Goal: Information Seeking & Learning: Check status

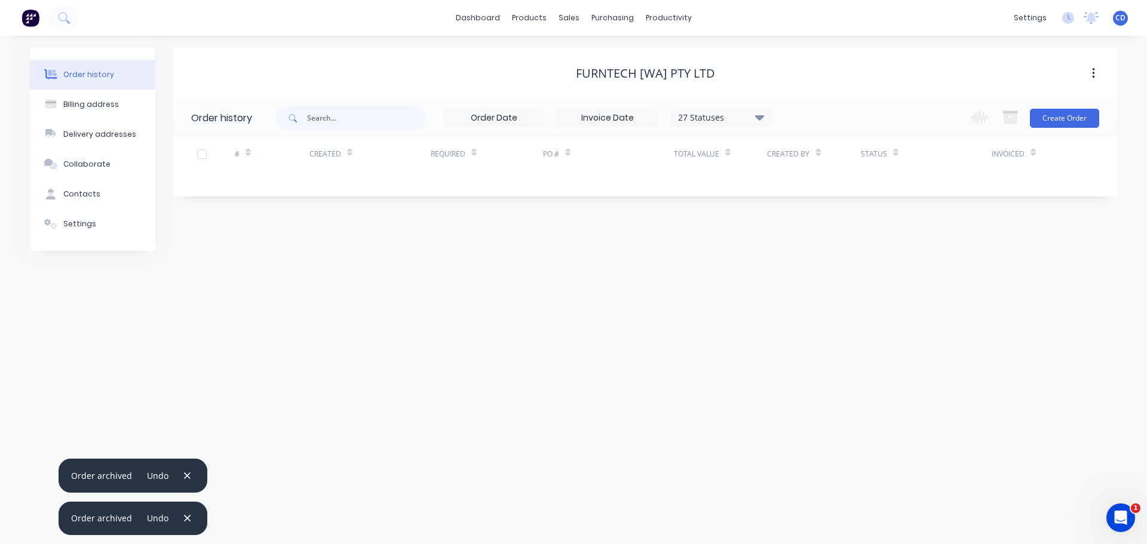
click at [590, 232] on div "Furntech [WA] Pty Ltd Order history 27 Statuses Invoice Status Invoiced Not Inv…" at bounding box center [645, 149] width 944 height 203
click at [576, 27] on div "sales" at bounding box center [568, 18] width 33 height 18
click at [597, 54] on div "Sales Orders" at bounding box center [612, 57] width 49 height 11
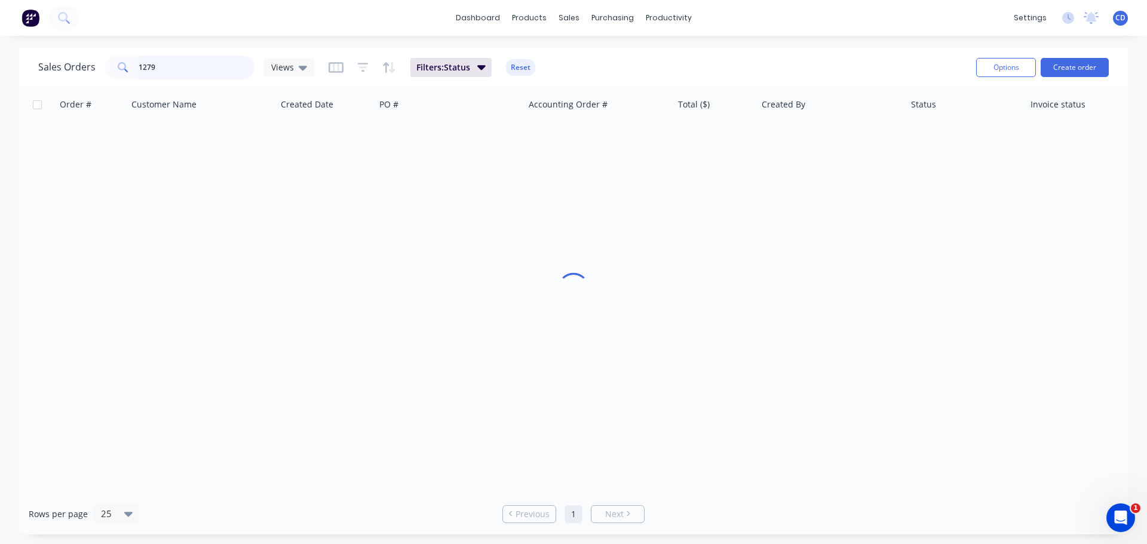
click at [191, 75] on input "1279" at bounding box center [197, 68] width 116 height 24
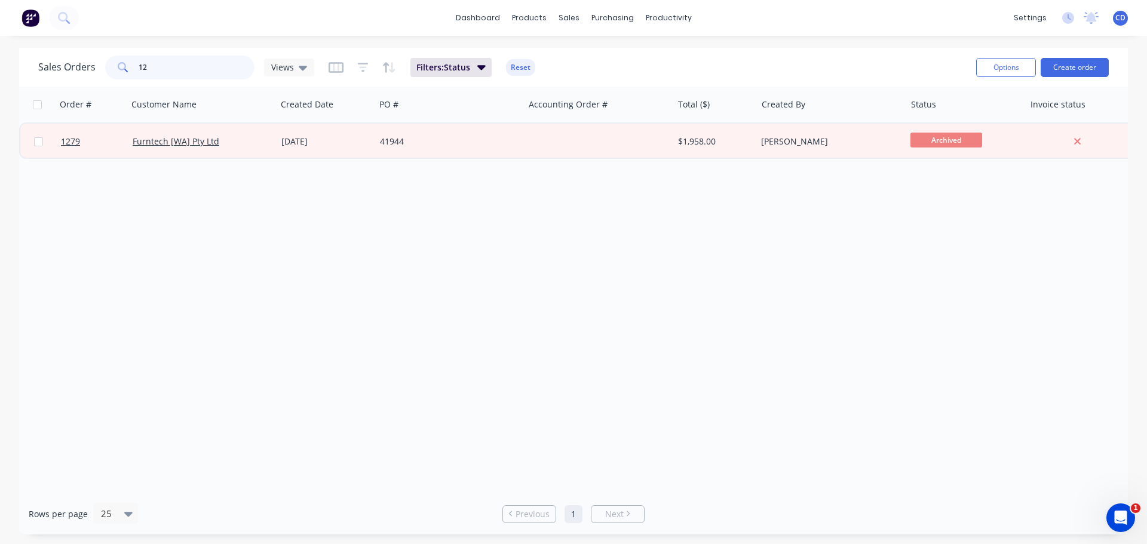
type input "1"
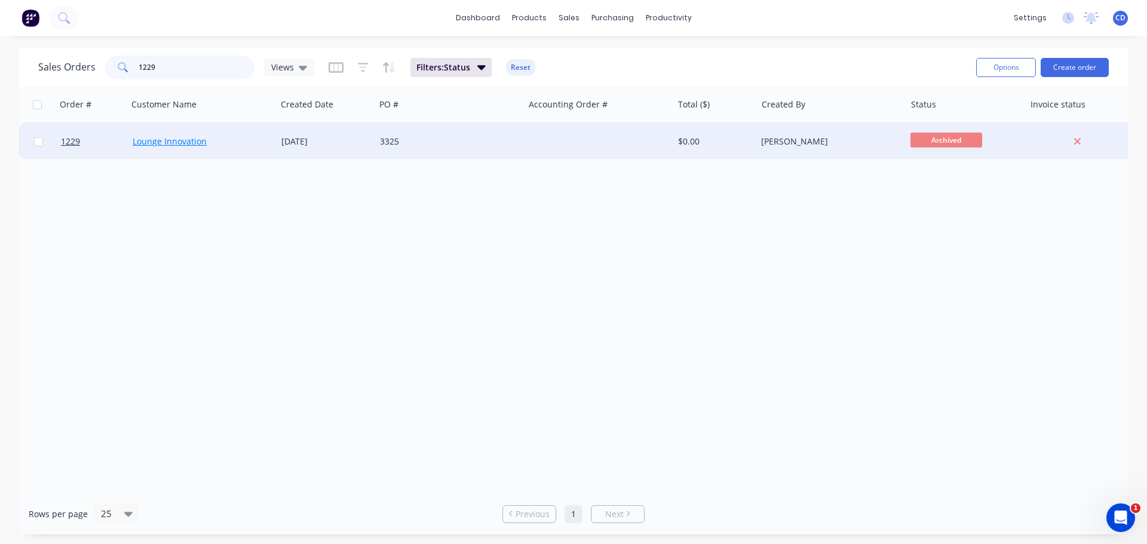
type input "1229"
click at [164, 140] on link "Lounge Innovation" at bounding box center [170, 141] width 74 height 11
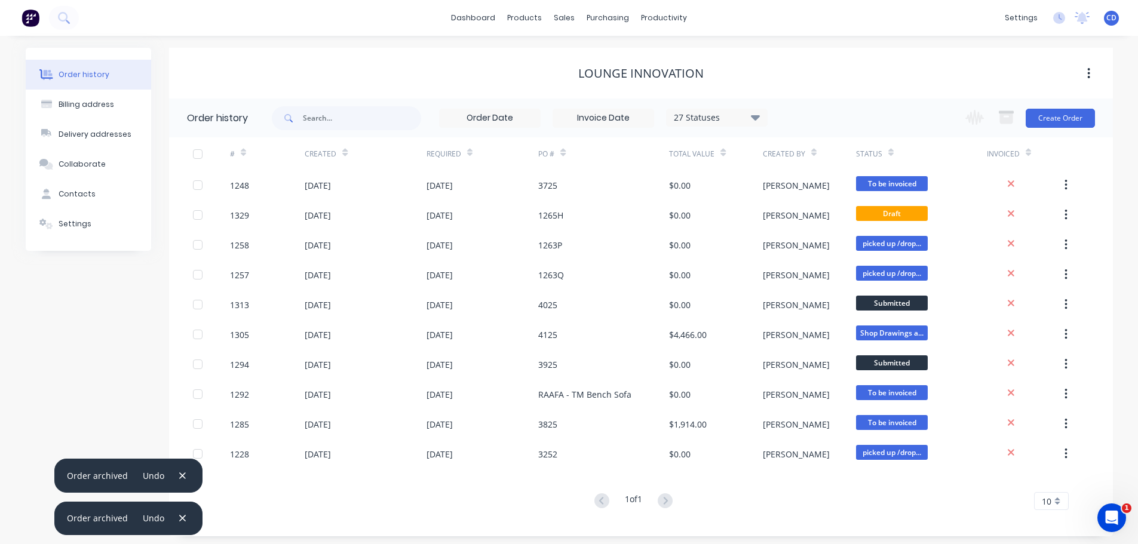
click at [762, 115] on div "27 Statuses" at bounding box center [716, 117] width 100 height 13
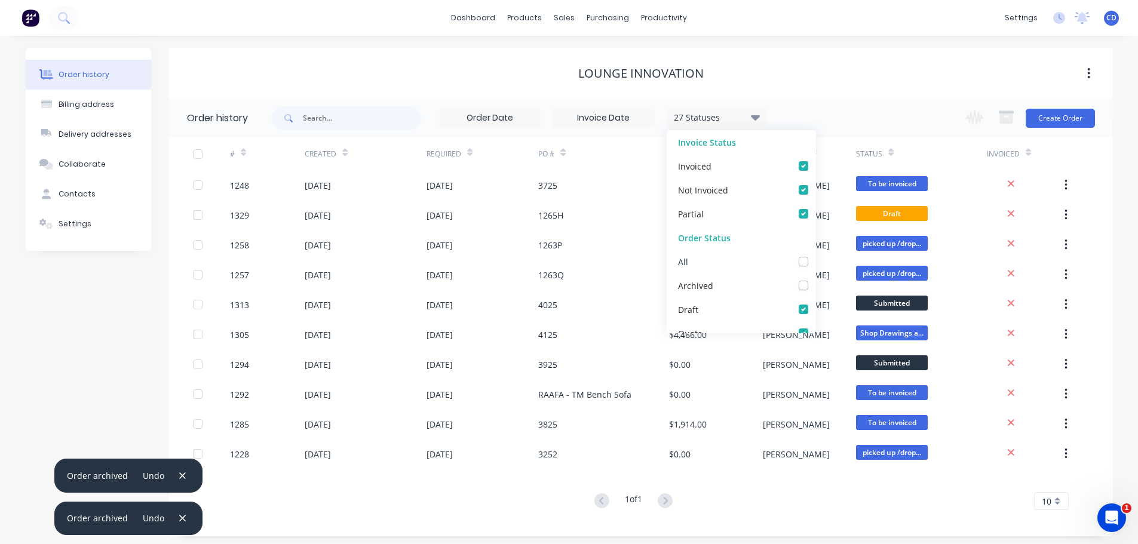
click at [795, 270] on div "All" at bounding box center [740, 262] width 149 height 24
click at [794, 266] on div "All" at bounding box center [740, 262] width 149 height 24
click at [815, 279] on label at bounding box center [815, 279] width 0 height 0
click at [815, 285] on input "checkbox" at bounding box center [820, 284] width 10 height 11
checkbox input "true"
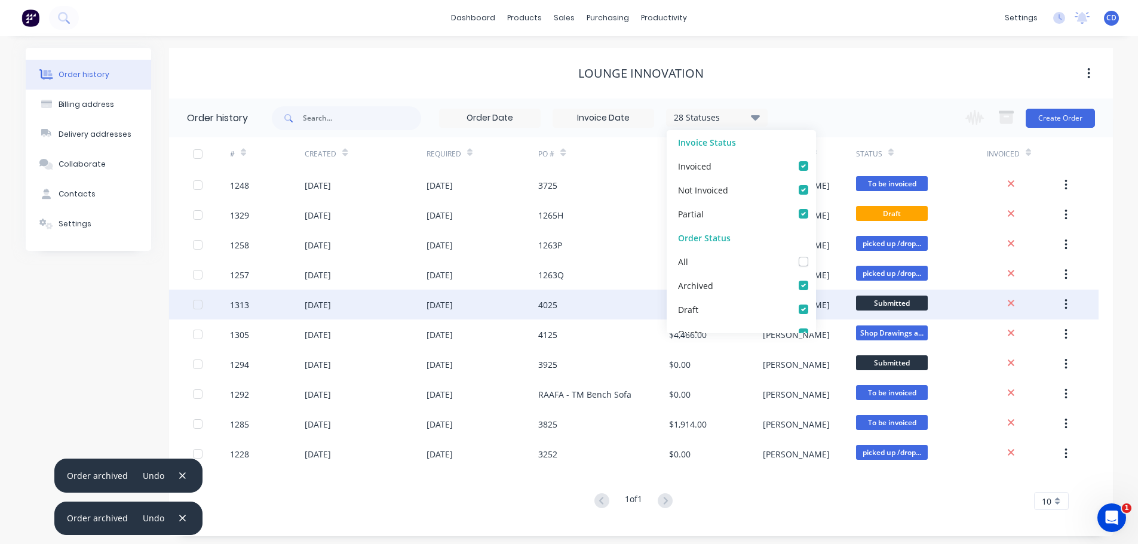
click at [569, 293] on div "4025" at bounding box center [603, 305] width 131 height 30
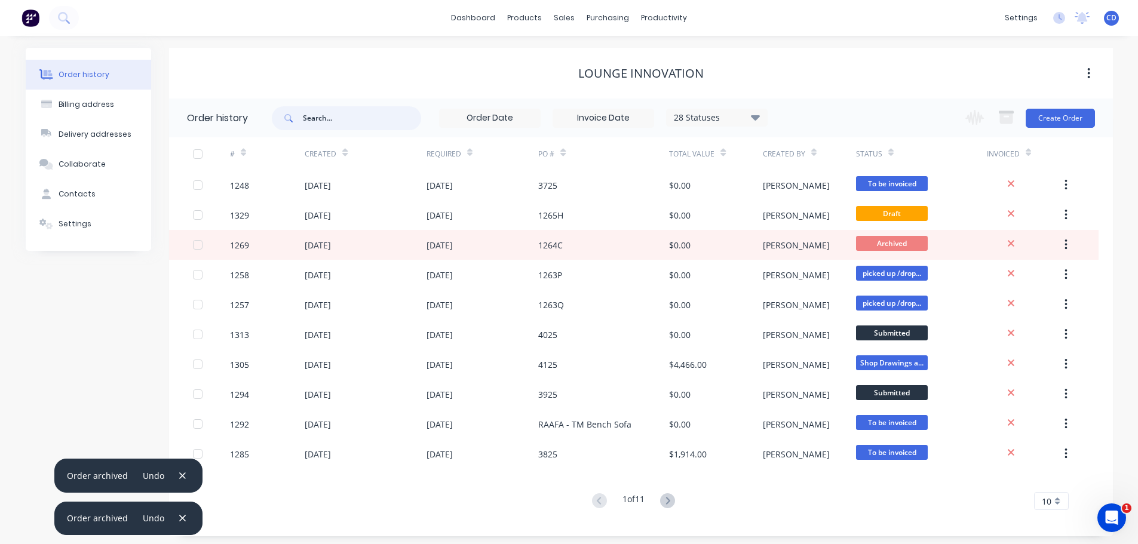
click at [321, 121] on input "text" at bounding box center [362, 118] width 118 height 24
type input "122"
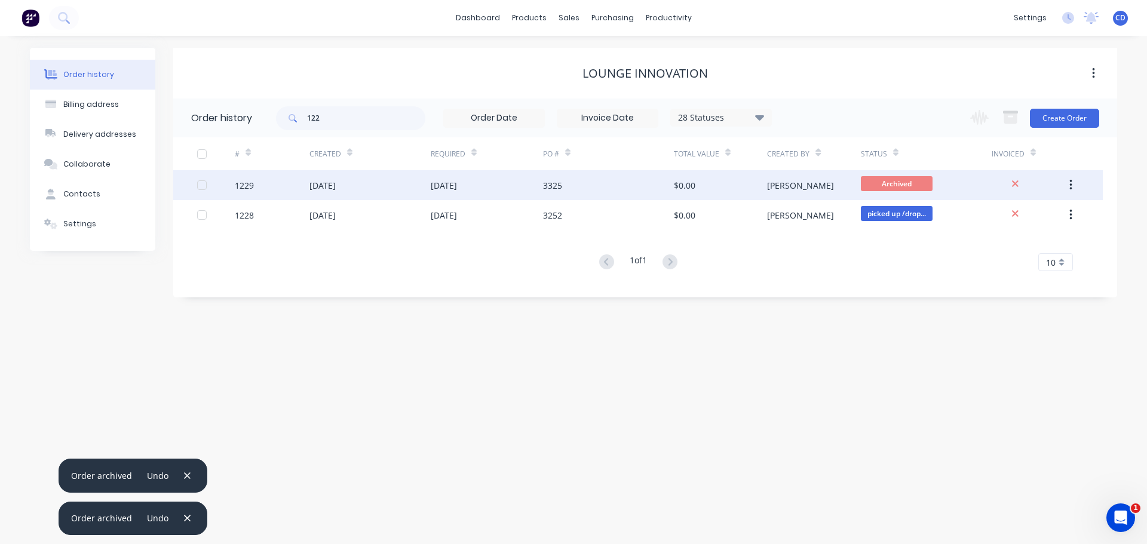
click at [350, 194] on div "[DATE]" at bounding box center [369, 185] width 121 height 30
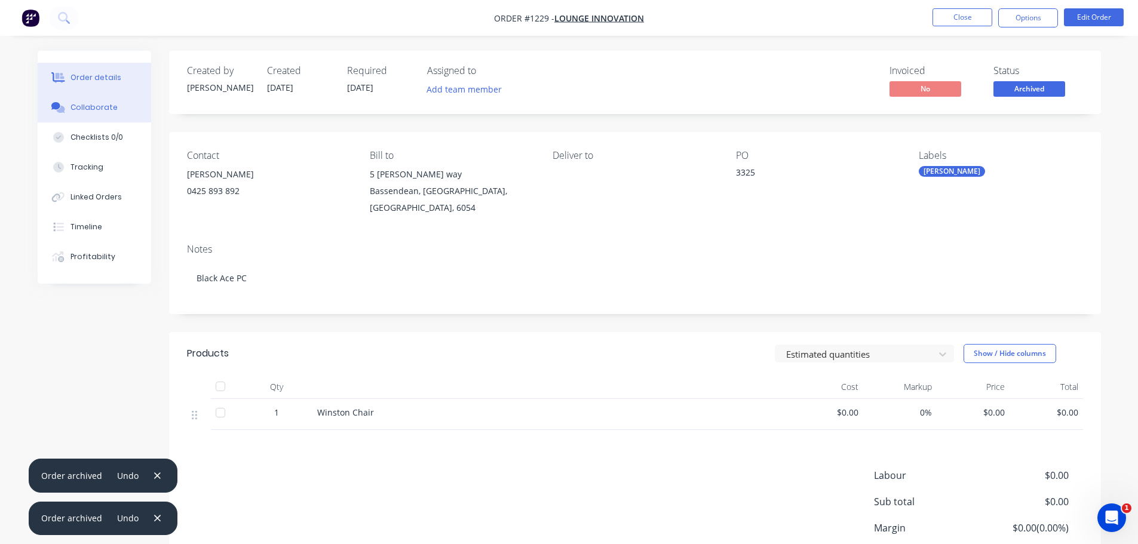
click at [110, 104] on div "Collaborate" at bounding box center [93, 107] width 47 height 11
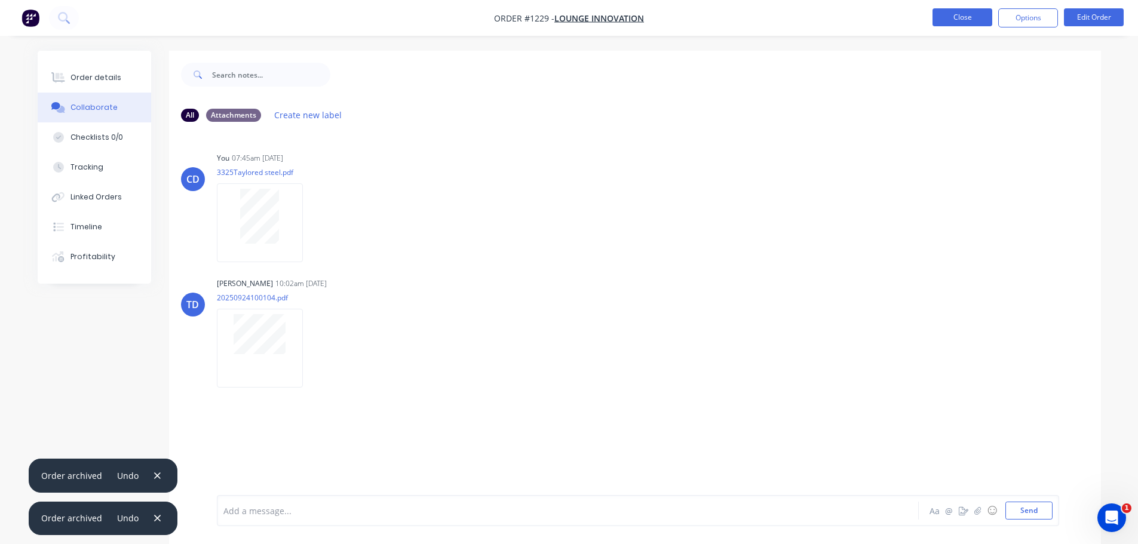
click at [953, 17] on button "Close" at bounding box center [962, 17] width 60 height 18
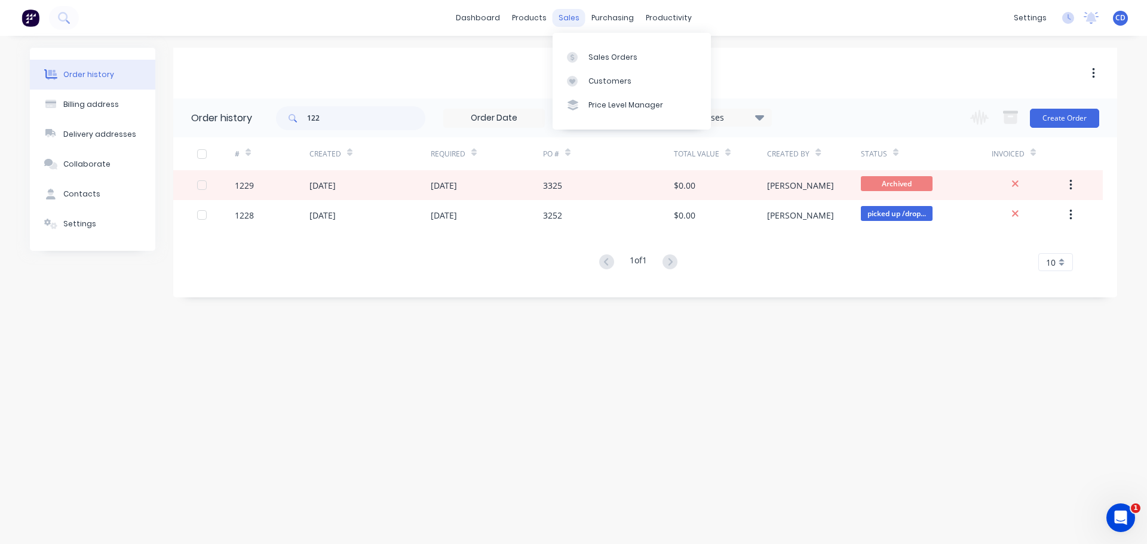
click at [560, 20] on div "sales" at bounding box center [568, 18] width 33 height 18
click at [607, 50] on link "Sales Orders" at bounding box center [631, 57] width 158 height 24
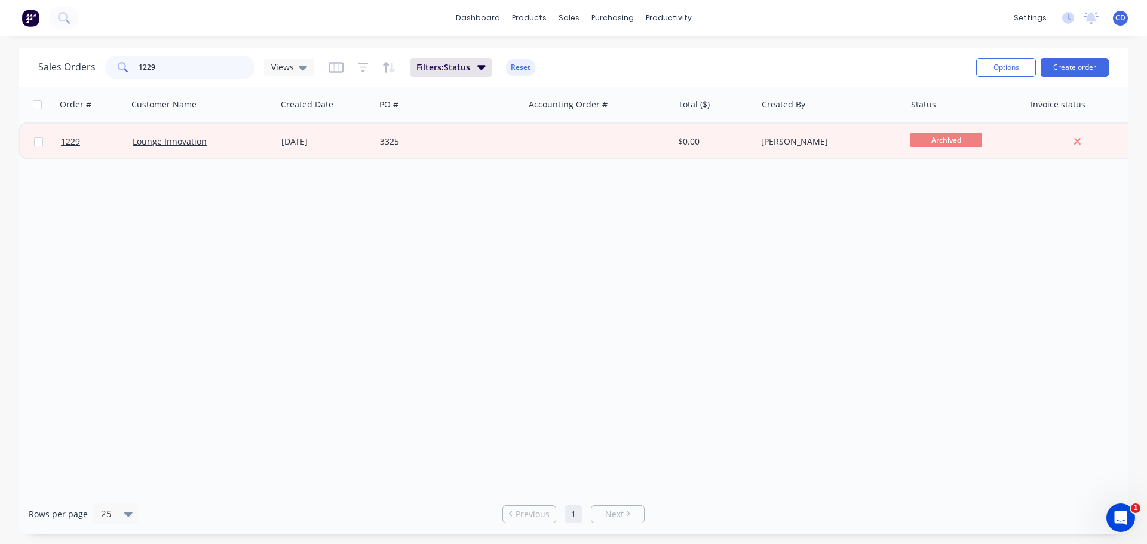
click at [222, 62] on input "1229" at bounding box center [197, 68] width 116 height 24
type input "1"
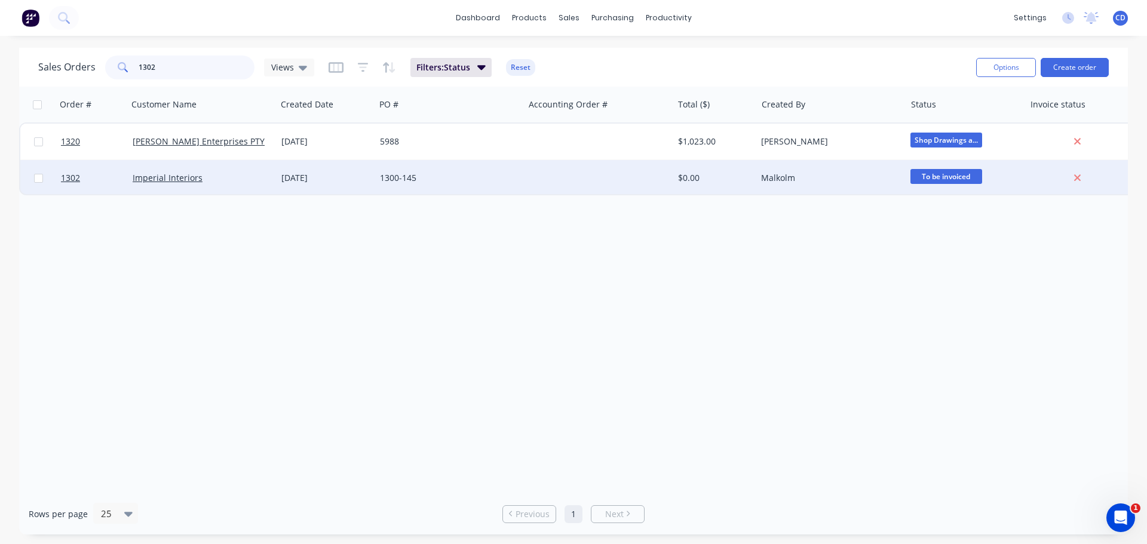
type input "1302"
click at [210, 182] on div "Imperial Interiors" at bounding box center [199, 178] width 133 height 12
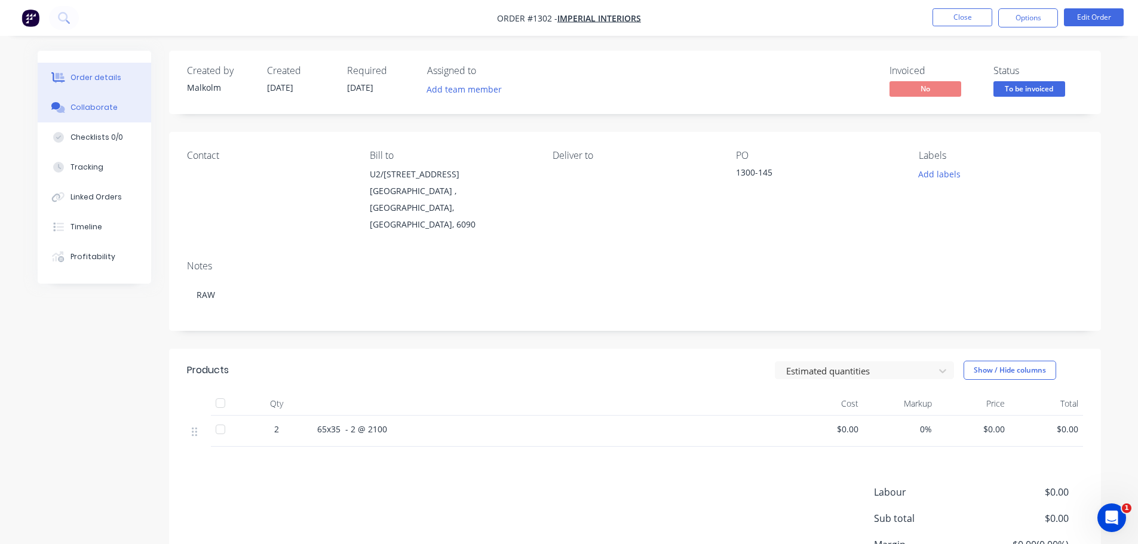
click at [105, 103] on div "Collaborate" at bounding box center [93, 107] width 47 height 11
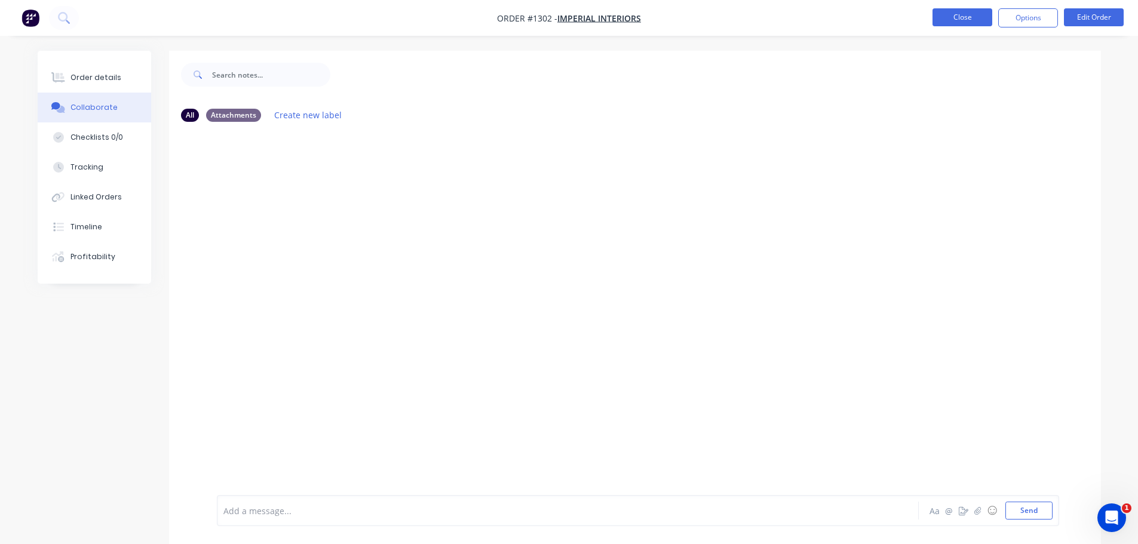
click at [962, 10] on button "Close" at bounding box center [962, 17] width 60 height 18
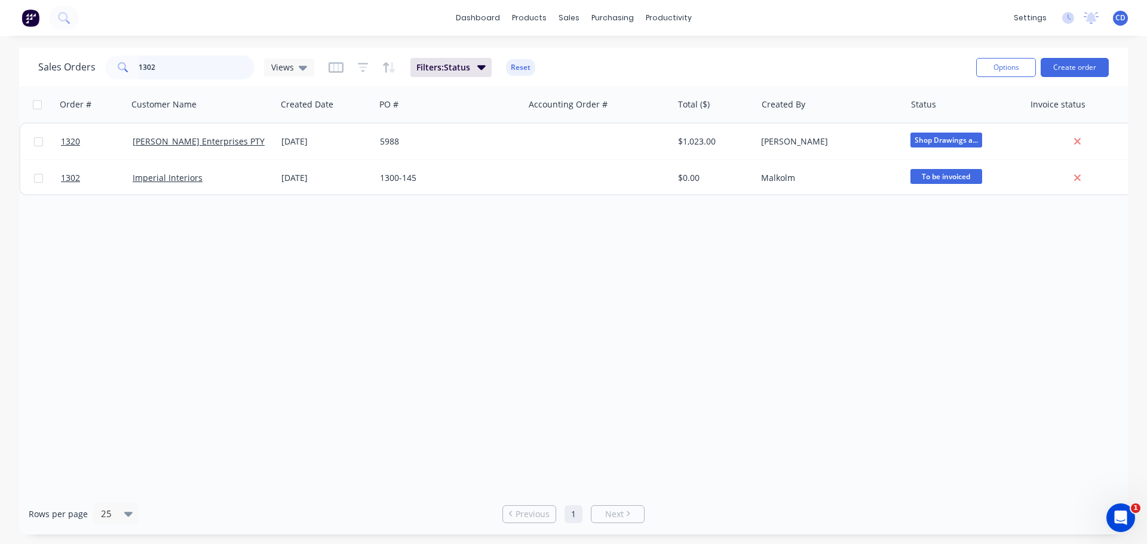
click at [222, 63] on input "1302" at bounding box center [197, 68] width 116 height 24
type input "1"
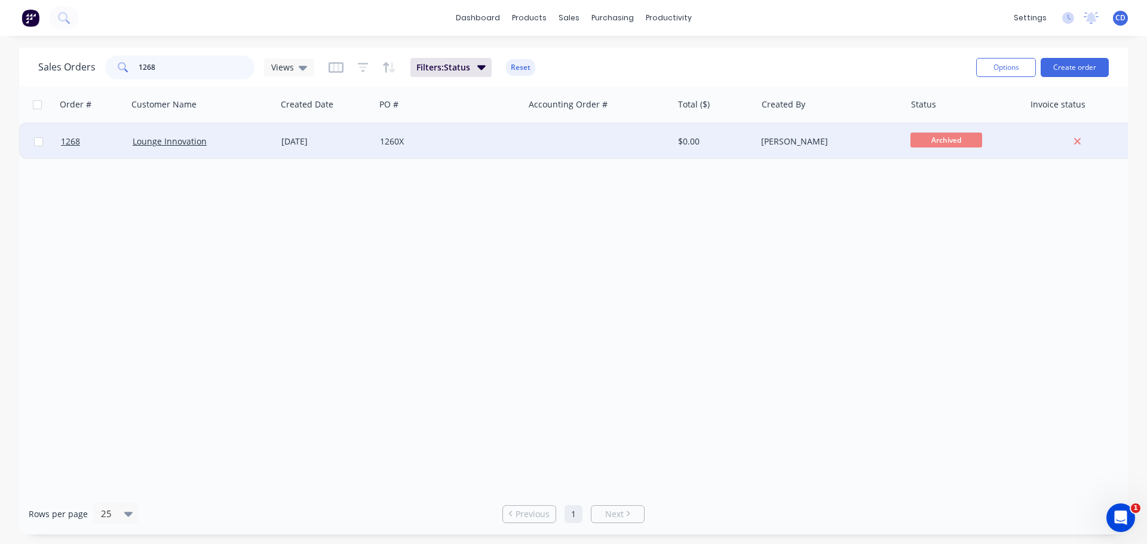
type input "1268"
click at [161, 132] on div "Lounge Innovation" at bounding box center [202, 142] width 149 height 36
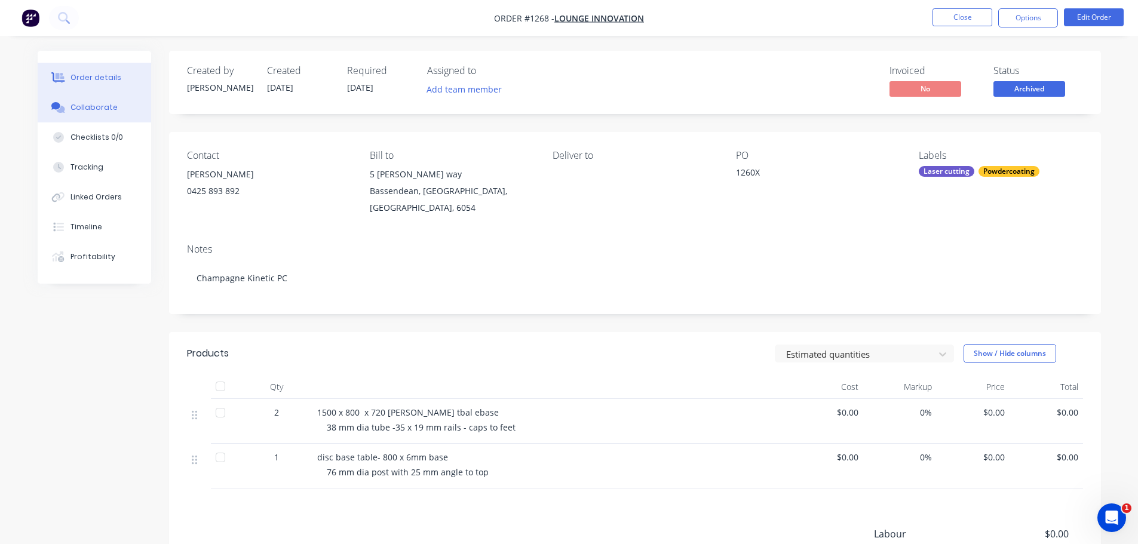
click at [97, 112] on div "Collaborate" at bounding box center [93, 107] width 47 height 11
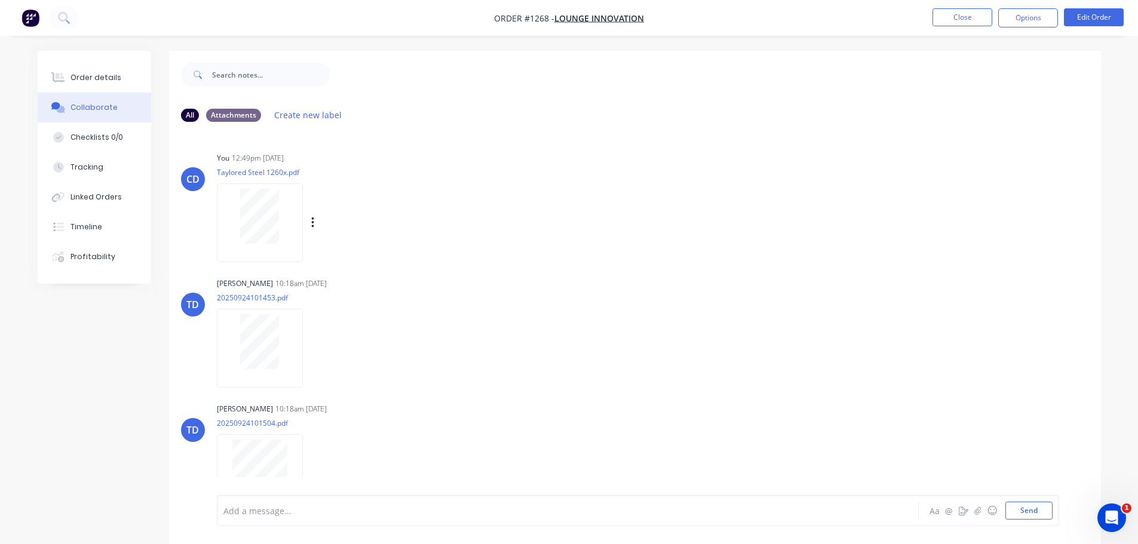
click at [268, 253] on div at bounding box center [260, 222] width 86 height 78
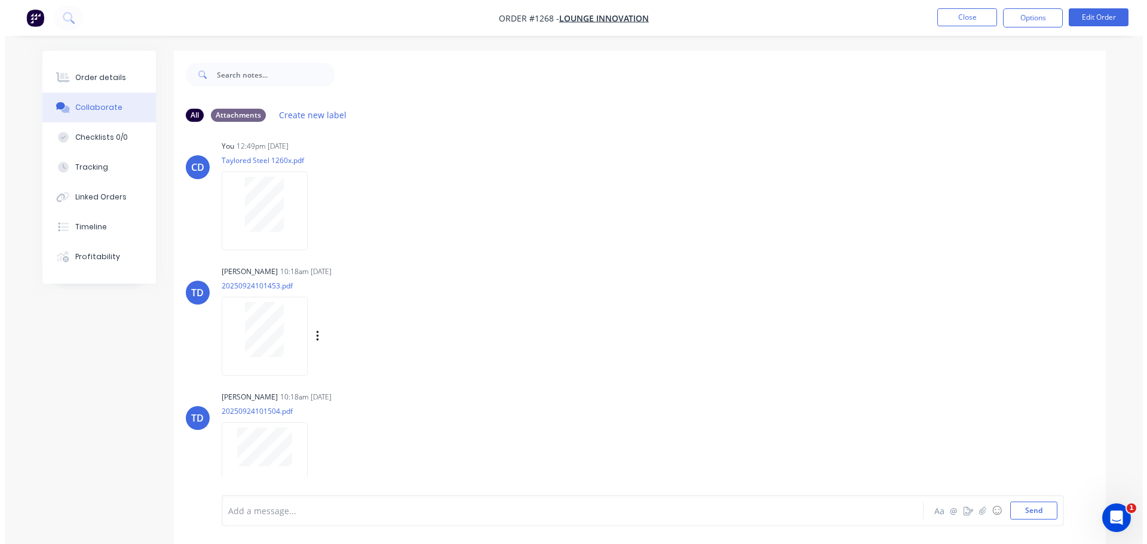
scroll to position [23, 0]
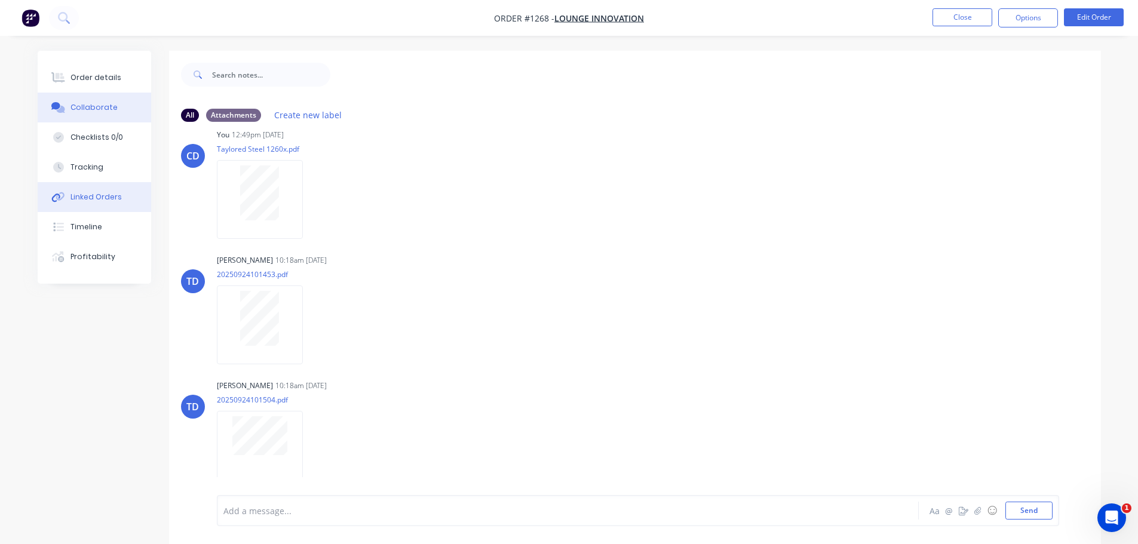
click at [79, 202] on div "Linked Orders" at bounding box center [95, 197] width 51 height 11
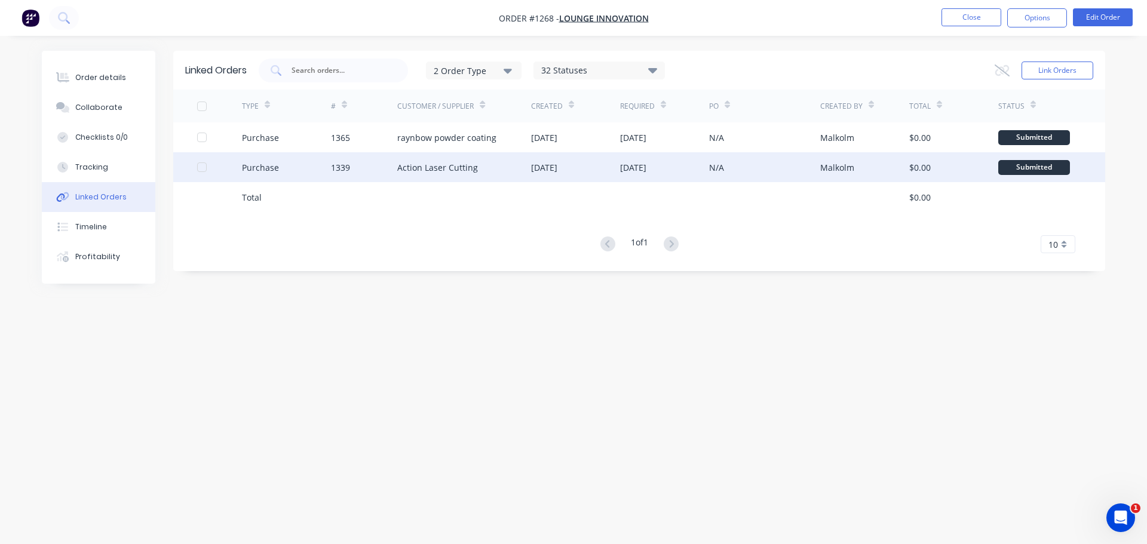
click at [352, 165] on div "1339" at bounding box center [364, 167] width 67 height 30
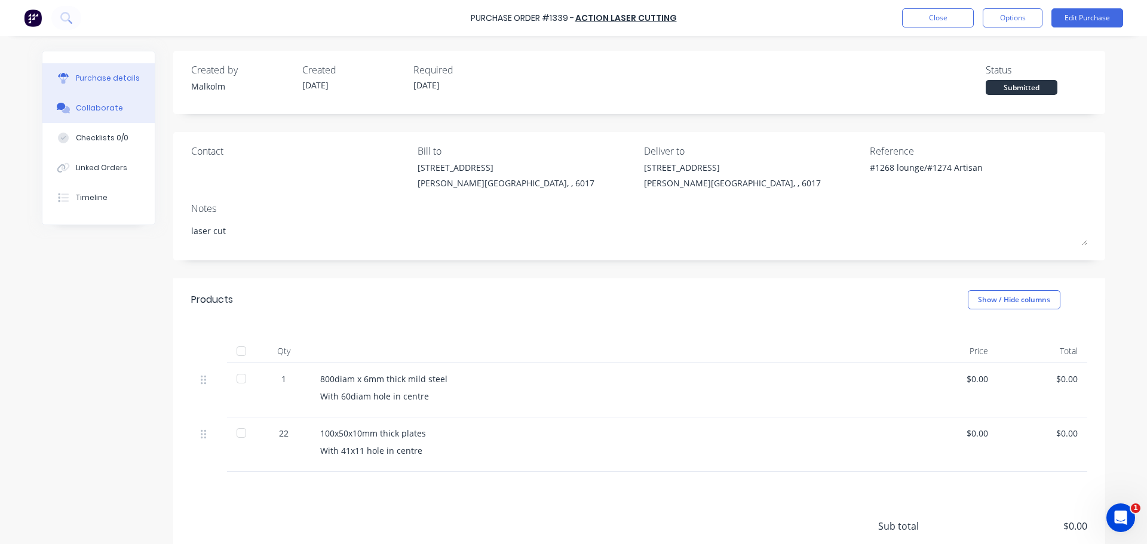
click at [110, 105] on div "Collaborate" at bounding box center [99, 108] width 47 height 11
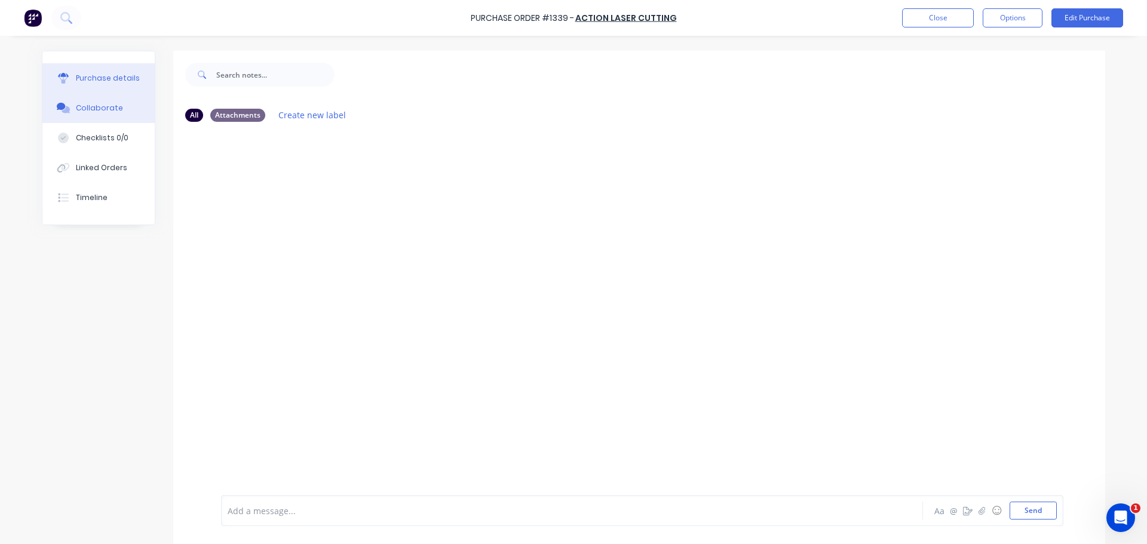
click at [97, 81] on div "Purchase details" at bounding box center [108, 78] width 64 height 11
type textarea "x"
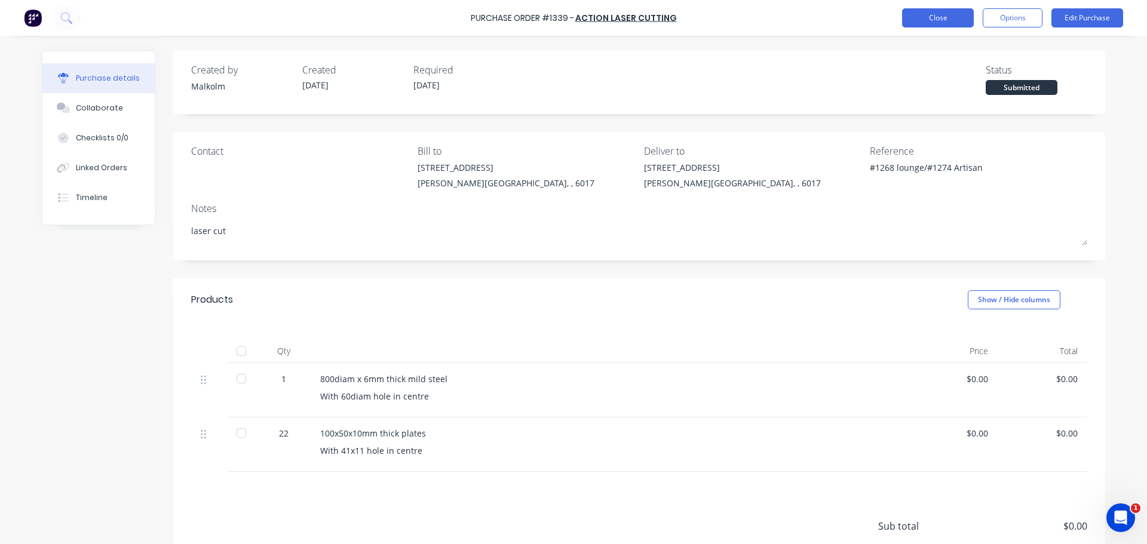
click at [924, 21] on button "Close" at bounding box center [938, 17] width 72 height 19
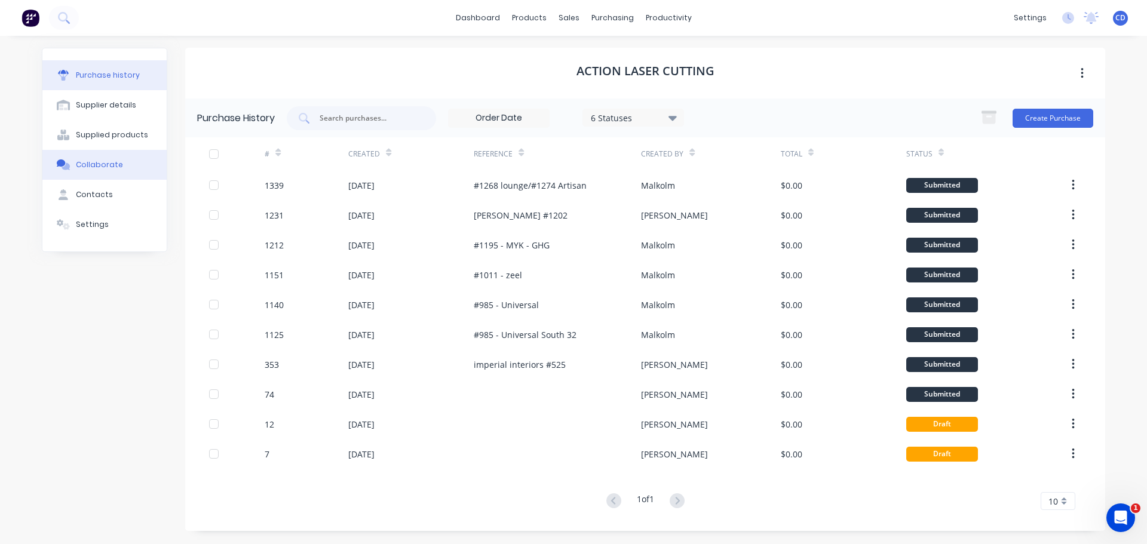
click at [106, 158] on button "Collaborate" at bounding box center [104, 165] width 124 height 30
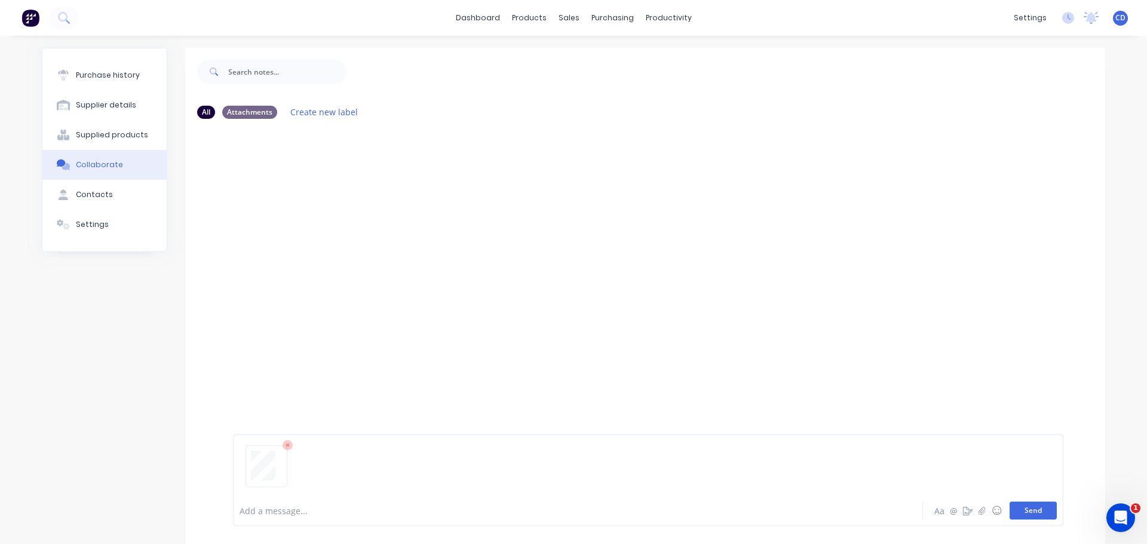
drag, startPoint x: 1040, startPoint y: 510, endPoint x: 1014, endPoint y: 505, distance: 26.2
click at [1037, 512] on button "Send" at bounding box center [1032, 511] width 47 height 18
click at [293, 201] on div at bounding box center [275, 213] width 75 height 55
click at [127, 79] on div "Purchase history" at bounding box center [108, 75] width 64 height 11
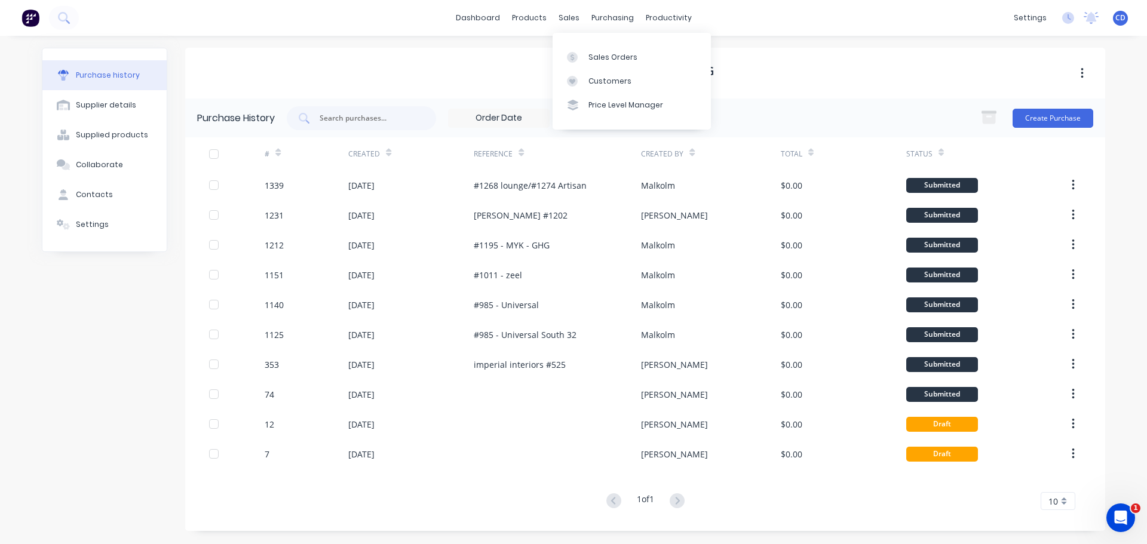
drag, startPoint x: 577, startPoint y: 16, endPoint x: 583, endPoint y: 27, distance: 12.6
click at [578, 16] on div "sales" at bounding box center [568, 18] width 33 height 18
click at [607, 54] on icon at bounding box center [603, 57] width 11 height 11
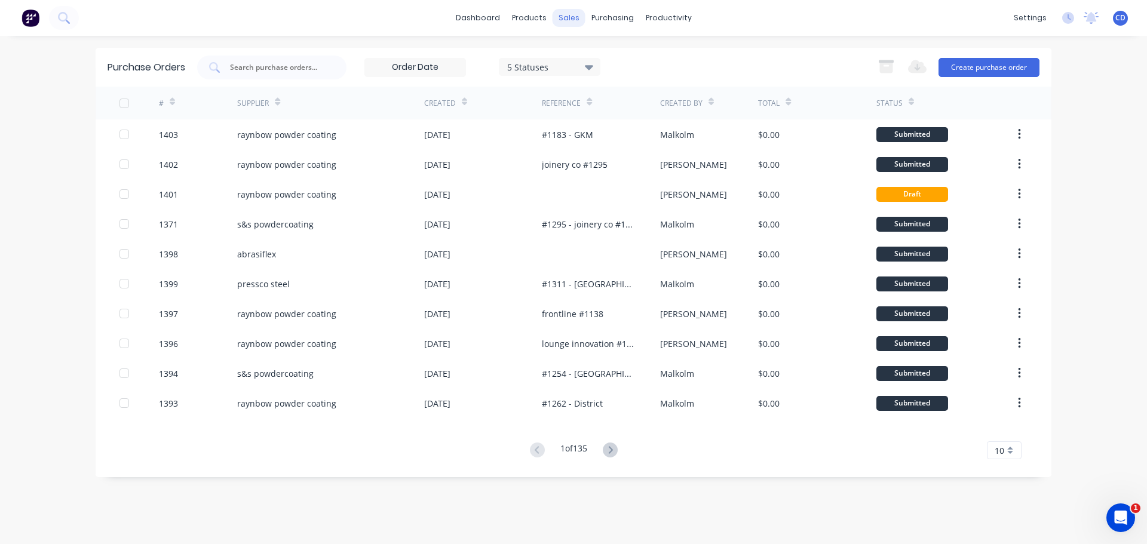
click at [572, 20] on div "sales" at bounding box center [568, 18] width 33 height 18
click at [596, 53] on div "Sales Orders" at bounding box center [612, 57] width 49 height 11
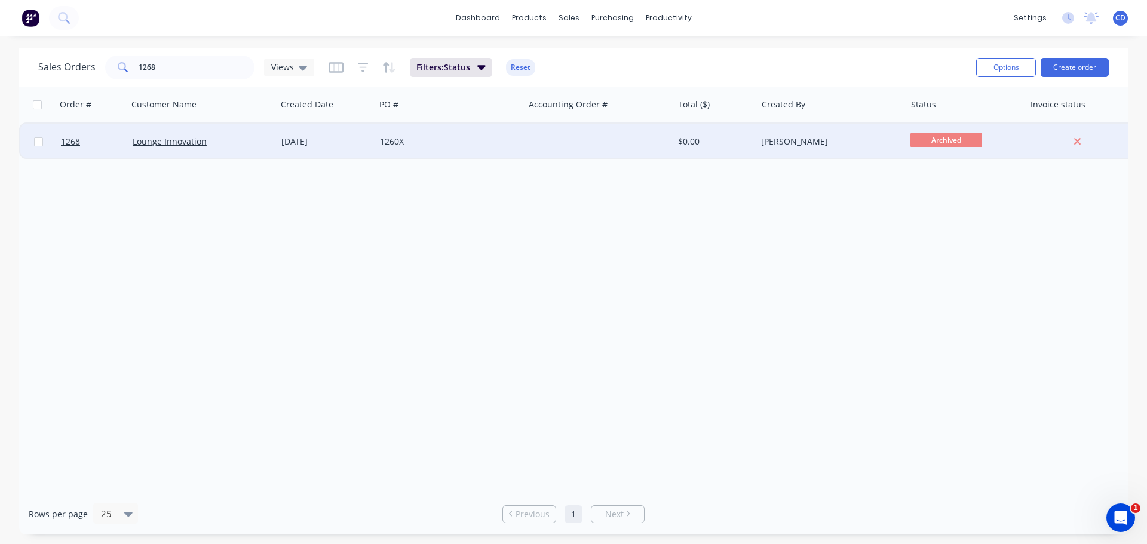
click at [205, 136] on div "Lounge Innovation" at bounding box center [202, 142] width 149 height 36
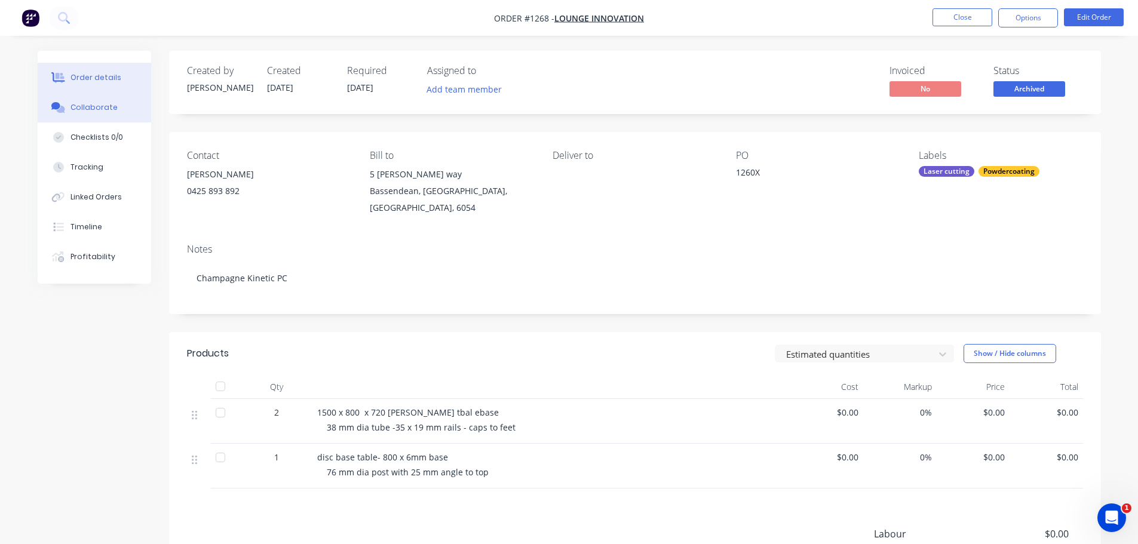
click at [94, 111] on div "Collaborate" at bounding box center [93, 107] width 47 height 11
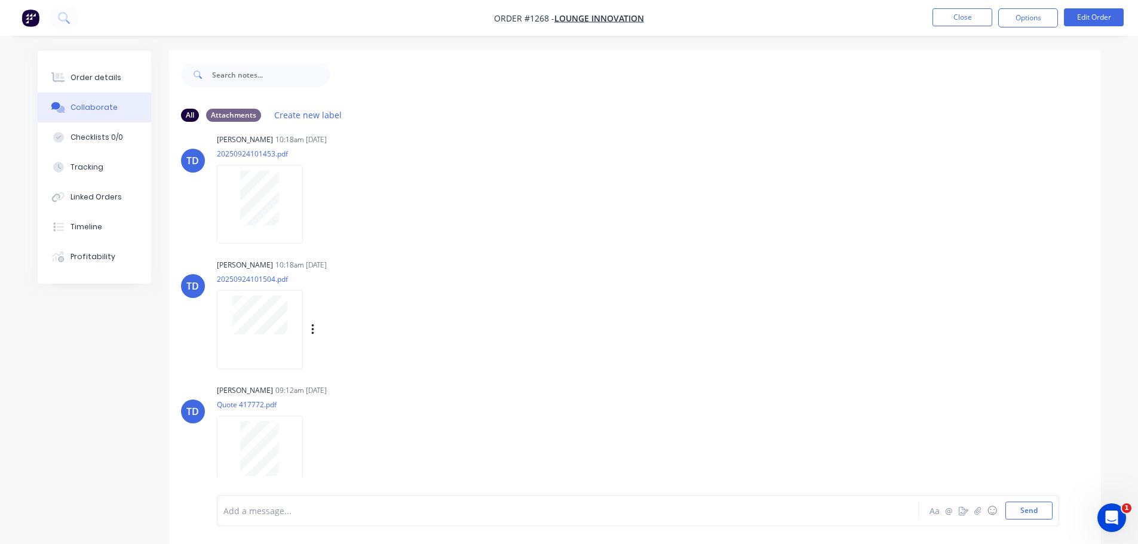
scroll to position [149, 0]
click at [975, 18] on button "Close" at bounding box center [962, 17] width 60 height 18
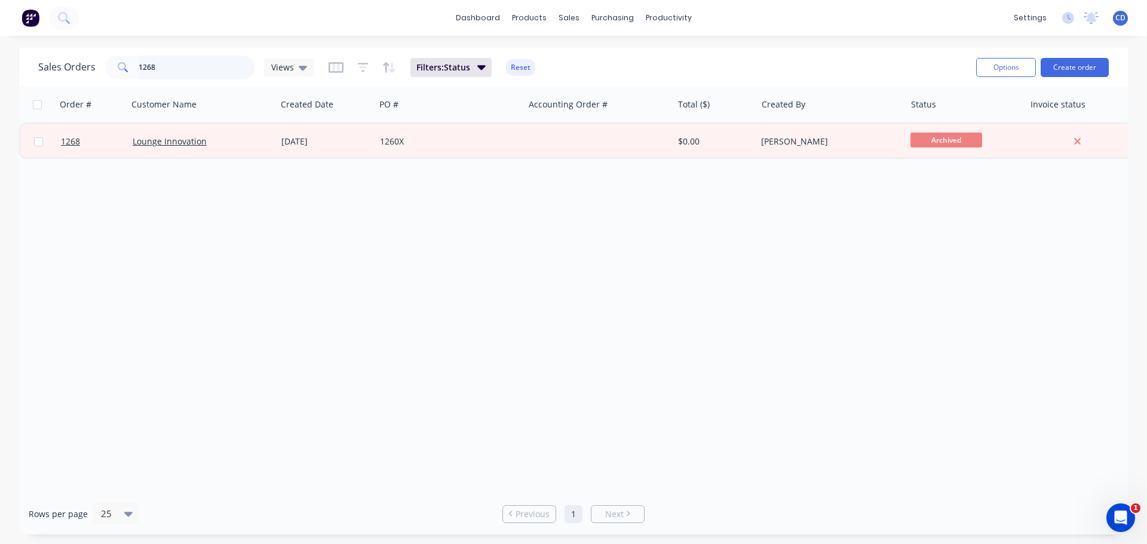
click at [213, 61] on input "1268" at bounding box center [197, 68] width 116 height 24
type input "1"
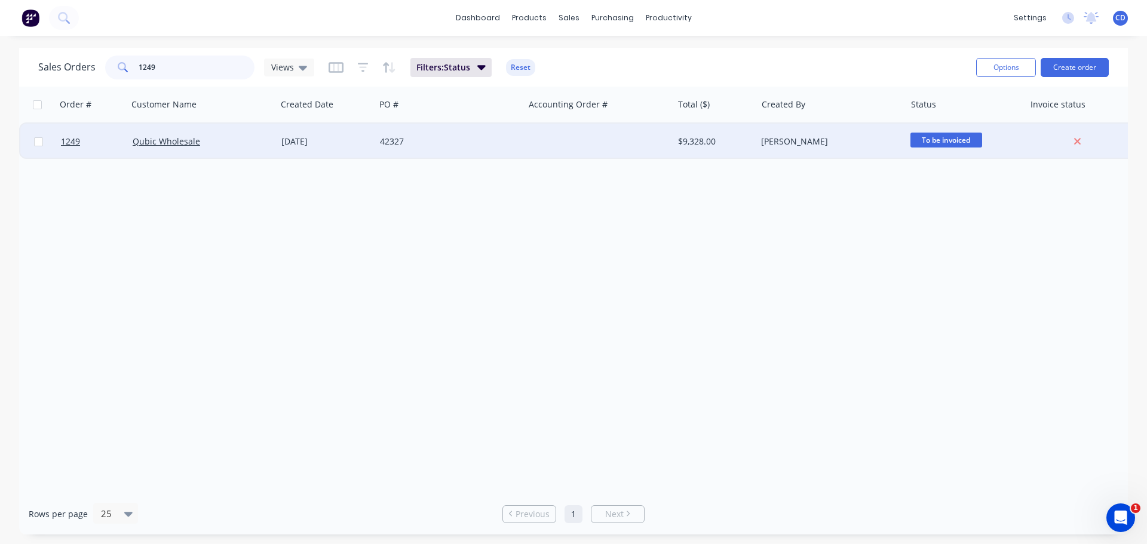
type input "1249"
click at [181, 134] on div "Qubic Wholesale" at bounding box center [202, 142] width 149 height 36
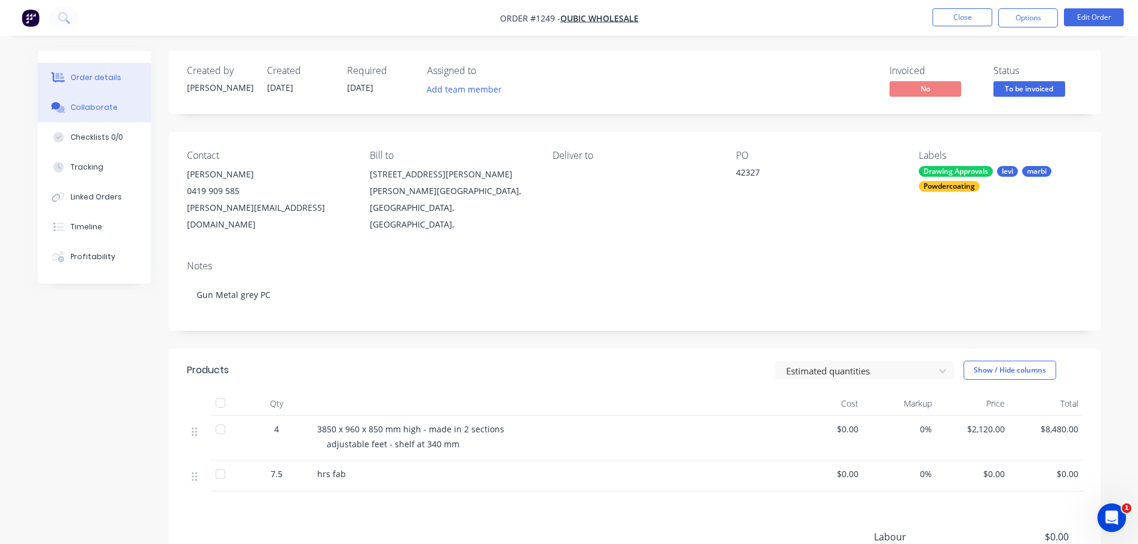
click at [86, 115] on button "Collaborate" at bounding box center [94, 108] width 113 height 30
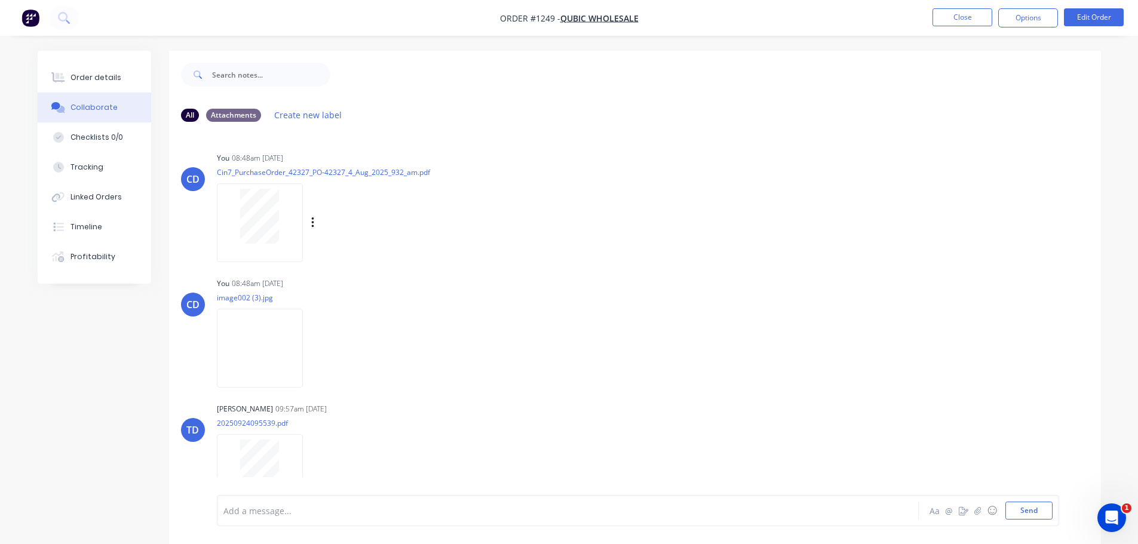
click at [286, 221] on div at bounding box center [259, 216] width 75 height 55
click at [968, 19] on button "Close" at bounding box center [962, 17] width 60 height 18
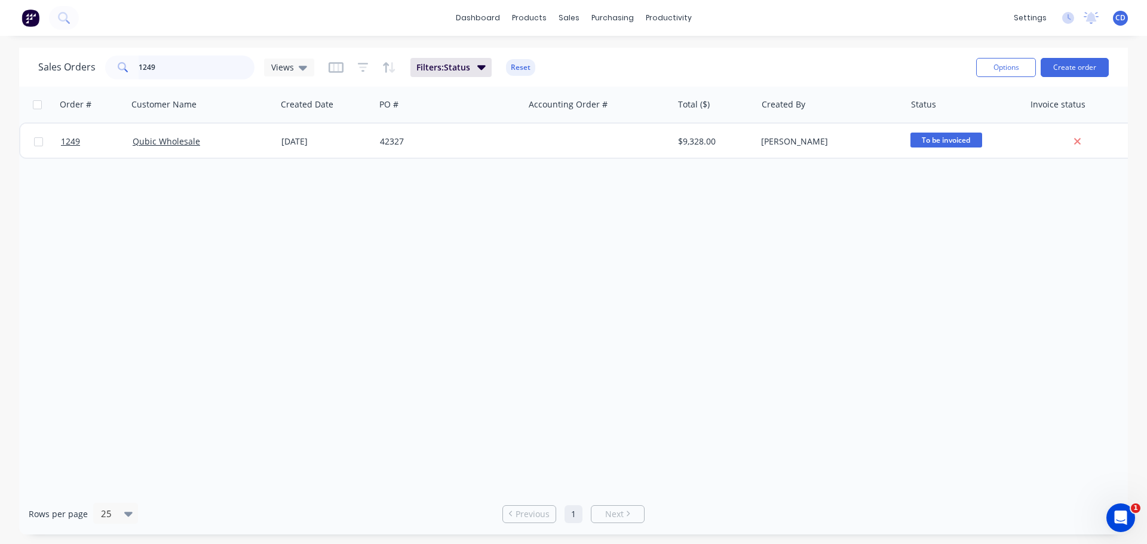
click at [204, 74] on input "1249" at bounding box center [197, 68] width 116 height 24
click at [573, 22] on div "sales" at bounding box center [568, 18] width 33 height 18
drag, startPoint x: 595, startPoint y: 53, endPoint x: 582, endPoint y: 64, distance: 17.4
click at [595, 53] on div "Sales Orders" at bounding box center [612, 57] width 49 height 11
click at [196, 69] on input "1249" at bounding box center [197, 68] width 116 height 24
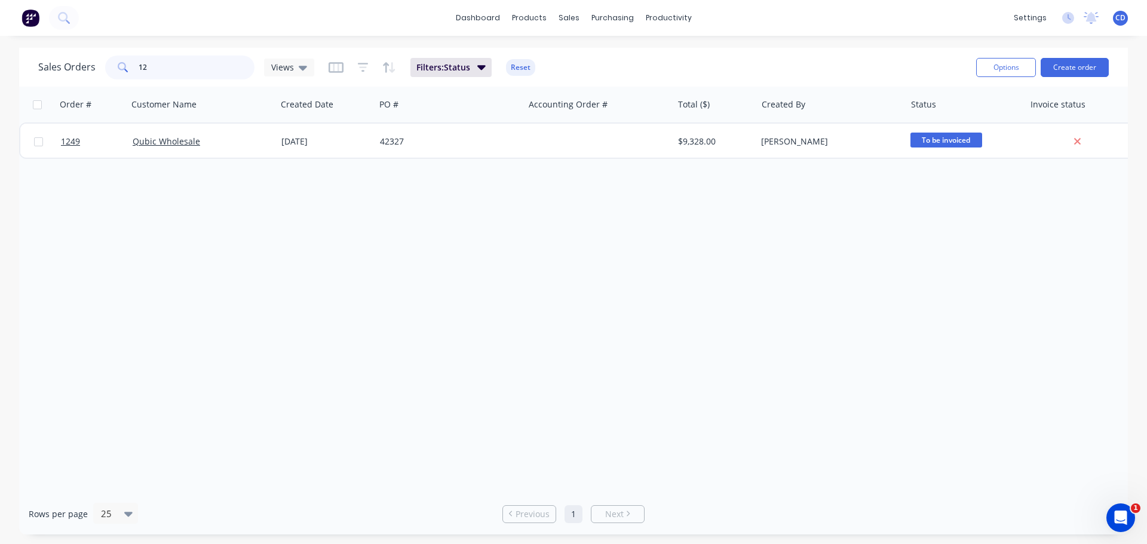
type input "1"
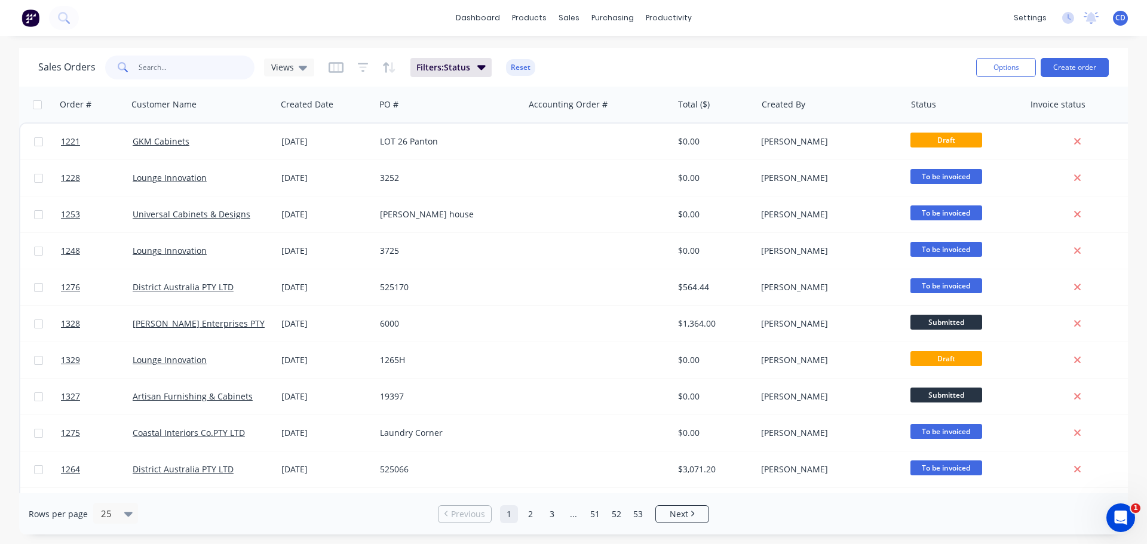
click at [165, 75] on input "text" at bounding box center [197, 68] width 116 height 24
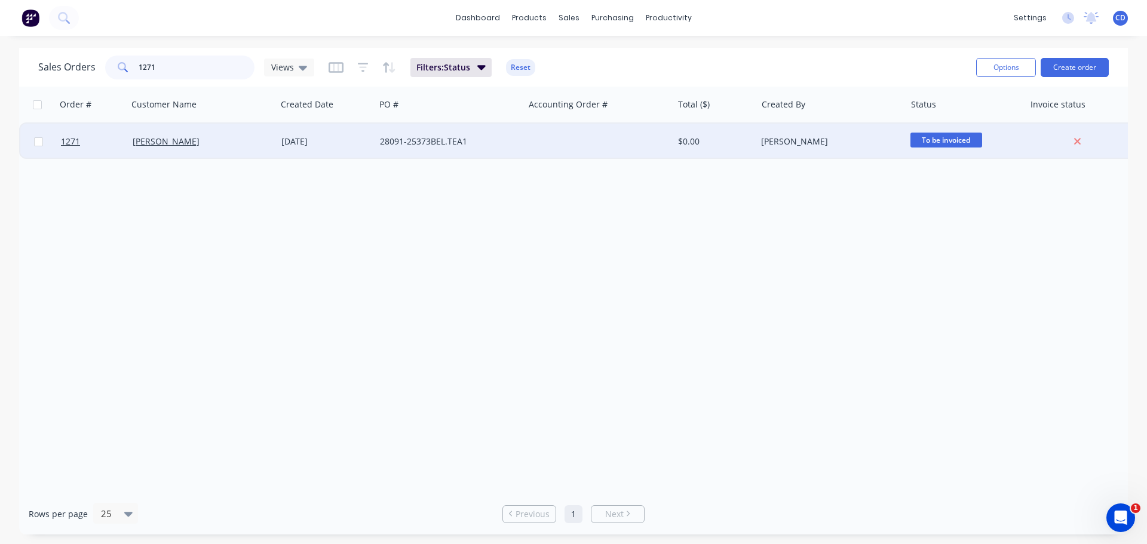
type input "1271"
click at [159, 133] on div "[PERSON_NAME]" at bounding box center [202, 142] width 149 height 36
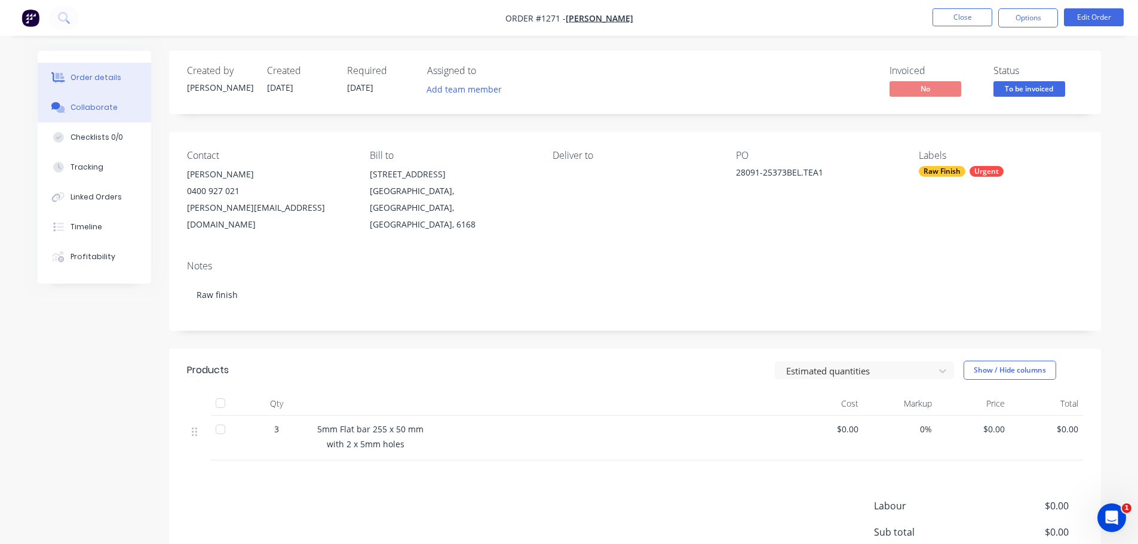
click at [90, 113] on button "Collaborate" at bounding box center [94, 108] width 113 height 30
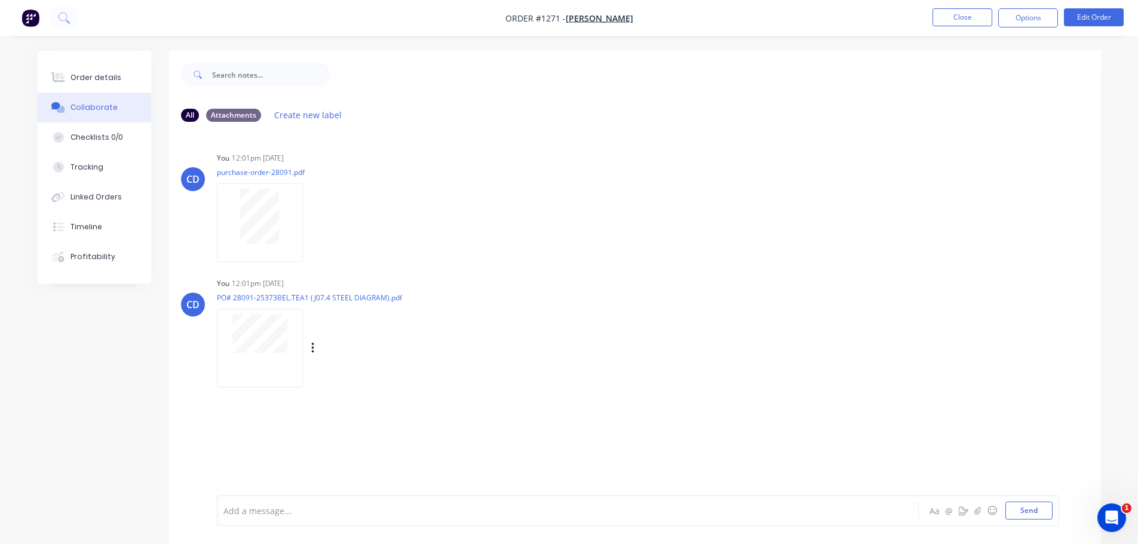
click at [269, 360] on div at bounding box center [260, 348] width 86 height 78
click at [955, 16] on button "Close" at bounding box center [962, 17] width 60 height 18
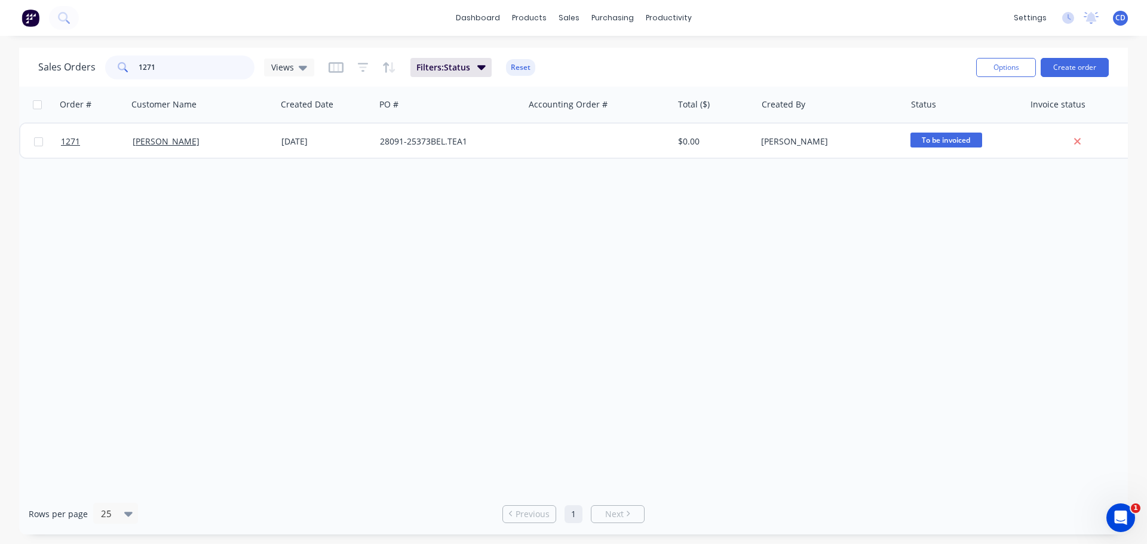
click at [184, 76] on input "1271" at bounding box center [197, 68] width 116 height 24
type input "1"
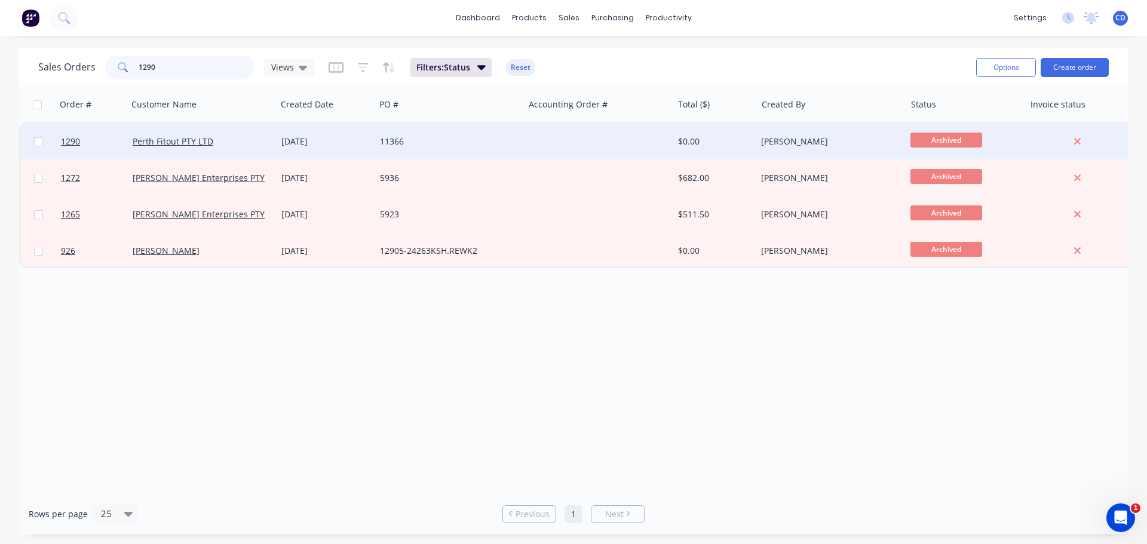
type input "1290"
click at [191, 147] on div "Perth Fitout PTY LTD" at bounding box center [199, 142] width 133 height 12
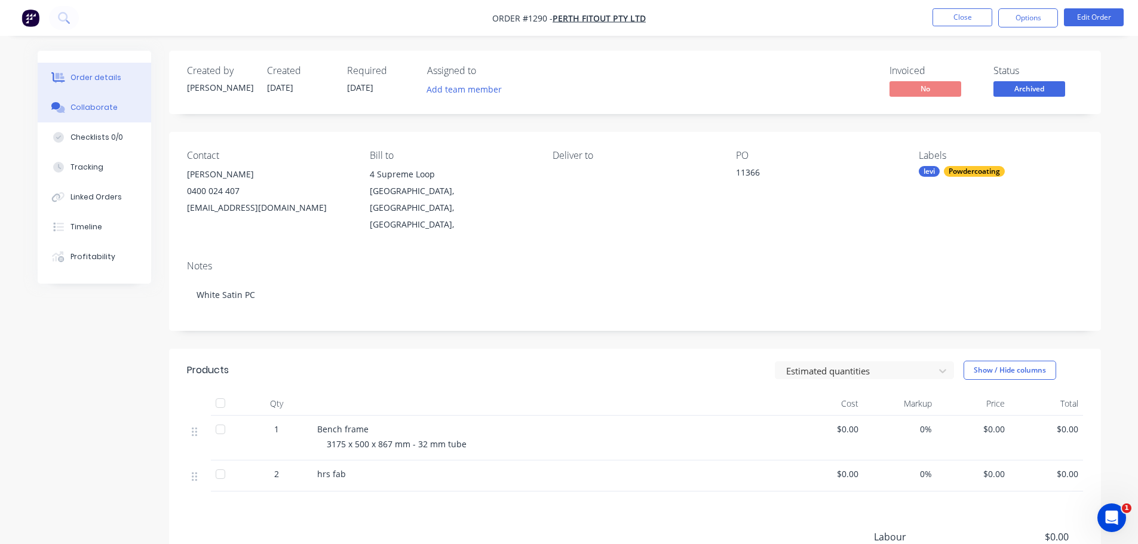
click at [72, 105] on div "Collaborate" at bounding box center [93, 107] width 47 height 11
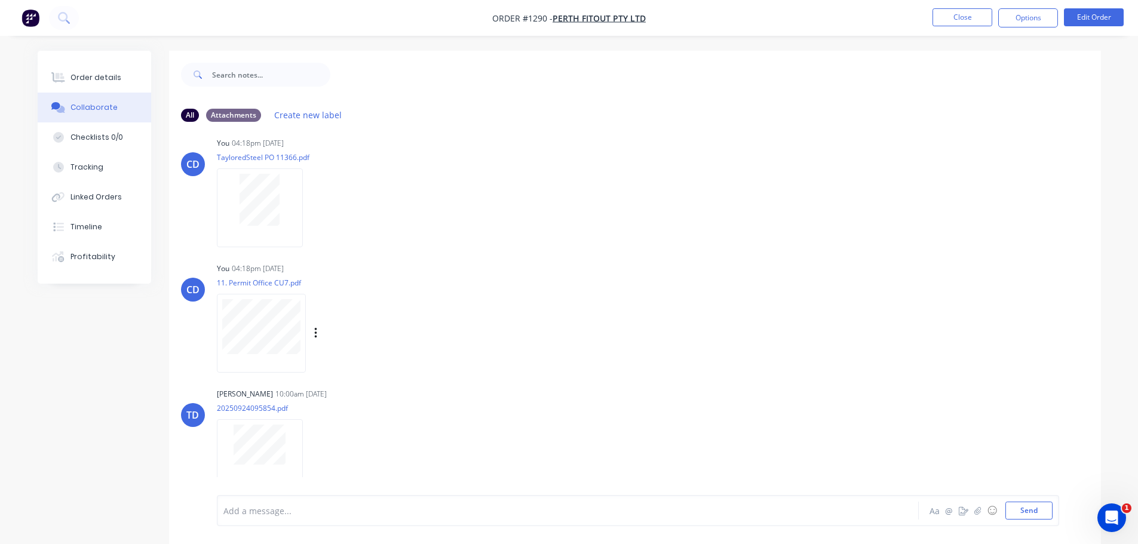
scroll to position [23, 0]
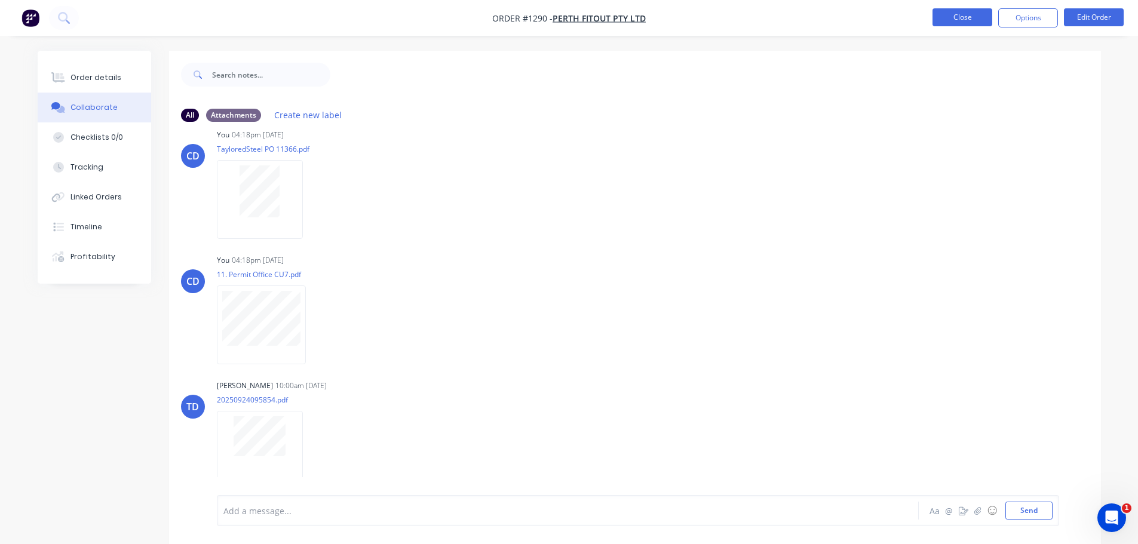
click at [957, 17] on button "Close" at bounding box center [962, 17] width 60 height 18
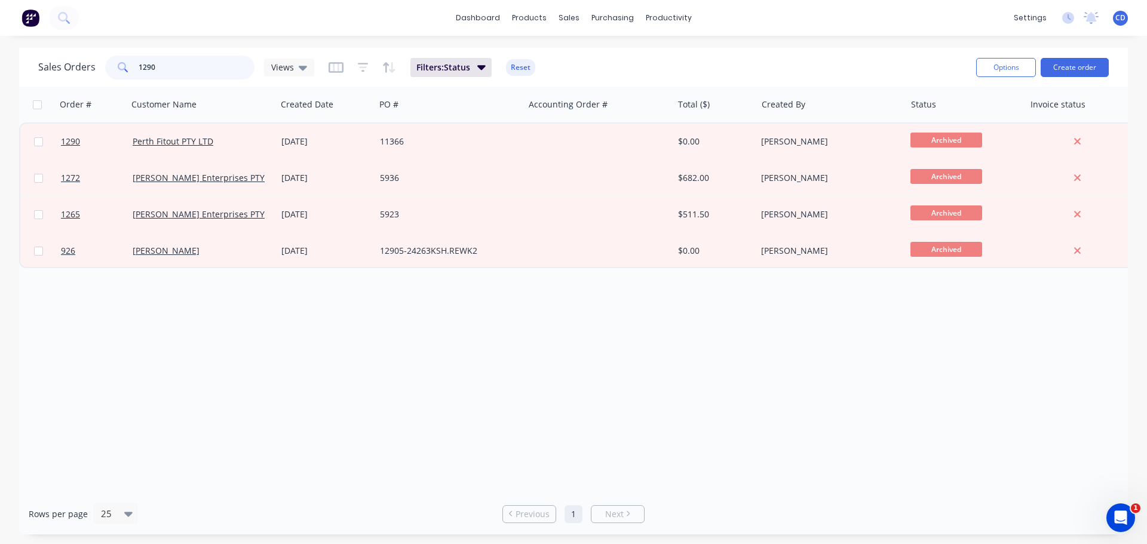
click at [225, 67] on input "1290" at bounding box center [197, 68] width 116 height 24
type input "1"
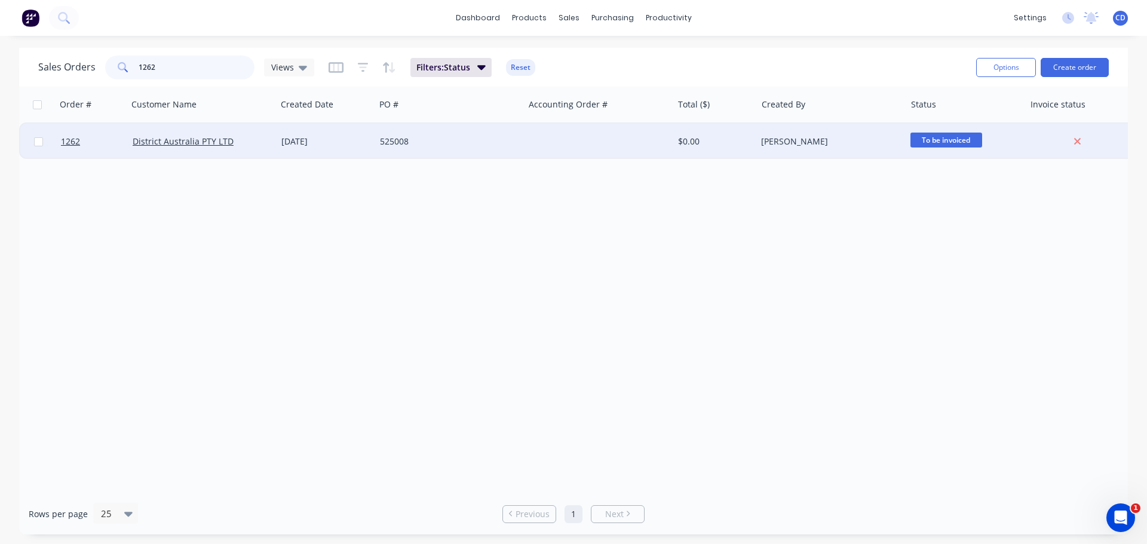
type input "1262"
click at [231, 136] on div "District Australia PTY LTD" at bounding box center [199, 142] width 133 height 12
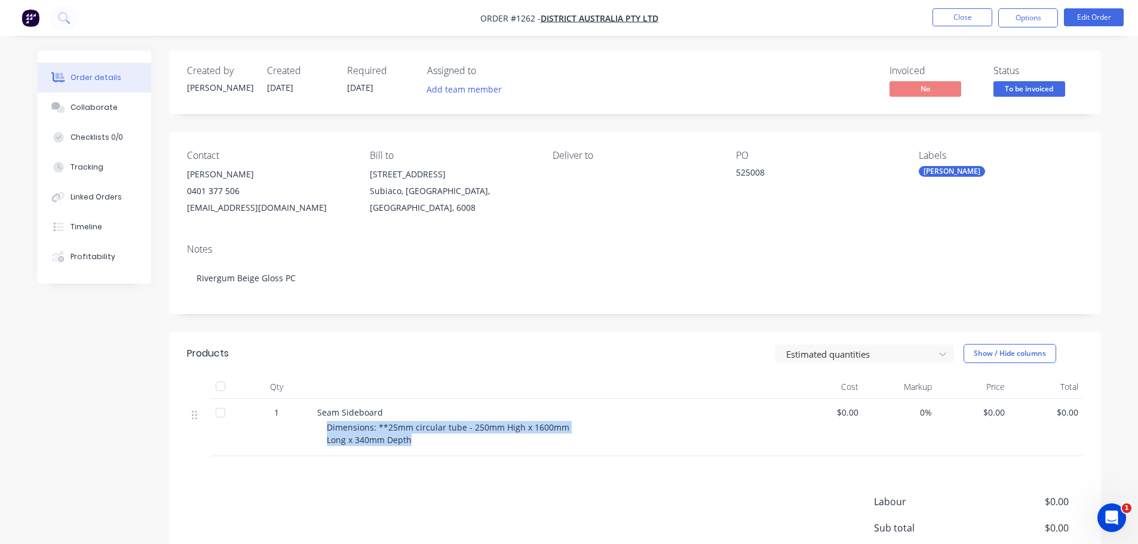
drag, startPoint x: 327, startPoint y: 427, endPoint x: 414, endPoint y: 444, distance: 89.4
click at [414, 444] on div "Dimensions: **25mm circular tube - 250mm High x 1600mm Long x 340mm Depth" at bounding box center [556, 433] width 459 height 25
copy span "Dimensions: **25mm circular tube - 250mm High x 1600mm Long x 340mm Depth"
click at [98, 113] on button "Collaborate" at bounding box center [94, 108] width 113 height 30
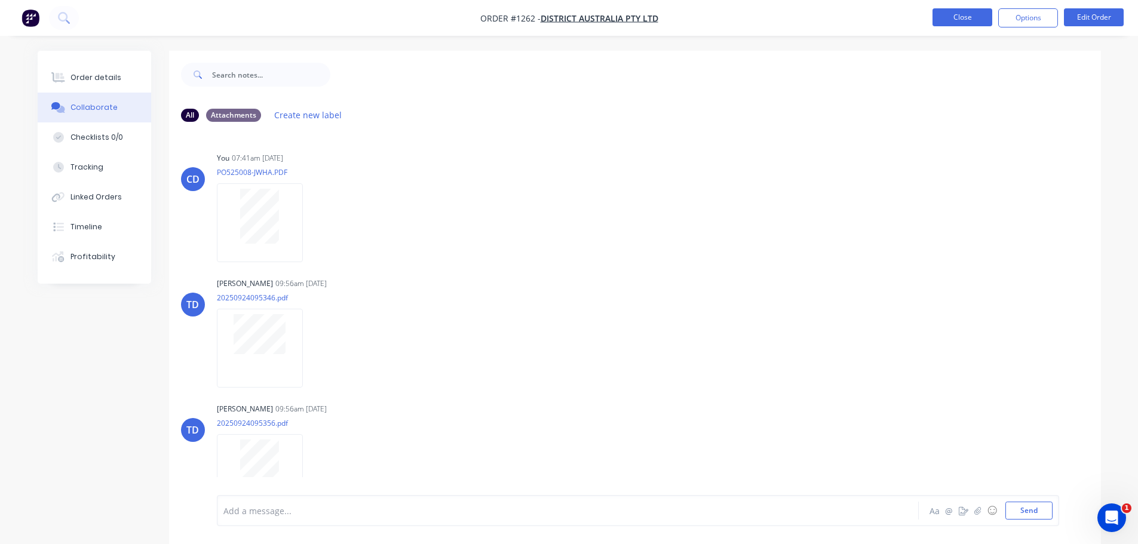
click at [965, 22] on button "Close" at bounding box center [962, 17] width 60 height 18
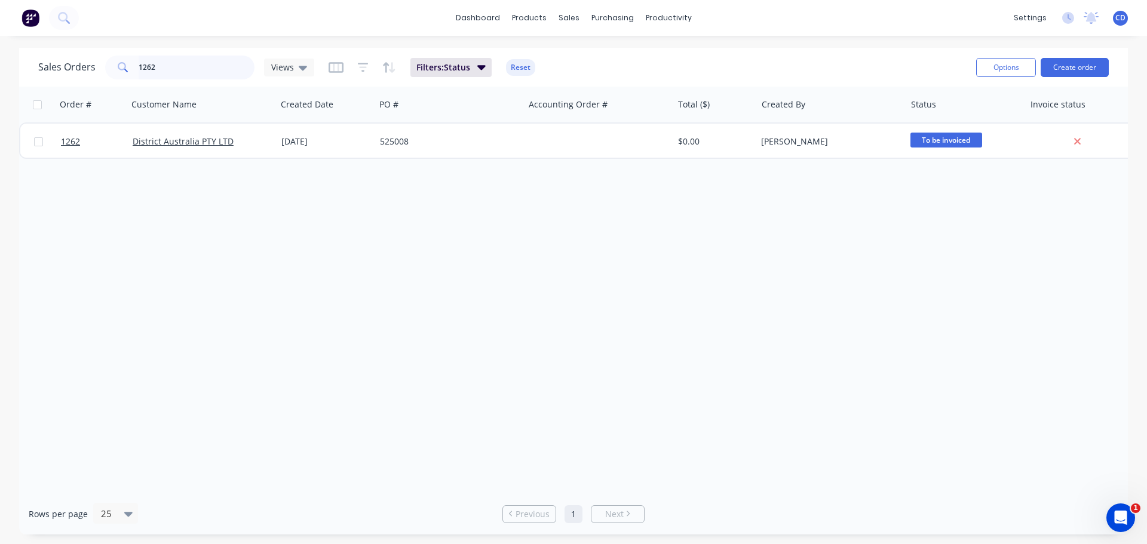
click at [229, 69] on input "1262" at bounding box center [197, 68] width 116 height 24
type input "1"
type input "1287"
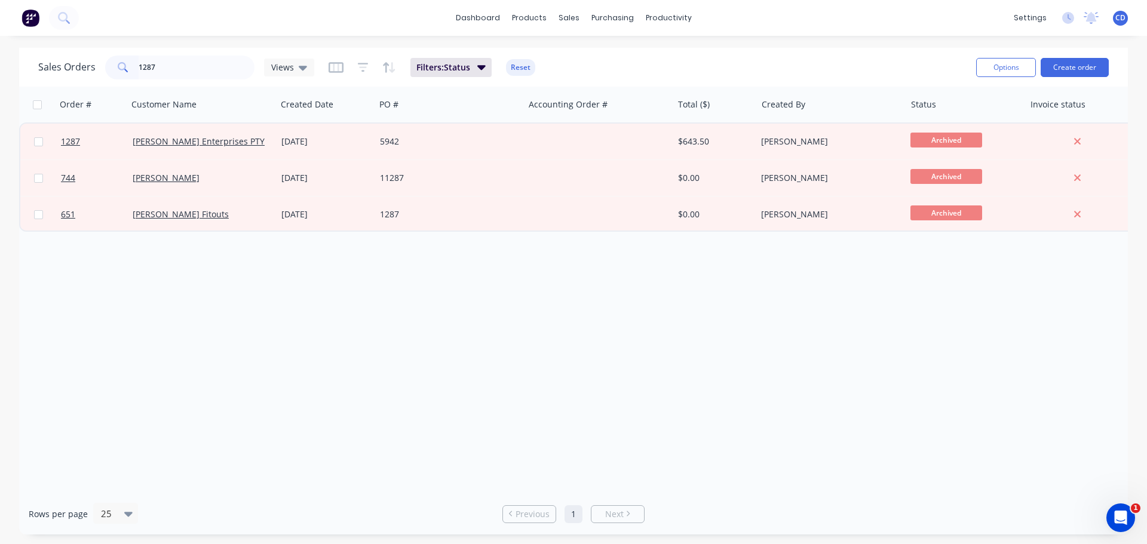
click at [205, 135] on div "[PERSON_NAME] Enterprises PTY LTD" at bounding box center [202, 142] width 149 height 36
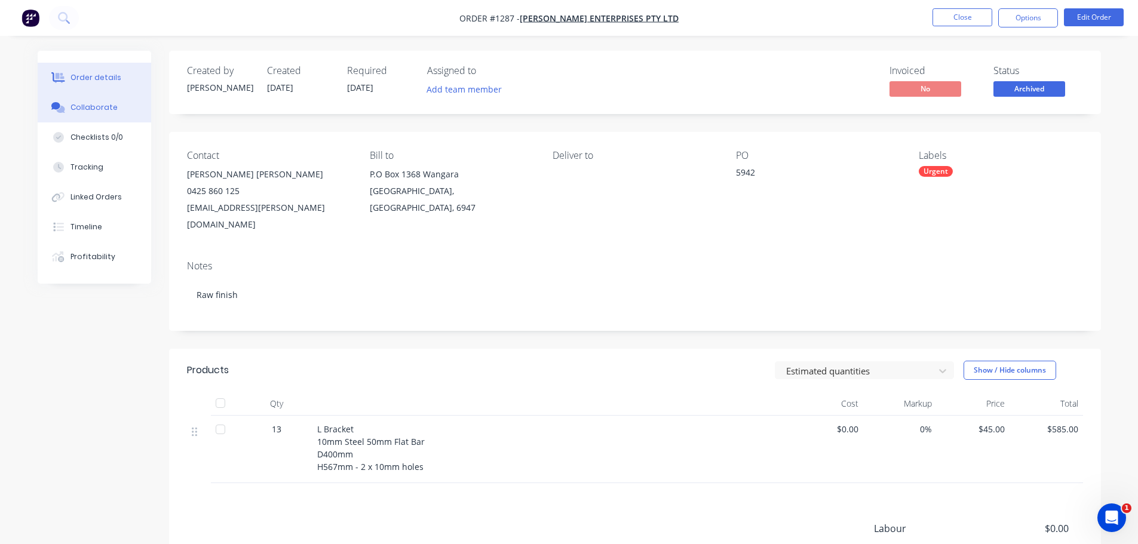
click at [106, 109] on div "Collaborate" at bounding box center [93, 107] width 47 height 11
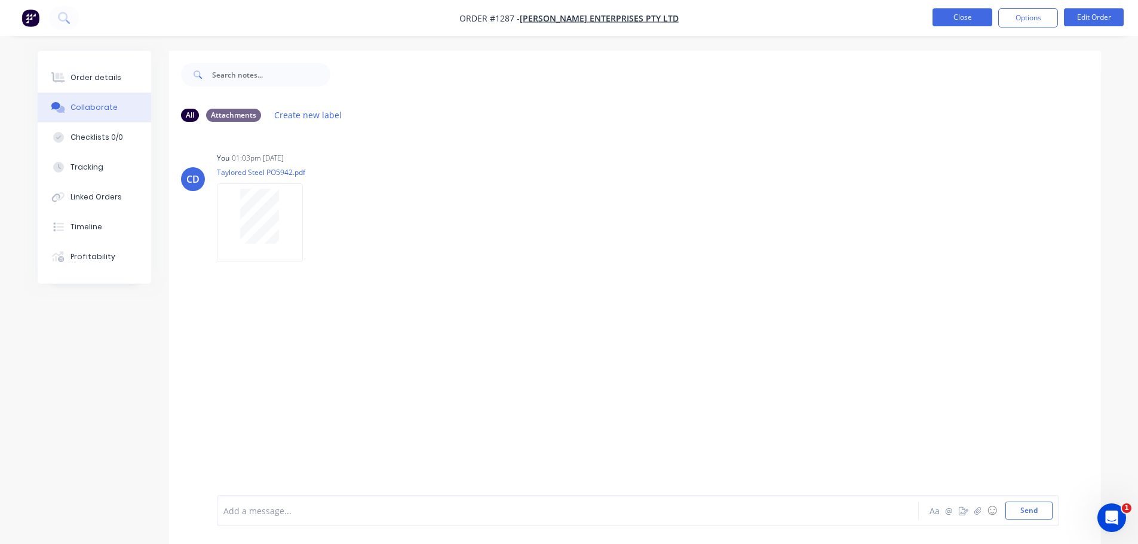
click at [950, 20] on button "Close" at bounding box center [962, 17] width 60 height 18
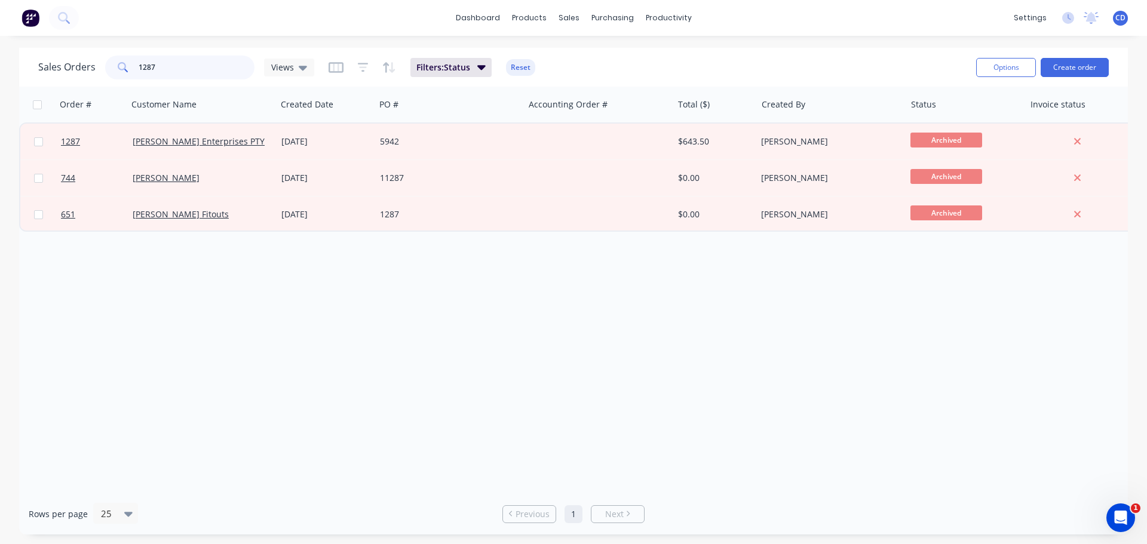
click at [227, 71] on input "1287" at bounding box center [197, 68] width 116 height 24
type input "1"
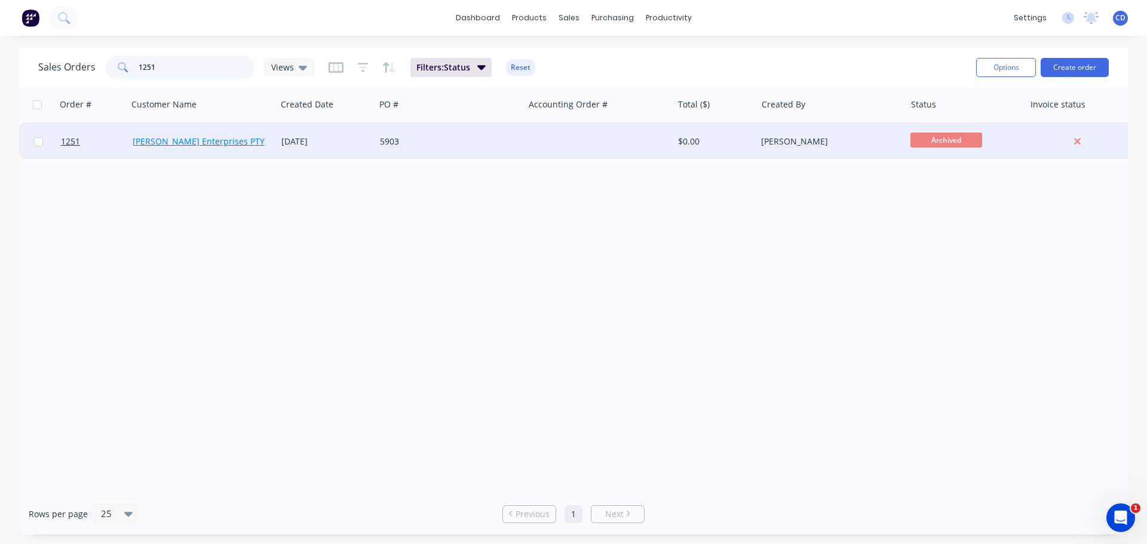
type input "1251"
click at [216, 138] on link "[PERSON_NAME] Enterprises PTY LTD" at bounding box center [207, 141] width 149 height 11
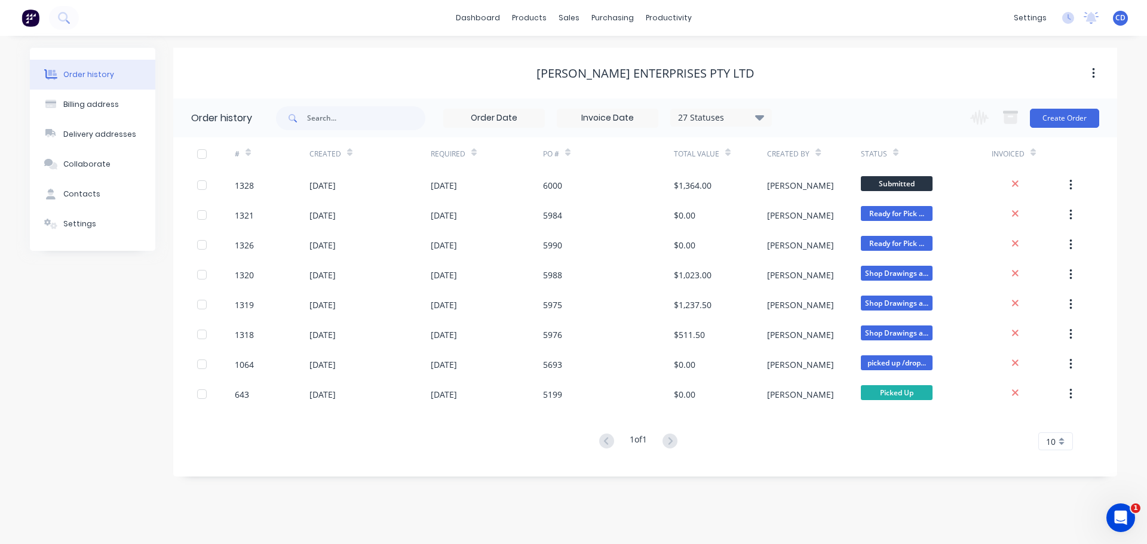
click at [728, 125] on div "27 Statuses Invoice Status Invoiced Not Invoiced Partial Order Status All Archi…" at bounding box center [721, 118] width 102 height 18
click at [765, 118] on div "27 Statuses" at bounding box center [721, 117] width 100 height 13
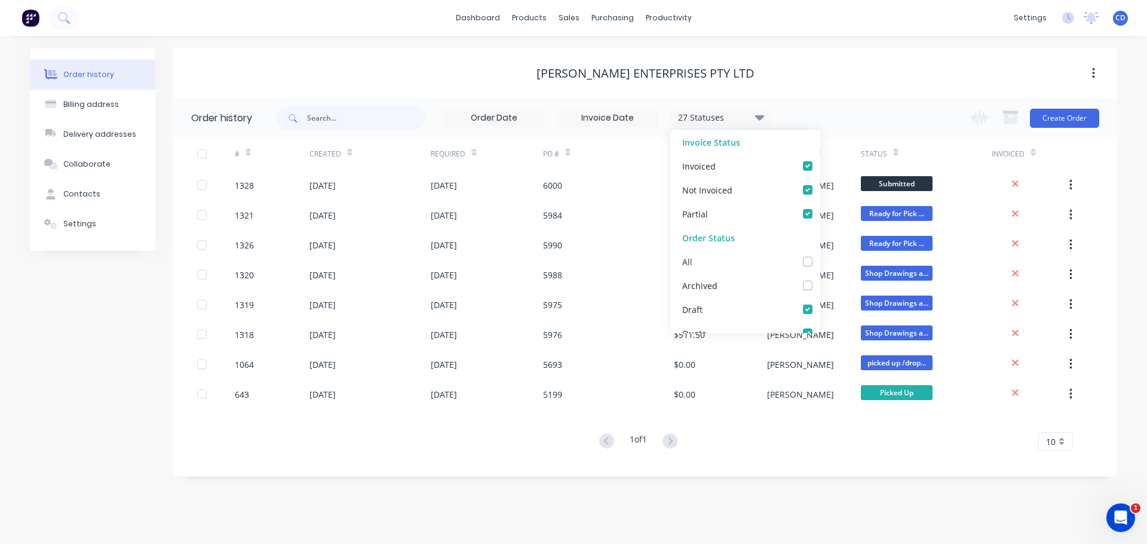
click at [819, 255] on label at bounding box center [819, 255] width 0 height 0
click at [819, 260] on input "checkbox" at bounding box center [824, 260] width 10 height 11
checkbox input "true"
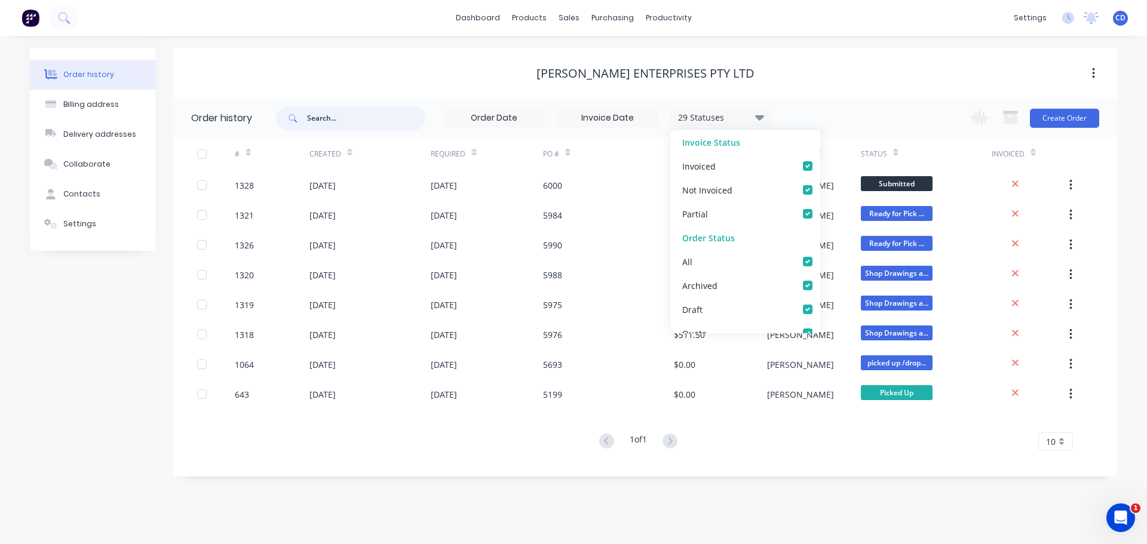
click at [314, 118] on input "text" at bounding box center [366, 118] width 118 height 24
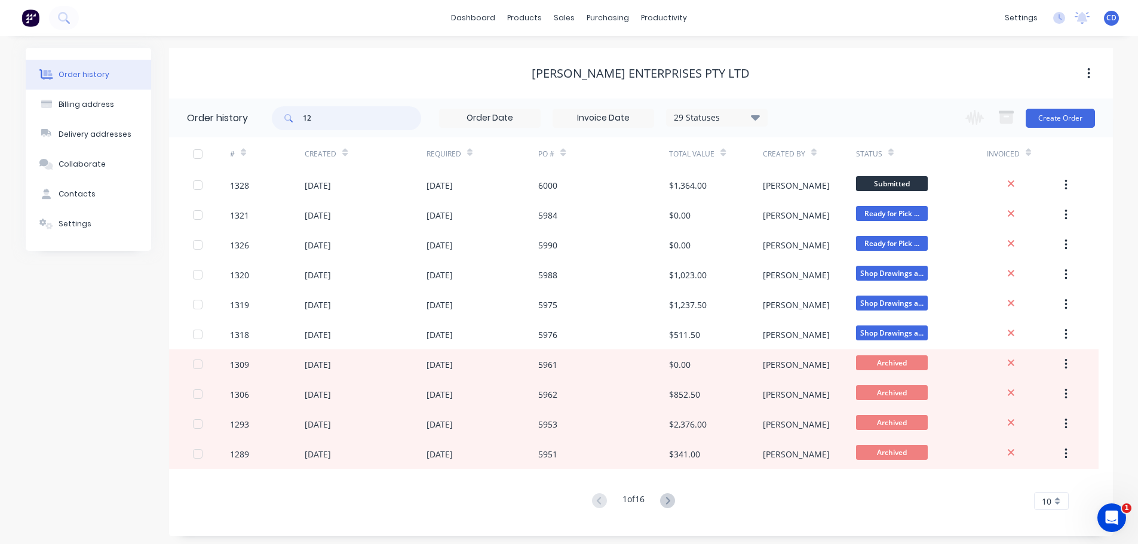
type input "125"
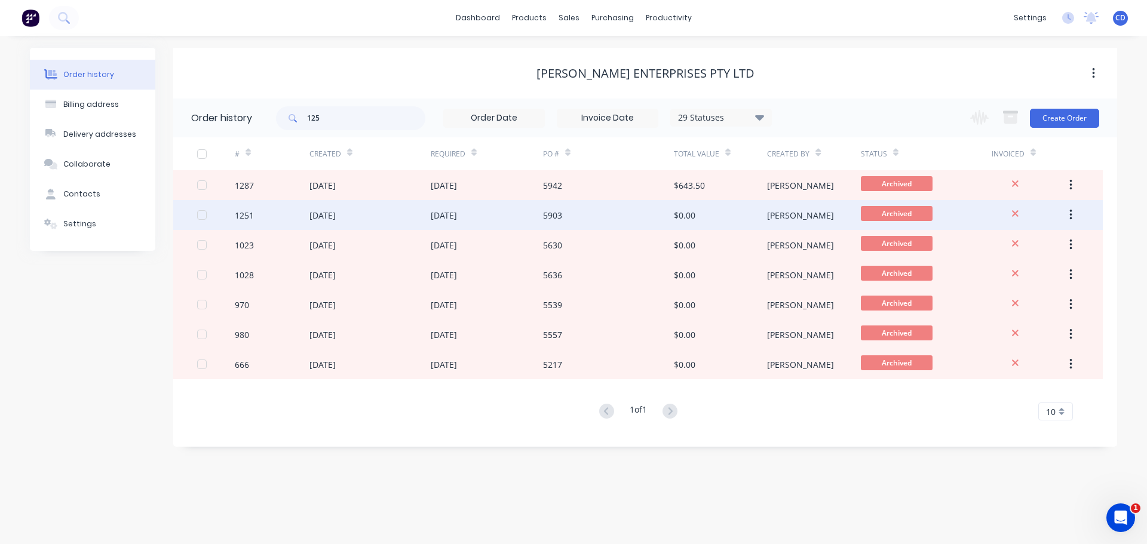
click at [330, 216] on div "07 Aug 2025" at bounding box center [322, 215] width 26 height 13
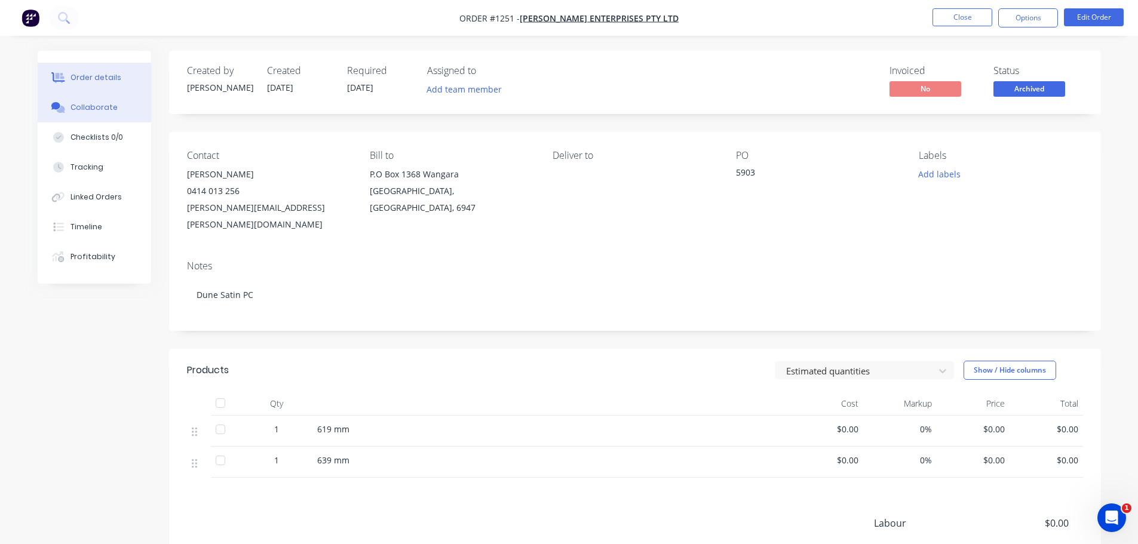
click at [85, 113] on button "Collaborate" at bounding box center [94, 108] width 113 height 30
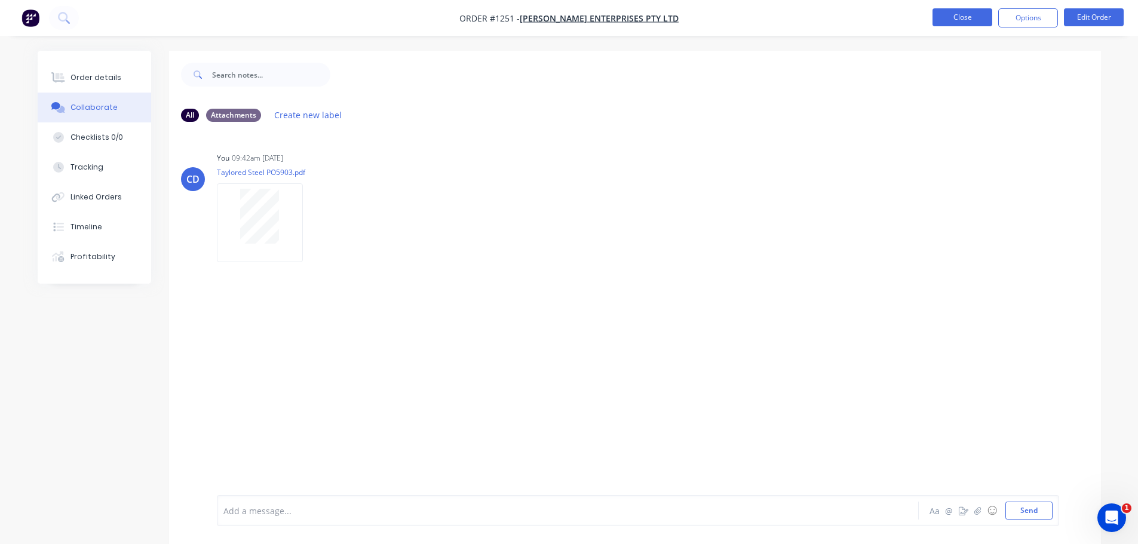
click at [955, 11] on button "Close" at bounding box center [962, 17] width 60 height 18
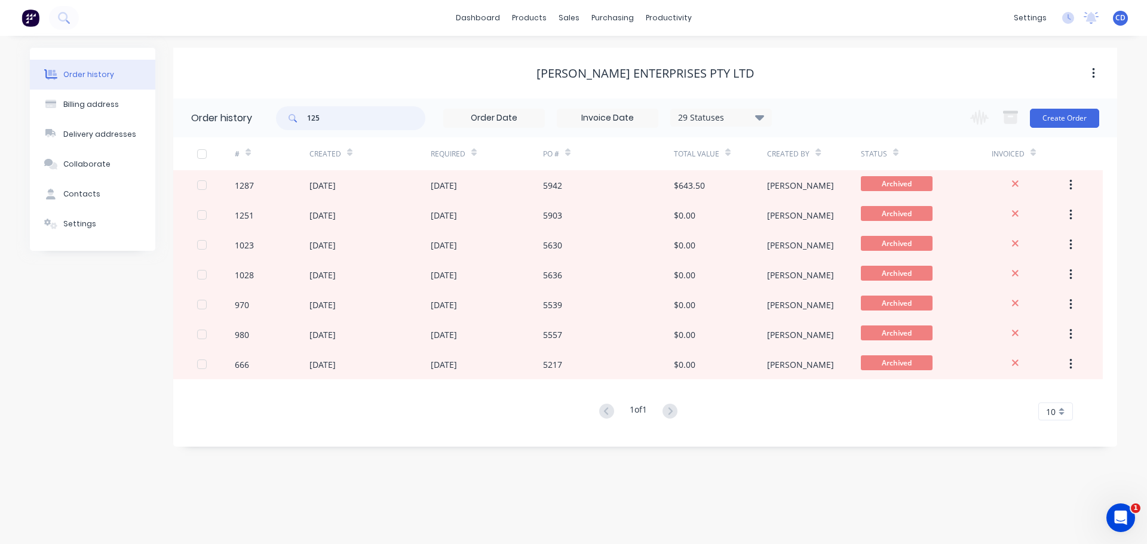
click at [337, 115] on input "125" at bounding box center [366, 118] width 118 height 24
type input "1"
type input "5903"
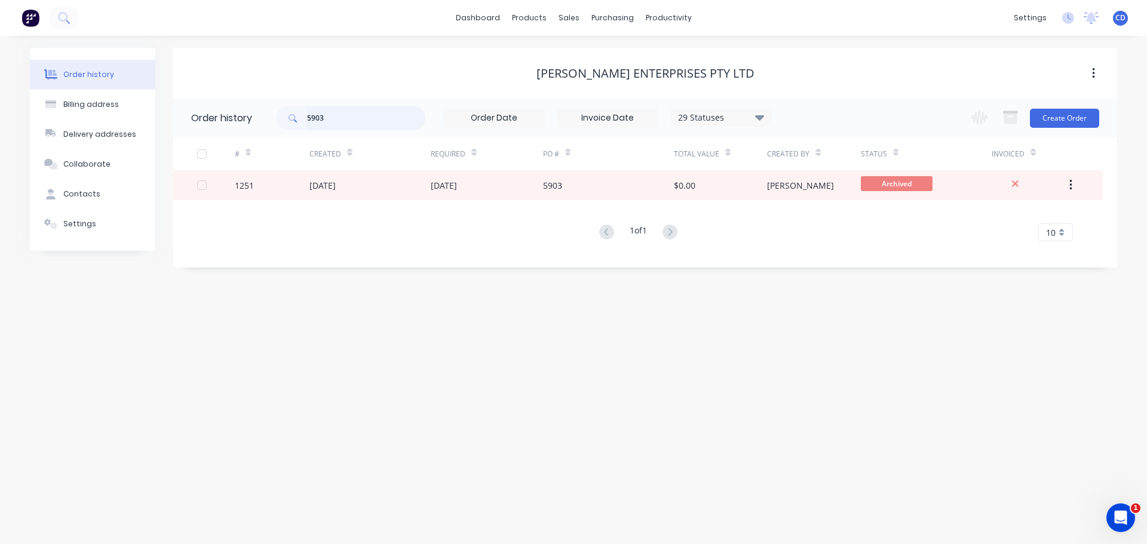
click at [336, 124] on input "5903" at bounding box center [366, 118] width 118 height 24
type input "5"
type input "5580"
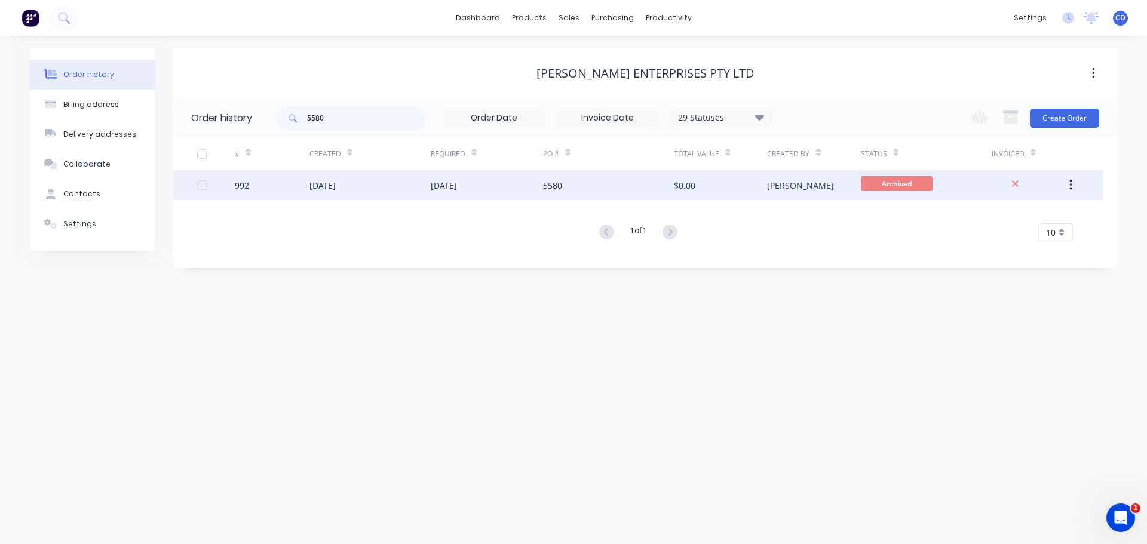
click at [389, 185] on div "[DATE]" at bounding box center [369, 185] width 121 height 30
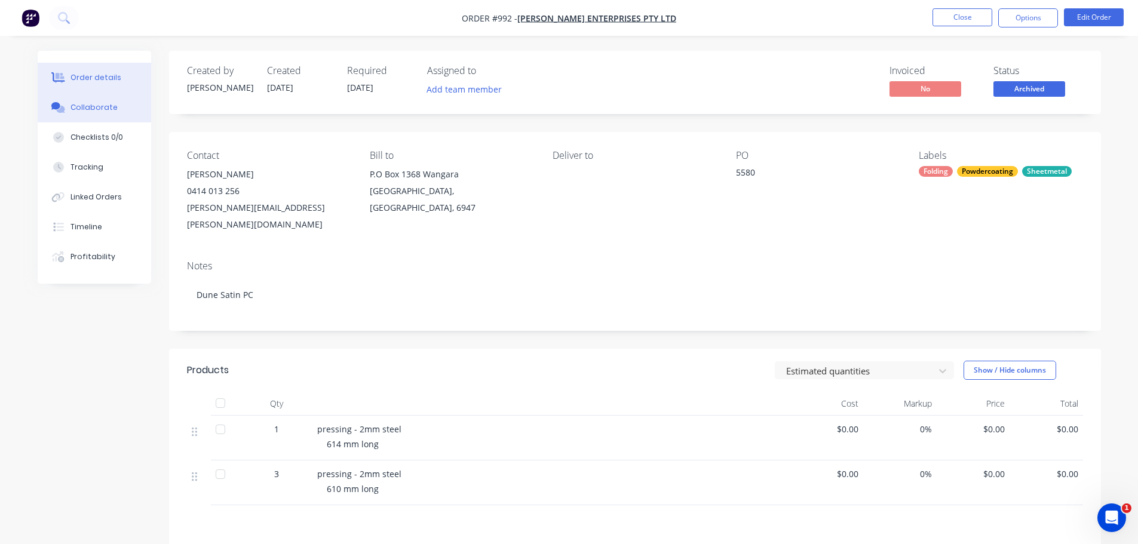
click at [94, 106] on div "Collaborate" at bounding box center [93, 107] width 47 height 11
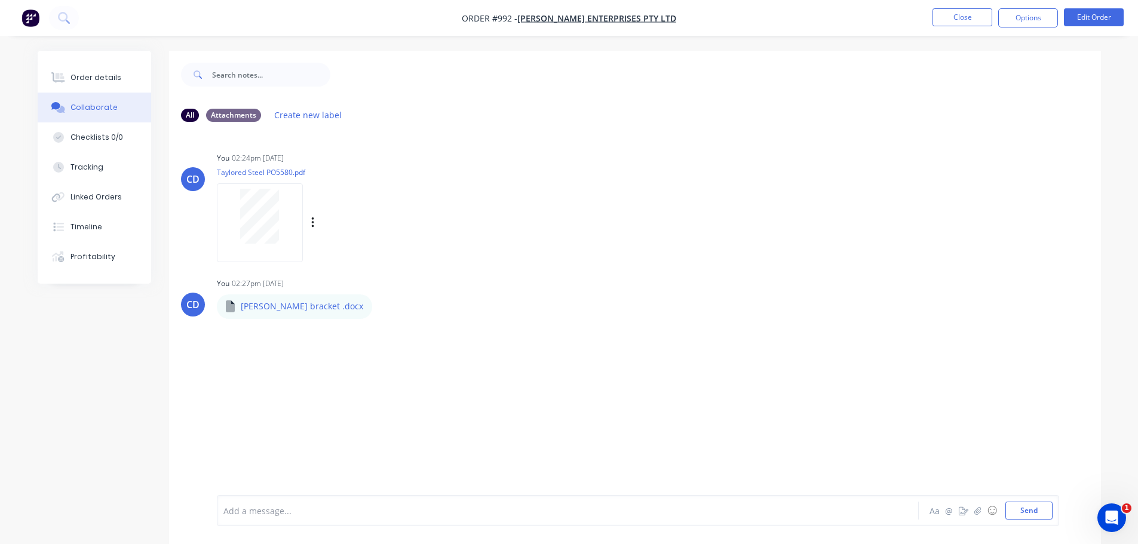
click at [229, 219] on div at bounding box center [259, 216] width 75 height 55
click at [959, 26] on button "Close" at bounding box center [962, 17] width 60 height 18
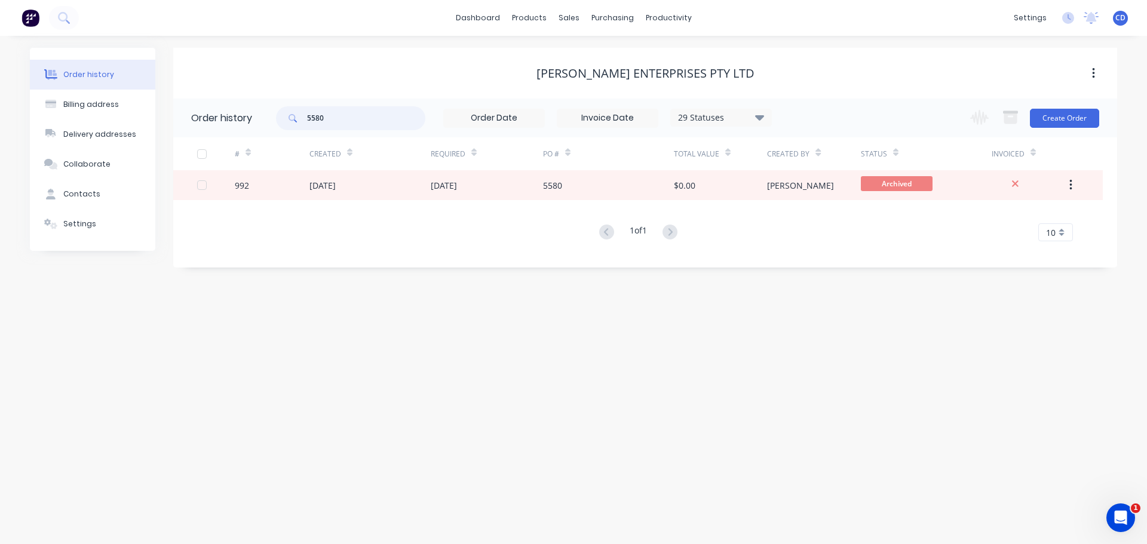
click at [377, 119] on input "5580" at bounding box center [366, 118] width 118 height 24
type input "5"
type input "1263"
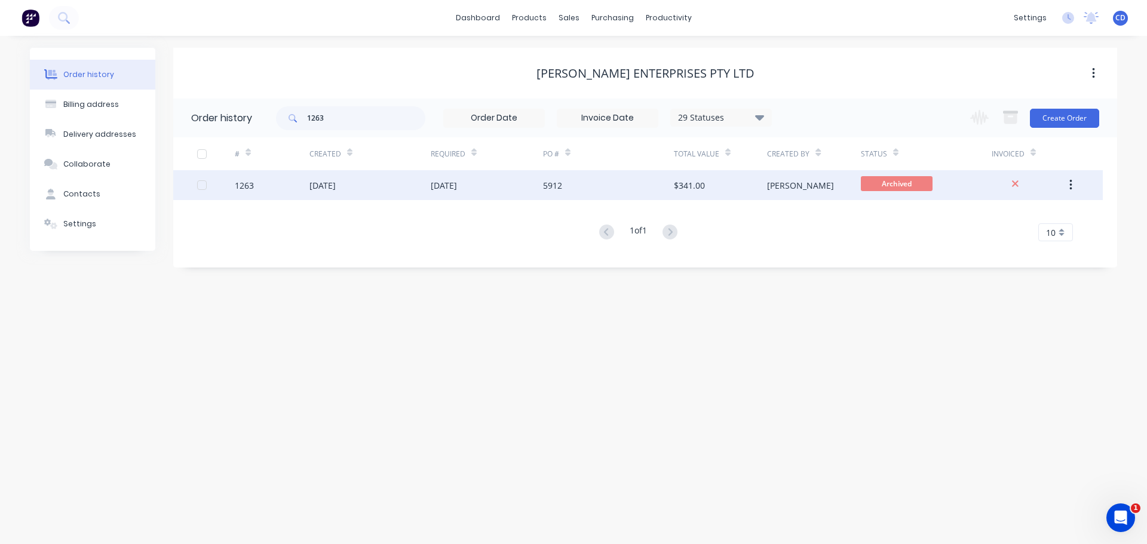
click at [303, 182] on div "1263" at bounding box center [272, 185] width 75 height 30
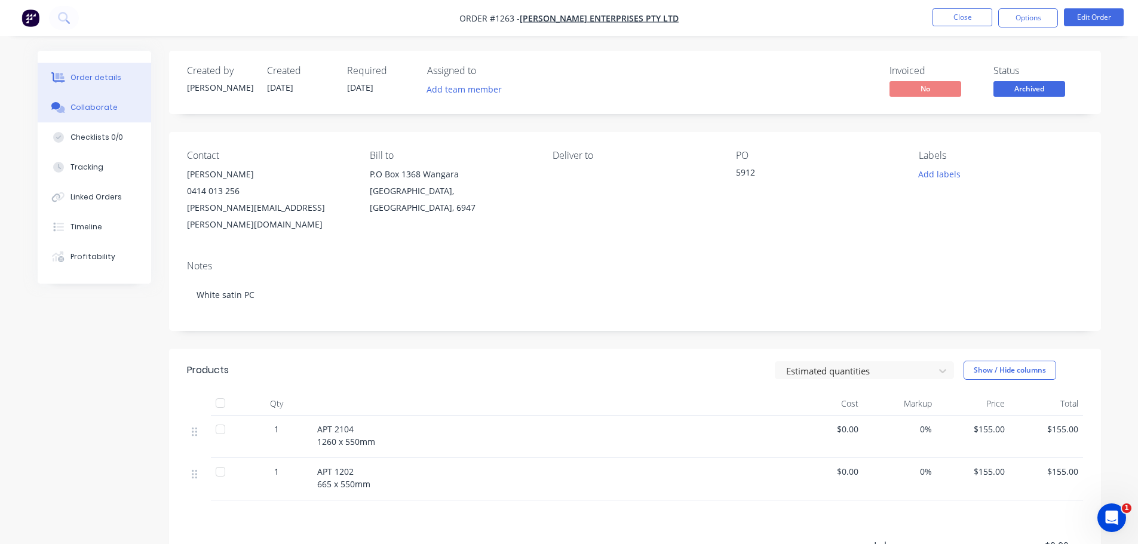
click at [84, 115] on button "Collaborate" at bounding box center [94, 108] width 113 height 30
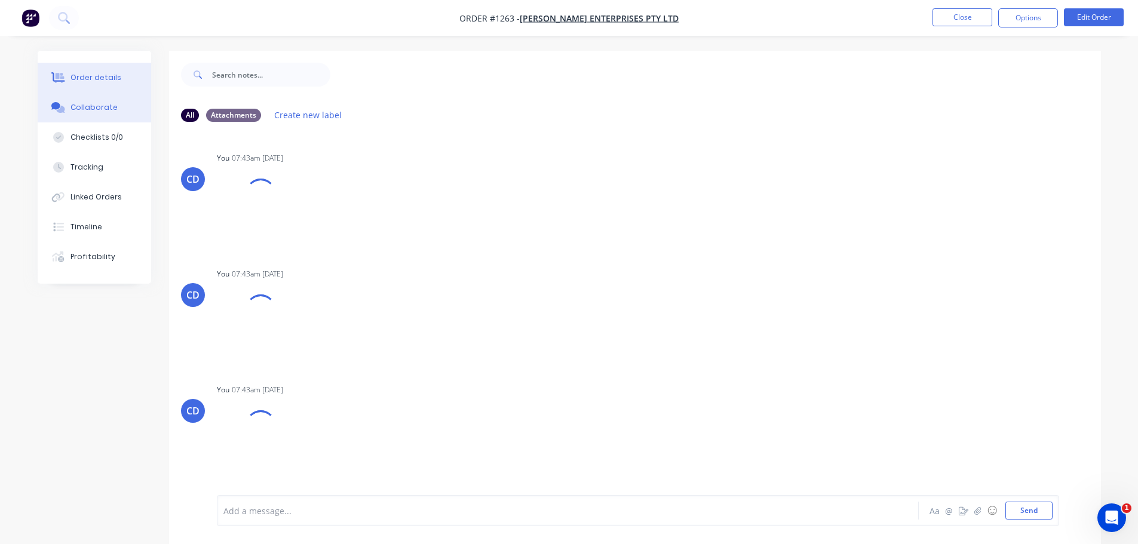
click at [93, 86] on button "Order details" at bounding box center [94, 78] width 113 height 30
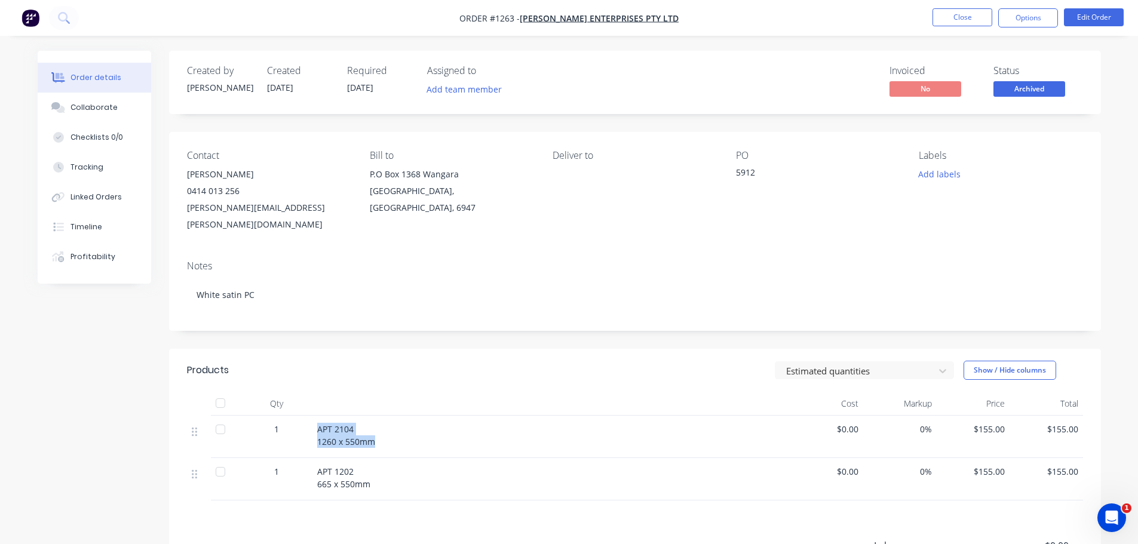
drag, startPoint x: 337, startPoint y: 417, endPoint x: 344, endPoint y: 422, distance: 8.1
click at [370, 423] on span "APT 2104 1260 x 550mm" at bounding box center [346, 435] width 58 height 24
copy span "APT 2104 1260 x 550m"
click at [310, 458] on div "1" at bounding box center [277, 479] width 72 height 42
drag, startPoint x: 317, startPoint y: 451, endPoint x: 352, endPoint y: 459, distance: 35.5
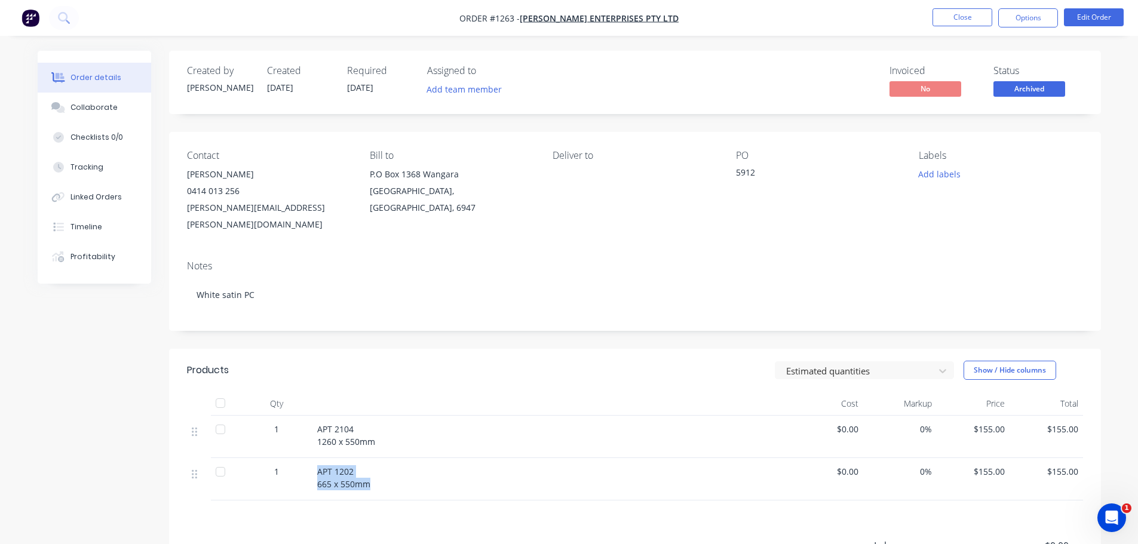
click at [382, 465] on div "APT 1202 665 x 550mm" at bounding box center [551, 477] width 468 height 25
copy span "APT 1202 665 x 550mm"
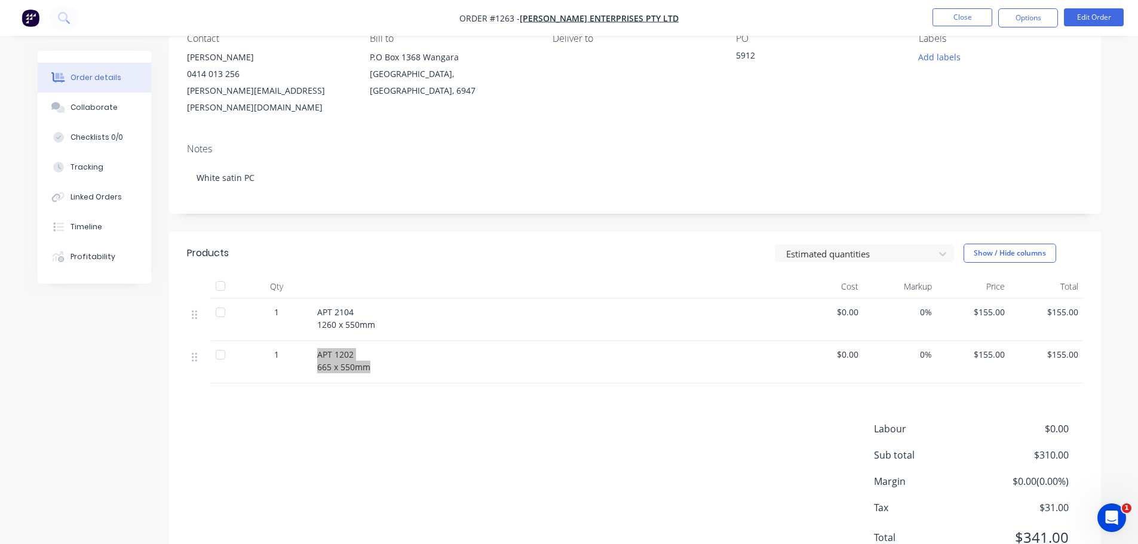
scroll to position [119, 0]
drag, startPoint x: 324, startPoint y: 365, endPoint x: 328, endPoint y: 345, distance: 20.7
click at [326, 363] on div "Products Estimated quantities Show / Hide columns Qty Cost Markup Price Total 1…" at bounding box center [635, 402] width 932 height 346
drag, startPoint x: 333, startPoint y: 285, endPoint x: 358, endPoint y: 303, distance: 30.0
click at [373, 304] on span "APT 2104 1260 x 550mm" at bounding box center [346, 316] width 58 height 24
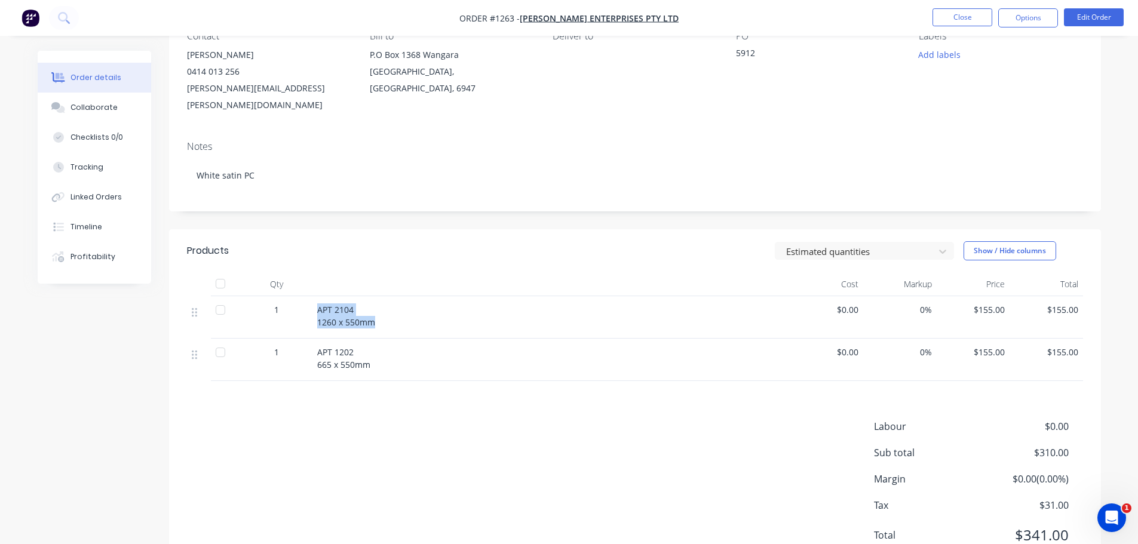
copy span "APT 2104 1260 x 550mm"
drag, startPoint x: 309, startPoint y: 336, endPoint x: 368, endPoint y: 348, distance: 60.3
click at [368, 348] on div "1 APT 1202 665 x 550mm $0.00 0% $155.00 $155.00" at bounding box center [635, 360] width 896 height 42
copy div "APT 1202 665 x 550mm"
click at [957, 19] on button "Close" at bounding box center [962, 17] width 60 height 18
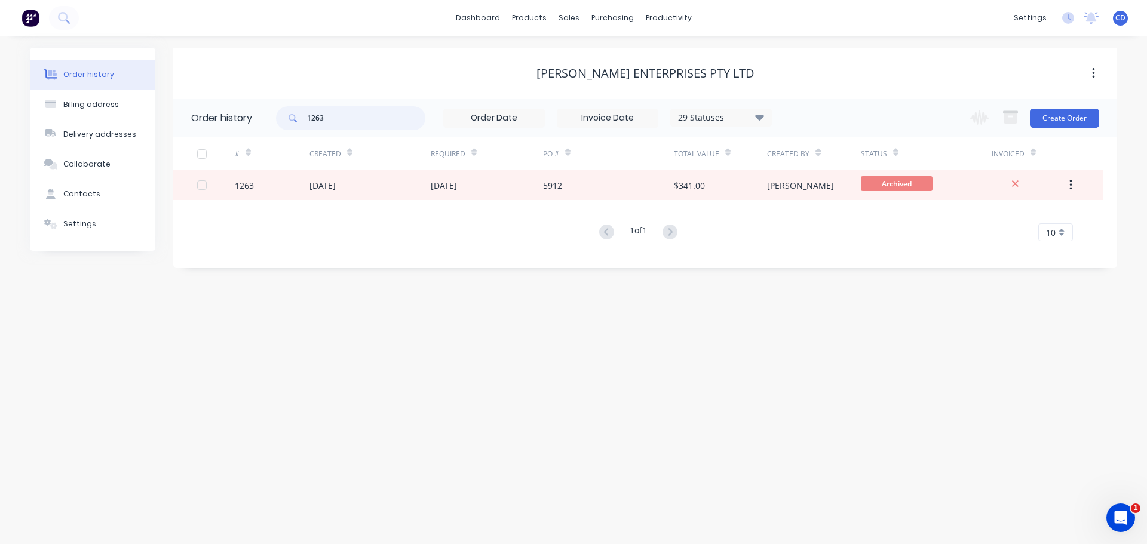
click at [334, 112] on input "1263" at bounding box center [366, 118] width 118 height 24
type input "1"
type input "1265"
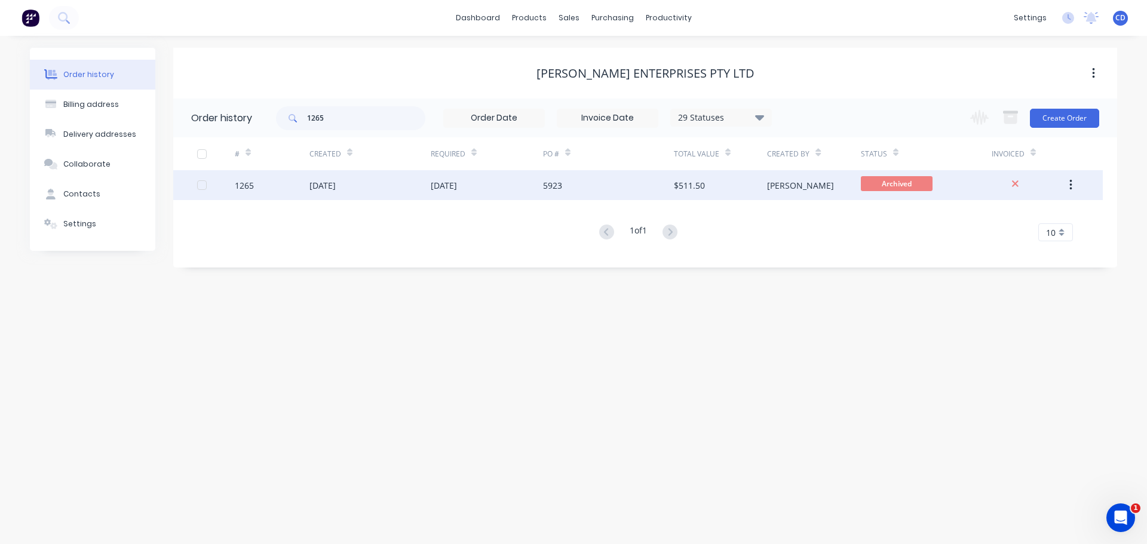
click at [336, 190] on div "[DATE]" at bounding box center [322, 185] width 26 height 13
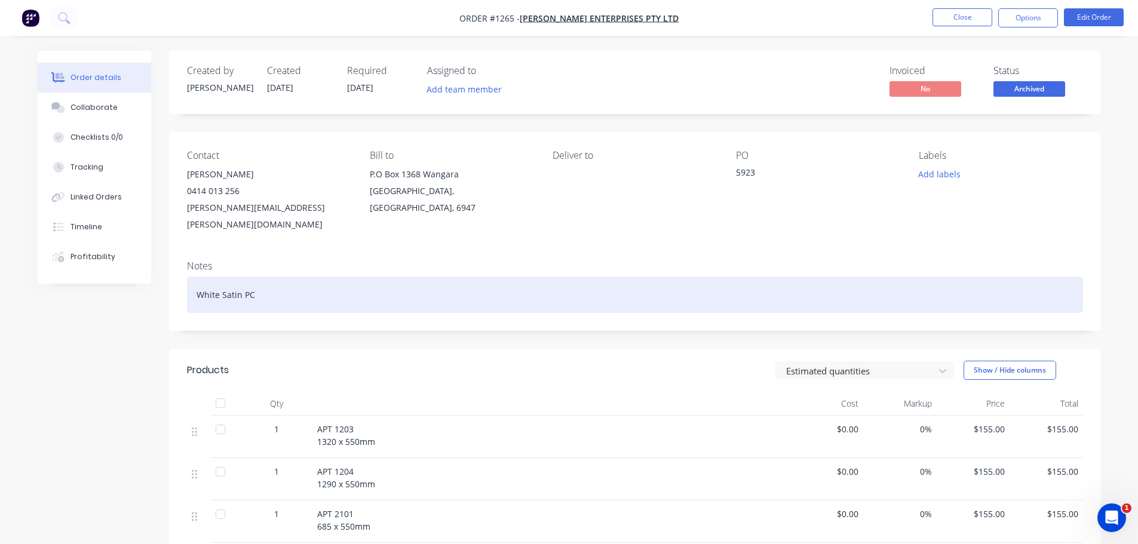
scroll to position [179, 0]
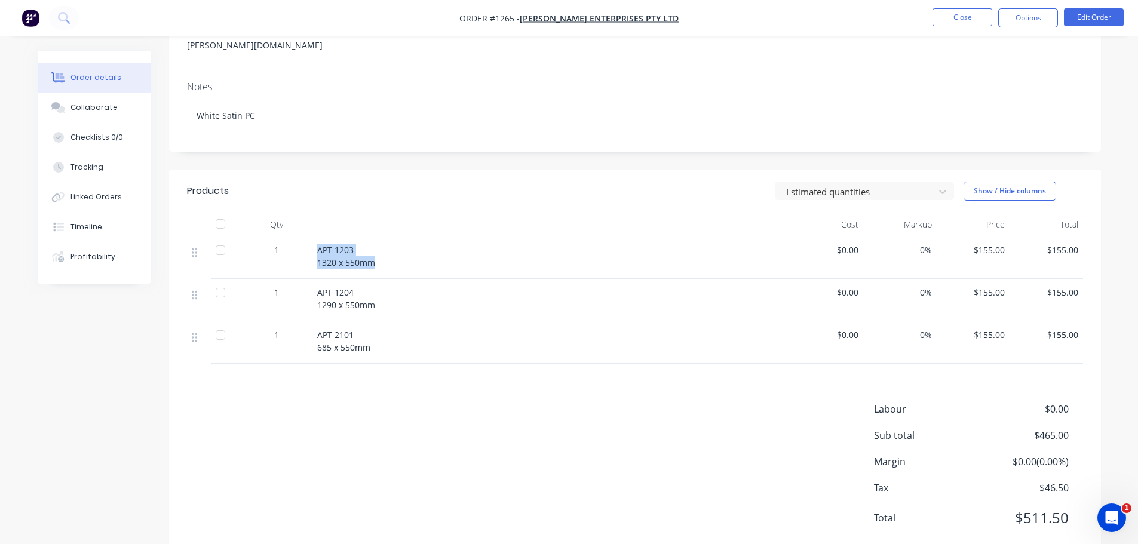
drag, startPoint x: 315, startPoint y: 232, endPoint x: 365, endPoint y: 247, distance: 52.3
click at [420, 253] on div "APT 1203 1320 x 550mm" at bounding box center [551, 257] width 478 height 42
copy span "APT 1203 1320 x 550mm"
click at [383, 294] on div "APT 1204 1290 x 550mm" at bounding box center [551, 298] width 468 height 25
drag, startPoint x: 319, startPoint y: 275, endPoint x: 400, endPoint y: 285, distance: 81.3
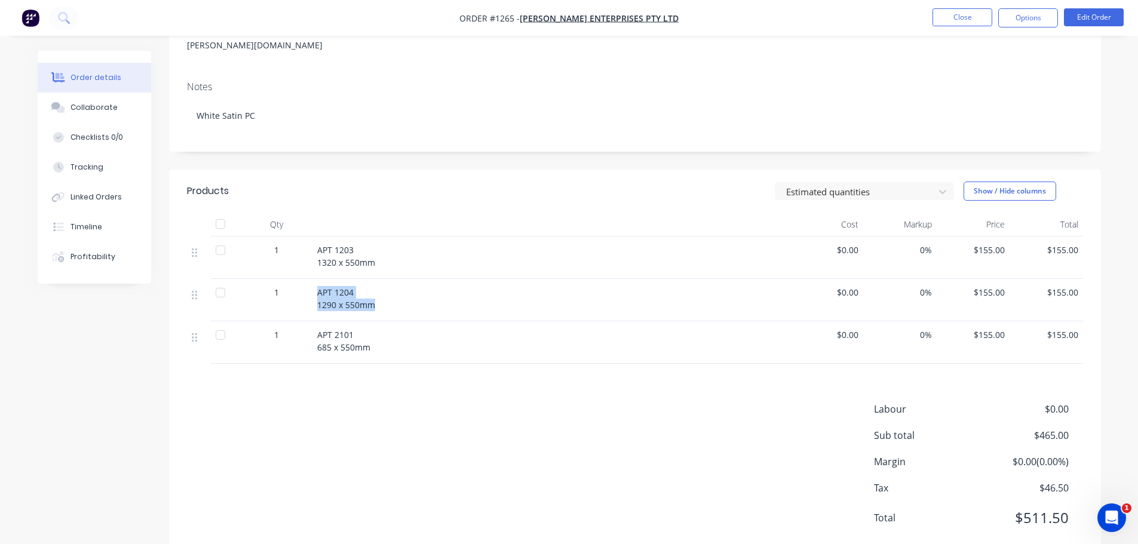
click at [400, 286] on div "APT 1204 1290 x 550mm" at bounding box center [551, 298] width 468 height 25
copy span "APT 1204 1290 x 550mm"
drag, startPoint x: 333, startPoint y: 309, endPoint x: 324, endPoint y: 315, distance: 11.3
click at [333, 321] on div "APT 2101 685 x 550mm" at bounding box center [551, 342] width 478 height 42
drag, startPoint x: 318, startPoint y: 318, endPoint x: 388, endPoint y: 328, distance: 71.2
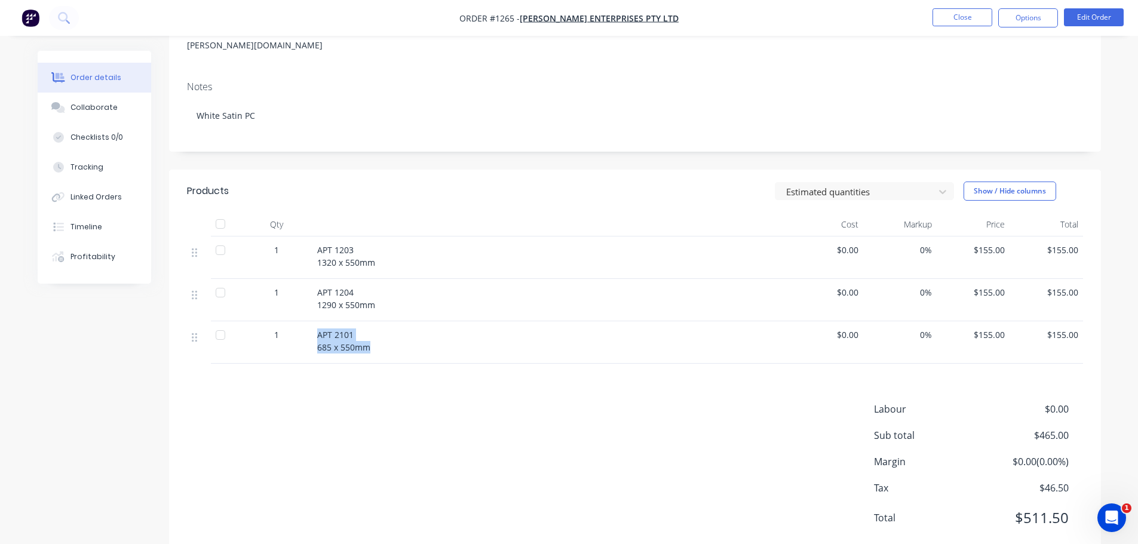
click at [388, 328] on div "APT 2101 685 x 550mm" at bounding box center [551, 340] width 468 height 25
copy span "APT 2101 685 x 550mm"
click at [975, 17] on button "Close" at bounding box center [962, 17] width 60 height 18
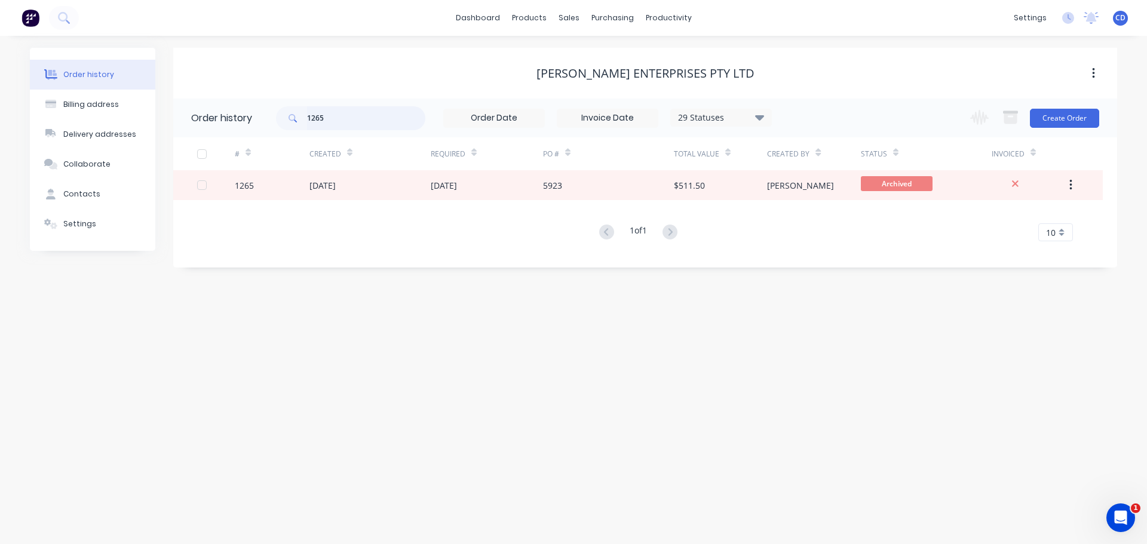
click at [351, 122] on input "1265" at bounding box center [366, 118] width 118 height 24
type input "1"
type input "1272"
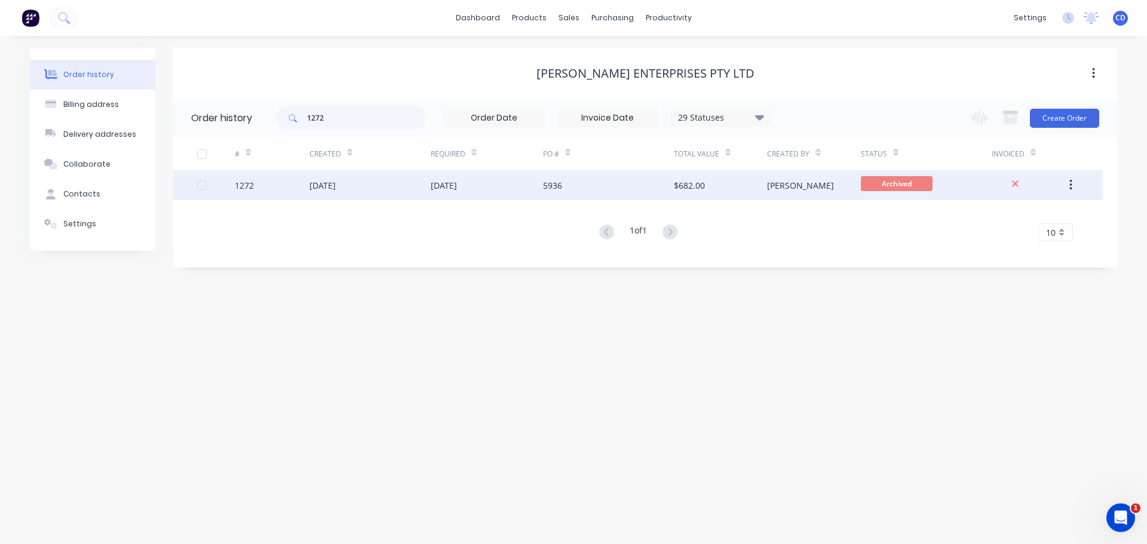
click at [284, 182] on div "1272" at bounding box center [272, 185] width 75 height 30
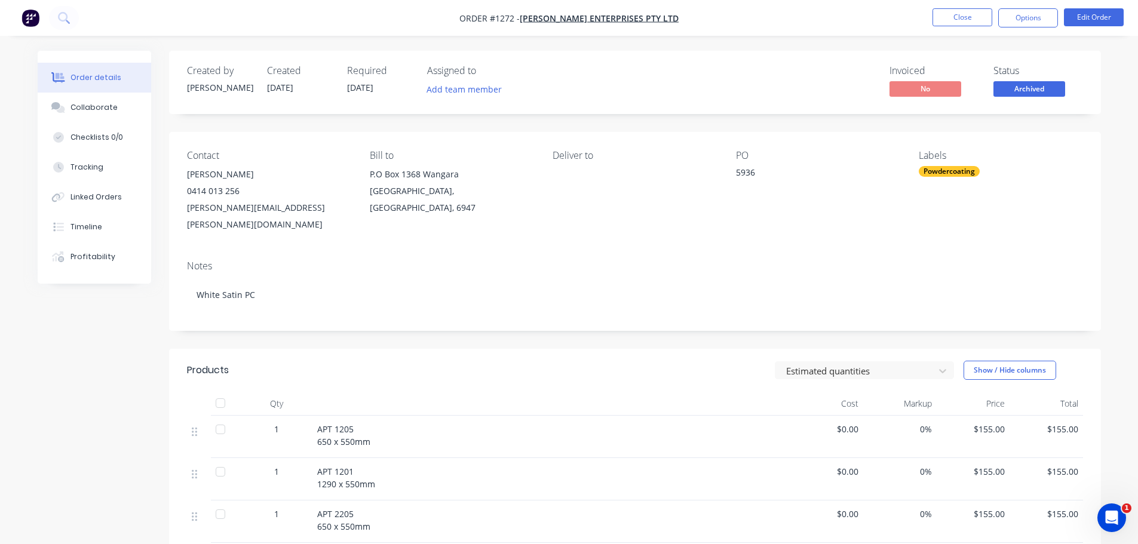
scroll to position [237, 0]
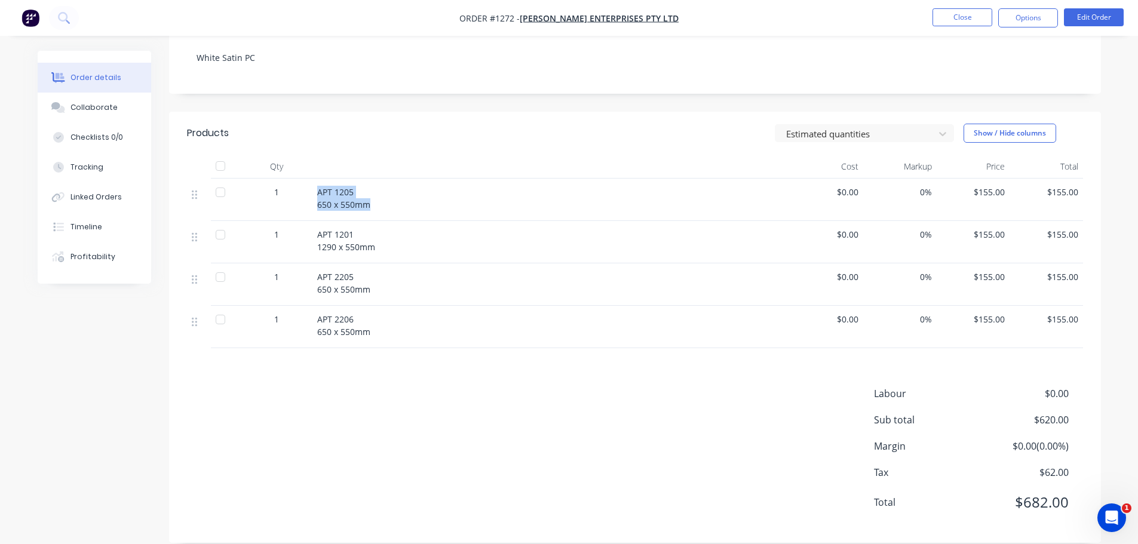
drag, startPoint x: 314, startPoint y: 174, endPoint x: 375, endPoint y: 186, distance: 62.2
click at [375, 186] on div "APT 1205 650 x 550mm" at bounding box center [551, 200] width 478 height 42
copy span "APT 1205 650 x 550mm"
click at [347, 229] on span "APT 1201 1290 x 550mm" at bounding box center [346, 241] width 58 height 24
drag, startPoint x: 313, startPoint y: 215, endPoint x: 355, endPoint y: 227, distance: 44.1
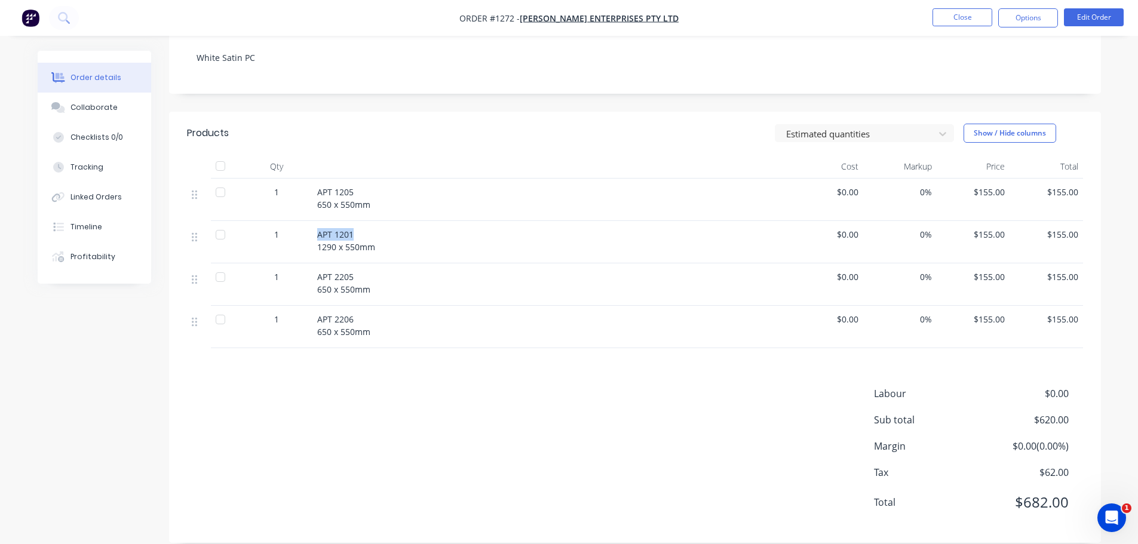
click at [385, 224] on div "APT 1201 1290 x 550mm" at bounding box center [551, 242] width 478 height 42
copy span "APT 1201 1290 x 550mm"
drag, startPoint x: 322, startPoint y: 256, endPoint x: 370, endPoint y: 271, distance: 49.9
click at [370, 271] on span "APT 2205 650 x 550mm" at bounding box center [343, 283] width 53 height 24
drag, startPoint x: 318, startPoint y: 303, endPoint x: 365, endPoint y: 315, distance: 49.2
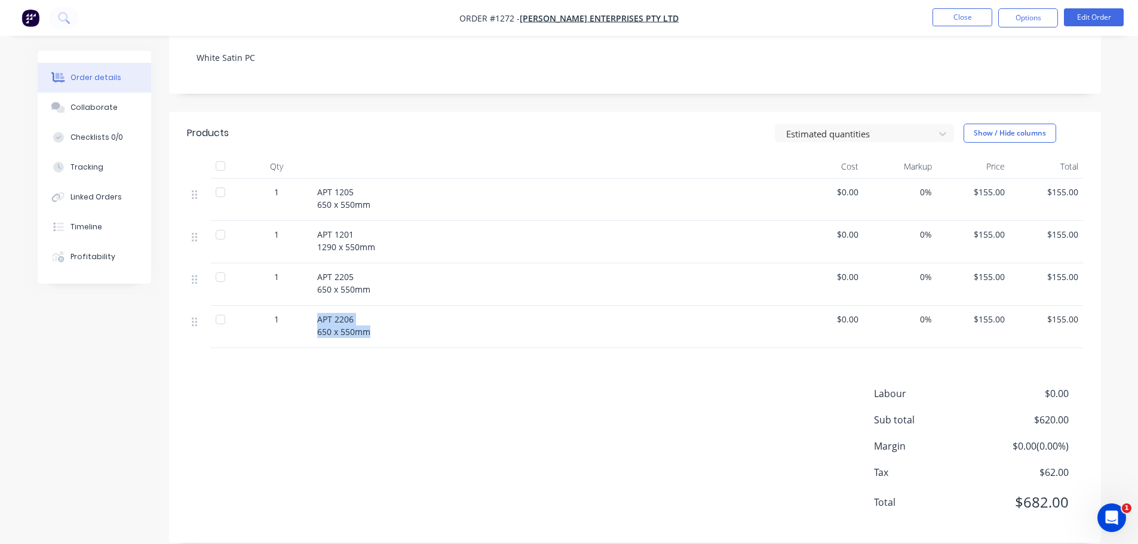
click at [370, 315] on span "APT 2206 650 x 550mm" at bounding box center [343, 326] width 53 height 24
click at [534, 228] on div "APT 1201 1290 x 550mm" at bounding box center [551, 240] width 468 height 25
click at [414, 315] on div "APT 2206 650 x 550mm" at bounding box center [551, 325] width 468 height 25
click at [315, 306] on div "APT 2206 650 x 550mm" at bounding box center [551, 327] width 478 height 42
click at [947, 13] on button "Close" at bounding box center [962, 17] width 60 height 18
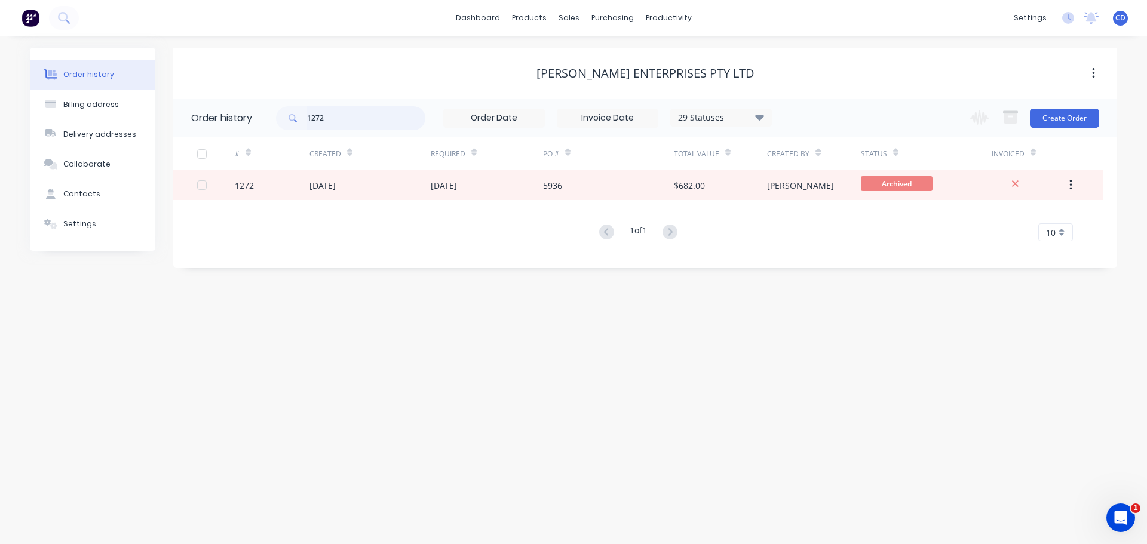
click at [349, 116] on input "1272" at bounding box center [366, 118] width 118 height 24
type input "1"
type input "1215"
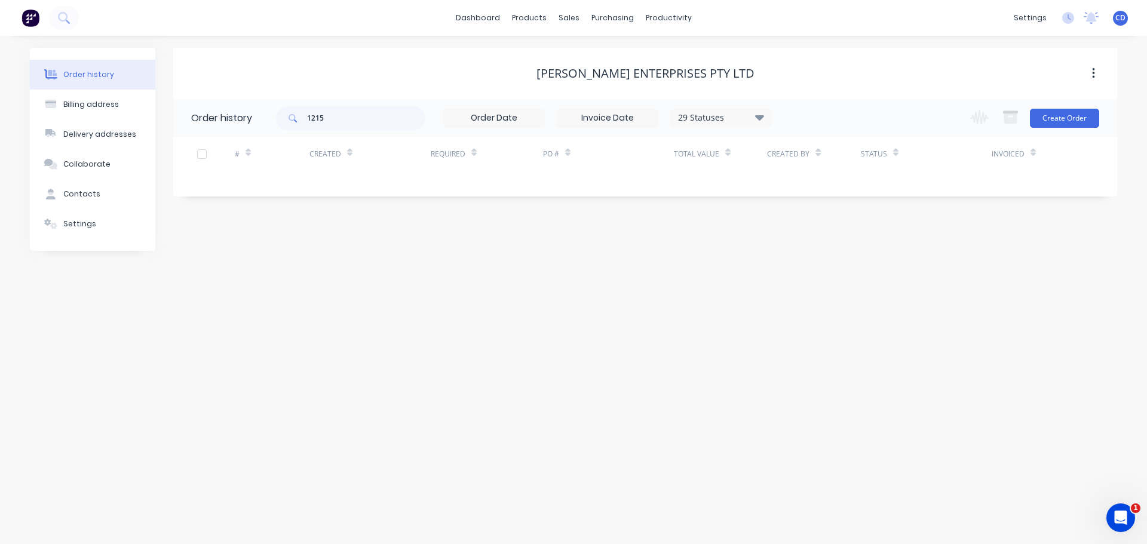
click at [766, 129] on div "1215 29 Statuses Invoice Status Invoiced Not Invoiced Partial Order Status All …" at bounding box center [524, 118] width 496 height 39
click at [764, 122] on icon at bounding box center [759, 117] width 9 height 14
click at [819, 255] on label at bounding box center [819, 255] width 0 height 0
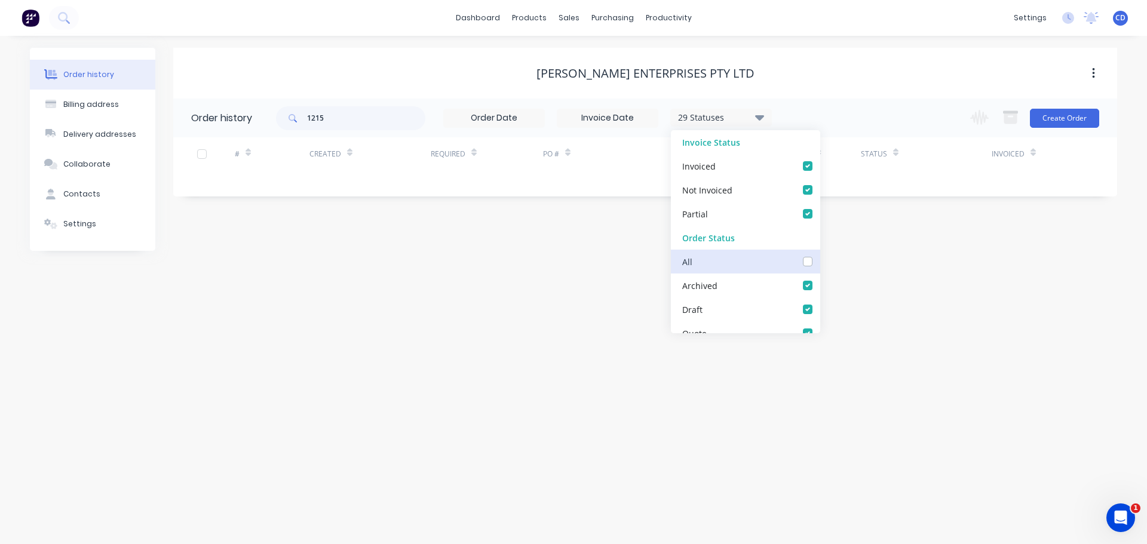
click at [819, 260] on input "checkbox" at bounding box center [824, 260] width 10 height 11
checkbox input "true"
click at [571, 277] on div "Order history Billing address Delivery addresses Collaborate Contacts Settings …" at bounding box center [573, 290] width 1147 height 508
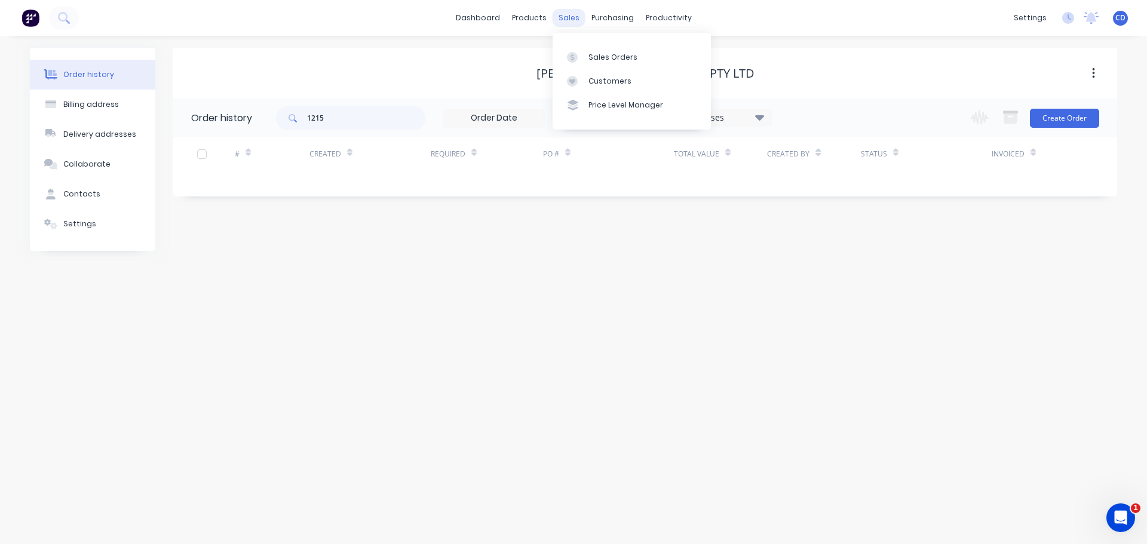
click at [566, 14] on div "sales" at bounding box center [568, 18] width 33 height 18
click at [613, 57] on div "Sales Orders" at bounding box center [612, 57] width 49 height 11
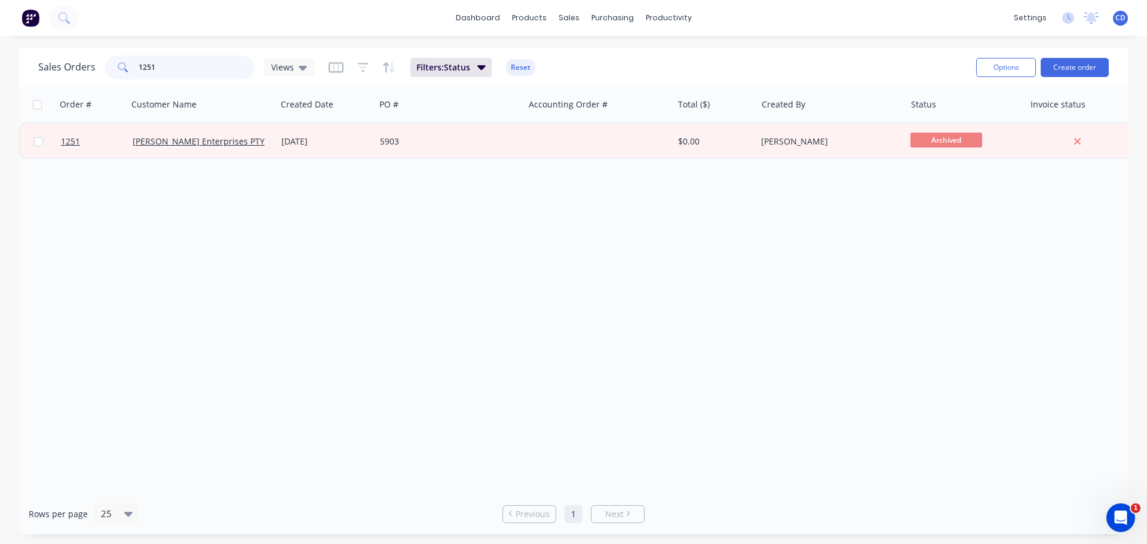
click at [216, 57] on input "1251" at bounding box center [197, 68] width 116 height 24
type input "1"
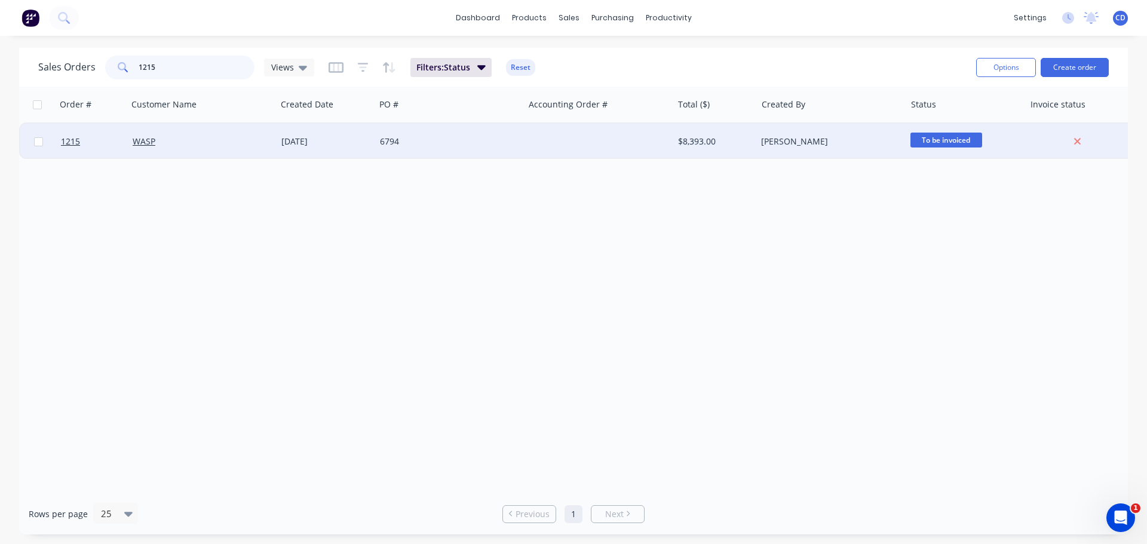
type input "1215"
click at [179, 139] on div "WASP" at bounding box center [199, 142] width 133 height 12
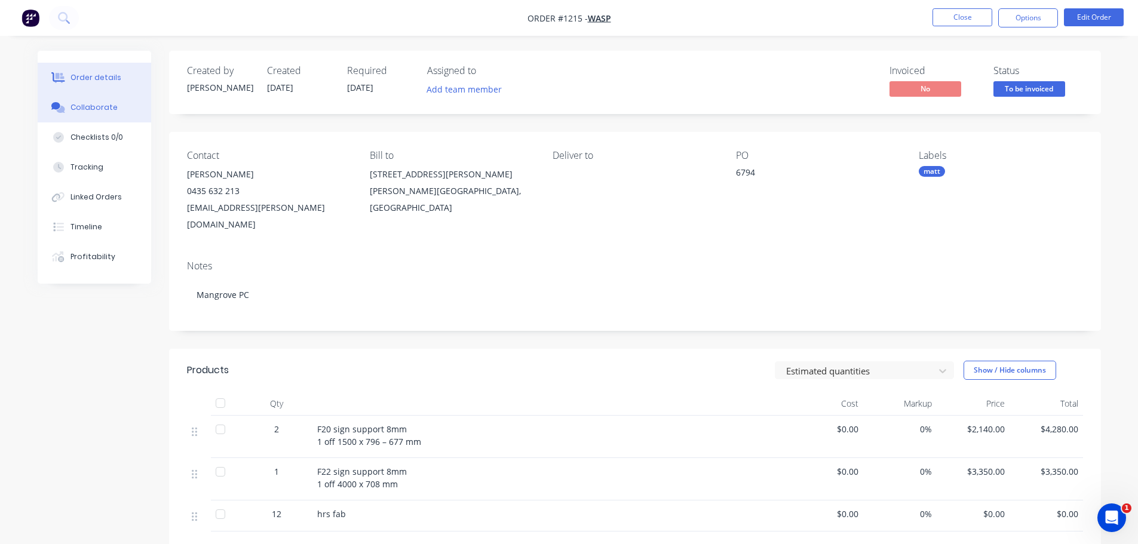
click at [99, 112] on div "Collaborate" at bounding box center [93, 107] width 47 height 11
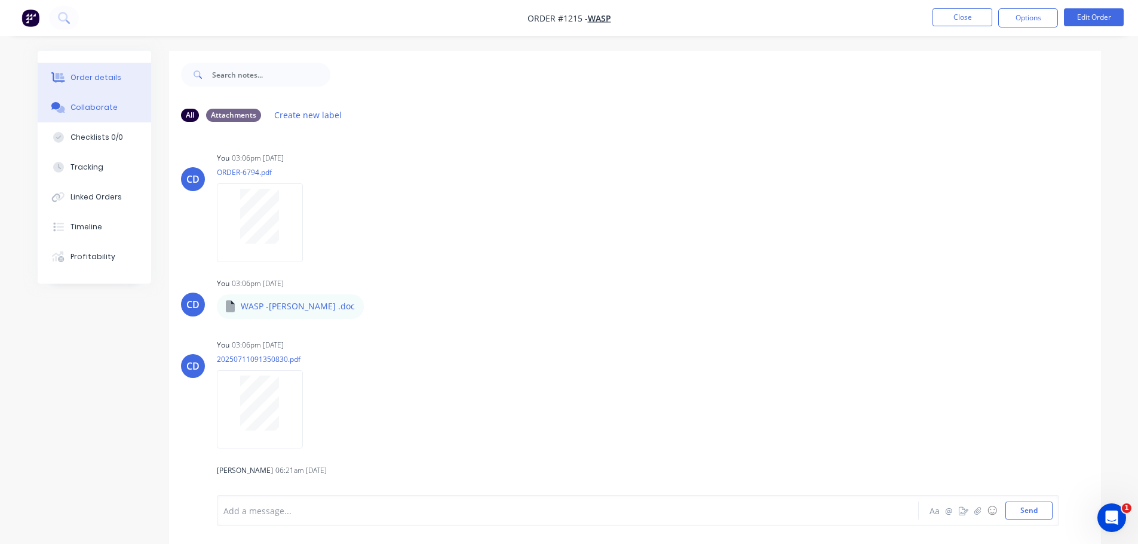
click at [100, 76] on div "Order details" at bounding box center [95, 77] width 51 height 11
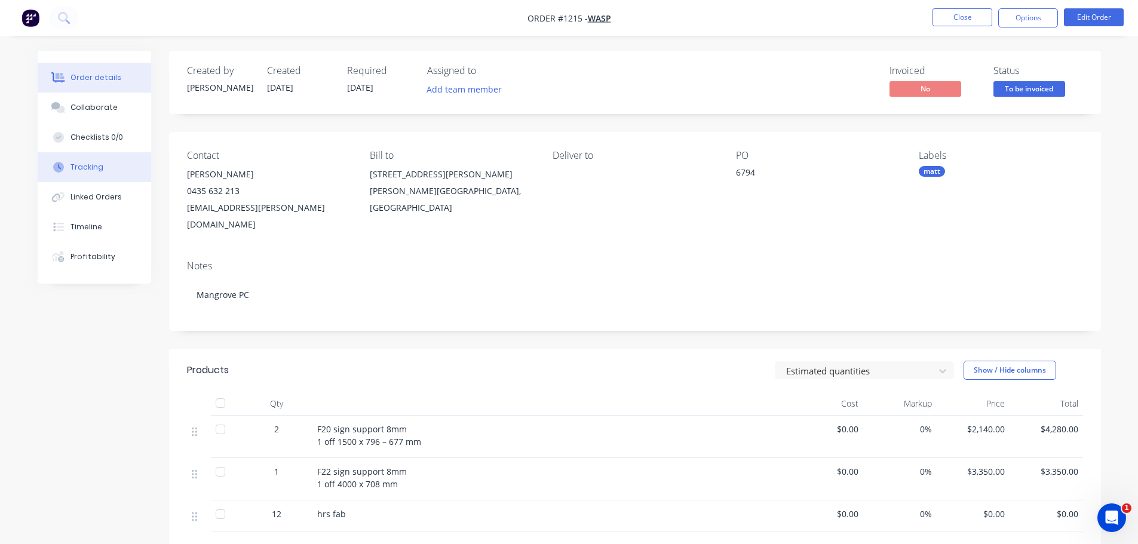
click at [78, 173] on button "Tracking" at bounding box center [94, 167] width 113 height 30
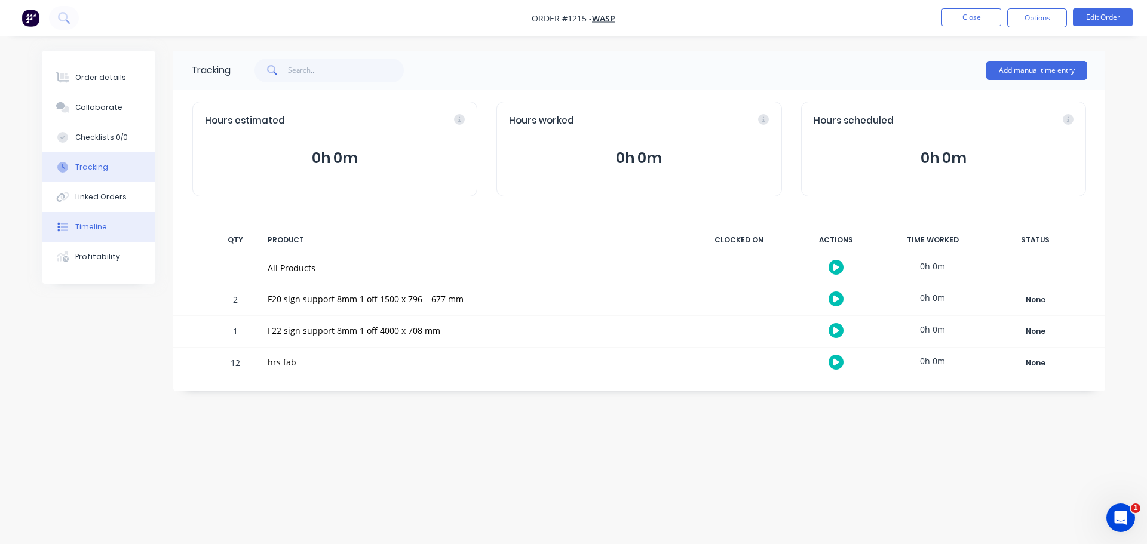
click at [88, 223] on div "Timeline" at bounding box center [91, 227] width 32 height 11
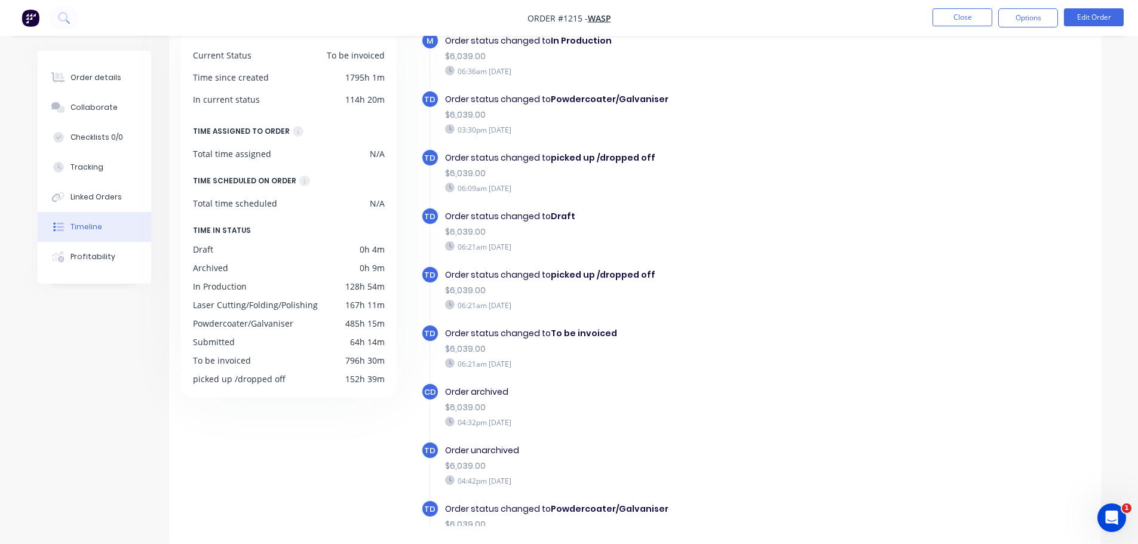
scroll to position [23, 0]
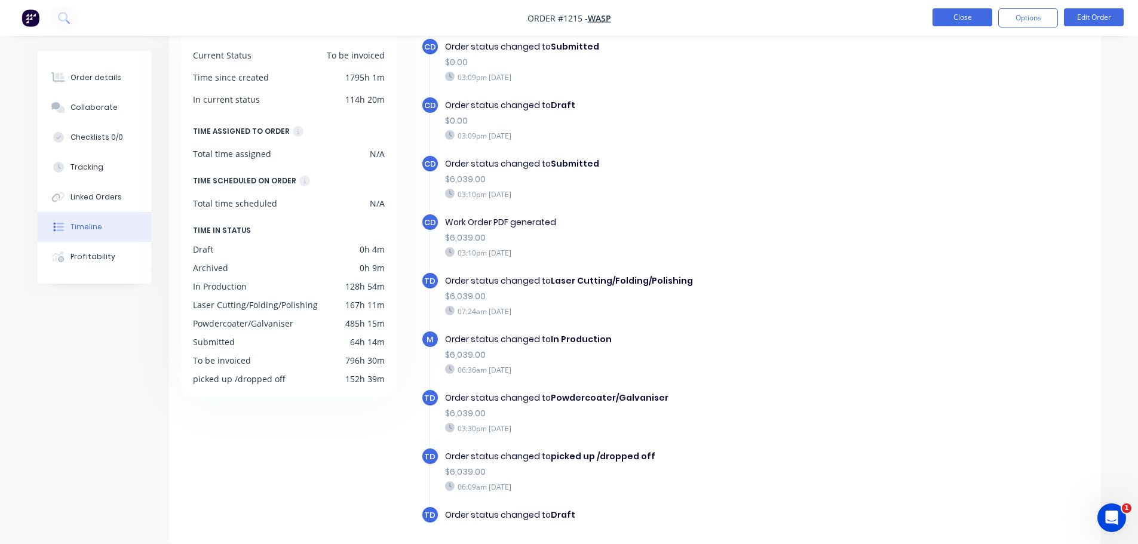
click at [949, 18] on button "Close" at bounding box center [962, 17] width 60 height 18
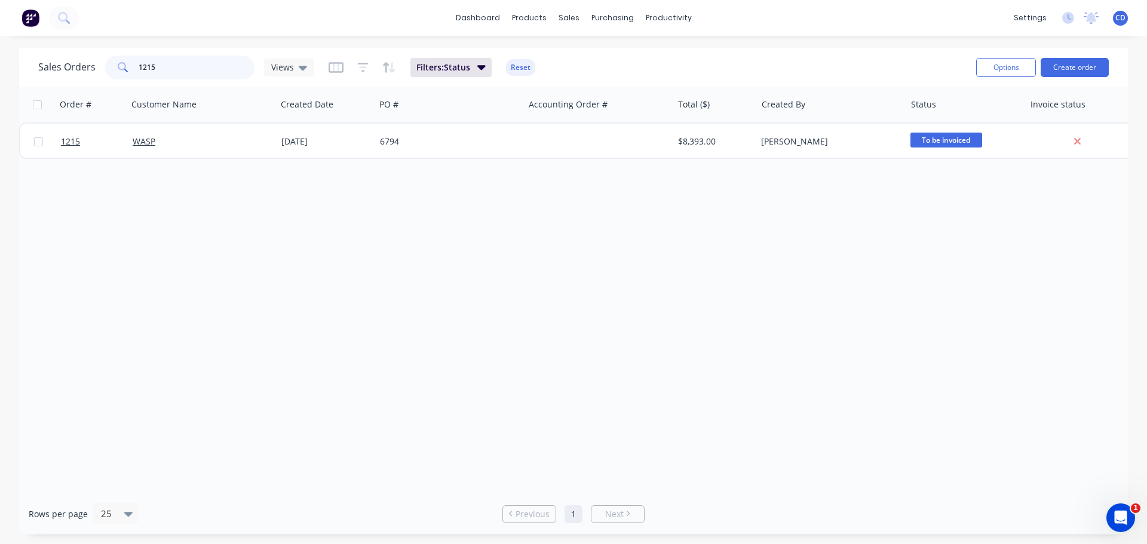
click at [208, 70] on input "1215" at bounding box center [197, 68] width 116 height 24
type input "1"
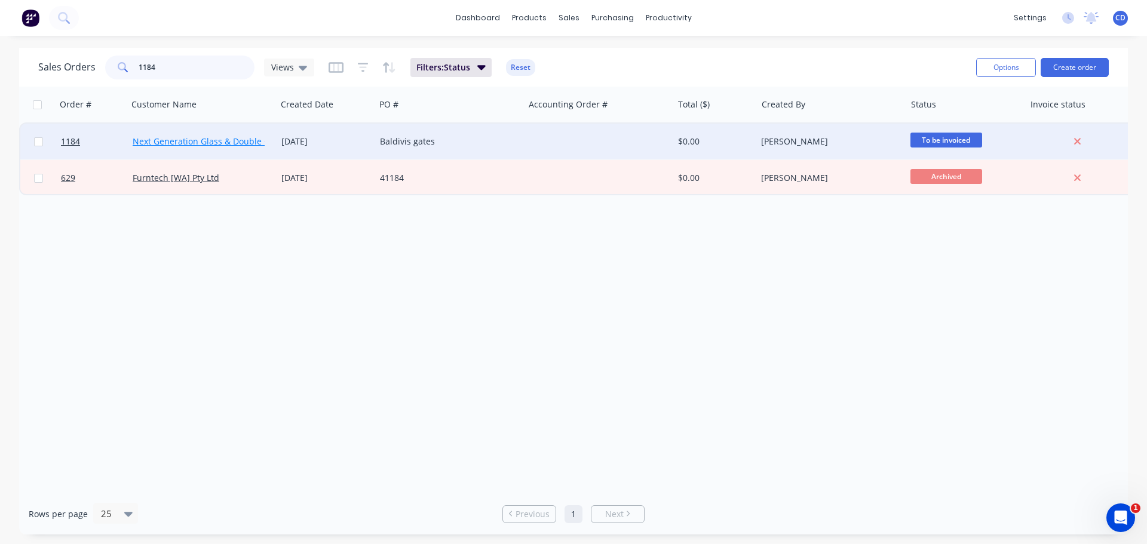
type input "1184"
click at [246, 140] on link "Next Generation Glass & Double Glazing" at bounding box center [213, 141] width 161 height 11
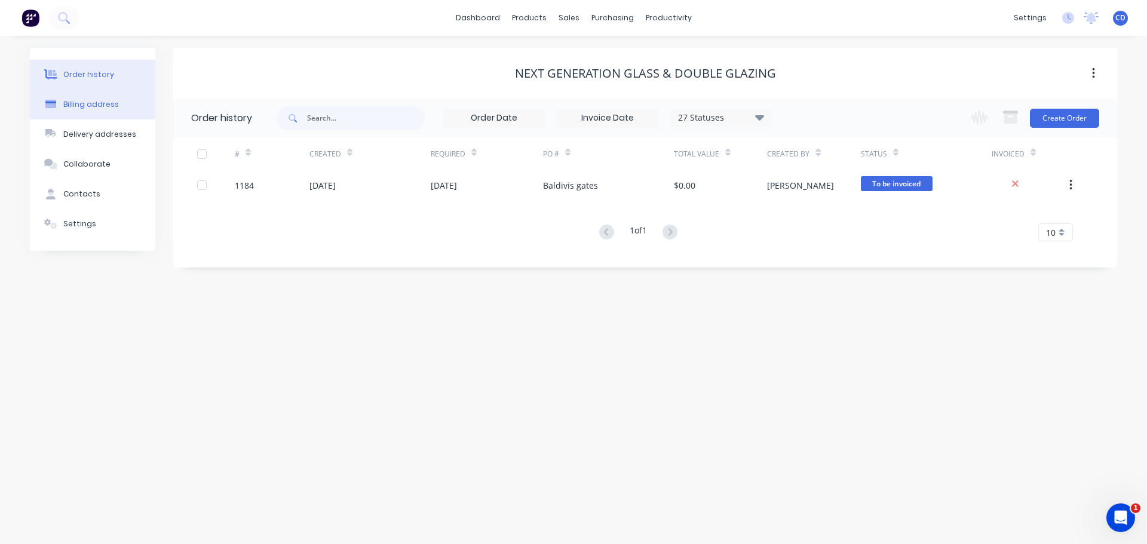
drag, startPoint x: 67, startPoint y: 93, endPoint x: 75, endPoint y: 96, distance: 7.8
click at [68, 93] on button "Billing address" at bounding box center [92, 105] width 125 height 30
select select "AU"
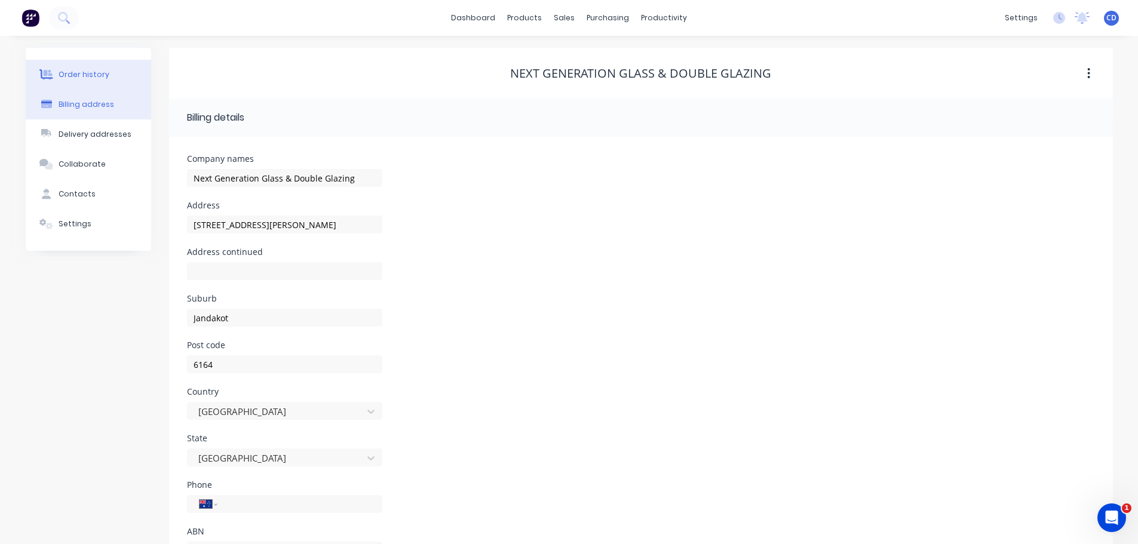
click at [87, 73] on div "Order history" at bounding box center [84, 74] width 51 height 11
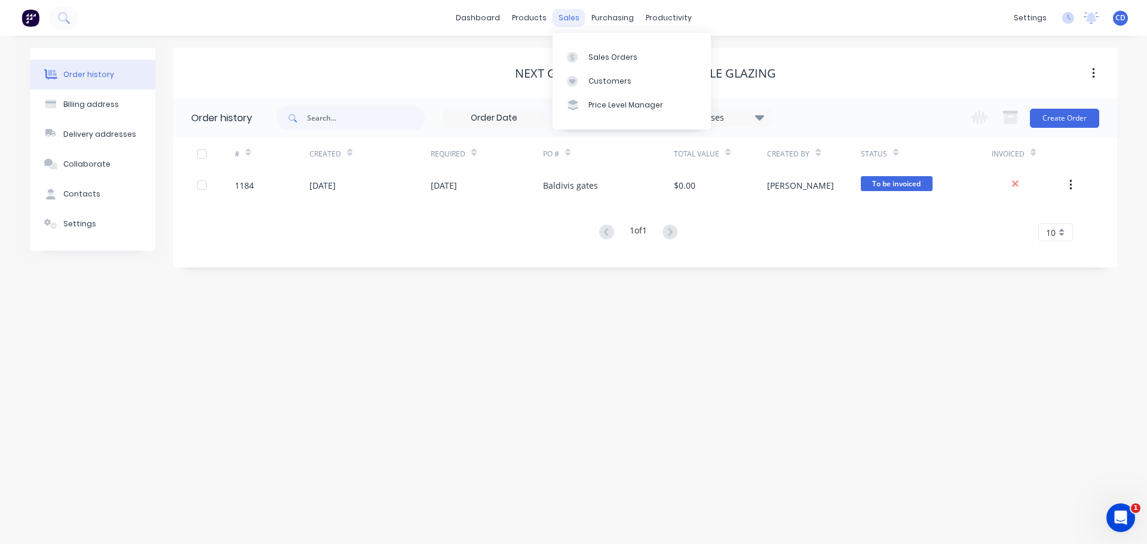
click at [570, 19] on div "sales" at bounding box center [568, 18] width 33 height 18
click at [614, 50] on link "Sales Orders" at bounding box center [631, 57] width 158 height 24
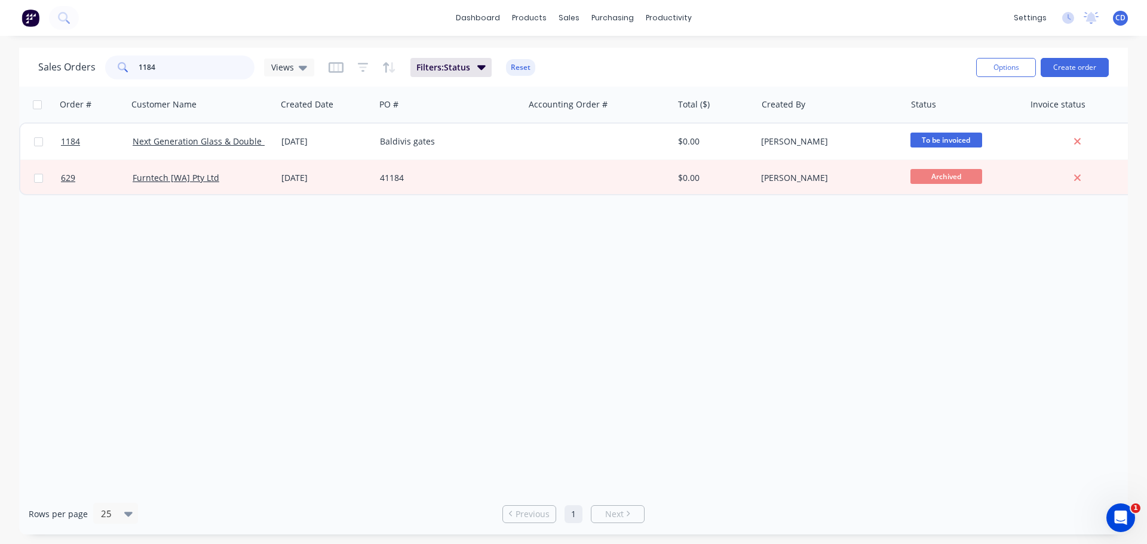
click at [214, 70] on input "1184" at bounding box center [197, 68] width 116 height 24
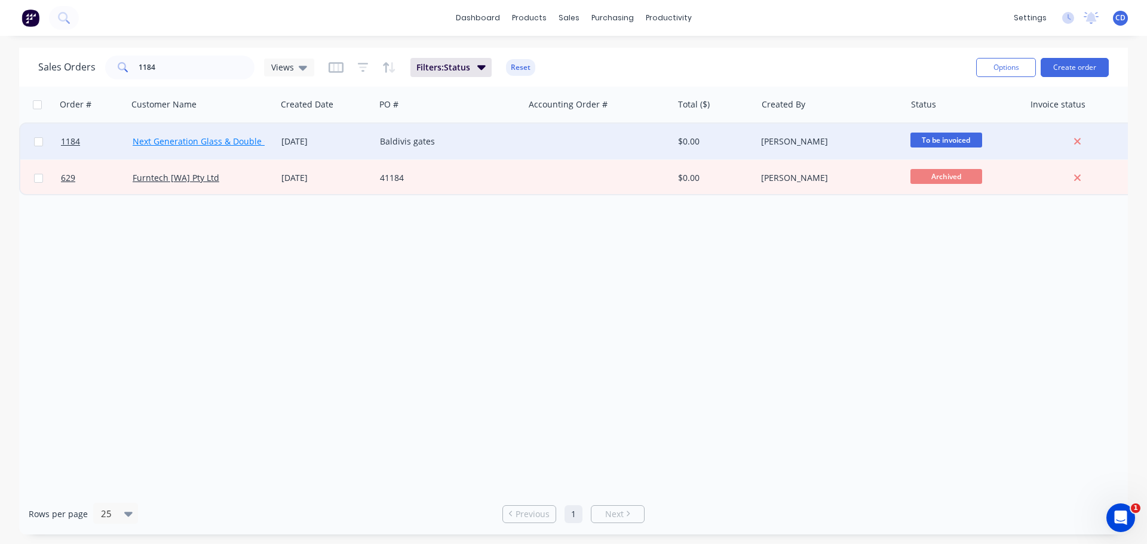
click at [231, 137] on link "Next Generation Glass & Double Glazing" at bounding box center [213, 141] width 161 height 11
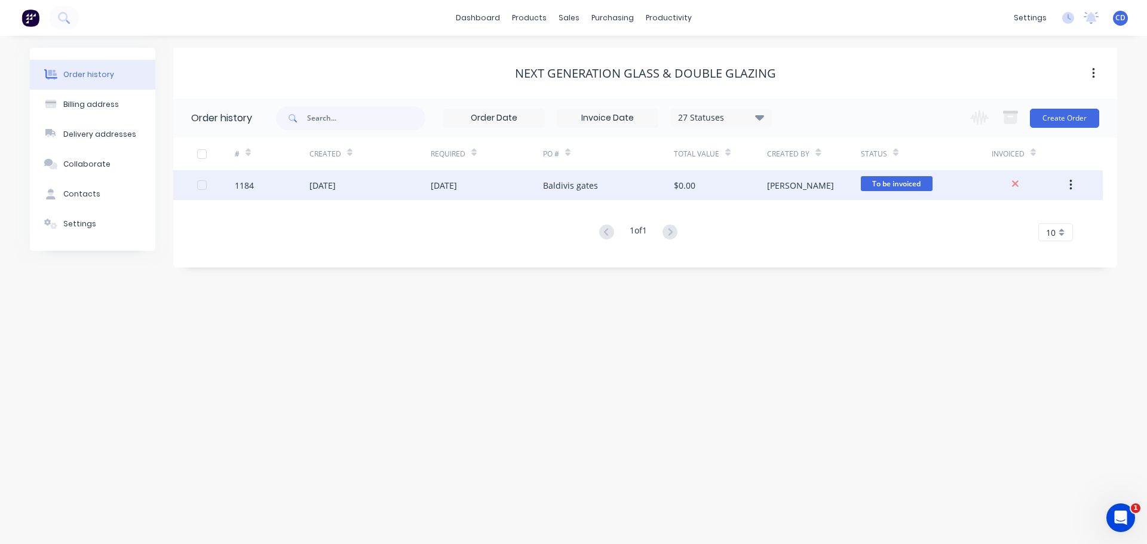
click at [386, 186] on div "[DATE]" at bounding box center [369, 185] width 121 height 30
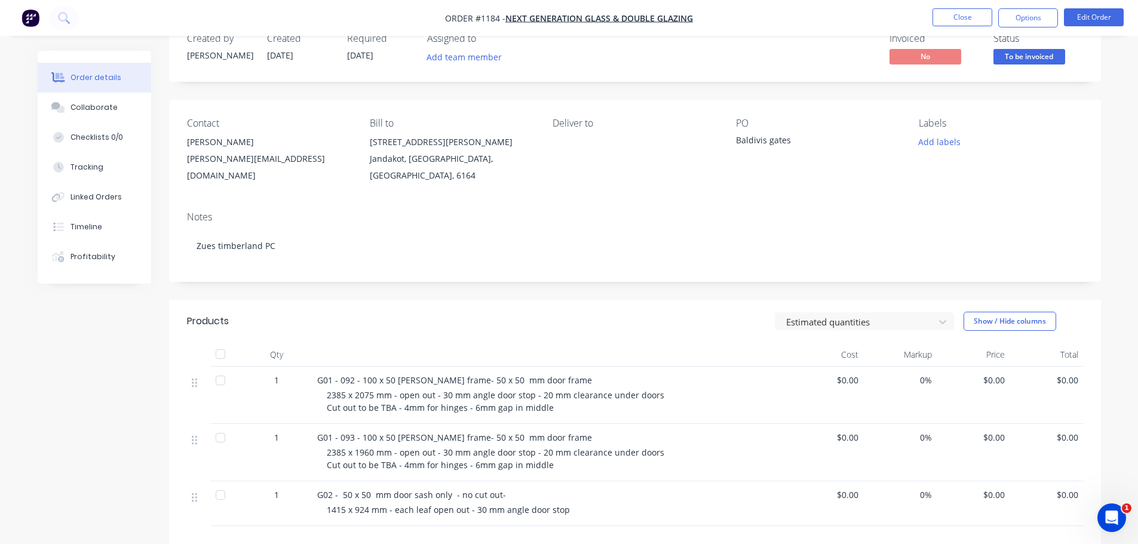
scroll to position [60, 0]
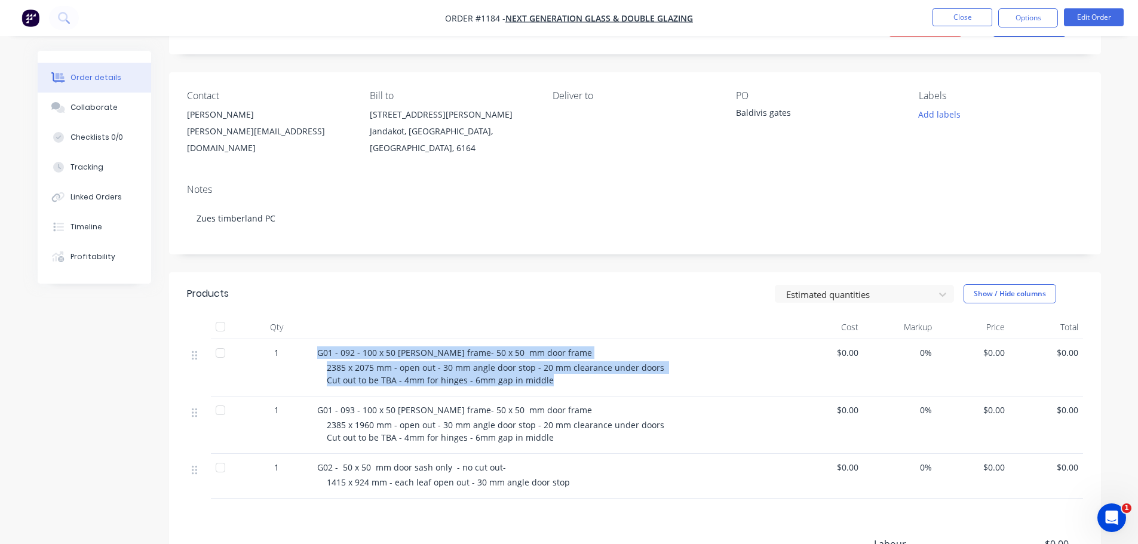
drag, startPoint x: 314, startPoint y: 351, endPoint x: 569, endPoint y: 388, distance: 257.1
click at [569, 388] on div "G01 - 092 - 100 x 50 mm ali frame- 50 x 50 mm door frame 2385 x 2075 mm - open …" at bounding box center [551, 367] width 478 height 57
click at [118, 118] on button "Collaborate" at bounding box center [94, 108] width 113 height 30
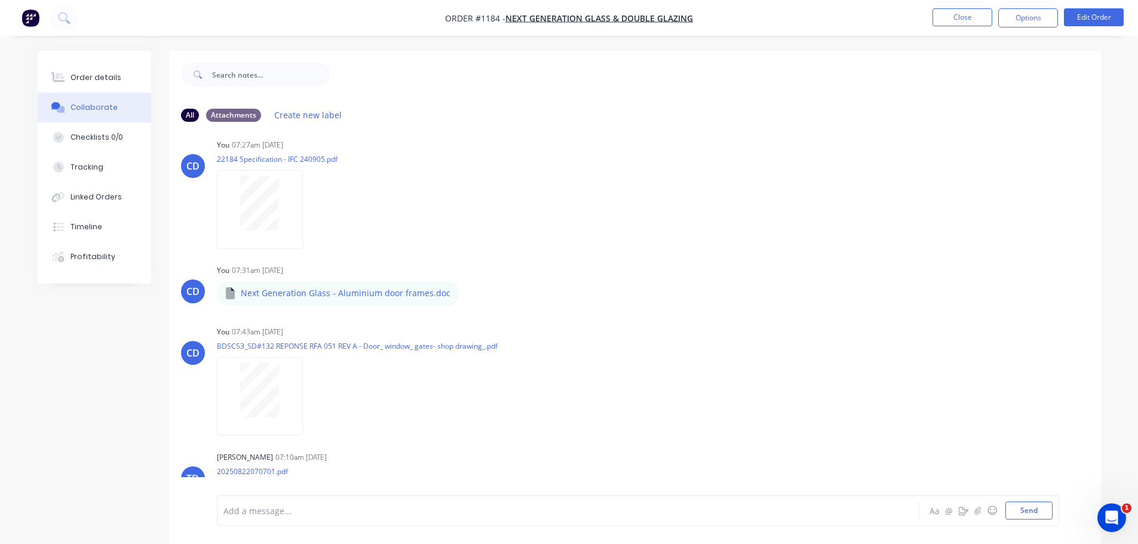
scroll to position [335, 0]
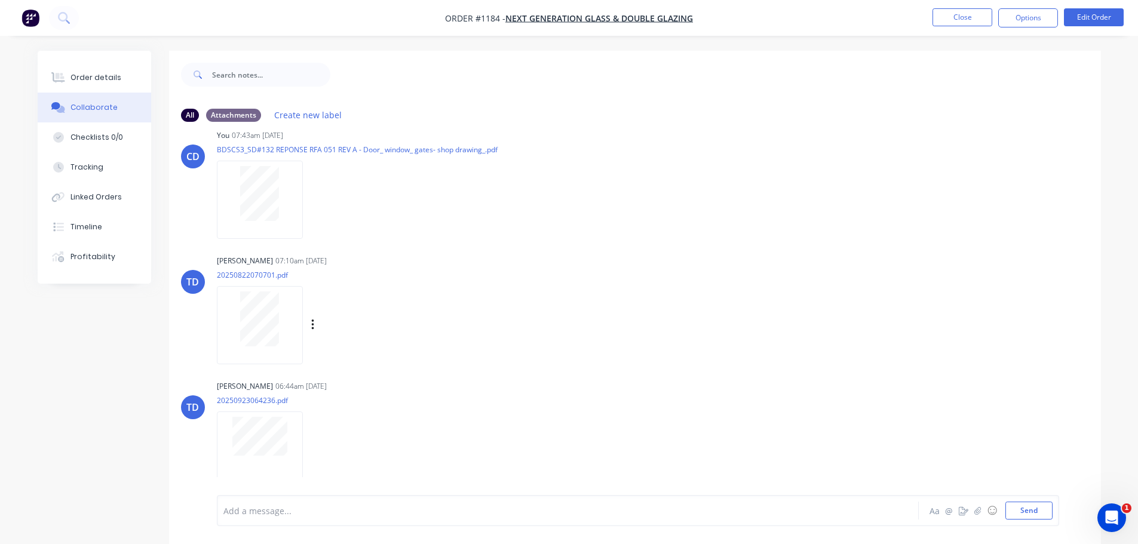
click at [288, 317] on div at bounding box center [259, 318] width 75 height 55
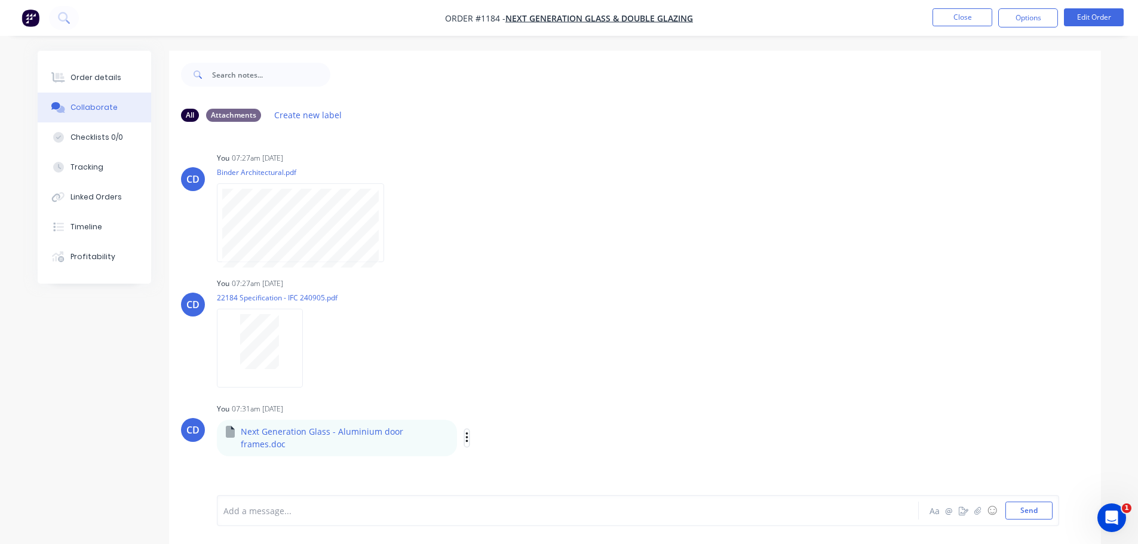
click at [465, 431] on icon "button" at bounding box center [467, 438] width 4 height 14
click at [495, 444] on button "Download" at bounding box center [545, 457] width 134 height 27
click at [86, 72] on button "Order details" at bounding box center [94, 78] width 113 height 30
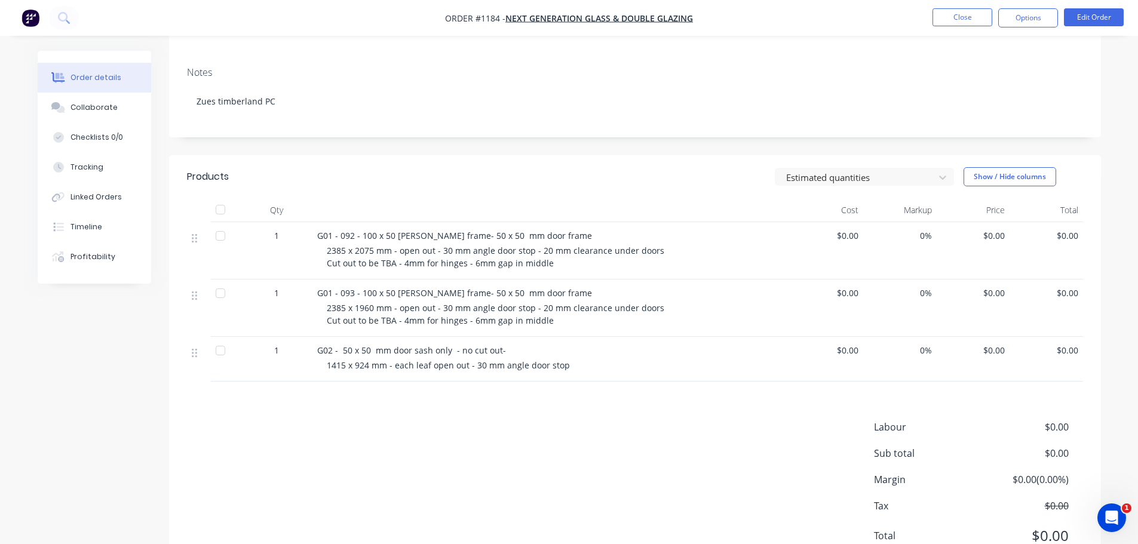
scroll to position [179, 0]
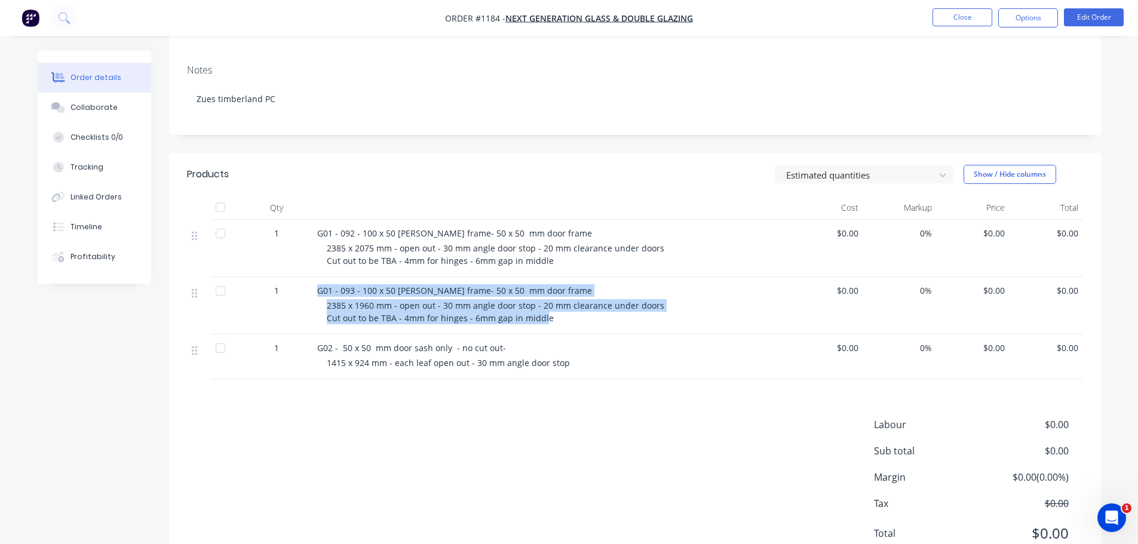
drag, startPoint x: 315, startPoint y: 287, endPoint x: 540, endPoint y: 325, distance: 228.5
click at [540, 325] on div "G01 - 093 - 100 x 50 mm ali frame- 50 x 50 mm door frame 2385 x 1960 mm - open …" at bounding box center [551, 305] width 478 height 57
click at [440, 317] on span "2385 x 1960 mm - open out - 30 mm angle door stop - 20 mm clearance under doors…" at bounding box center [495, 312] width 337 height 24
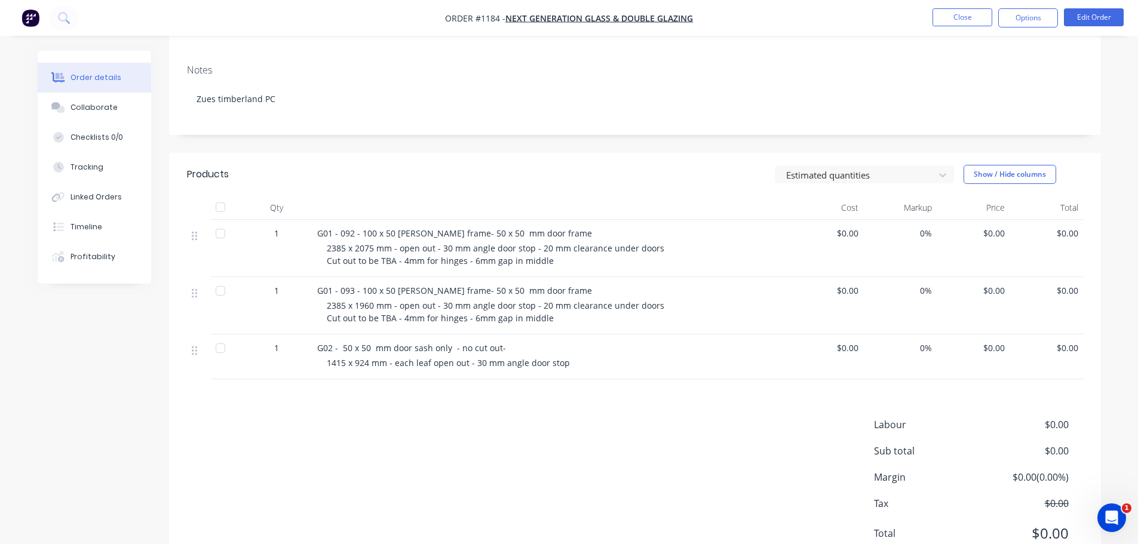
click at [366, 251] on span "2385 x 2075 mm - open out - 30 mm angle door stop - 20 mm clearance under doors…" at bounding box center [497, 254] width 340 height 24
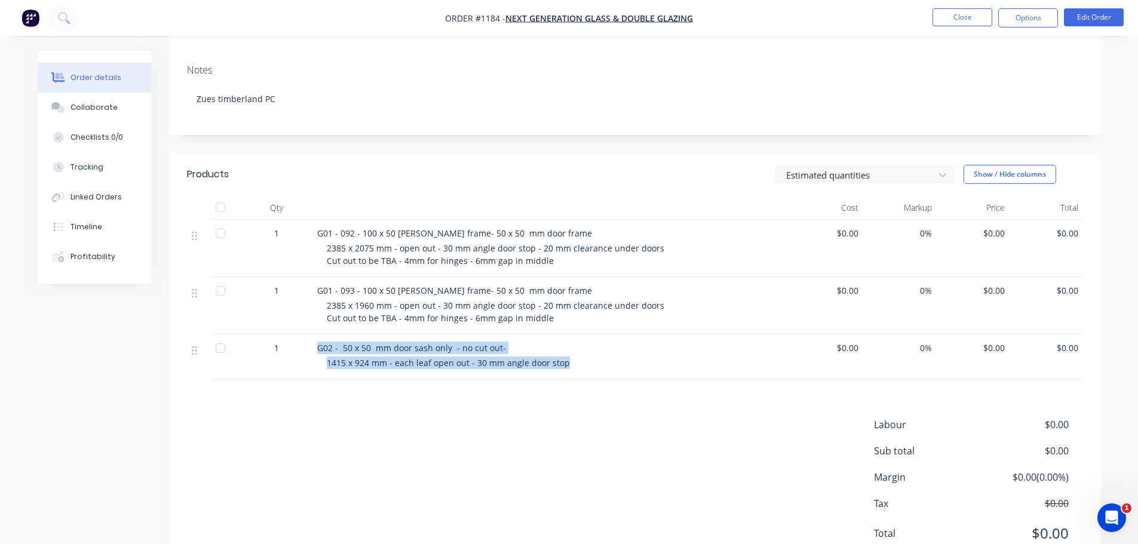
drag, startPoint x: 312, startPoint y: 348, endPoint x: 563, endPoint y: 371, distance: 252.6
click at [563, 371] on div "G02 - 50 x 50 mm door sash only - no cut out- 1415 x 924 mm - each leaf open ou…" at bounding box center [551, 356] width 478 height 45
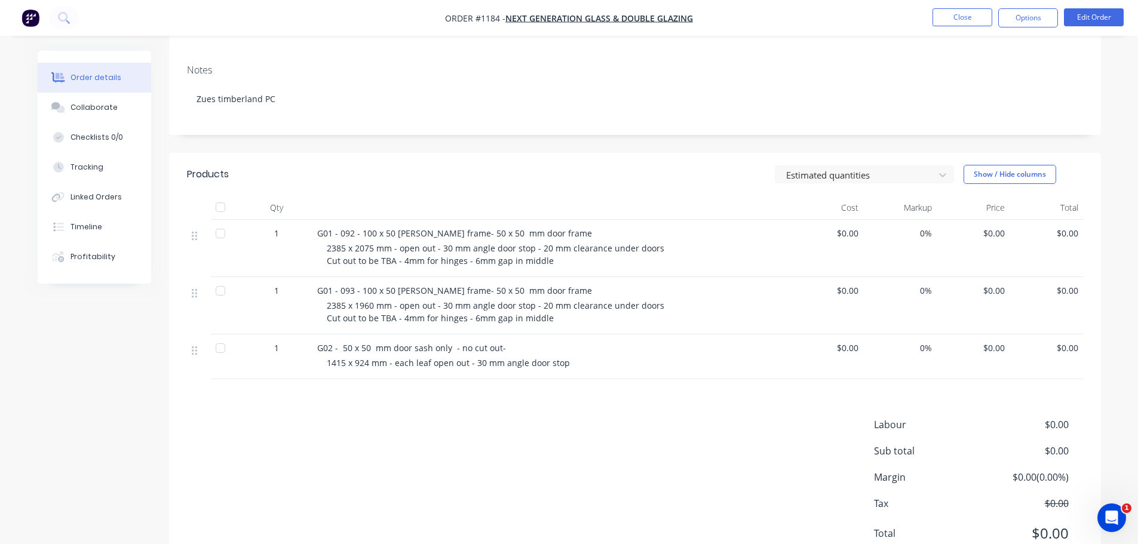
click at [512, 269] on div "G01 - 092 - 100 x 50 mm ali frame- 50 x 50 mm door frame 2385 x 2075 mm - open …" at bounding box center [551, 248] width 478 height 57
click at [80, 102] on button "Collaborate" at bounding box center [94, 108] width 113 height 30
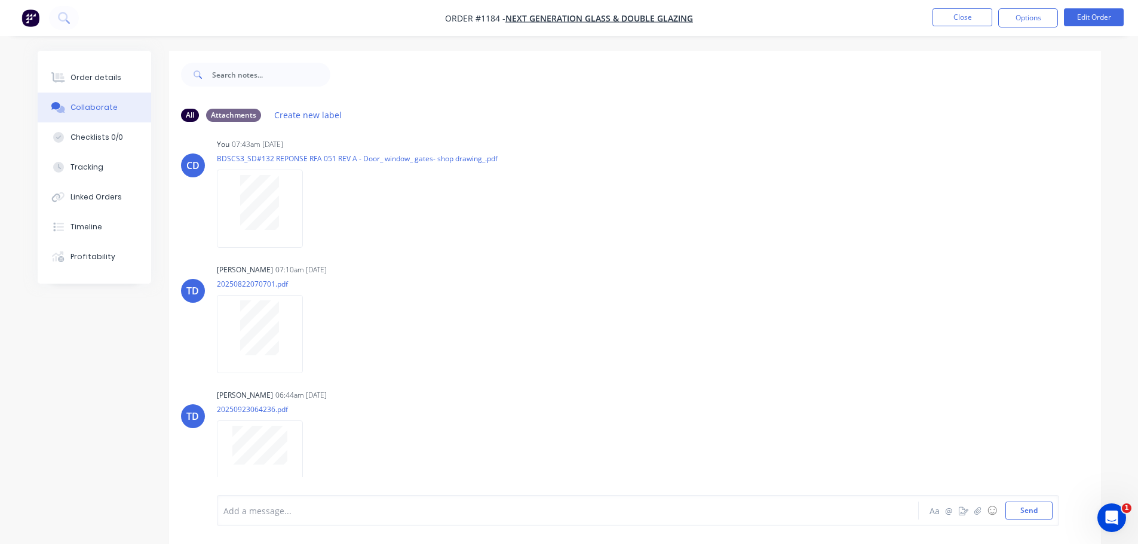
scroll to position [335, 0]
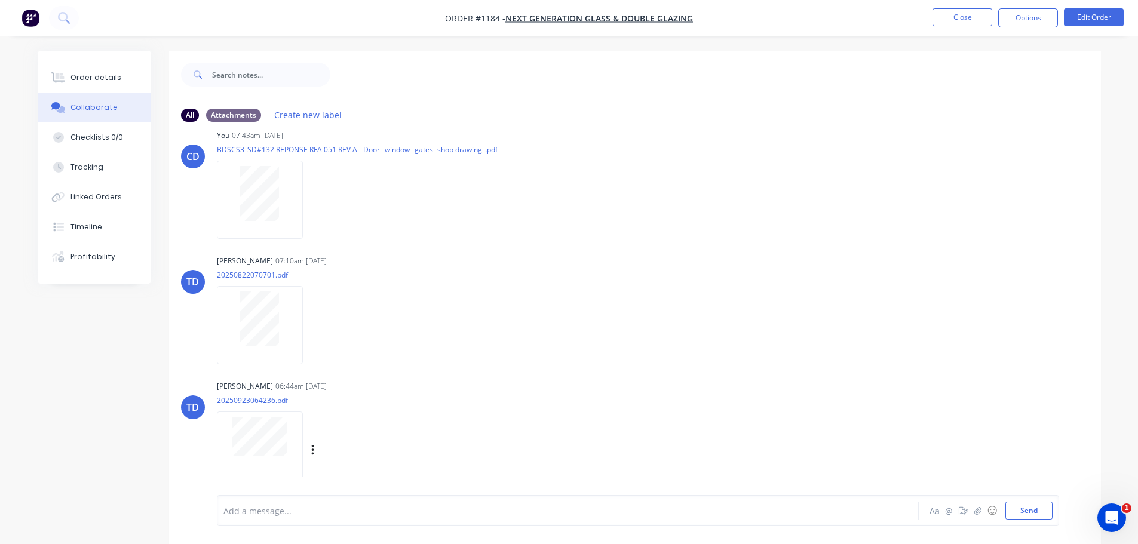
click at [274, 453] on div at bounding box center [260, 450] width 86 height 78
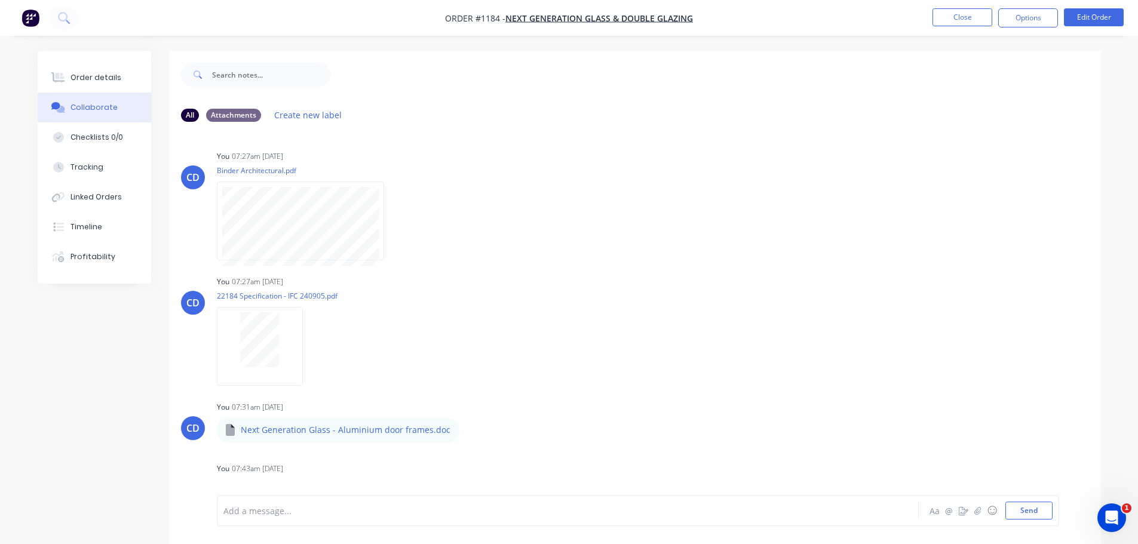
scroll to position [0, 0]
click at [957, 23] on button "Close" at bounding box center [962, 17] width 60 height 18
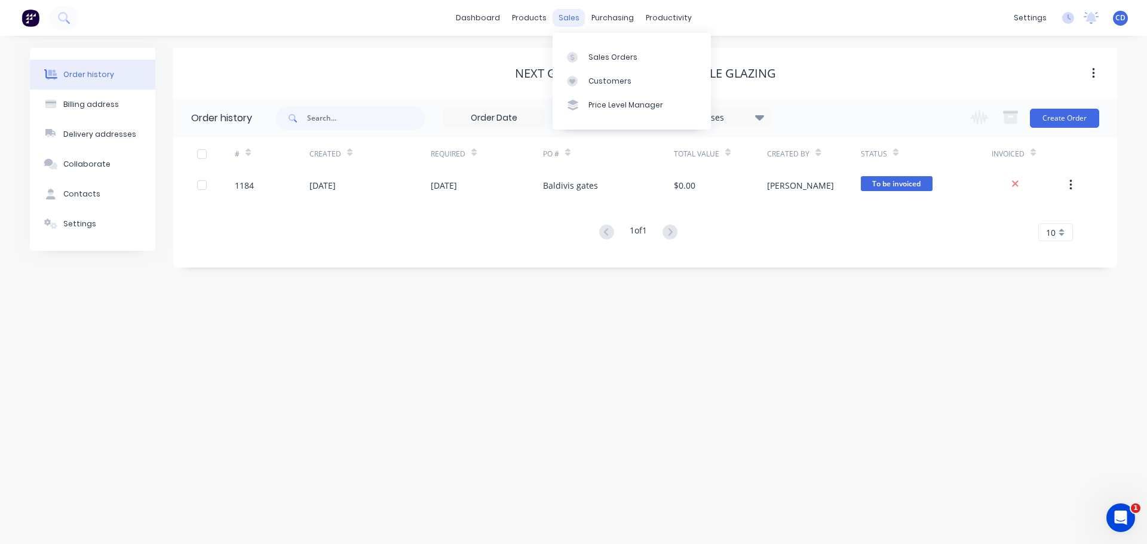
click at [573, 14] on div "sales" at bounding box center [568, 18] width 33 height 18
click at [603, 54] on div "Sales Orders" at bounding box center [612, 57] width 49 height 11
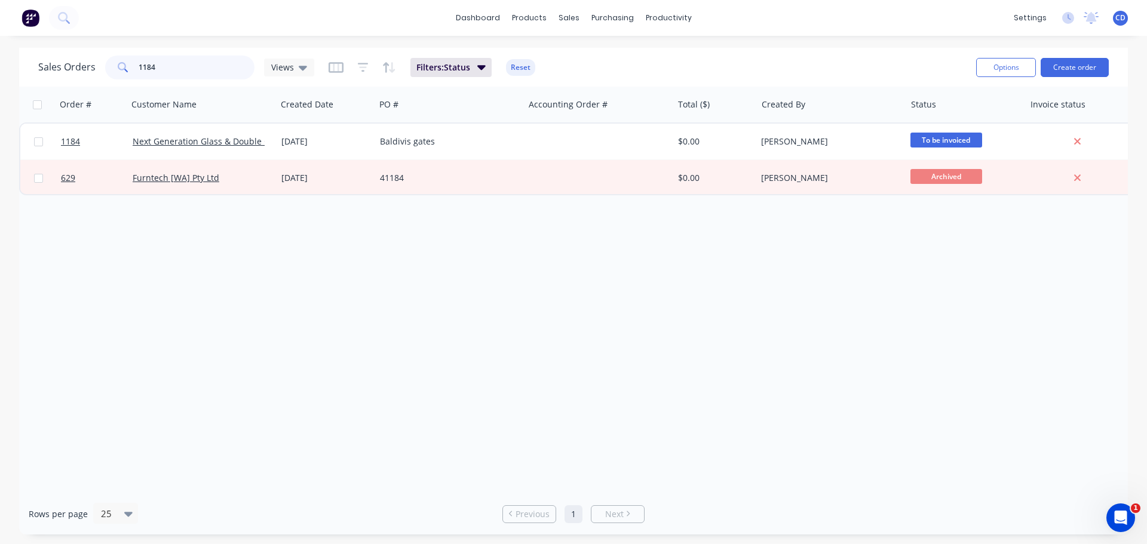
click at [213, 63] on input "1184" at bounding box center [197, 68] width 116 height 24
type input "1"
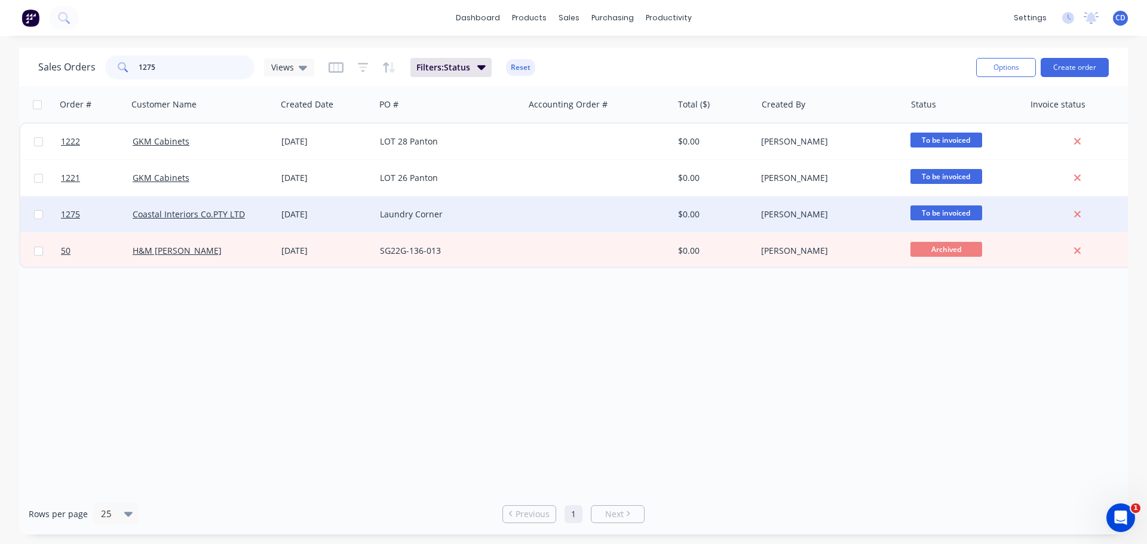
type input "1275"
click at [203, 204] on div "Coastal Interiors Co.PTY LTD" at bounding box center [202, 214] width 149 height 36
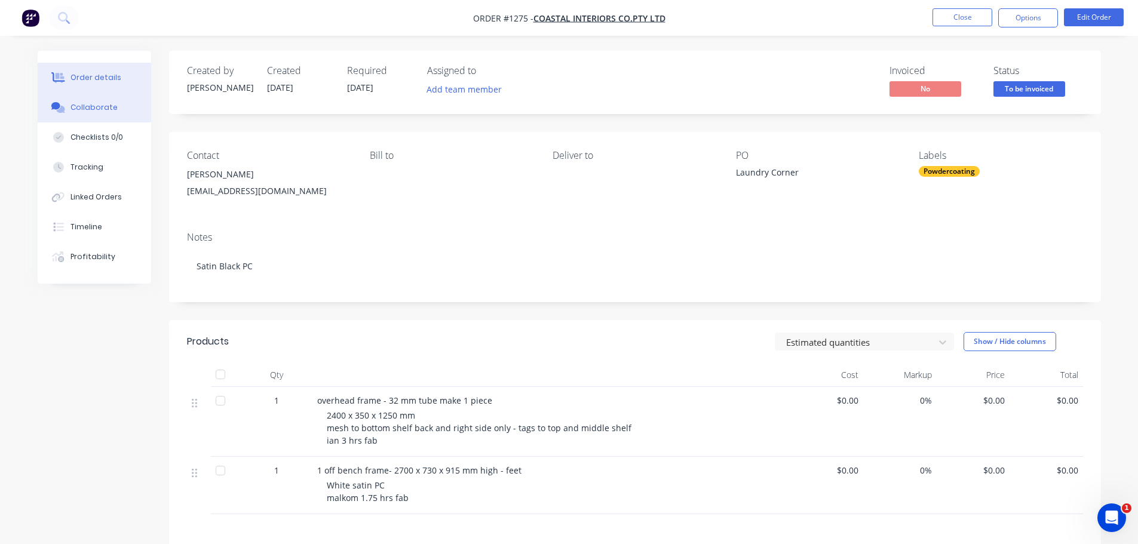
click at [87, 102] on button "Collaborate" at bounding box center [94, 108] width 113 height 30
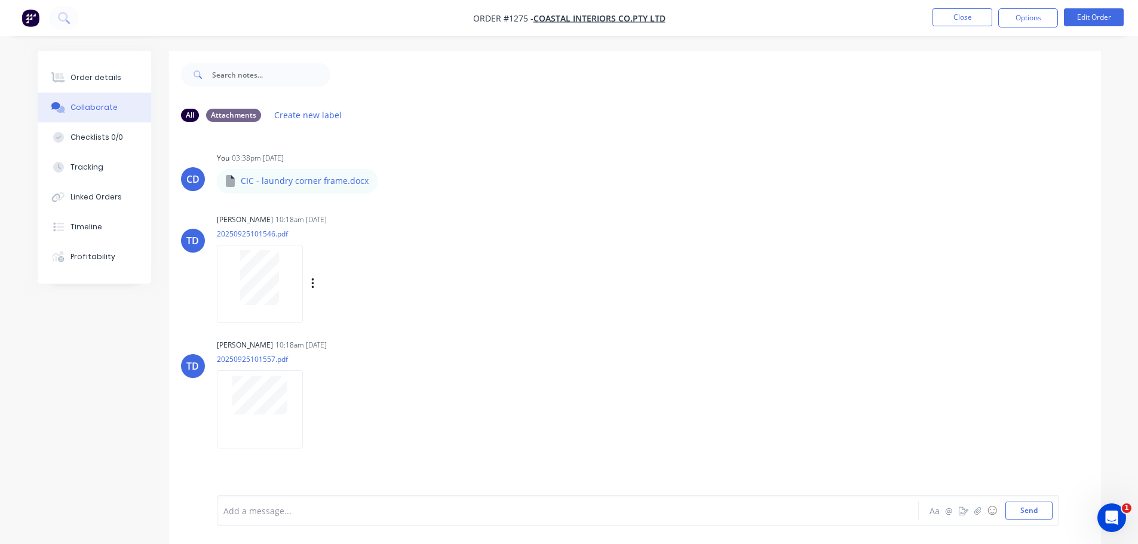
click at [293, 271] on div at bounding box center [259, 277] width 75 height 55
click at [282, 277] on div at bounding box center [259, 277] width 75 height 55
click at [119, 81] on button "Order details" at bounding box center [94, 78] width 113 height 30
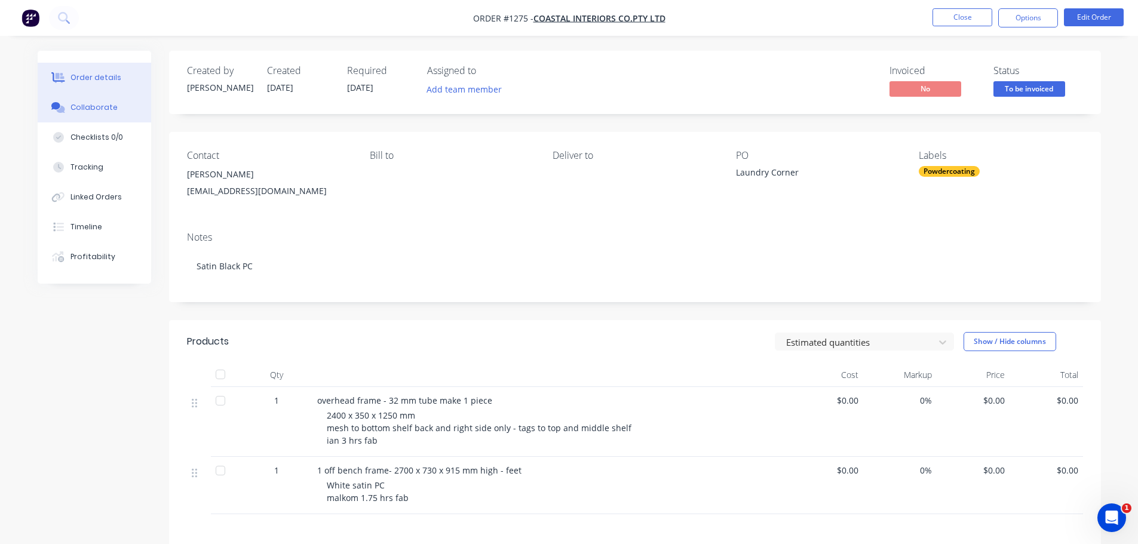
click at [75, 114] on button "Collaborate" at bounding box center [94, 108] width 113 height 30
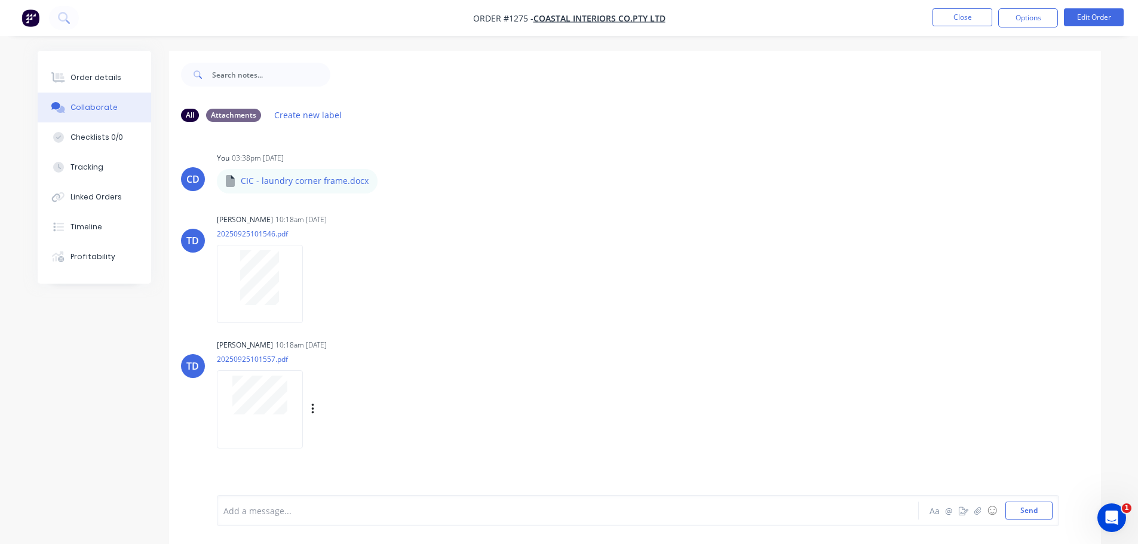
click at [290, 398] on div at bounding box center [259, 395] width 75 height 39
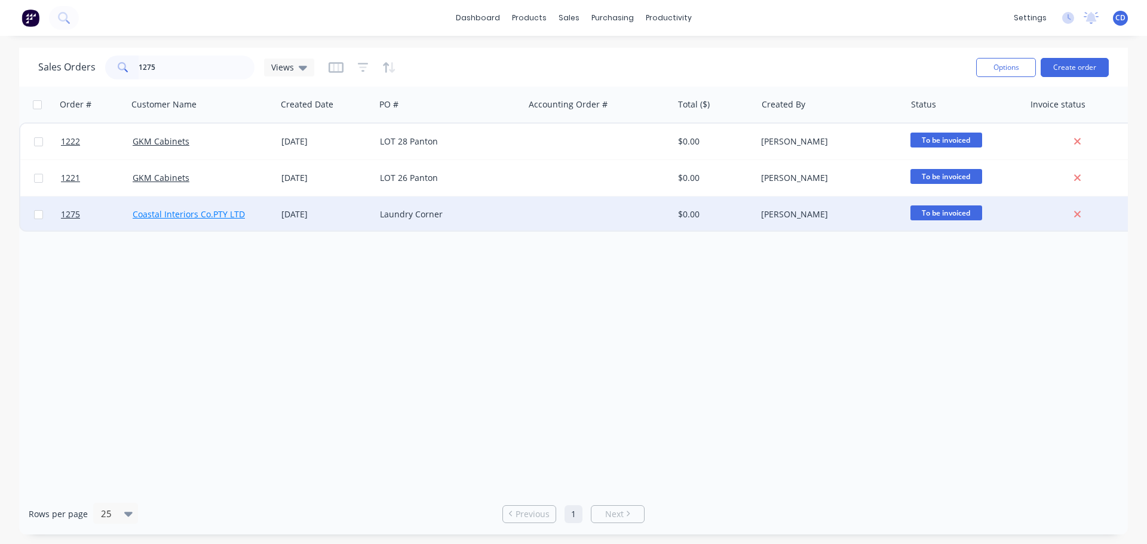
type input "1275"
click at [190, 209] on link "Coastal Interiors Co.PTY LTD" at bounding box center [189, 213] width 112 height 11
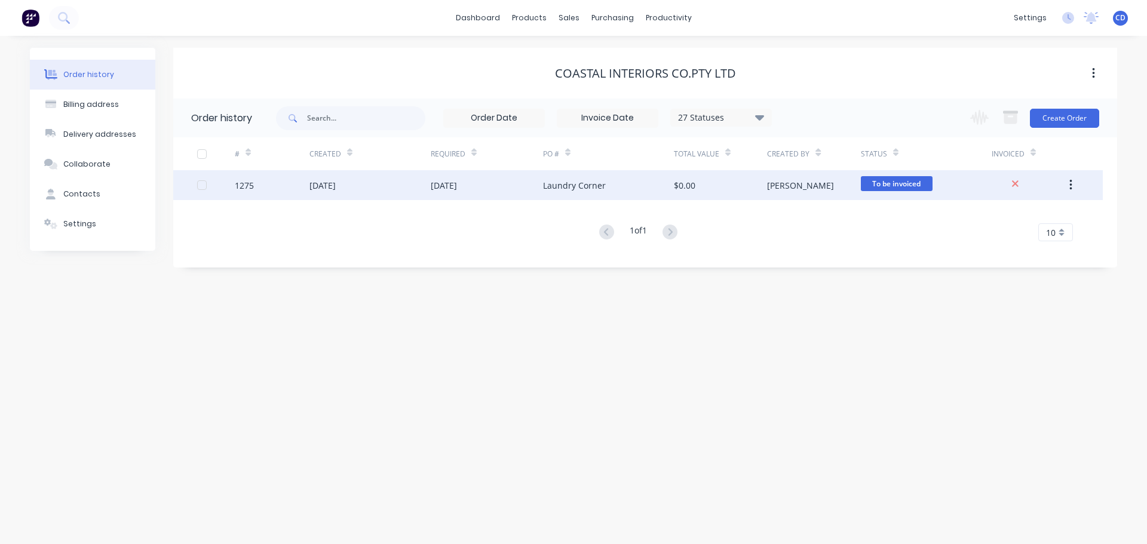
click at [360, 181] on div "[DATE]" at bounding box center [369, 185] width 121 height 30
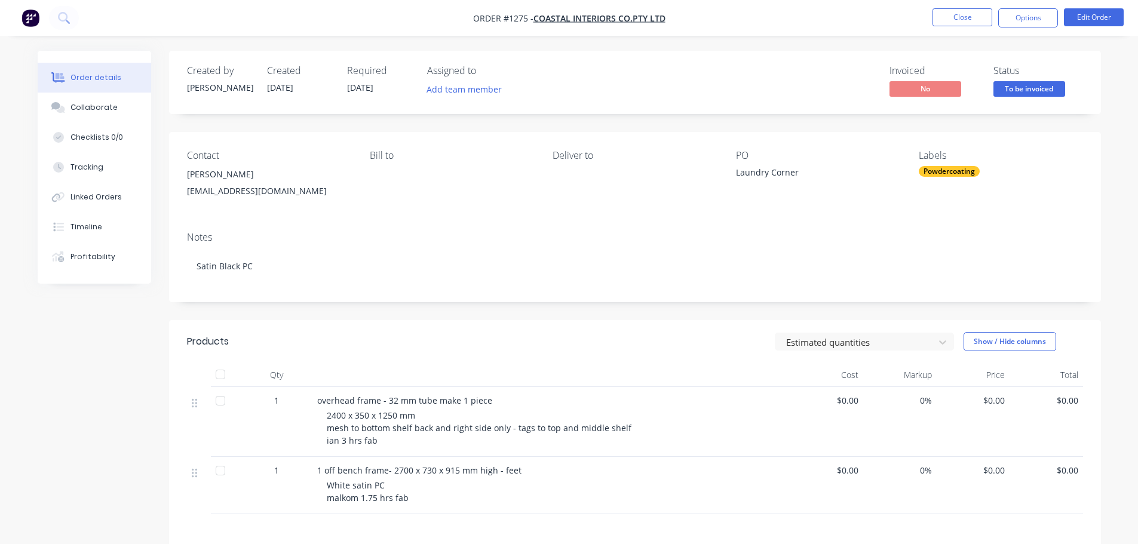
click at [335, 408] on div "overhead frame - 32 mm tube make 1 piece 2400 x 350 x 1250 mm mesh to bottom sh…" at bounding box center [551, 422] width 478 height 70
click at [320, 397] on span "overhead frame - 32 mm tube make 1 piece" at bounding box center [404, 400] width 175 height 11
drag, startPoint x: 320, startPoint y: 397, endPoint x: 437, endPoint y: 400, distance: 117.1
click at [437, 400] on span "overhead frame - 32 mm tube make 1 piece" at bounding box center [404, 400] width 175 height 11
click at [80, 105] on div "Collaborate" at bounding box center [93, 107] width 47 height 11
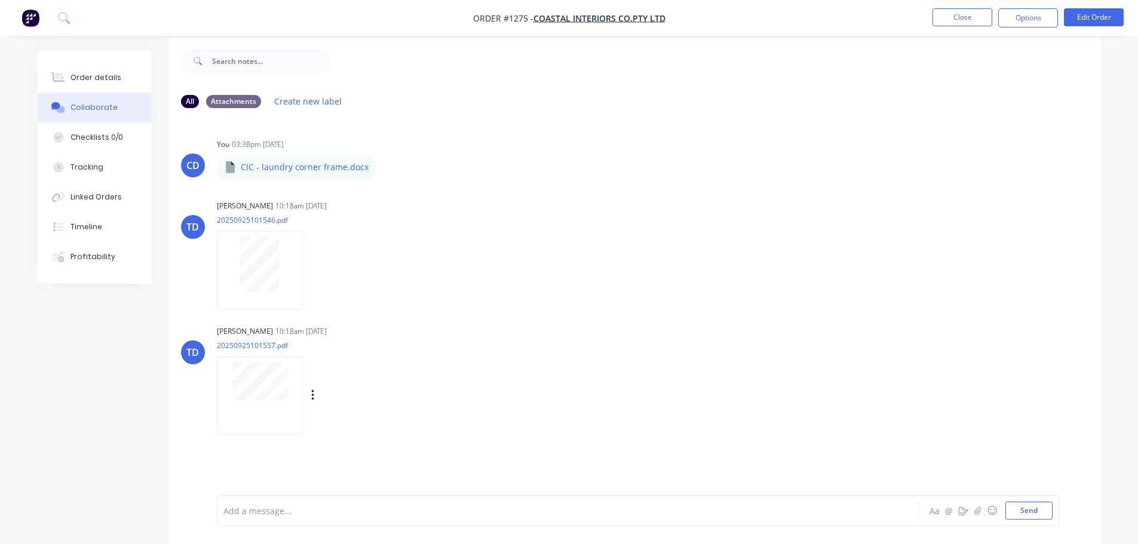
scroll to position [18, 0]
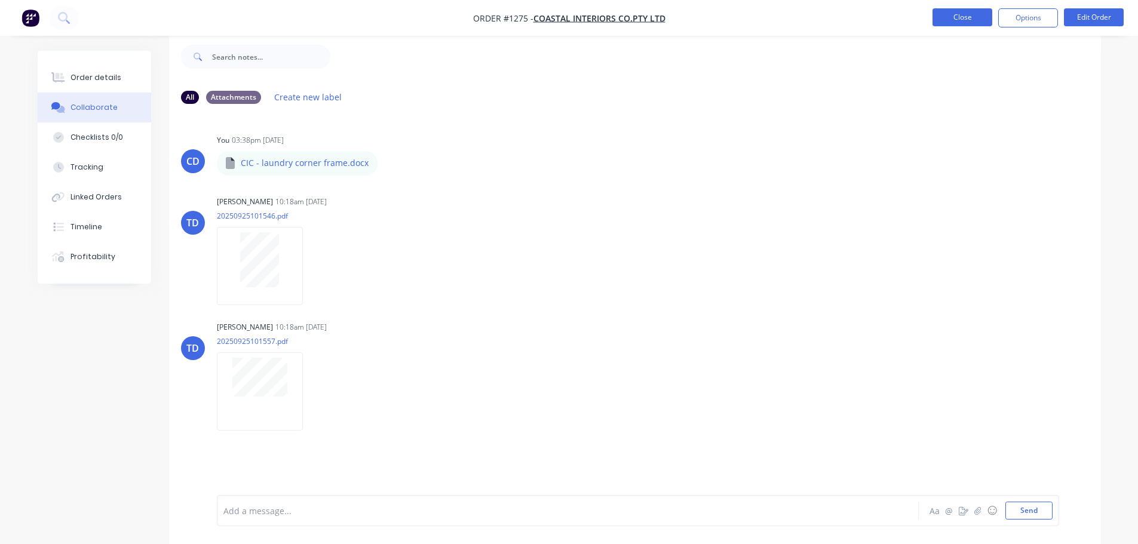
click at [969, 19] on button "Close" at bounding box center [962, 17] width 60 height 18
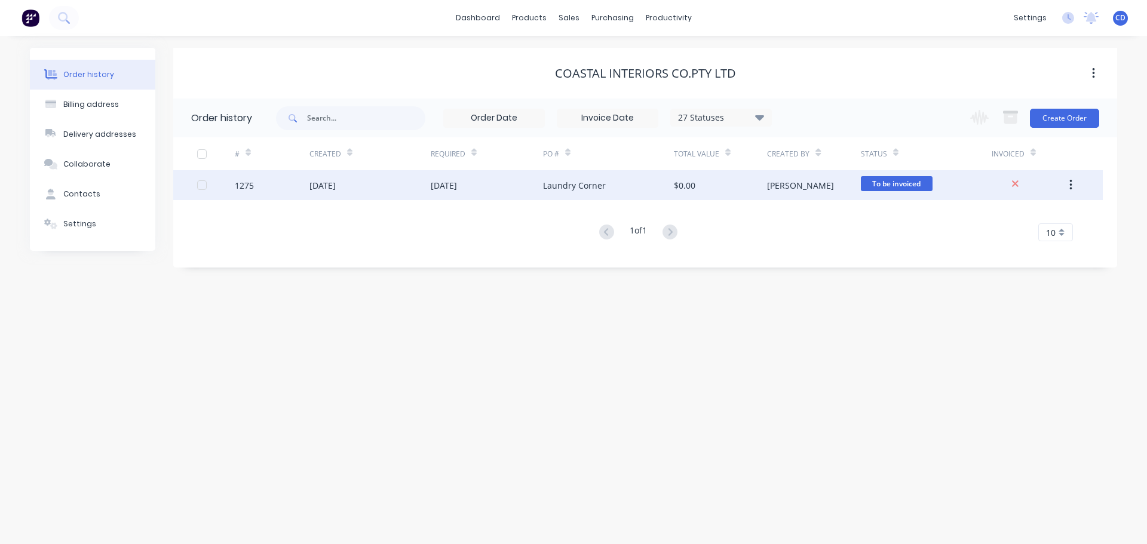
click at [457, 185] on div "[DATE]" at bounding box center [444, 185] width 26 height 13
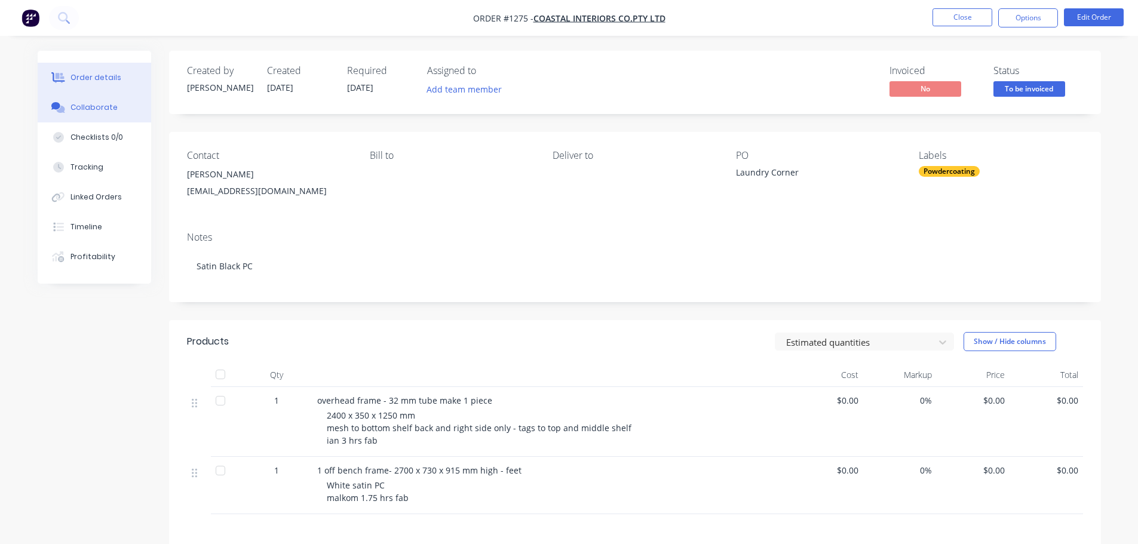
click at [111, 105] on div "Collaborate" at bounding box center [93, 107] width 47 height 11
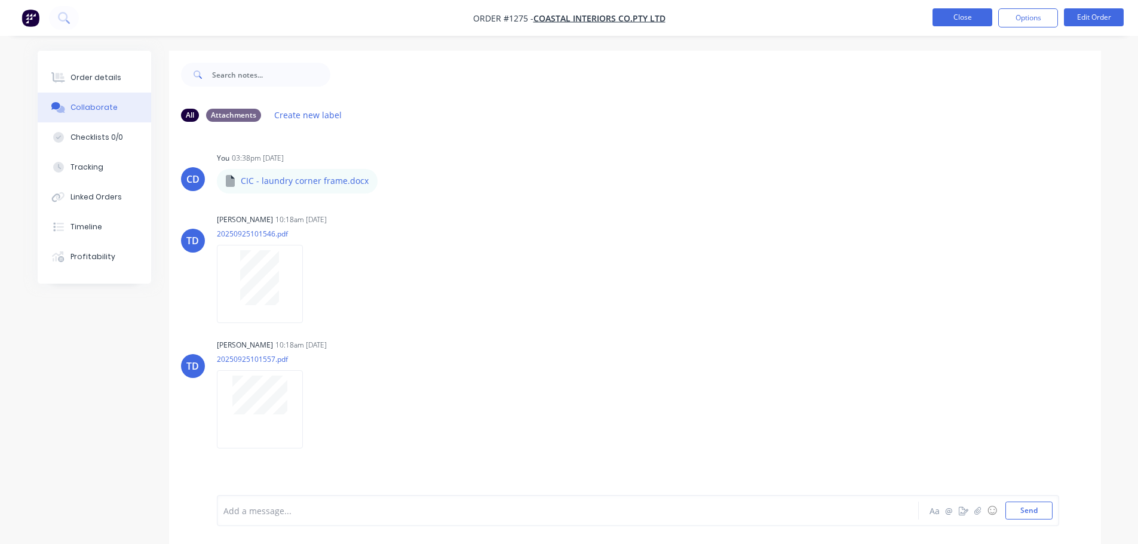
click at [959, 12] on button "Close" at bounding box center [962, 17] width 60 height 18
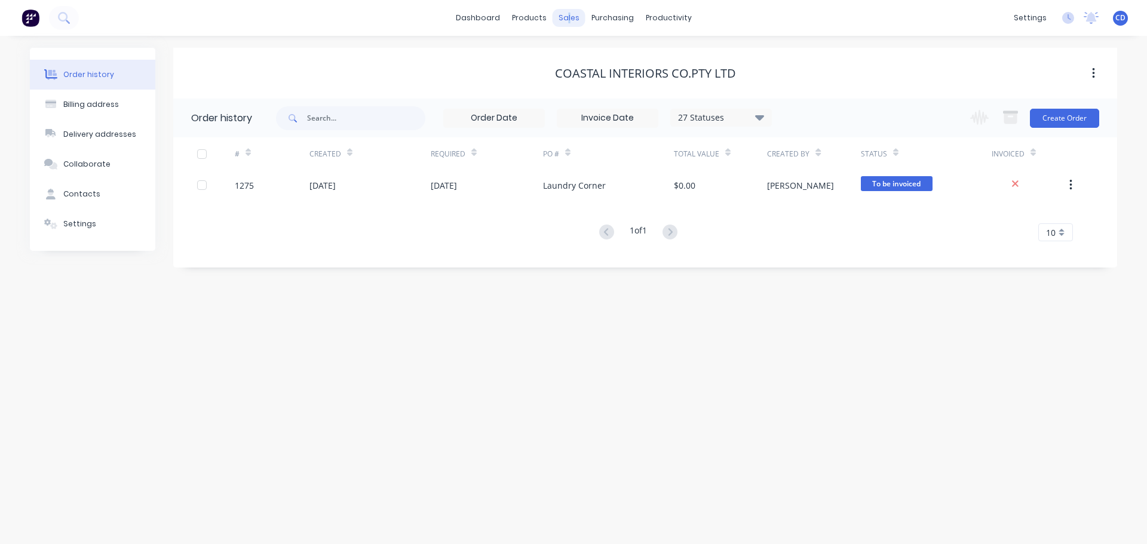
click at [569, 15] on div "sales" at bounding box center [568, 18] width 33 height 18
click at [603, 52] on icon at bounding box center [603, 54] width 11 height 4
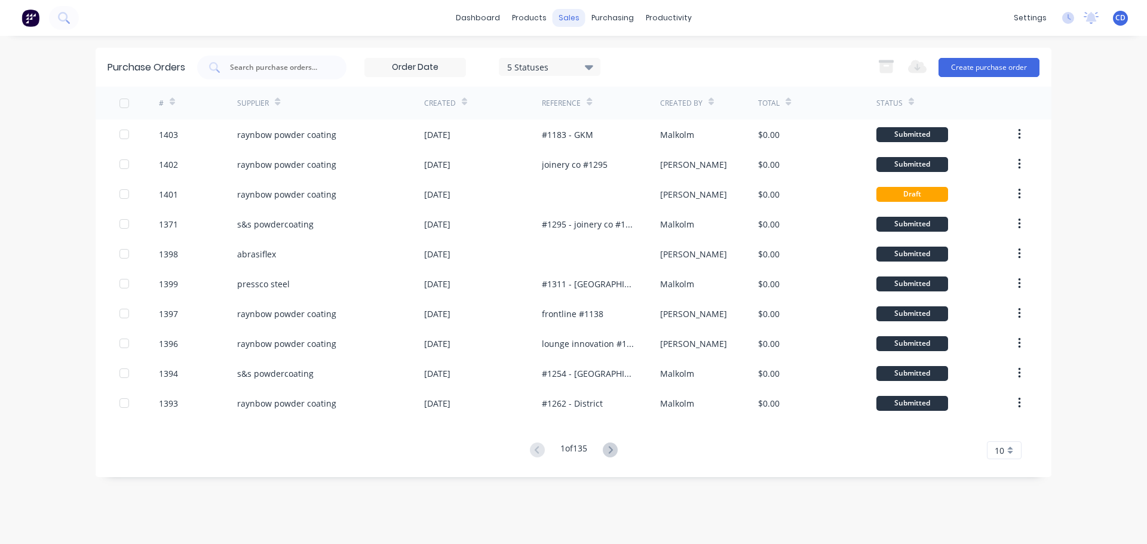
click at [575, 23] on div "sales" at bounding box center [568, 18] width 33 height 18
click at [604, 57] on div "Sales Orders" at bounding box center [612, 57] width 49 height 11
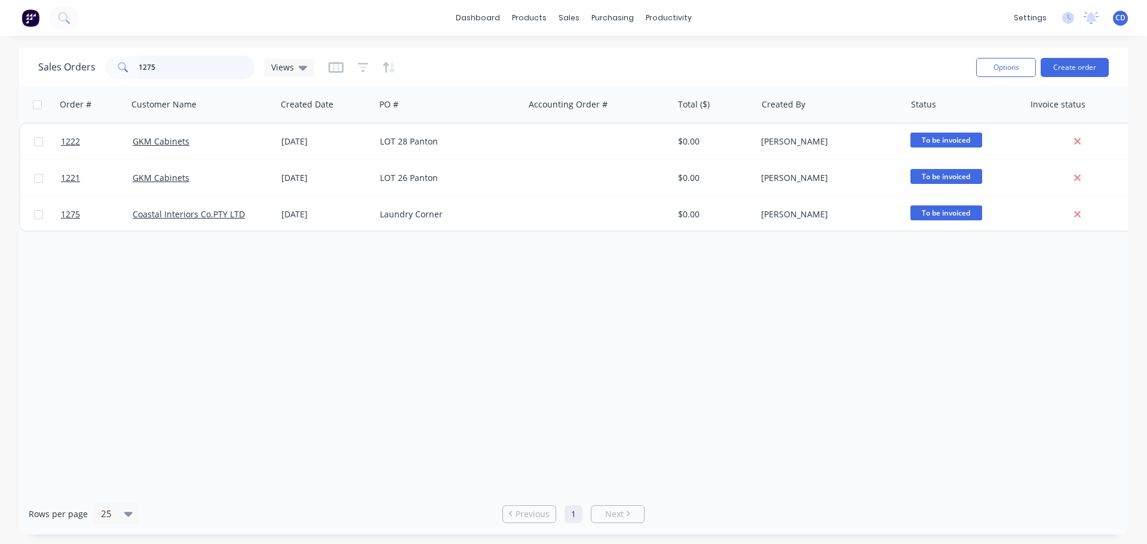
click at [196, 69] on input "1275" at bounding box center [197, 68] width 116 height 24
type input "1"
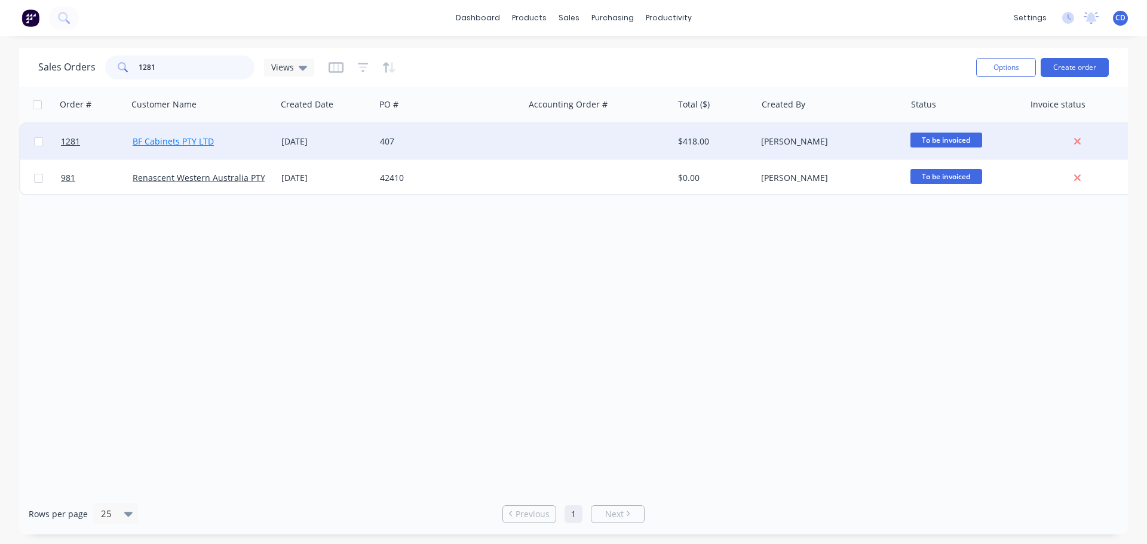
type input "1281"
click at [207, 139] on link "BF Cabinets PTY LTD" at bounding box center [173, 141] width 81 height 11
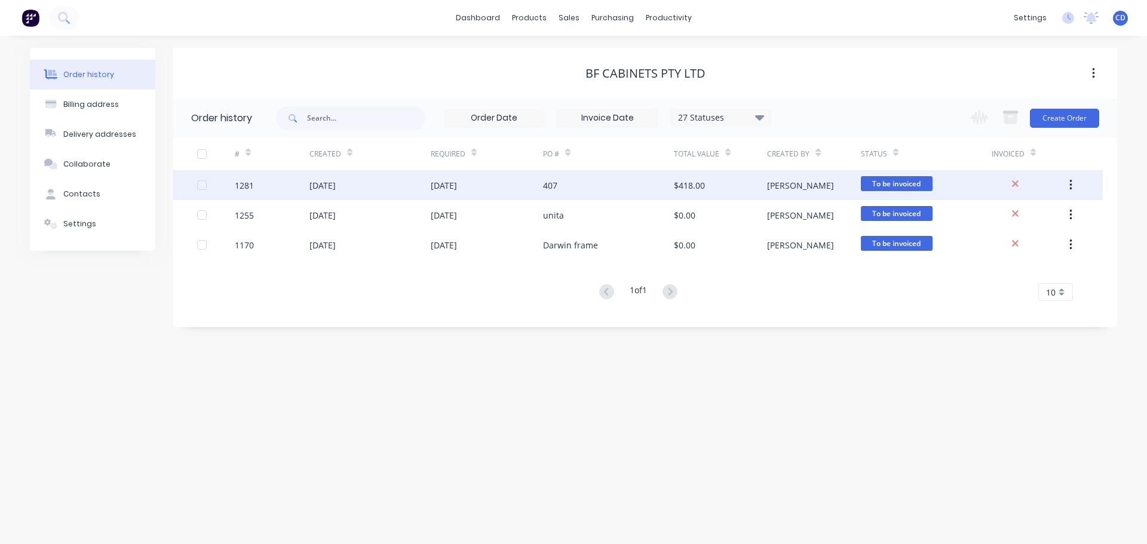
click at [419, 191] on div "[DATE]" at bounding box center [369, 185] width 121 height 30
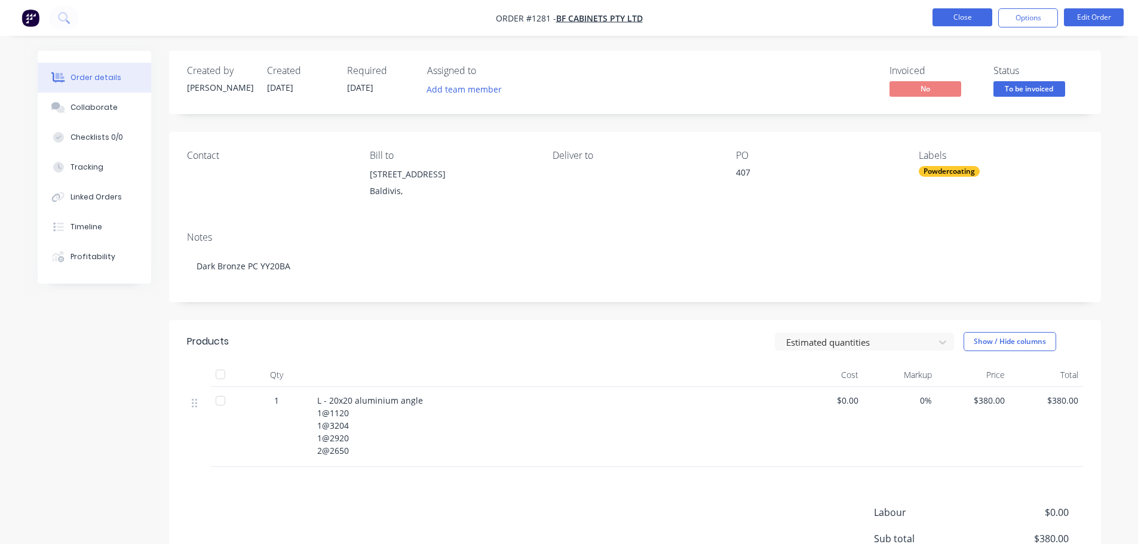
click at [951, 13] on button "Close" at bounding box center [962, 17] width 60 height 18
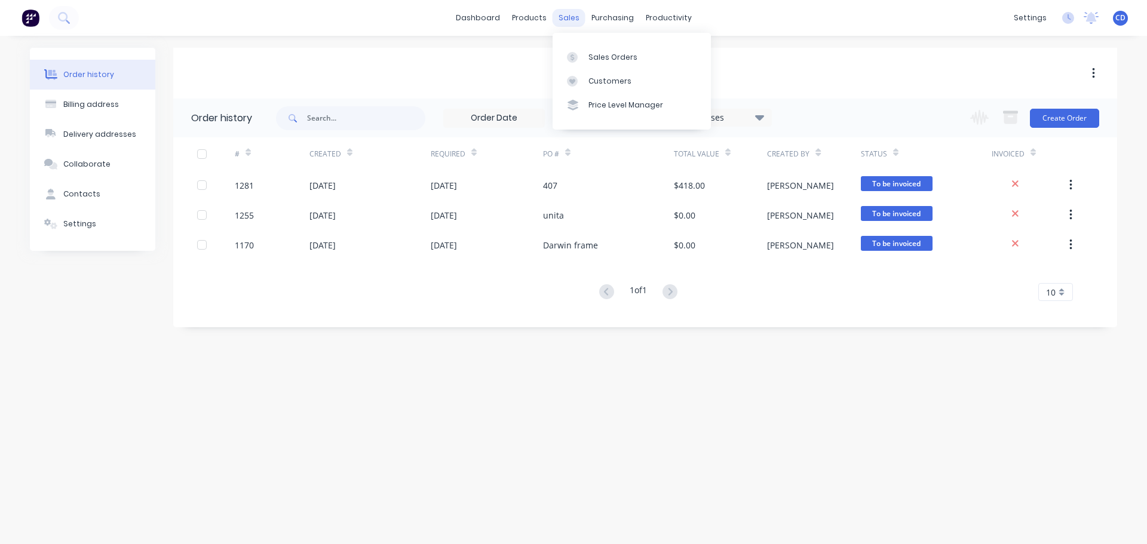
drag, startPoint x: 577, startPoint y: 17, endPoint x: 593, endPoint y: 46, distance: 32.9
click at [578, 19] on div "sales" at bounding box center [568, 18] width 33 height 18
click at [608, 57] on div "Sales Orders" at bounding box center [612, 57] width 49 height 11
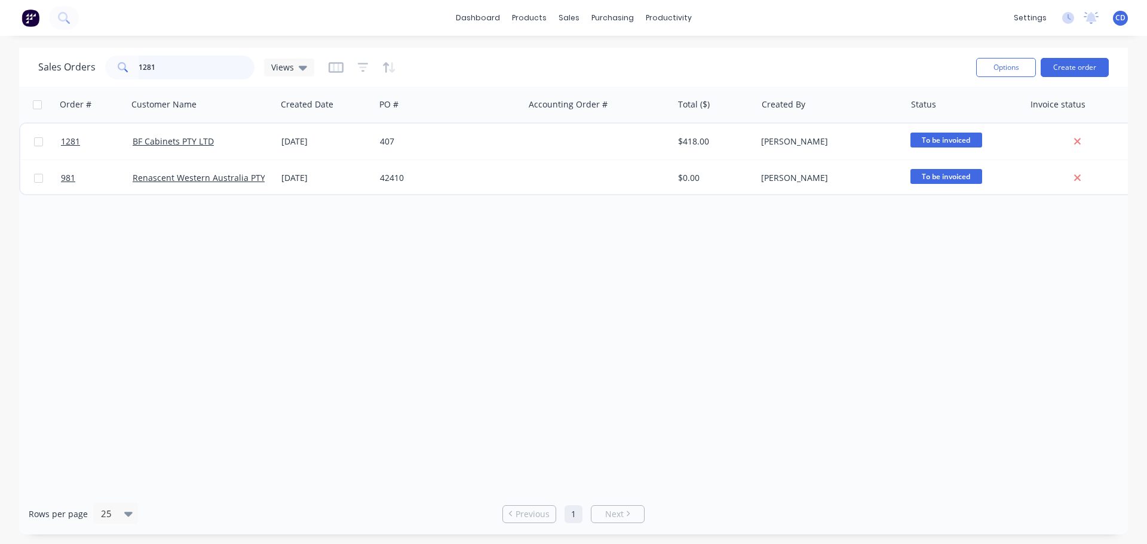
click at [200, 65] on input "1281" at bounding box center [197, 68] width 116 height 24
type input "1"
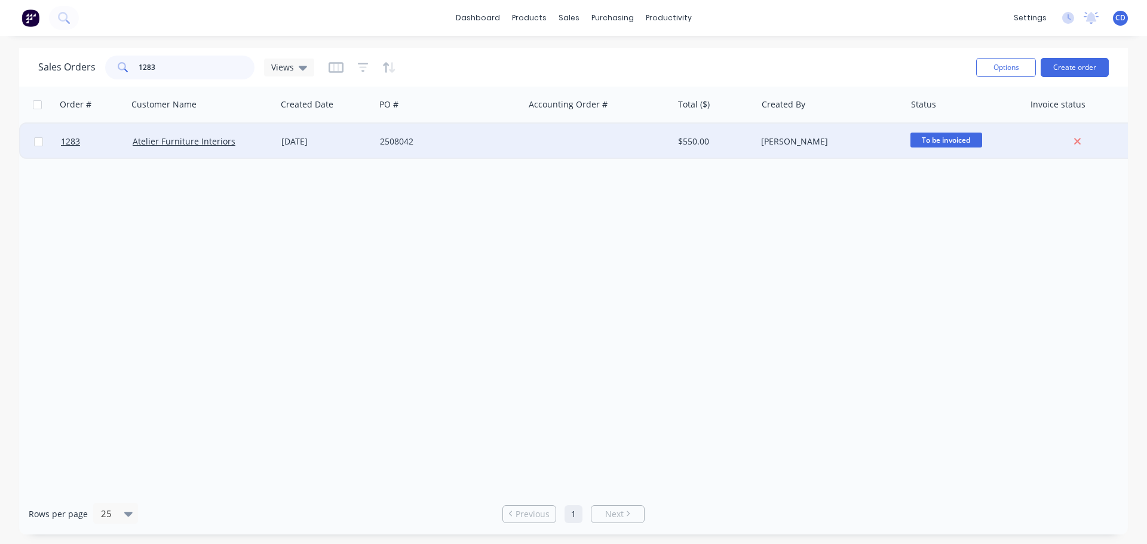
type input "1283"
click at [170, 149] on div "Atelier Furniture Interiors" at bounding box center [202, 142] width 149 height 36
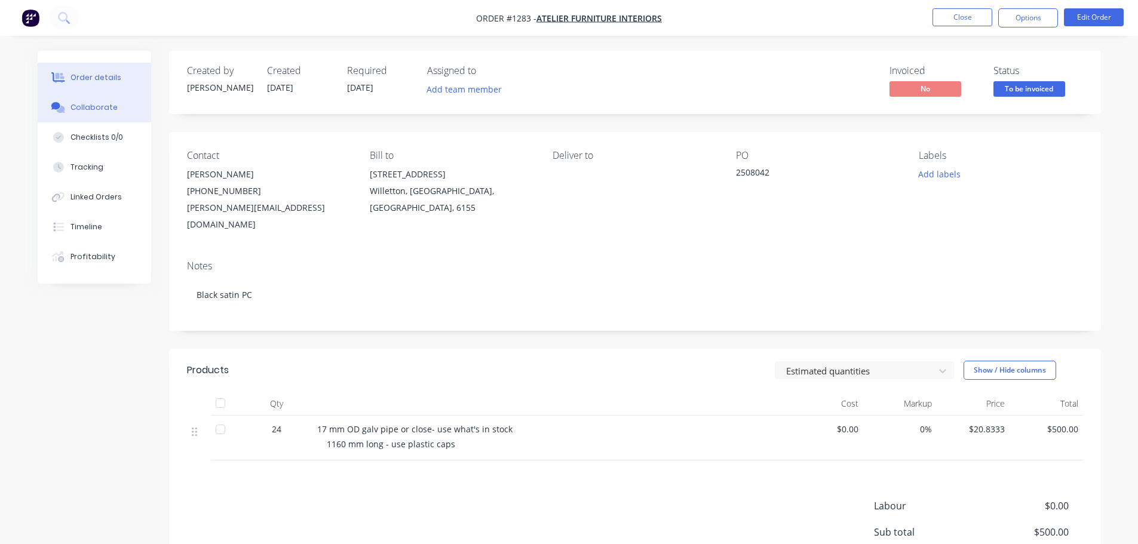
click at [85, 108] on div "Collaborate" at bounding box center [93, 107] width 47 height 11
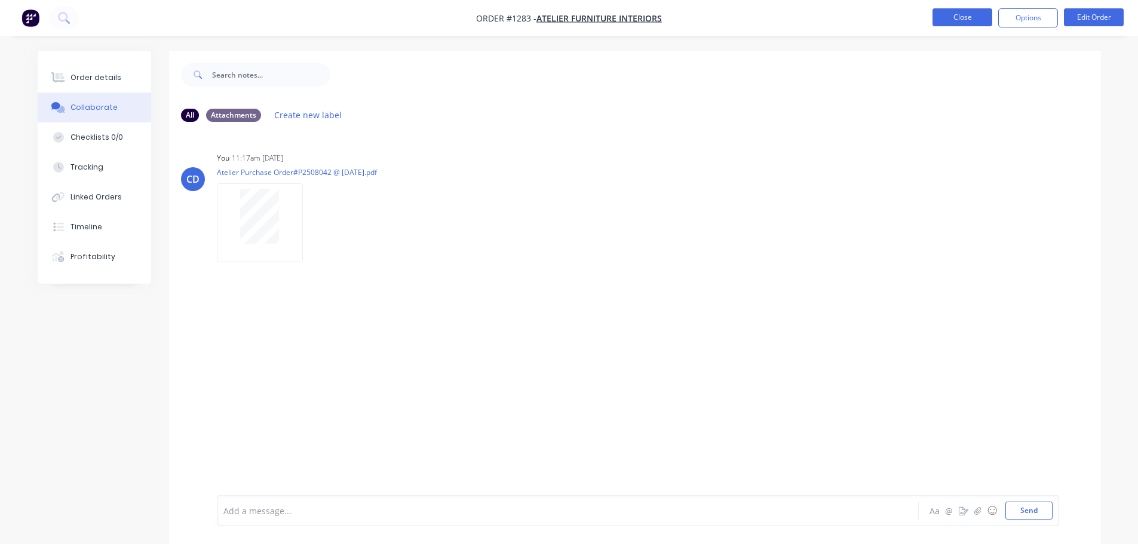
click at [957, 17] on button "Close" at bounding box center [962, 17] width 60 height 18
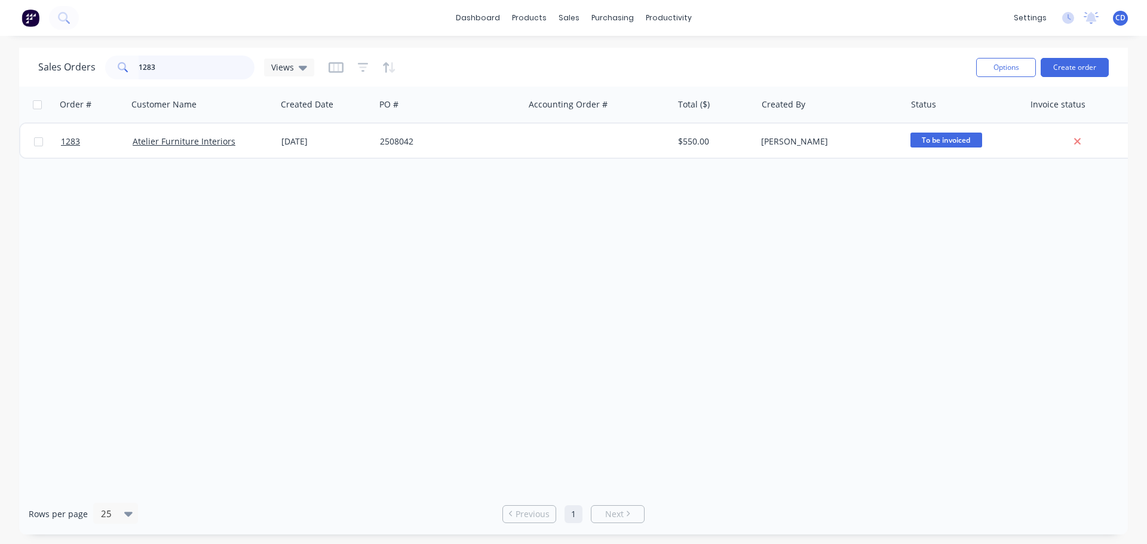
click at [208, 67] on input "1283" at bounding box center [197, 68] width 116 height 24
type input "1"
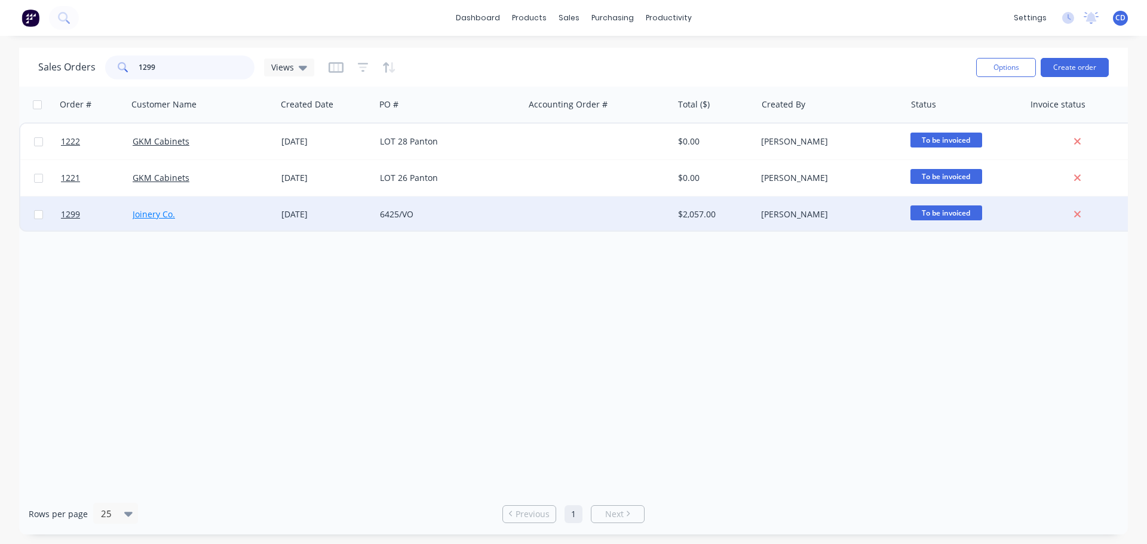
type input "1299"
click at [150, 217] on link "Joinery Co." at bounding box center [154, 213] width 42 height 11
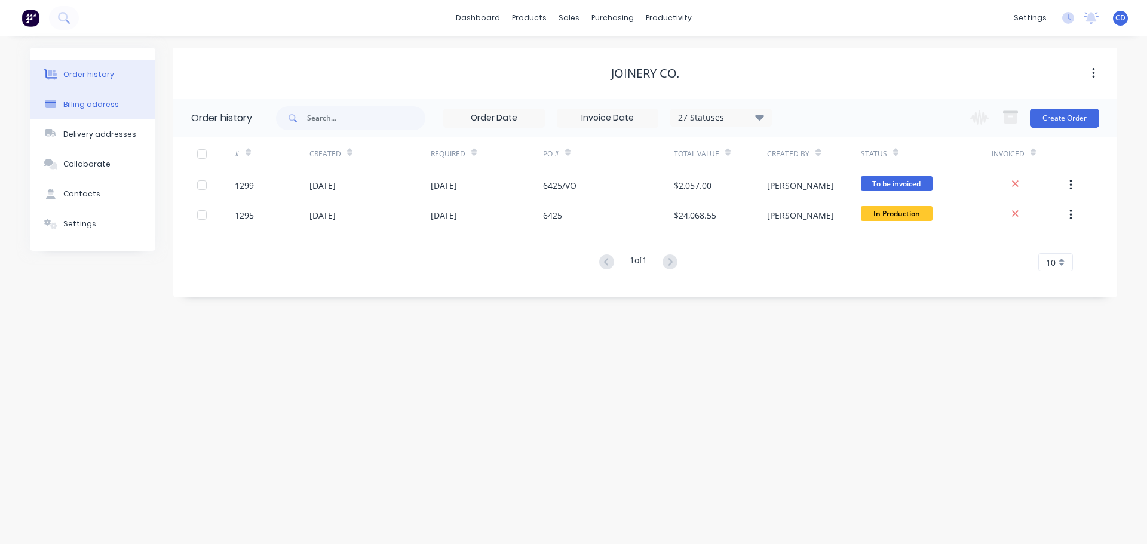
click at [94, 102] on div "Billing address" at bounding box center [91, 104] width 56 height 11
select select "AU"
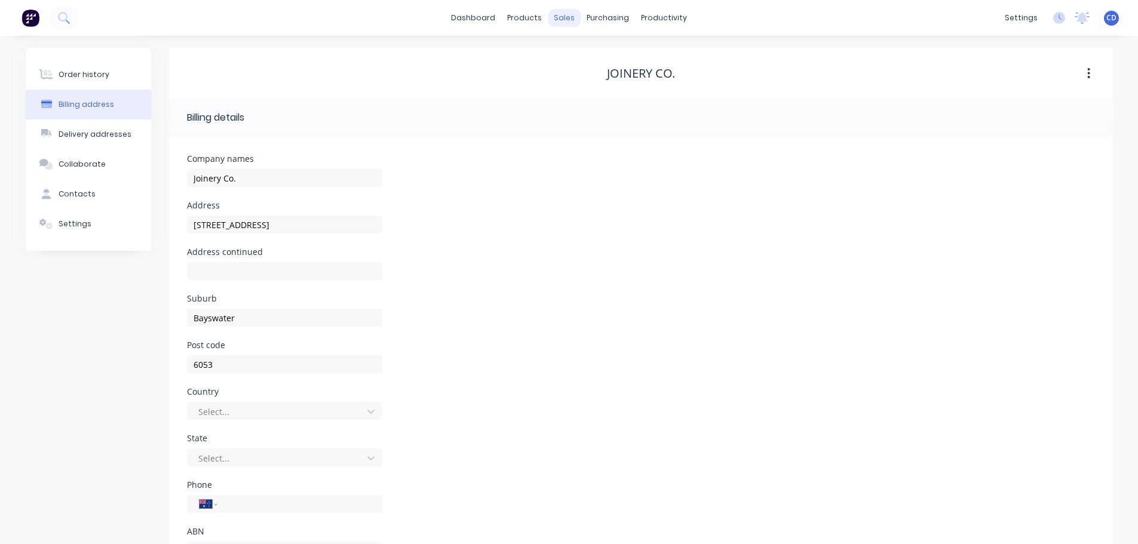
click at [562, 13] on div "sales" at bounding box center [564, 18] width 33 height 18
drag, startPoint x: 64, startPoint y: 64, endPoint x: 61, endPoint y: 48, distance: 16.5
click at [64, 62] on button "Order history" at bounding box center [88, 75] width 125 height 30
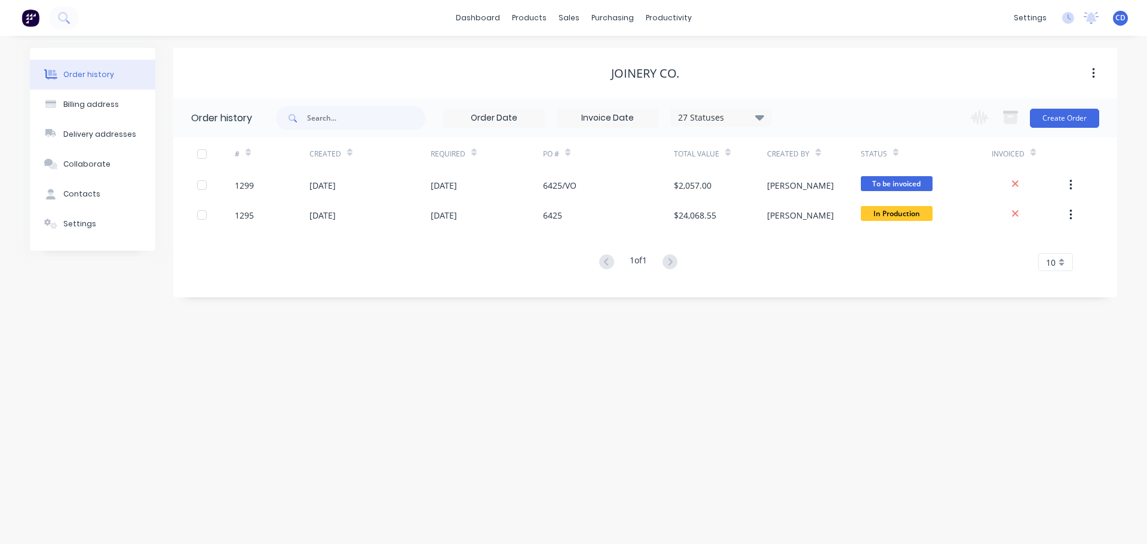
click at [106, 82] on button "Order history" at bounding box center [92, 75] width 125 height 30
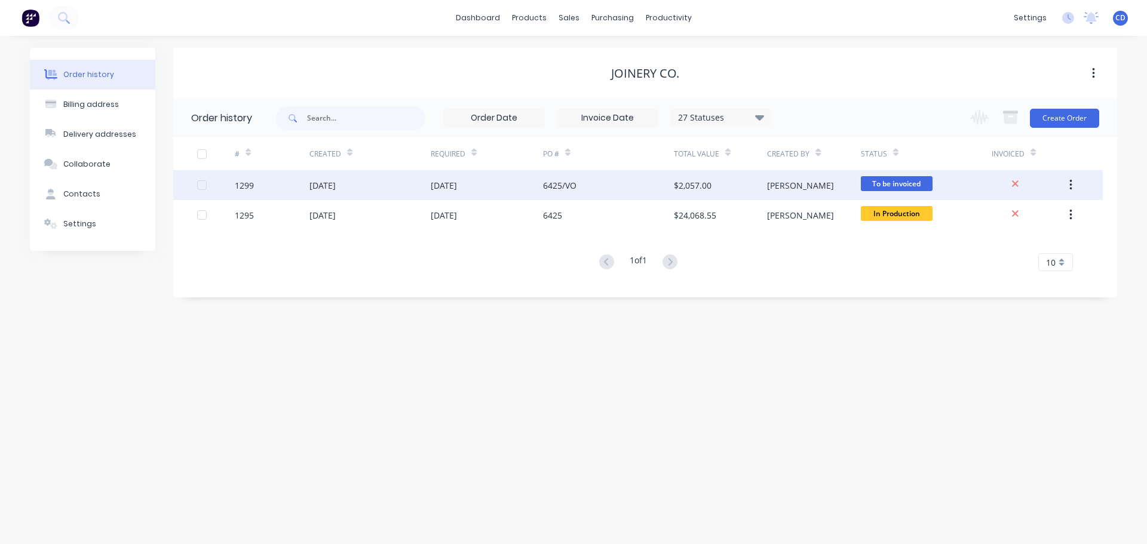
click at [370, 181] on div "[DATE]" at bounding box center [369, 185] width 121 height 30
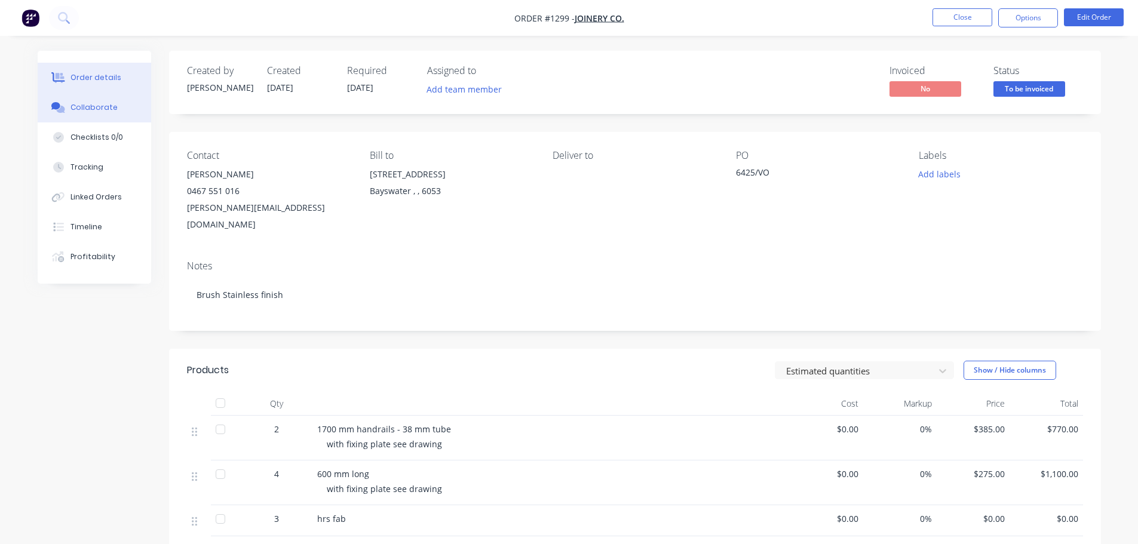
click at [117, 104] on button "Collaborate" at bounding box center [94, 108] width 113 height 30
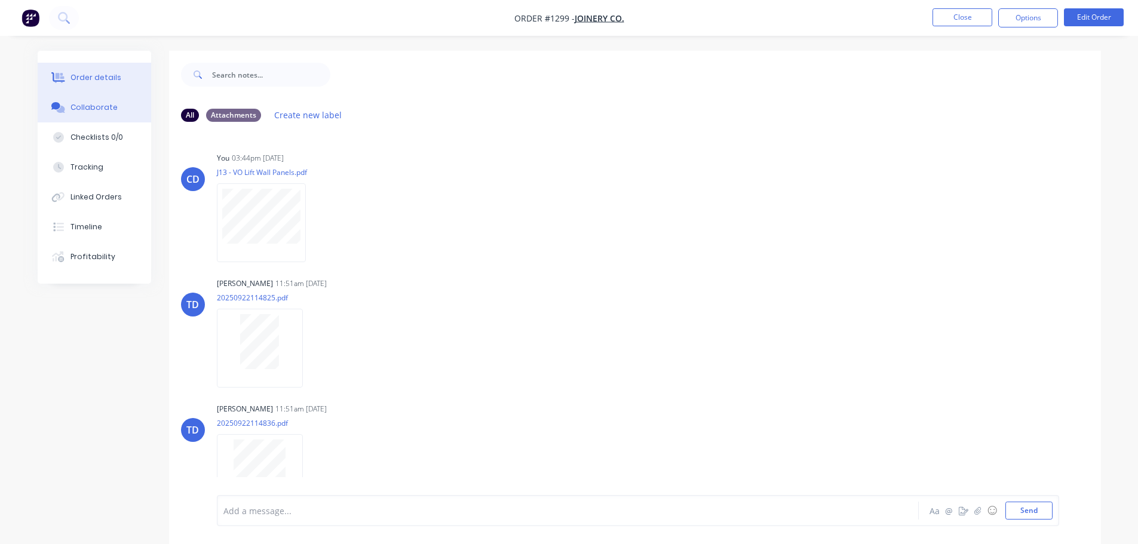
click at [90, 86] on button "Order details" at bounding box center [94, 78] width 113 height 30
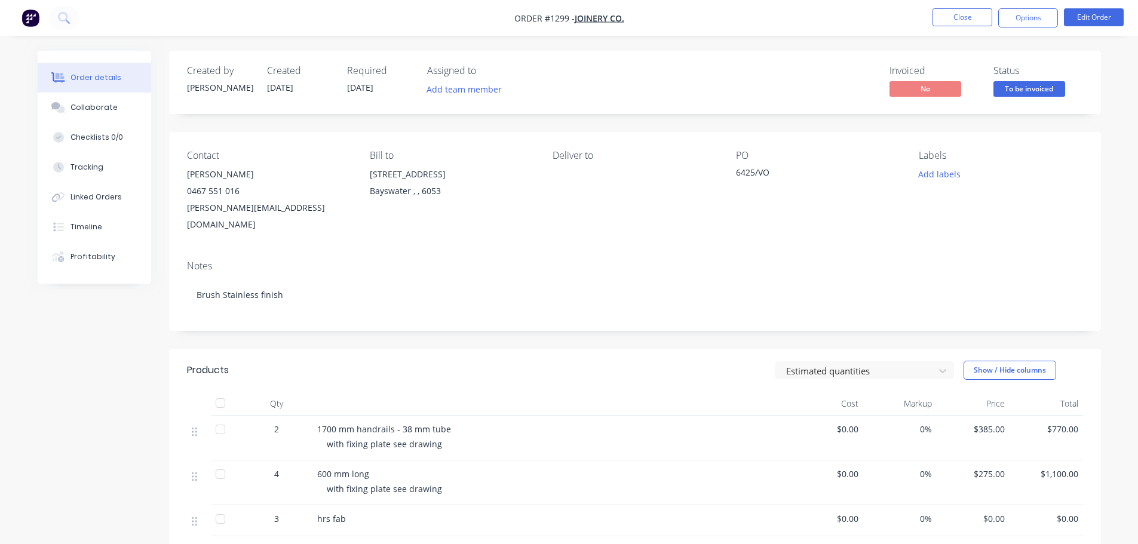
scroll to position [179, 0]
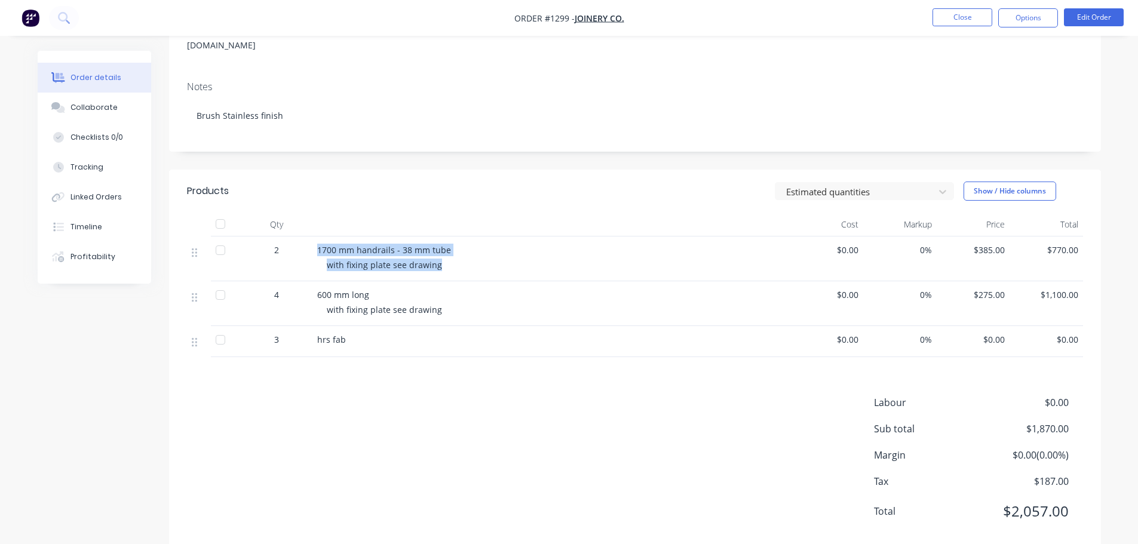
drag, startPoint x: 315, startPoint y: 229, endPoint x: 449, endPoint y: 246, distance: 135.4
click at [449, 246] on div "1700 mm handrails - 38 mm tube with fixing plate see drawing" at bounding box center [551, 258] width 478 height 45
copy div "1700 mm handrails - 38 mm tube with fixing plate see drawing"
click at [311, 281] on div "4" at bounding box center [277, 303] width 72 height 45
click at [320, 289] on span "600 mm long" at bounding box center [343, 294] width 52 height 11
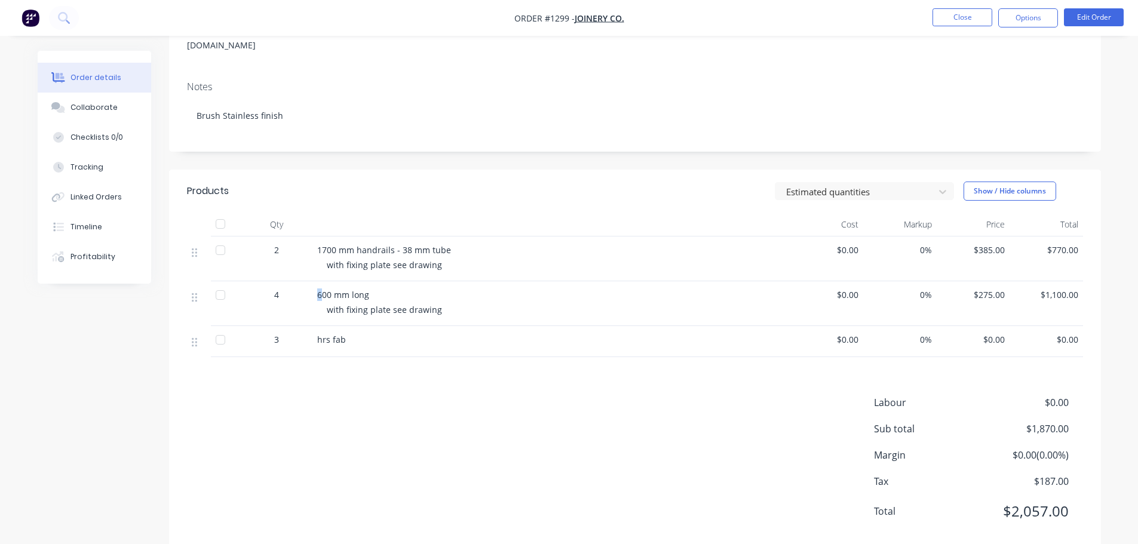
click at [321, 289] on span "600 mm long" at bounding box center [343, 294] width 52 height 11
click at [320, 289] on span "600 mm long" at bounding box center [343, 294] width 52 height 11
drag, startPoint x: 320, startPoint y: 275, endPoint x: 408, endPoint y: 291, distance: 90.3
click at [439, 292] on div "600 mm long with fixing plate see drawing" at bounding box center [551, 303] width 478 height 45
click at [959, 13] on button "Close" at bounding box center [962, 17] width 60 height 18
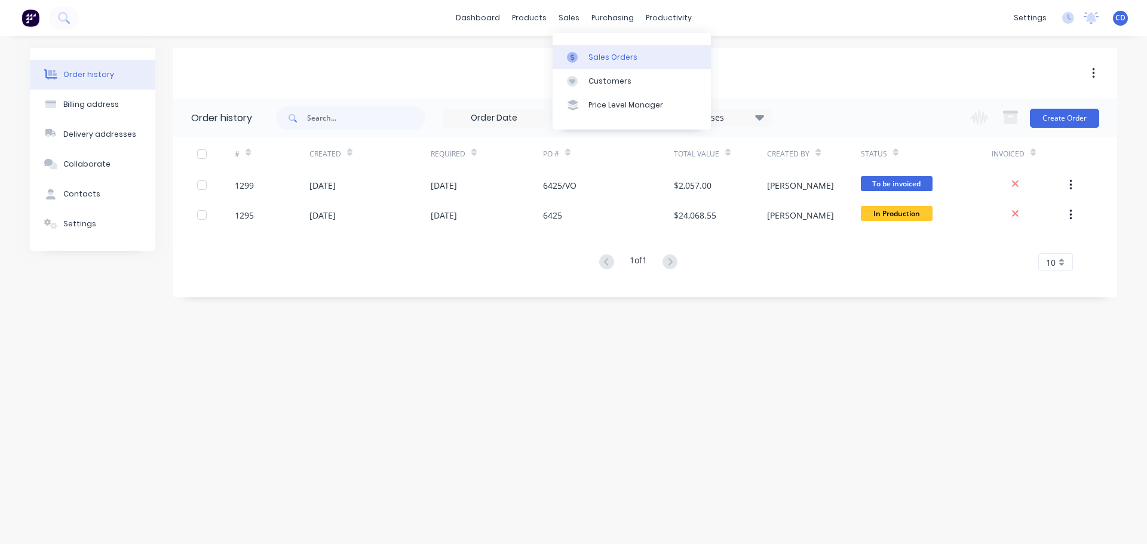
click at [619, 56] on div "Sales Orders" at bounding box center [612, 57] width 49 height 11
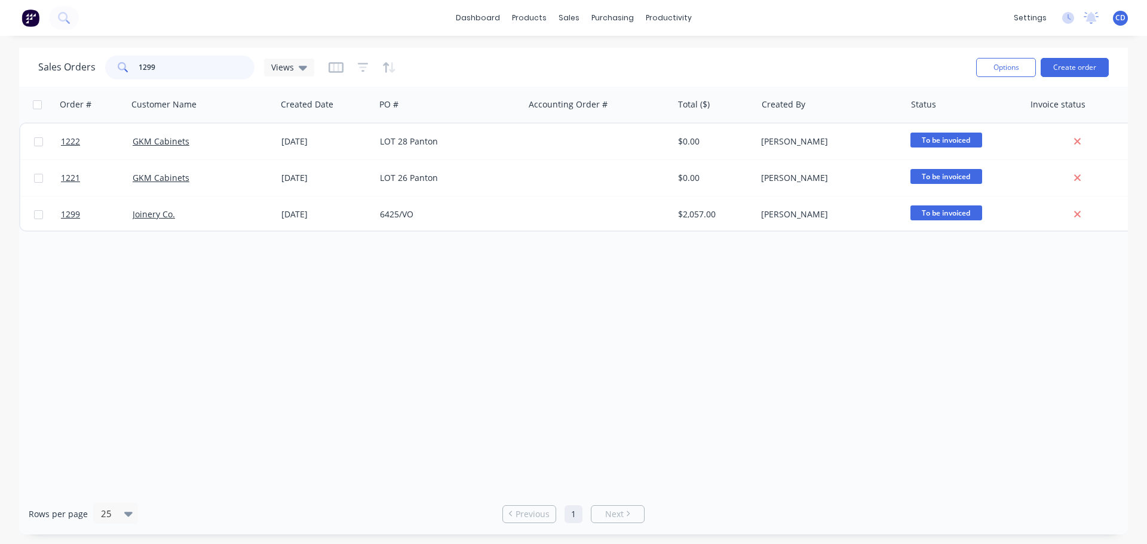
click at [219, 67] on input "1299" at bounding box center [197, 68] width 116 height 24
type input "1"
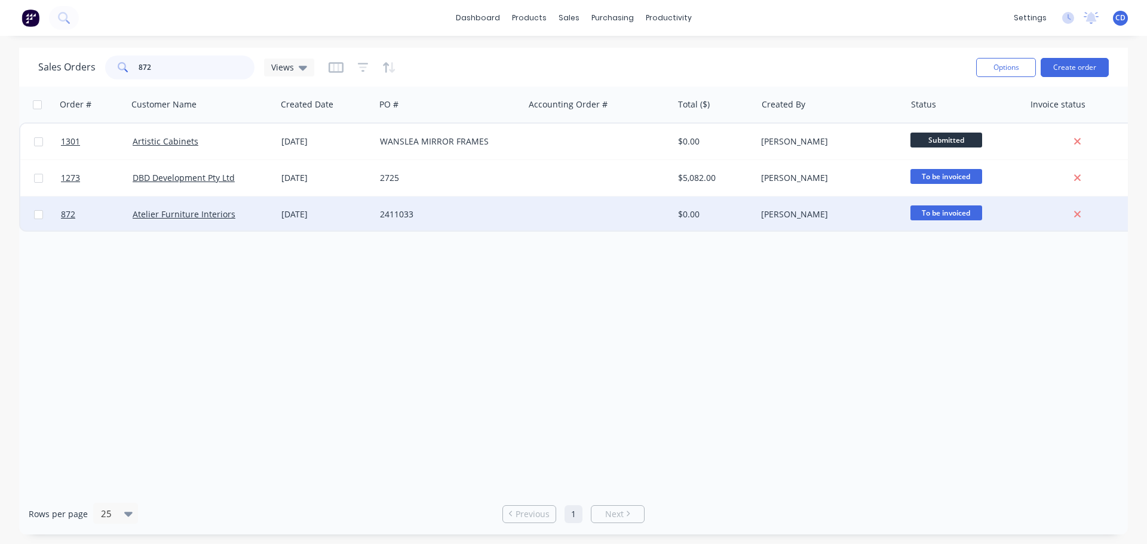
type input "872"
click at [163, 220] on div "Atelier Furniture Interiors" at bounding box center [199, 214] width 133 height 12
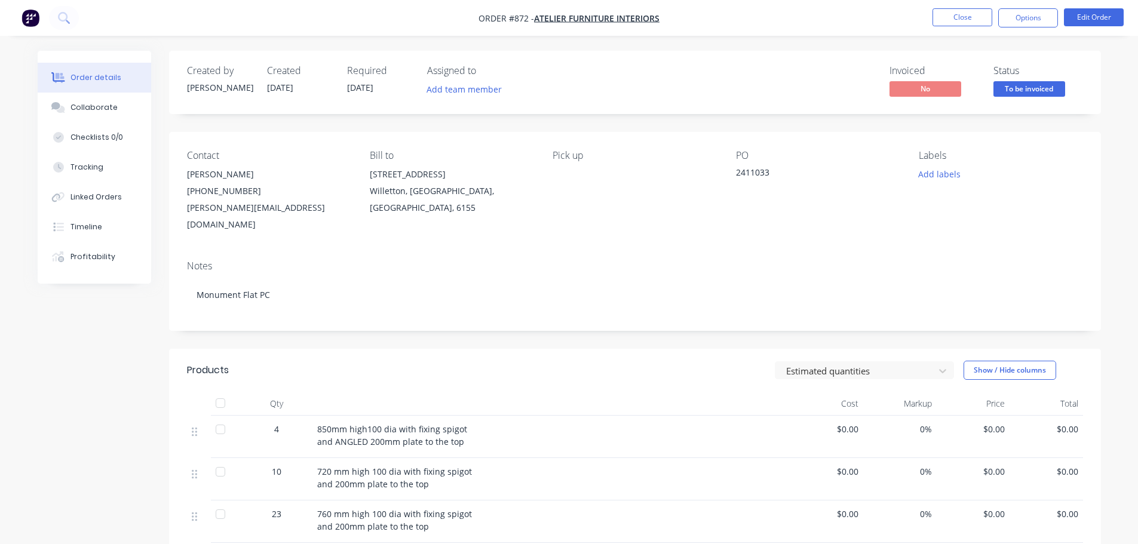
click at [320, 423] on span "850mm high100 dia with fixing spigot and ANGLED 200mm plate to the top" at bounding box center [392, 435] width 150 height 24
drag, startPoint x: 318, startPoint y: 410, endPoint x: 484, endPoint y: 423, distance: 165.9
click at [487, 423] on div "850mm high100 dia with fixing spigot and ANGLED 200mm plate to the top" at bounding box center [551, 435] width 468 height 25
copy span "850mm high100 dia with fixing spigot and ANGLED 200mm plate to the top"
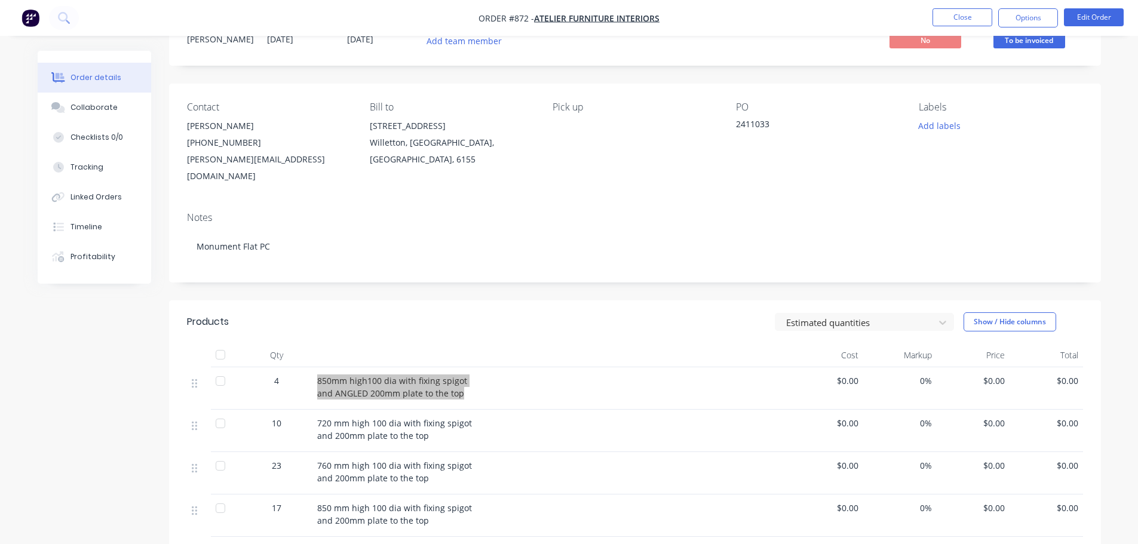
scroll to position [119, 0]
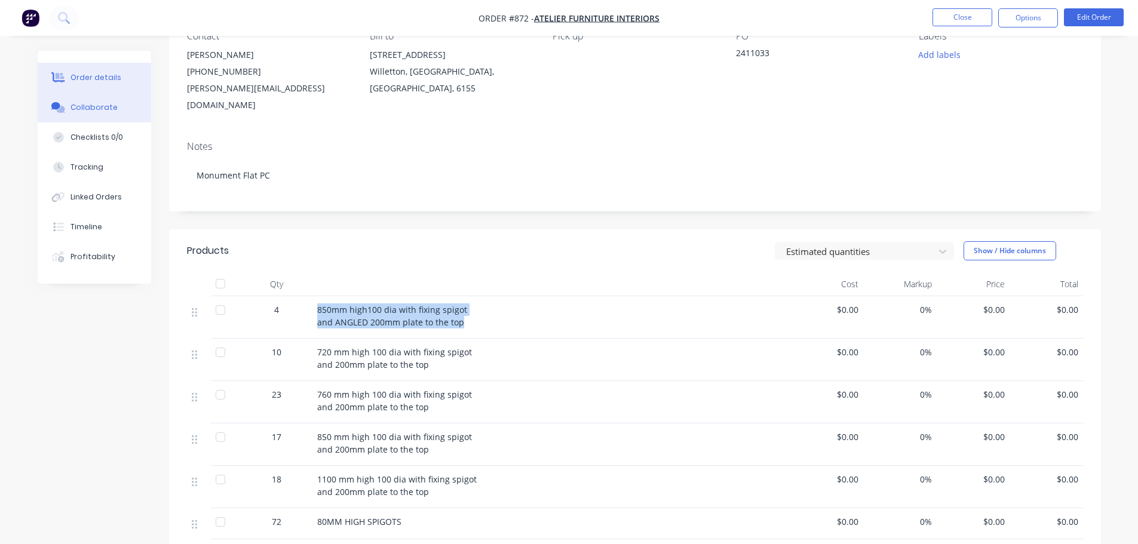
click at [76, 115] on button "Collaborate" at bounding box center [94, 108] width 113 height 30
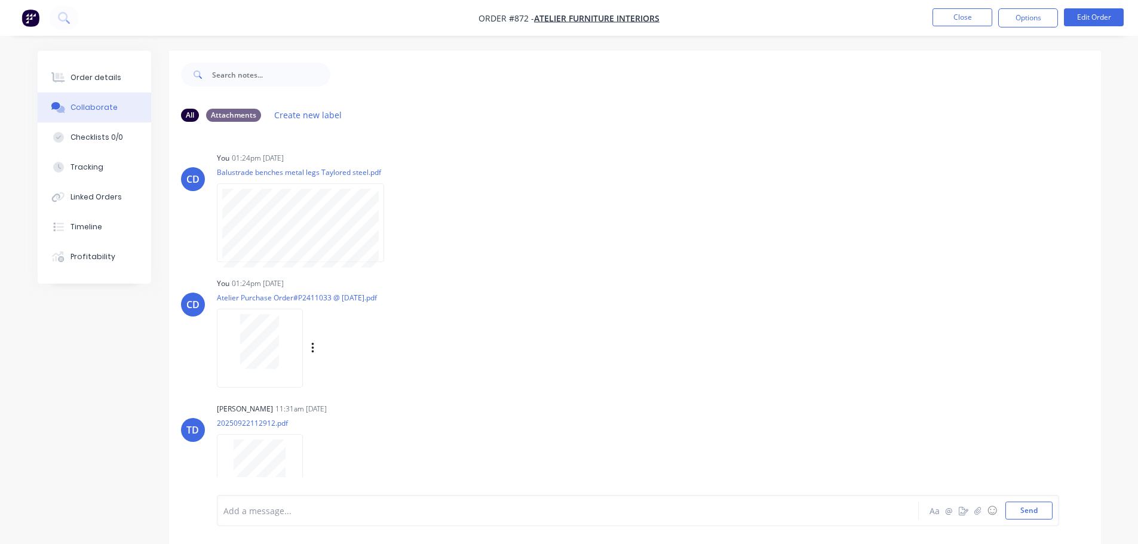
click at [280, 328] on div at bounding box center [259, 341] width 75 height 55
click at [94, 75] on div "Order details" at bounding box center [95, 77] width 51 height 11
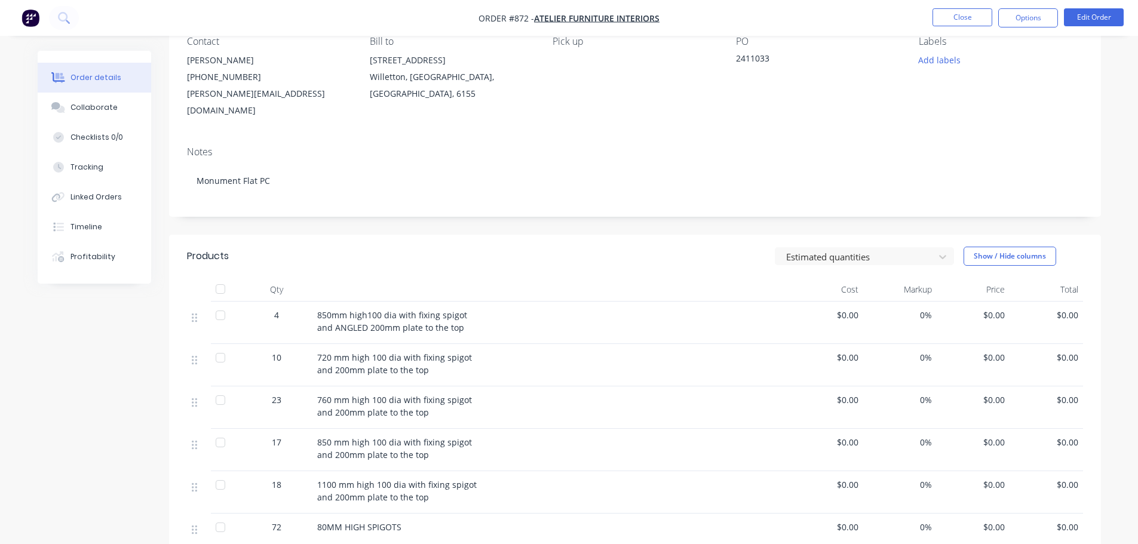
scroll to position [119, 0]
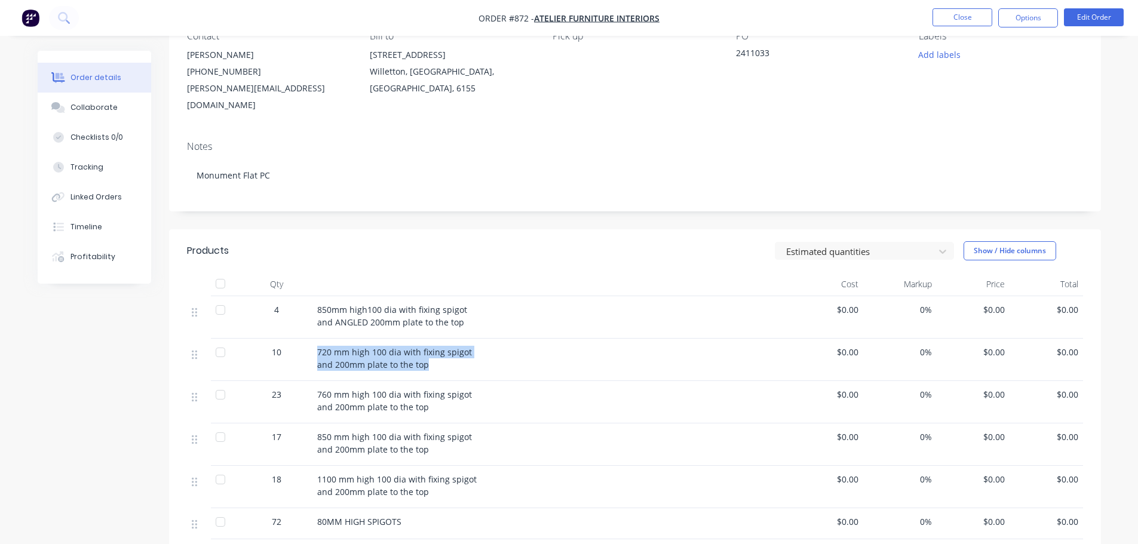
drag, startPoint x: 318, startPoint y: 333, endPoint x: 435, endPoint y: 354, distance: 119.4
click at [435, 354] on div "720 mm high 100 dia with fixing spigot and 200mm plate to the top" at bounding box center [551, 358] width 468 height 25
copy span "720 mm high 100 dia with fixing spigot and 200mm plate to the top"
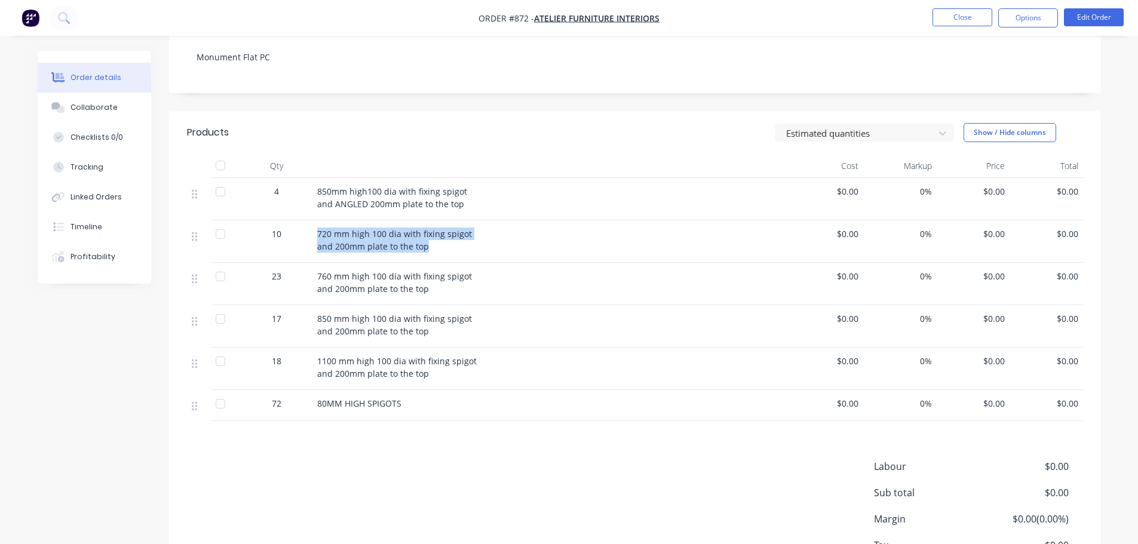
scroll to position [239, 0]
click at [317, 269] on span "760 mm high 100 dia with fixing spigot and 200mm plate to the top" at bounding box center [394, 281] width 155 height 24
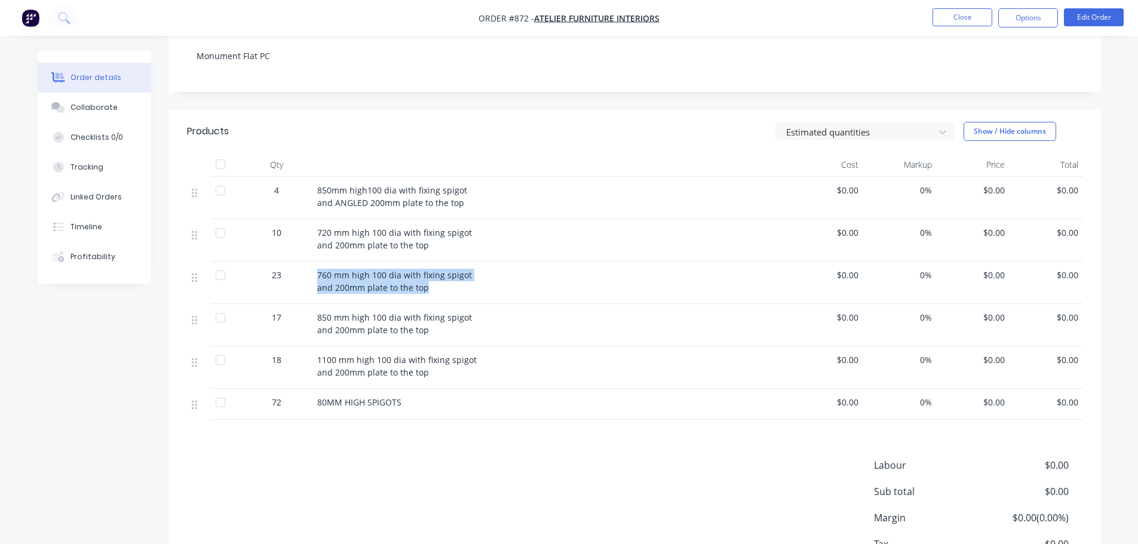
drag, startPoint x: 317, startPoint y: 257, endPoint x: 432, endPoint y: 271, distance: 116.1
click at [432, 271] on div "760 mm high 100 dia with fixing spigot and 200mm plate to the top" at bounding box center [551, 281] width 468 height 25
copy span "760 mm high 100 dia with fixing spigot and 200mm plate to the top"
click at [348, 316] on span "850 mm high 100 dia with fixing spigot and 200mm plate to the top" at bounding box center [394, 324] width 155 height 24
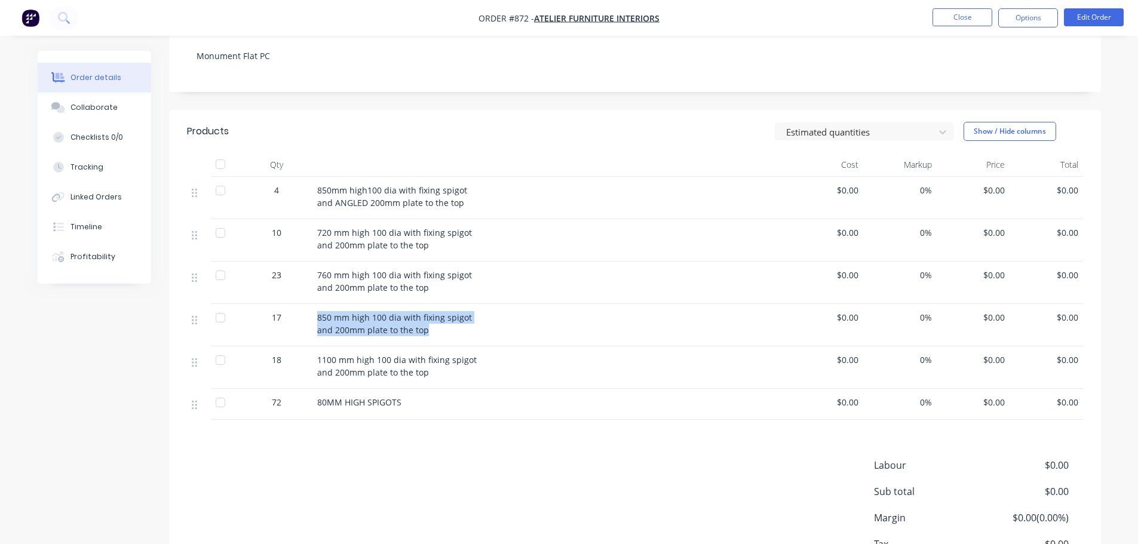
drag, startPoint x: 317, startPoint y: 301, endPoint x: 440, endPoint y: 315, distance: 124.5
click at [440, 315] on div "850 mm high 100 dia with fixing spigot and 200mm plate to the top" at bounding box center [551, 323] width 468 height 25
copy span "850 mm high 100 dia with fixing spigot and 200mm plate to the top"
click at [334, 346] on div "1100 mm high 100 dia with fixing spigot and 200mm plate to the top" at bounding box center [551, 367] width 478 height 42
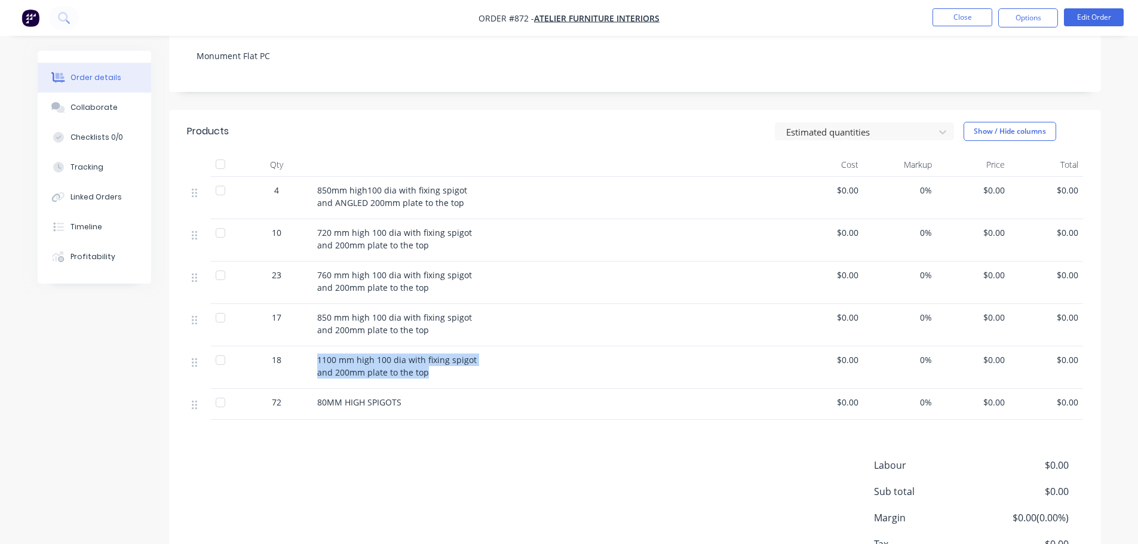
drag, startPoint x: 316, startPoint y: 342, endPoint x: 435, endPoint y: 357, distance: 120.4
click at [435, 357] on div "1100 mm high 100 dia with fixing spigot and 200mm plate to the top" at bounding box center [551, 366] width 468 height 25
copy span "1100 mm high 100 dia with fixing spigot and 200mm plate to the top"
click at [473, 367] on div "1100 mm high 100 dia with fixing spigot and 200mm plate to the top" at bounding box center [551, 367] width 478 height 42
drag, startPoint x: 318, startPoint y: 386, endPoint x: 414, endPoint y: 383, distance: 96.2
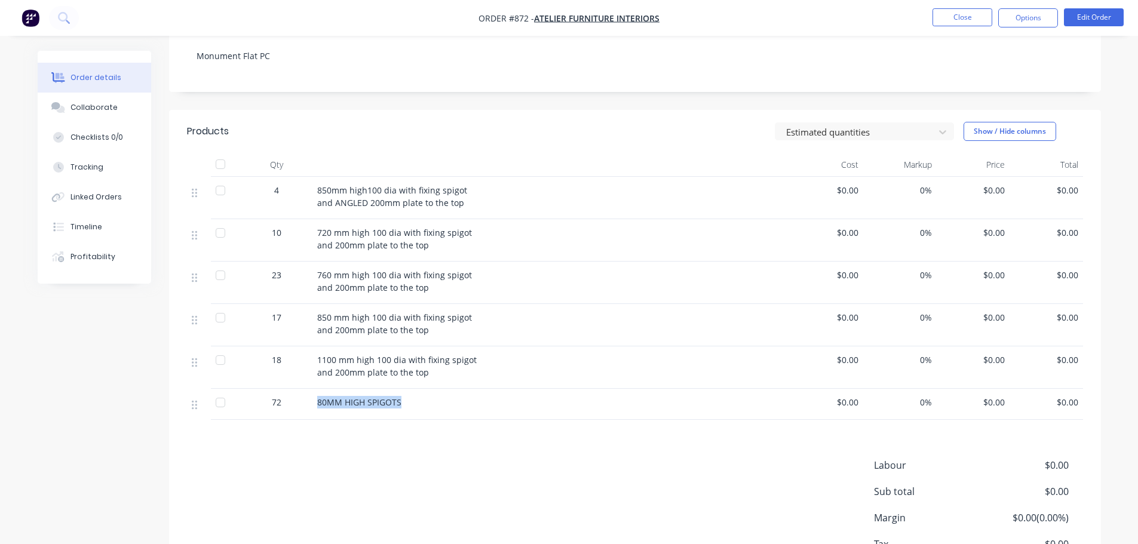
click at [414, 396] on div "80MM HIGH SPIGOTS" at bounding box center [551, 402] width 468 height 13
copy span "80MM HIGH SPIGOTS"
click at [967, 20] on button "Close" at bounding box center [962, 17] width 60 height 18
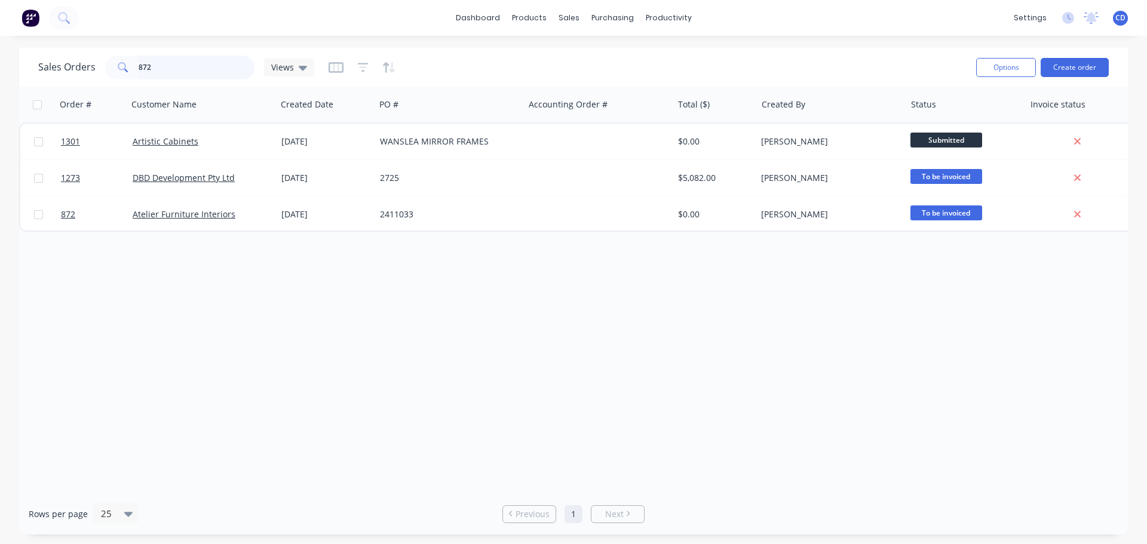
click at [179, 64] on input "872" at bounding box center [197, 68] width 116 height 24
type input "8"
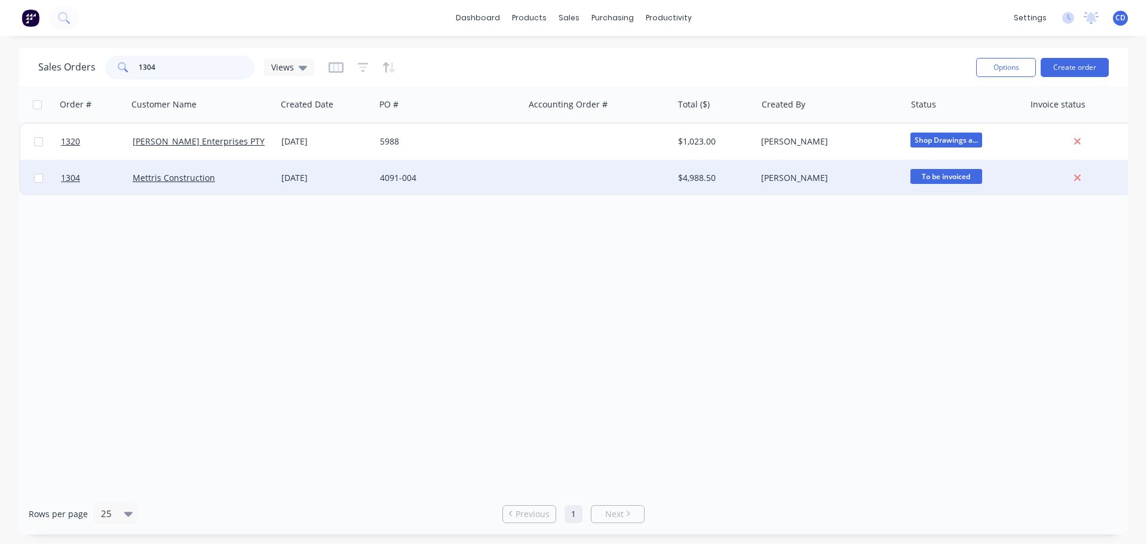
type input "1304"
click at [158, 171] on div "Mettris Construction" at bounding box center [202, 178] width 149 height 36
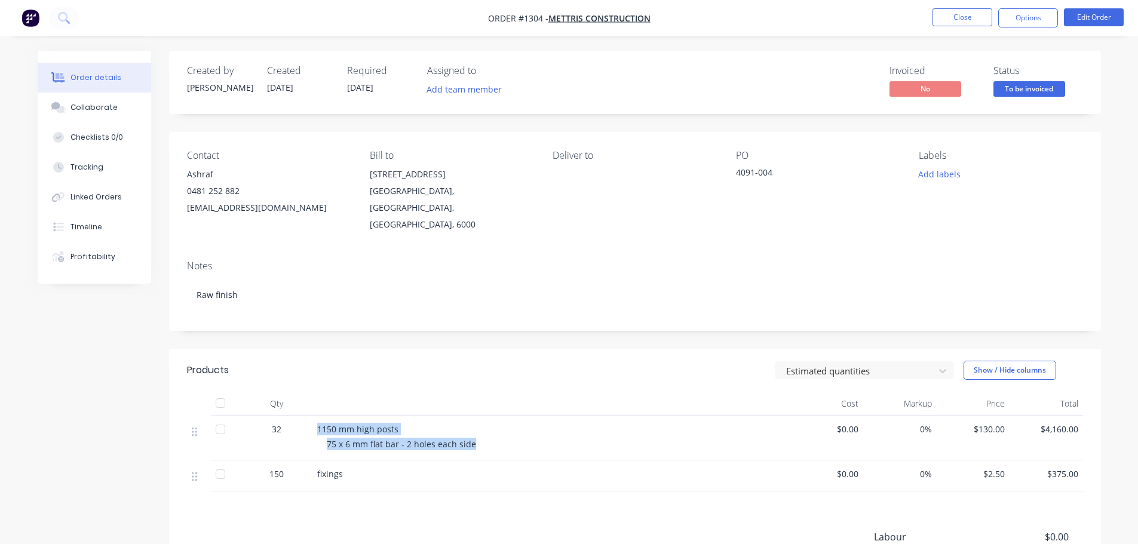
drag, startPoint x: 318, startPoint y: 412, endPoint x: 467, endPoint y: 431, distance: 149.9
click at [469, 431] on div "1150 mm high posts 75 x 6 mm flat bar - 2 holes each side" at bounding box center [551, 438] width 478 height 45
copy div "1150 mm high posts 75 x 6 mm flat bar - 2 holes each side"
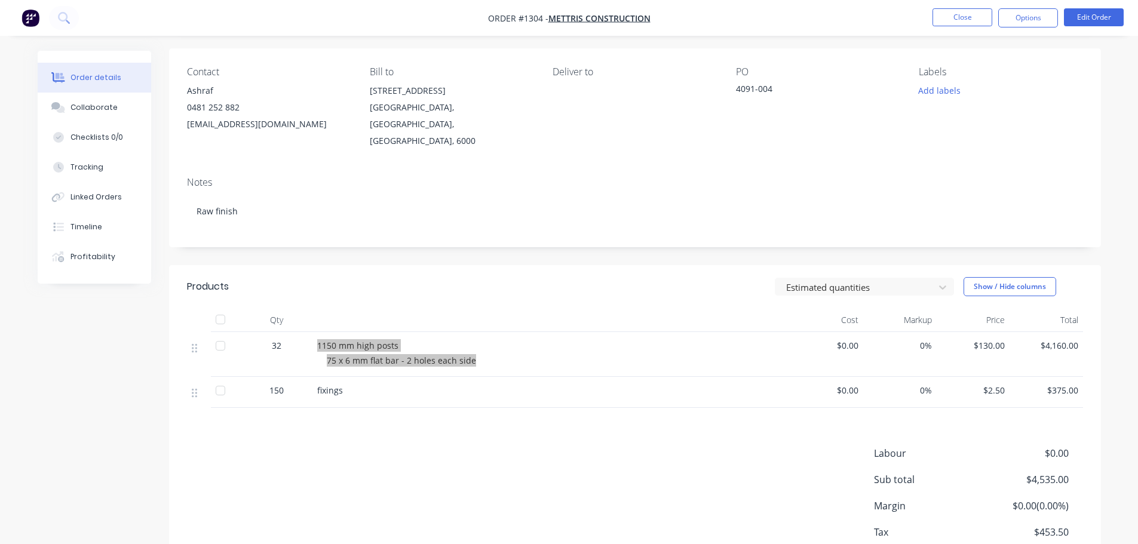
scroll to position [143, 0]
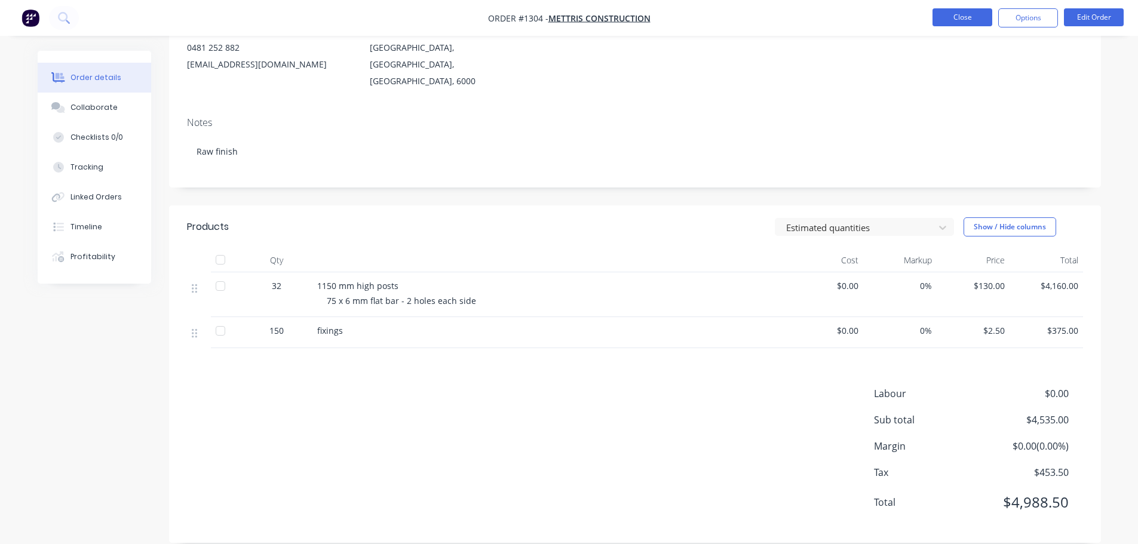
click at [960, 26] on li "Close" at bounding box center [962, 17] width 60 height 19
click at [959, 19] on button "Close" at bounding box center [962, 17] width 60 height 18
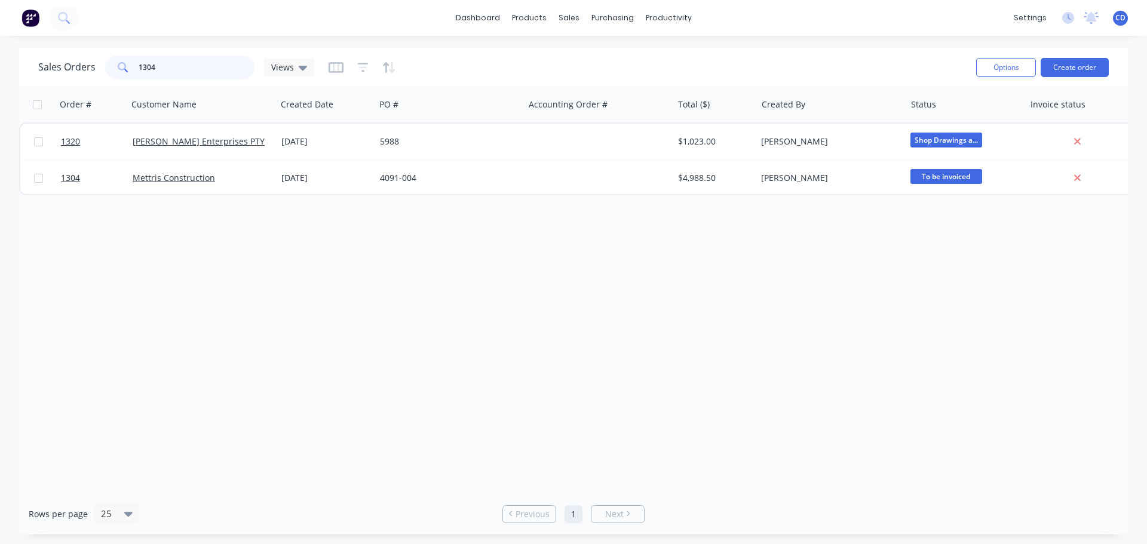
click at [171, 69] on input "1304" at bounding box center [197, 68] width 116 height 24
type input "1"
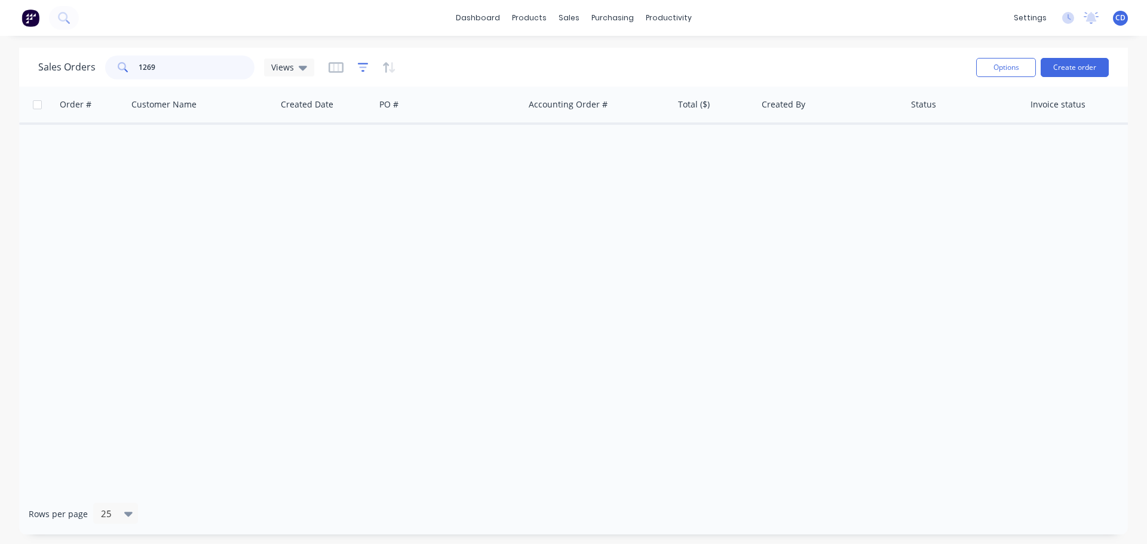
type input "1269"
click at [365, 67] on icon "button" at bounding box center [363, 68] width 11 height 12
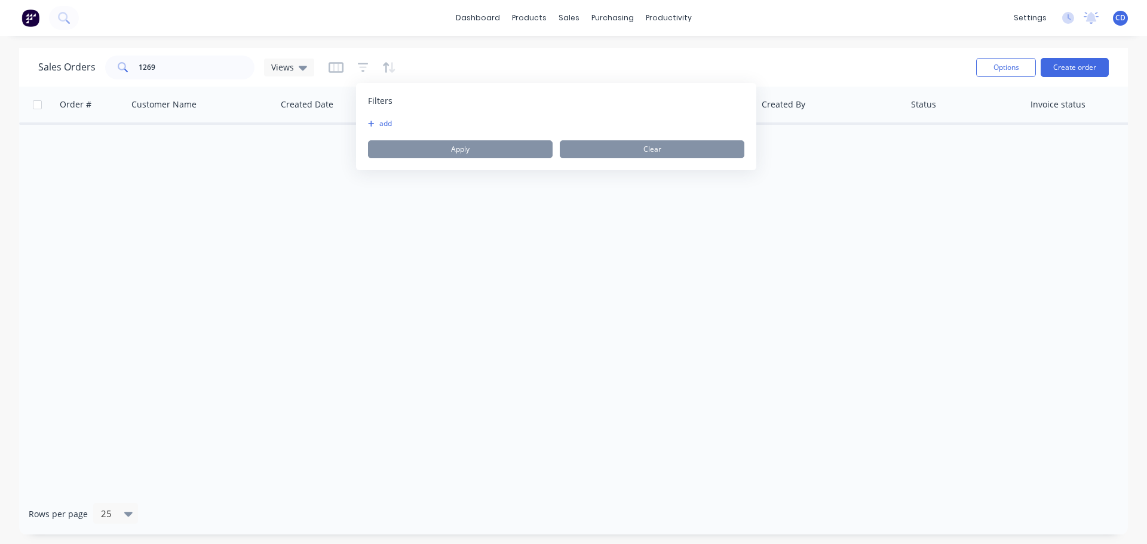
click at [380, 120] on button "add" at bounding box center [383, 124] width 30 height 10
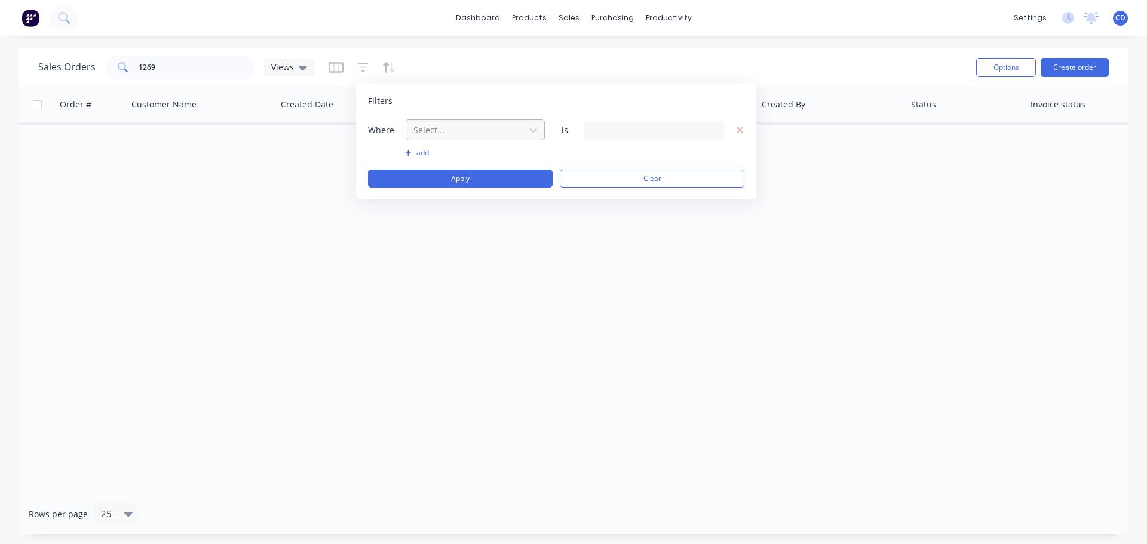
click at [426, 134] on div at bounding box center [465, 129] width 107 height 15
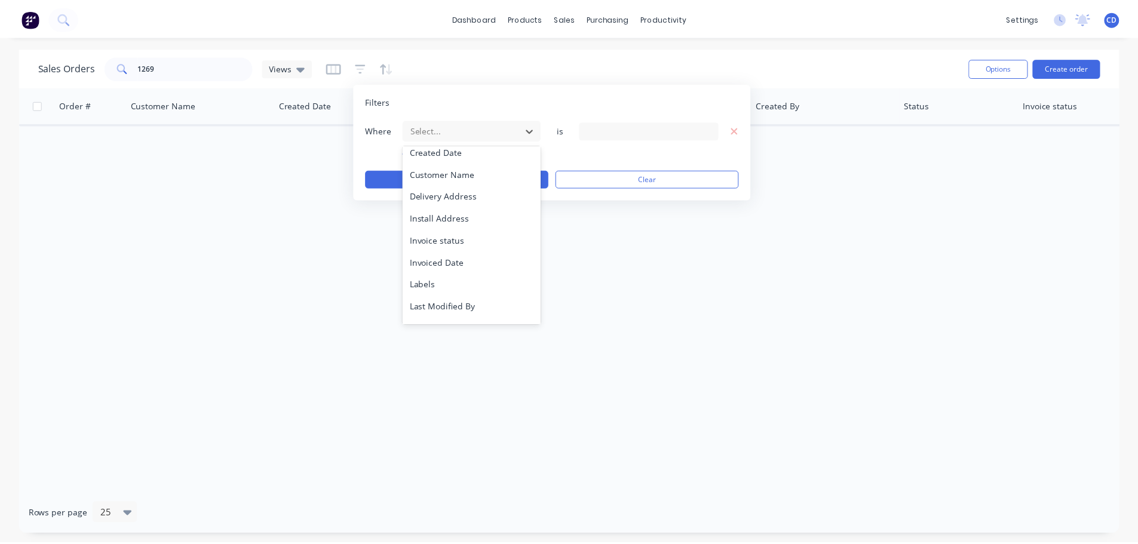
scroll to position [290, 0]
click at [432, 308] on div "Status" at bounding box center [475, 311] width 139 height 22
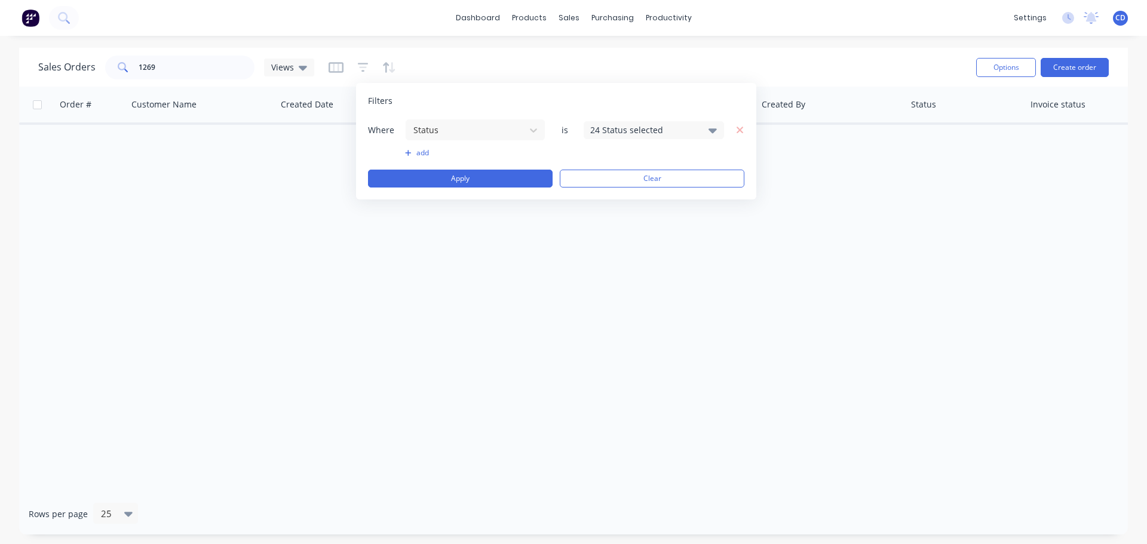
click at [689, 121] on div "24 Status selected" at bounding box center [653, 130] width 140 height 18
click at [637, 214] on div "Archived" at bounding box center [691, 220] width 143 height 13
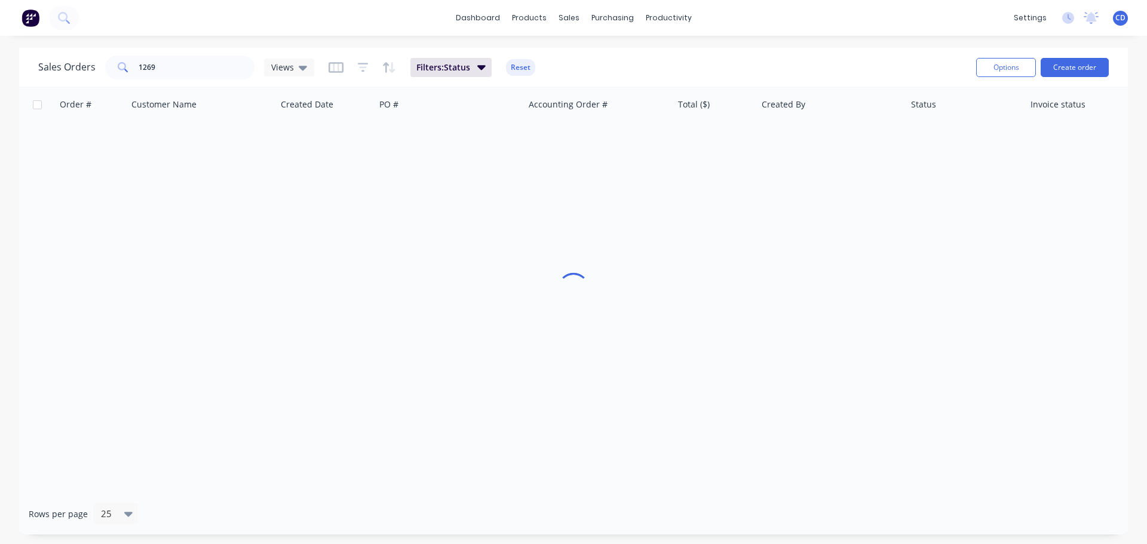
click at [506, 247] on div "Order # Customer Name Created Date PO # Accounting Order # Total ($) Created By…" at bounding box center [573, 290] width 1108 height 407
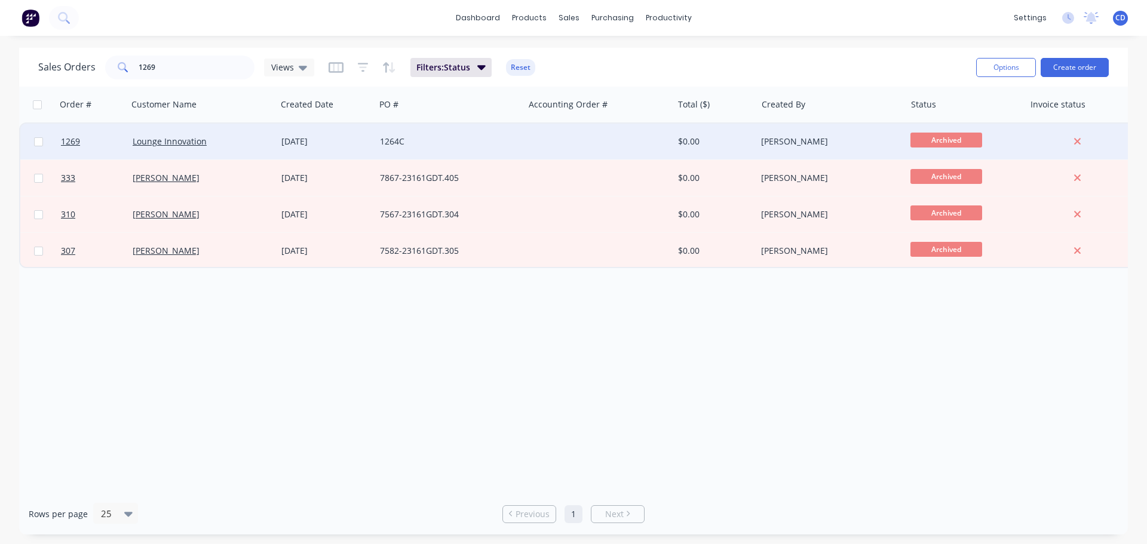
click at [170, 135] on div "Lounge Innovation" at bounding box center [202, 142] width 149 height 36
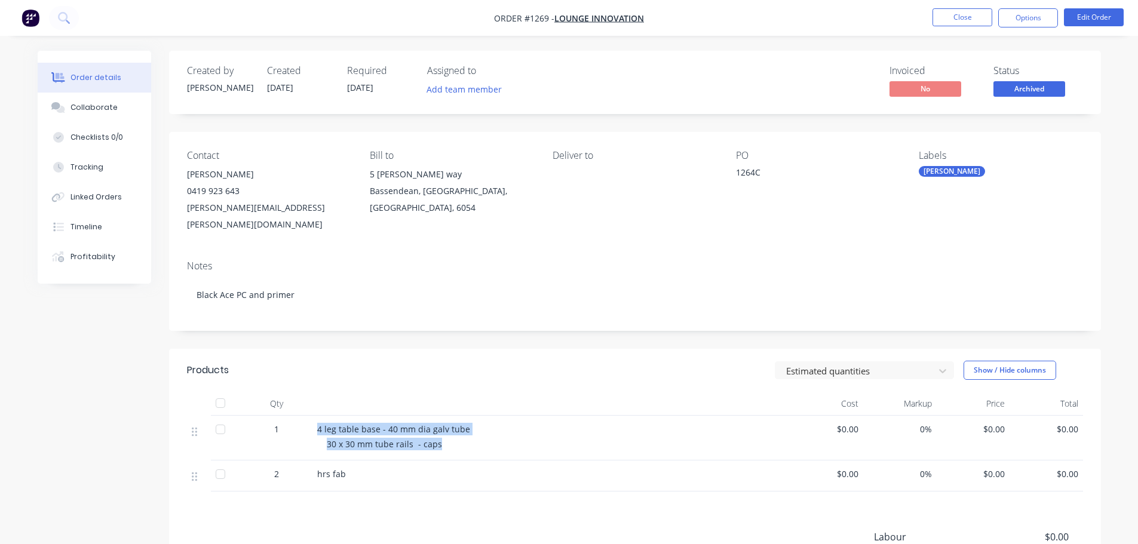
drag, startPoint x: 317, startPoint y: 413, endPoint x: 415, endPoint y: 412, distance: 97.9
click at [454, 425] on div "4 leg table base - 40 mm dia galv tube 30 x 30 mm tube rails - caps" at bounding box center [551, 438] width 478 height 45
copy div "4 leg table base - 40 mm dia galv tube 30 x 30 mm tube rails - caps"
click at [127, 110] on button "Collaborate" at bounding box center [94, 108] width 113 height 30
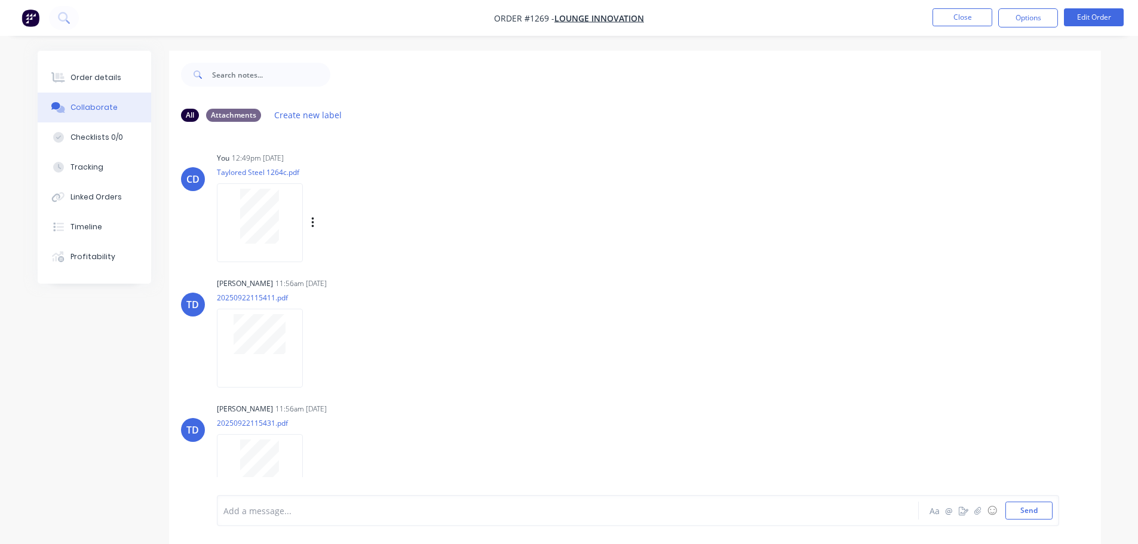
scroll to position [23, 0]
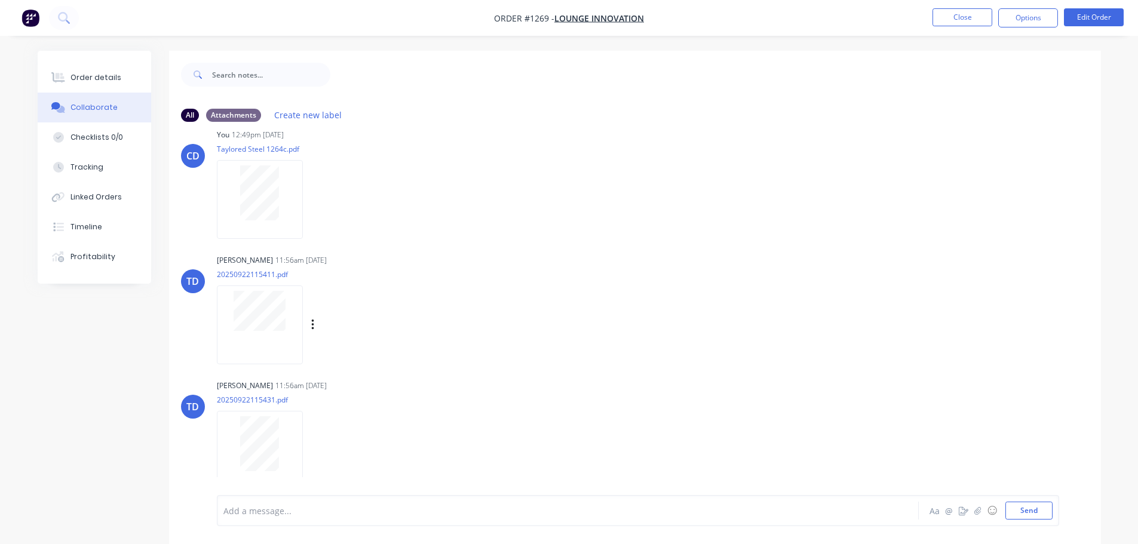
click at [290, 312] on div at bounding box center [259, 311] width 75 height 40
click at [954, 20] on button "Close" at bounding box center [962, 17] width 60 height 18
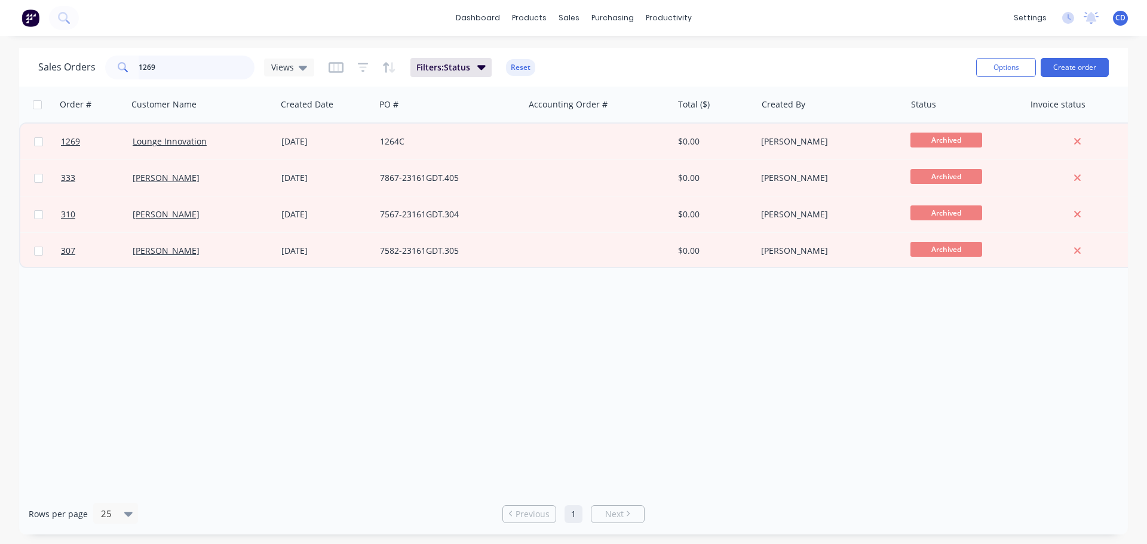
click at [223, 67] on input "1269" at bounding box center [197, 68] width 116 height 24
type input "1"
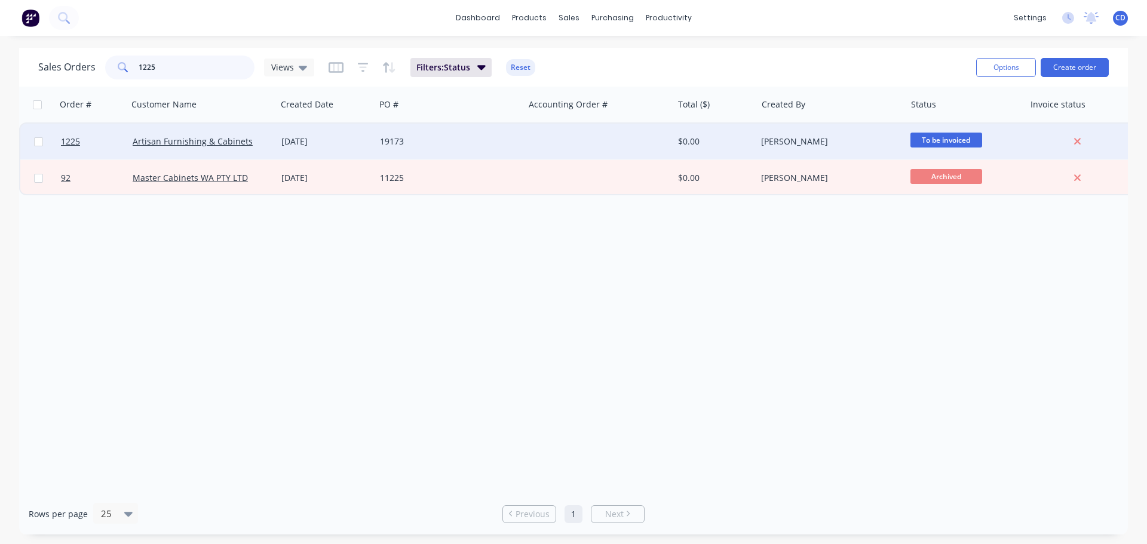
type input "1225"
click at [247, 148] on div "Artisan Furnishing & Cabinets" at bounding box center [202, 142] width 149 height 36
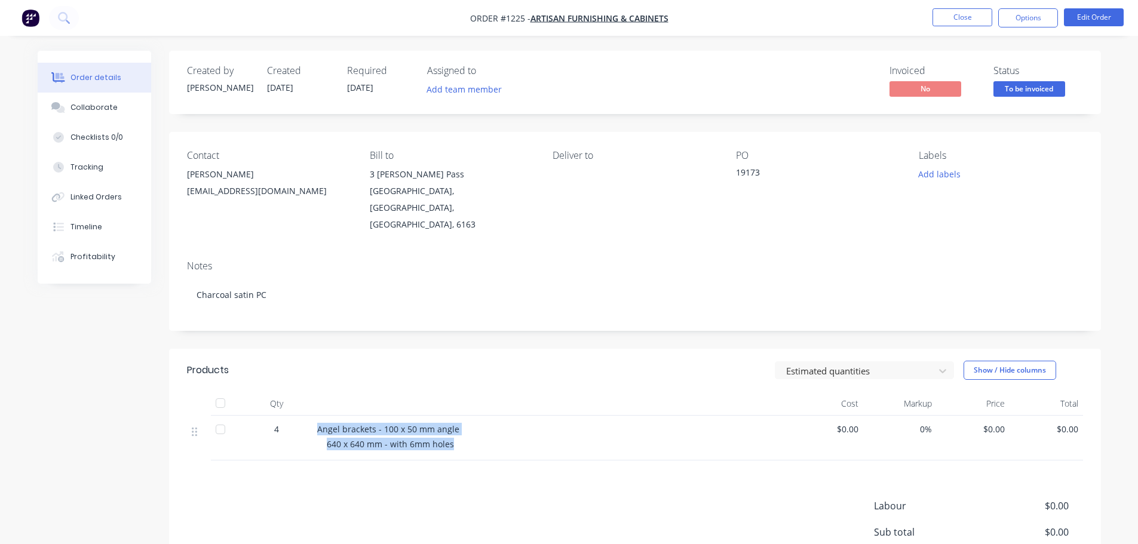
drag, startPoint x: 334, startPoint y: 412, endPoint x: 441, endPoint y: 420, distance: 106.6
click at [462, 421] on div "Angel brackets - 100 x 50 mm angle 640 x 640 mm - with 6mm holes" at bounding box center [551, 438] width 478 height 45
copy div "Angel brackets - 100 x 50 mm angle 640 x 640 mm - with 6mm holes"
click at [75, 115] on button "Collaborate" at bounding box center [94, 108] width 113 height 30
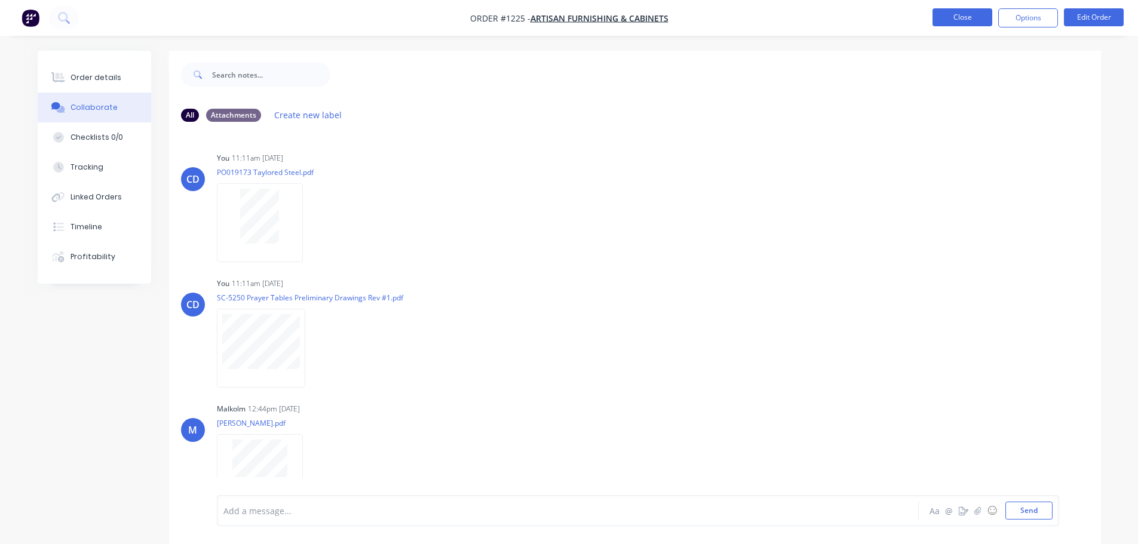
click at [943, 17] on button "Close" at bounding box center [962, 17] width 60 height 18
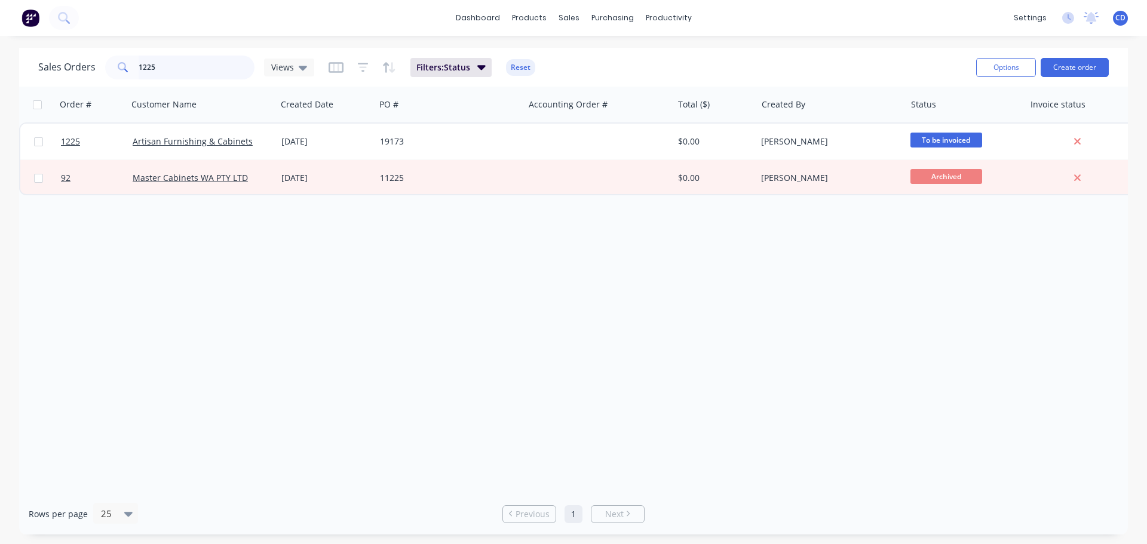
click at [226, 65] on input "1225" at bounding box center [197, 68] width 116 height 24
type input "1"
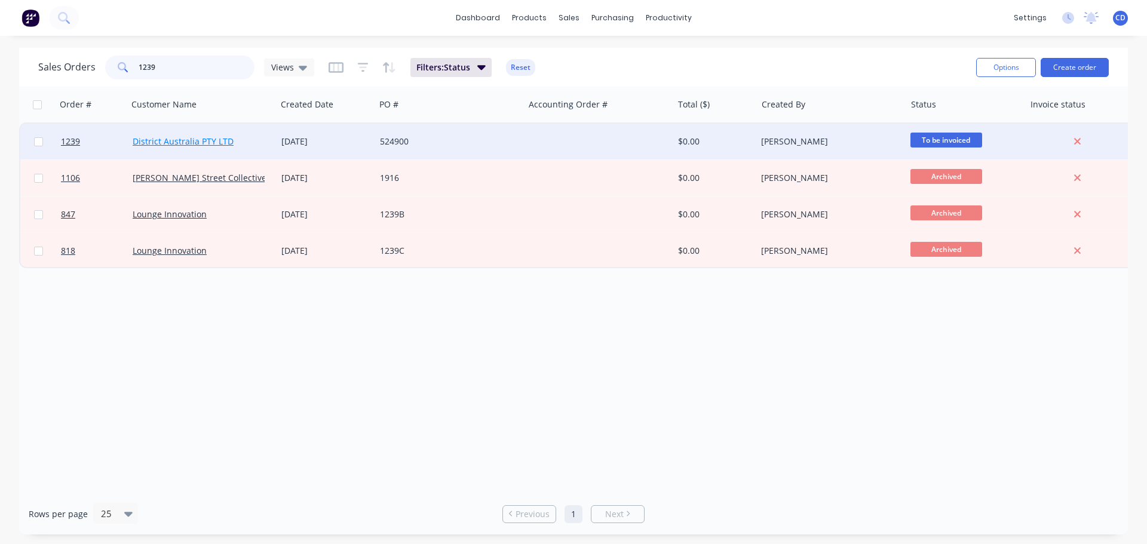
type input "1239"
click at [180, 143] on link "District Australia PTY LTD" at bounding box center [183, 141] width 101 height 11
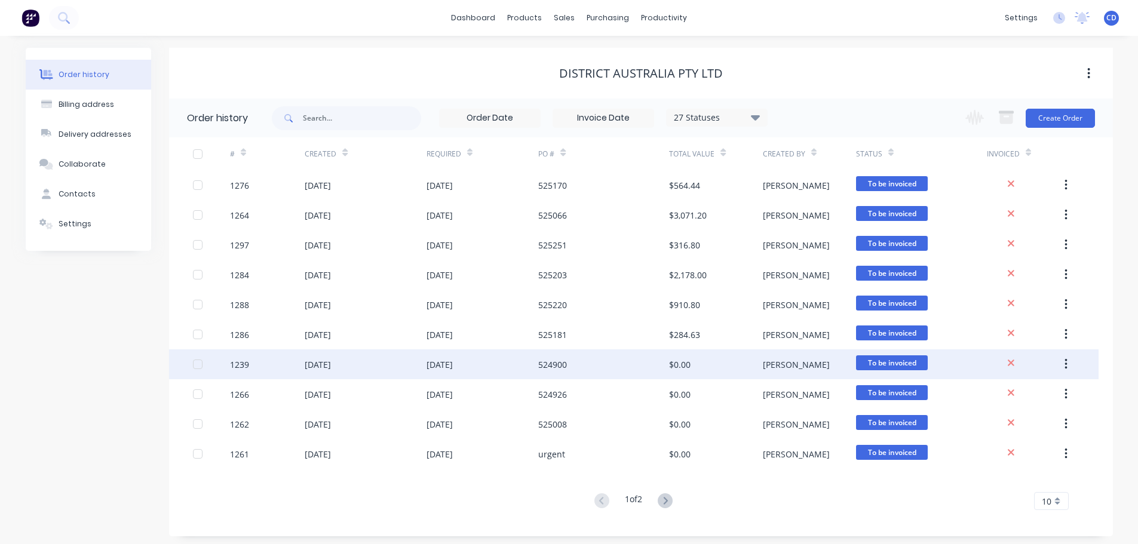
click at [271, 368] on div "1239" at bounding box center [267, 364] width 75 height 30
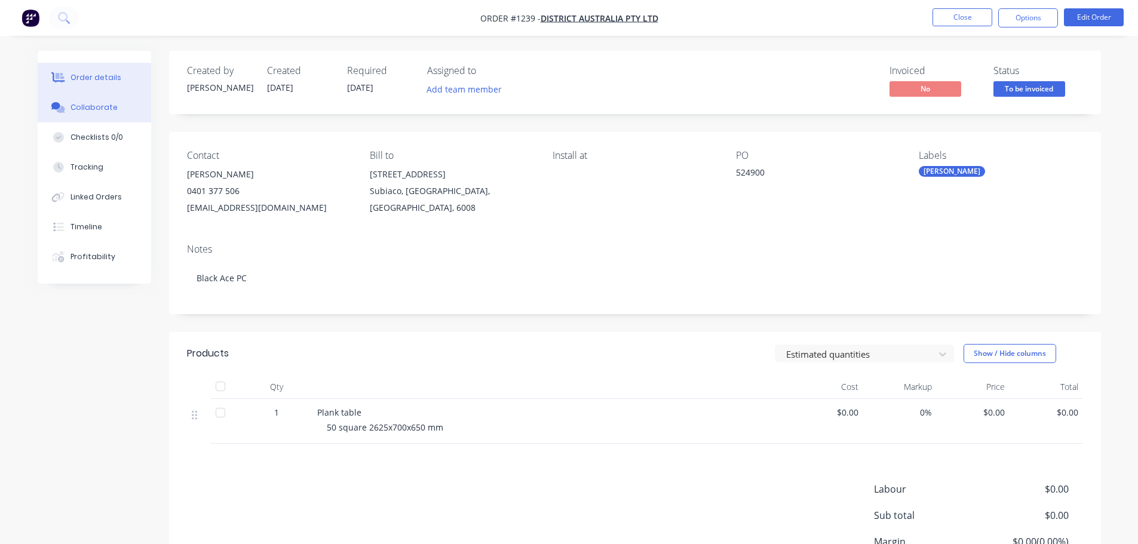
click at [97, 104] on div "Collaborate" at bounding box center [93, 107] width 47 height 11
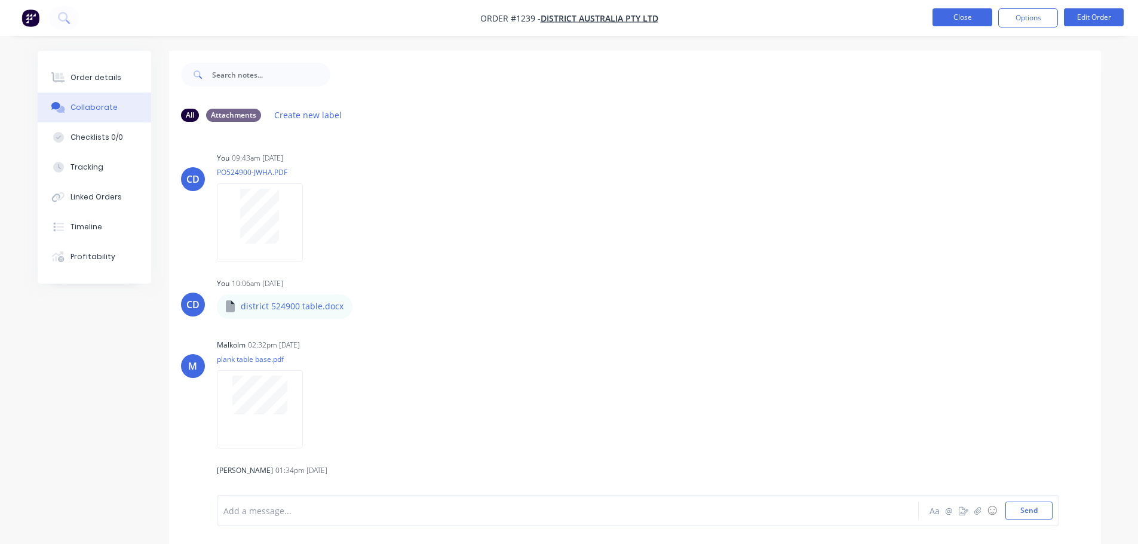
click at [965, 22] on button "Close" at bounding box center [962, 17] width 60 height 18
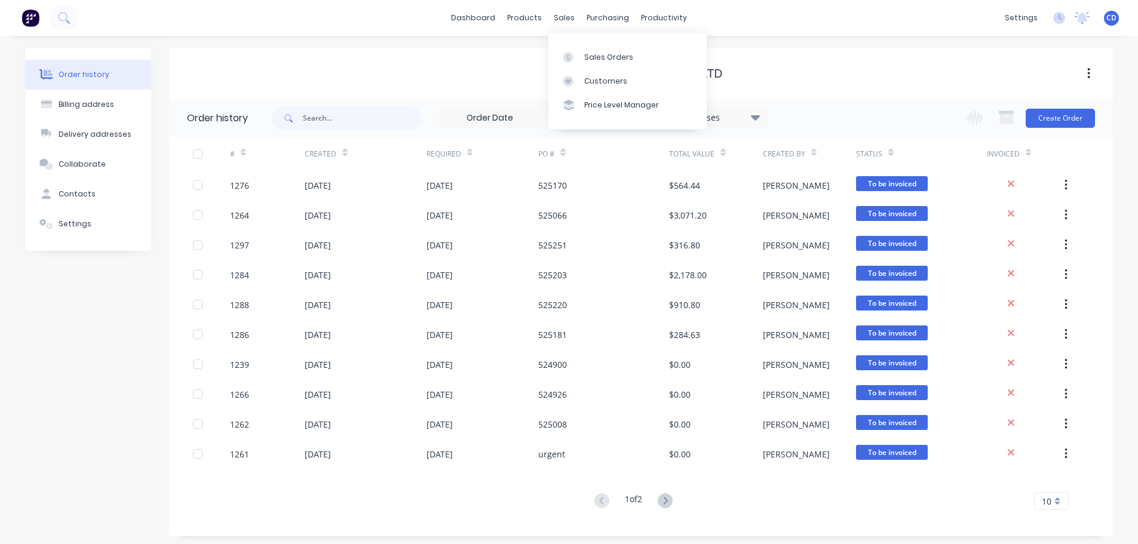
drag, startPoint x: 563, startPoint y: 13, endPoint x: 577, endPoint y: 32, distance: 23.5
click at [563, 13] on div "sales" at bounding box center [564, 18] width 33 height 18
click at [598, 53] on div "Sales Orders" at bounding box center [608, 57] width 49 height 11
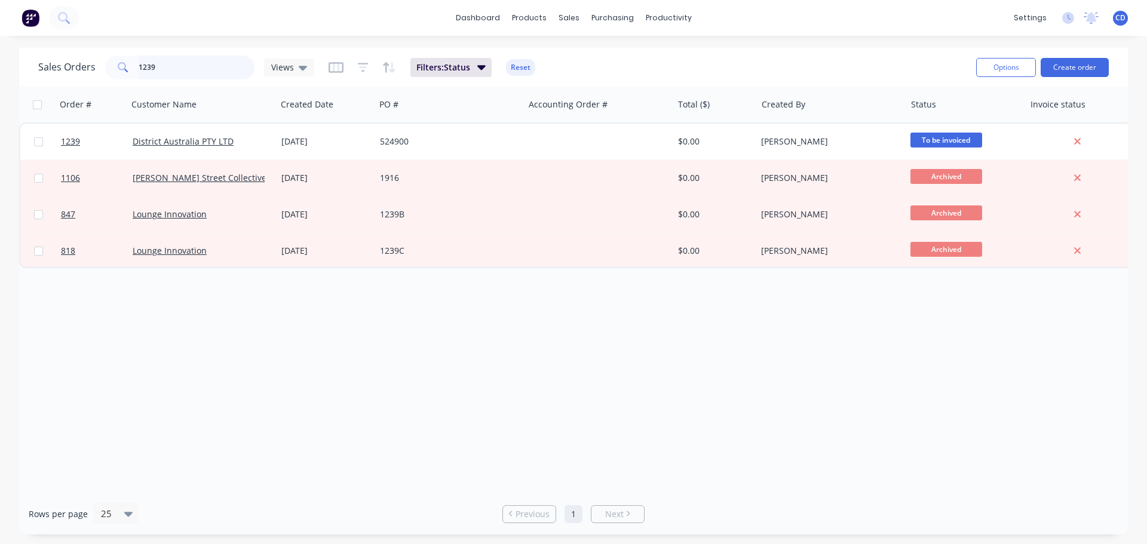
click at [203, 67] on input "1239" at bounding box center [197, 68] width 116 height 24
type input "1"
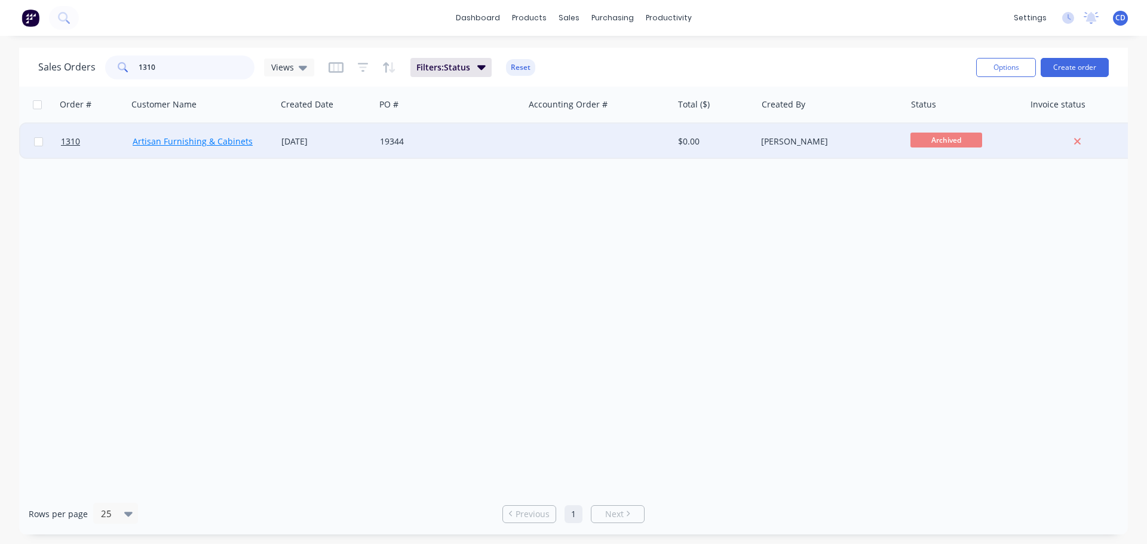
type input "1310"
click at [189, 137] on link "Artisan Furnishing & Cabinets" at bounding box center [193, 141] width 120 height 11
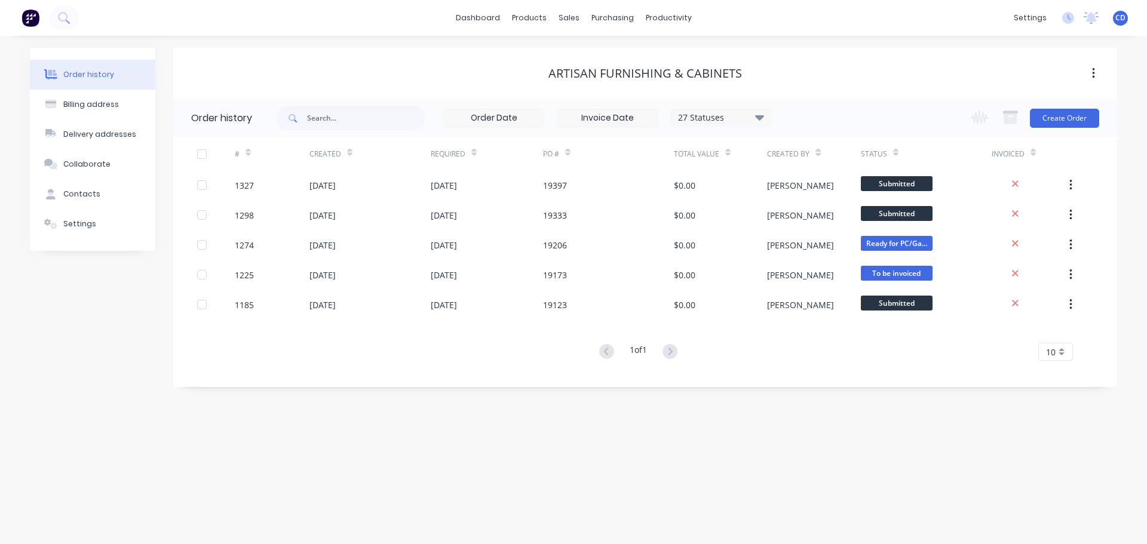
click at [697, 126] on div "27 Statuses Invoice Status Invoiced Not Invoiced Partial Order Status All Archi…" at bounding box center [721, 118] width 102 height 18
click at [711, 125] on div "27 Statuses Invoice Status Invoiced Not Invoiced Partial Order Status All Archi…" at bounding box center [721, 118] width 102 height 18
click at [747, 121] on div "27 Statuses" at bounding box center [721, 117] width 100 height 13
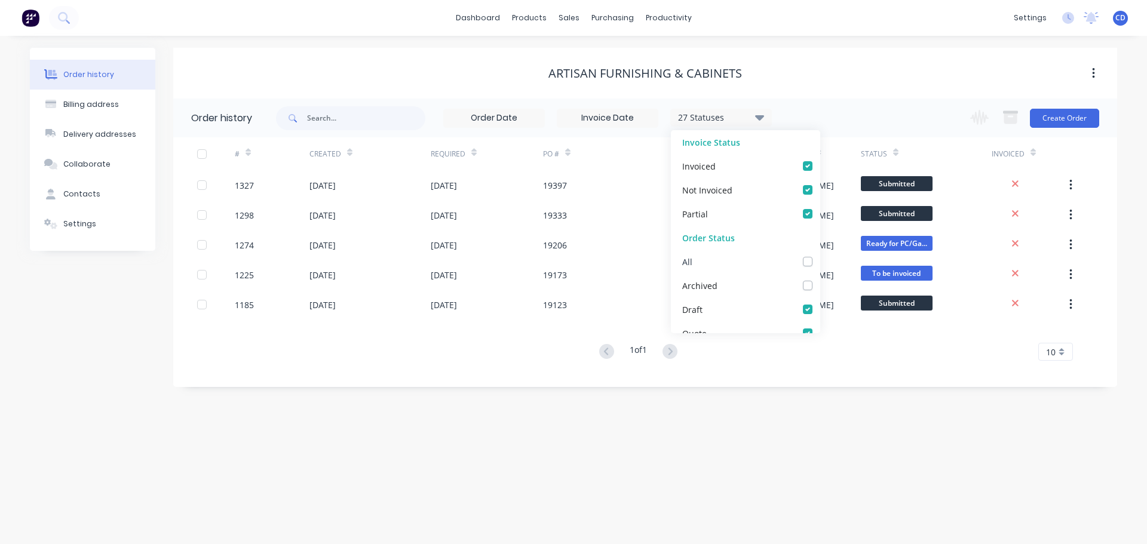
click at [819, 255] on label at bounding box center [819, 255] width 0 height 0
click at [819, 262] on input "checkbox" at bounding box center [824, 260] width 10 height 11
checkbox input "true"
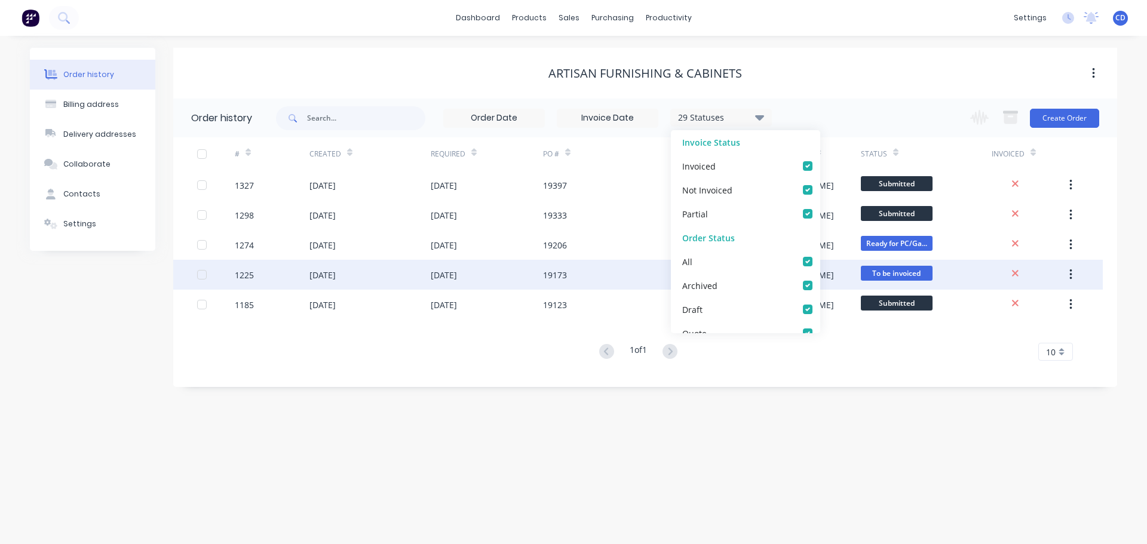
click at [444, 282] on div "[DATE]" at bounding box center [487, 275] width 112 height 30
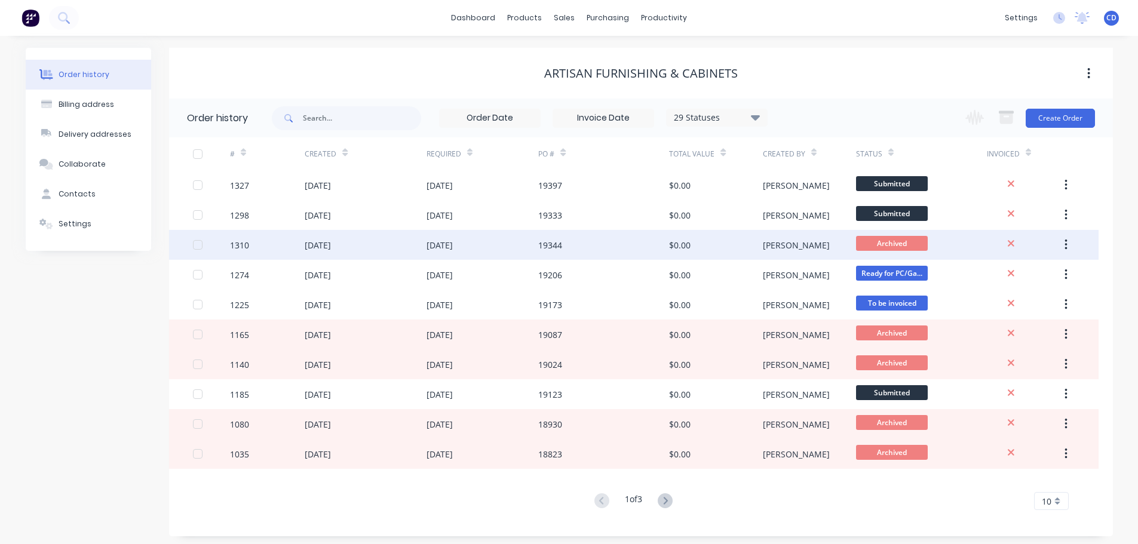
click at [261, 239] on div "1310" at bounding box center [267, 245] width 75 height 30
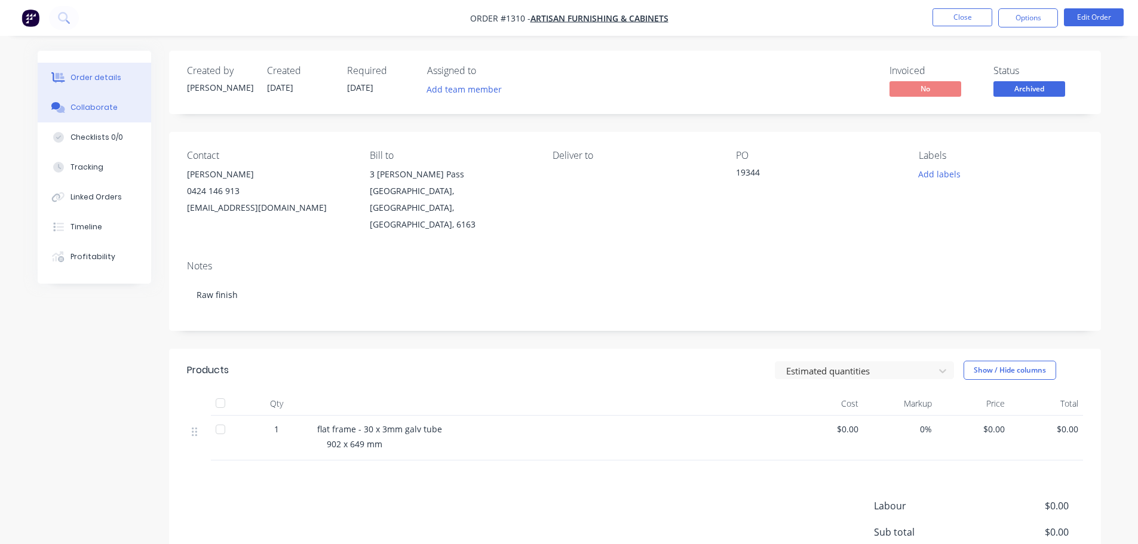
click at [85, 109] on div "Collaborate" at bounding box center [93, 107] width 47 height 11
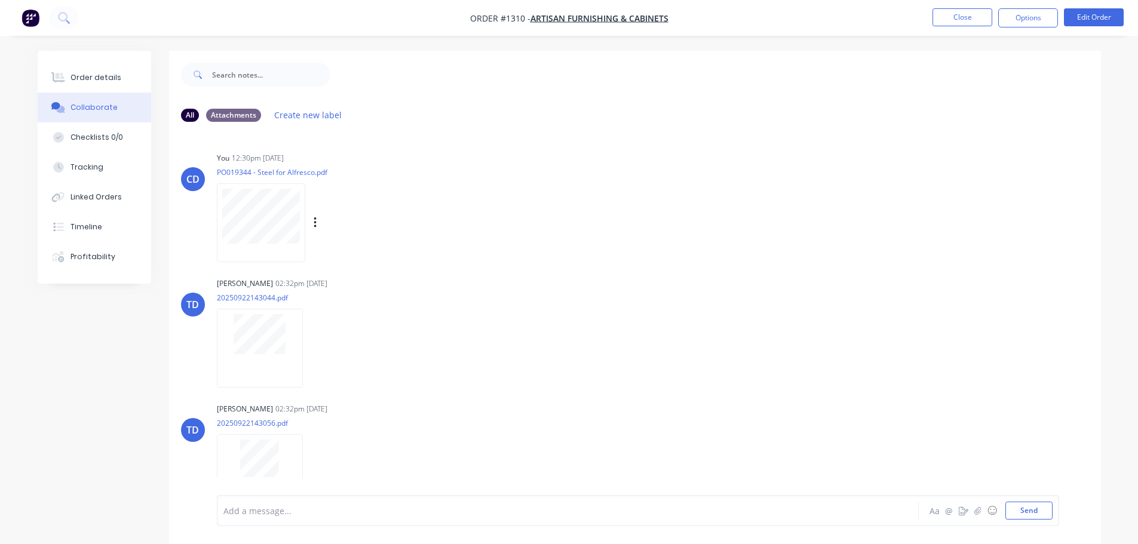
scroll to position [23, 0]
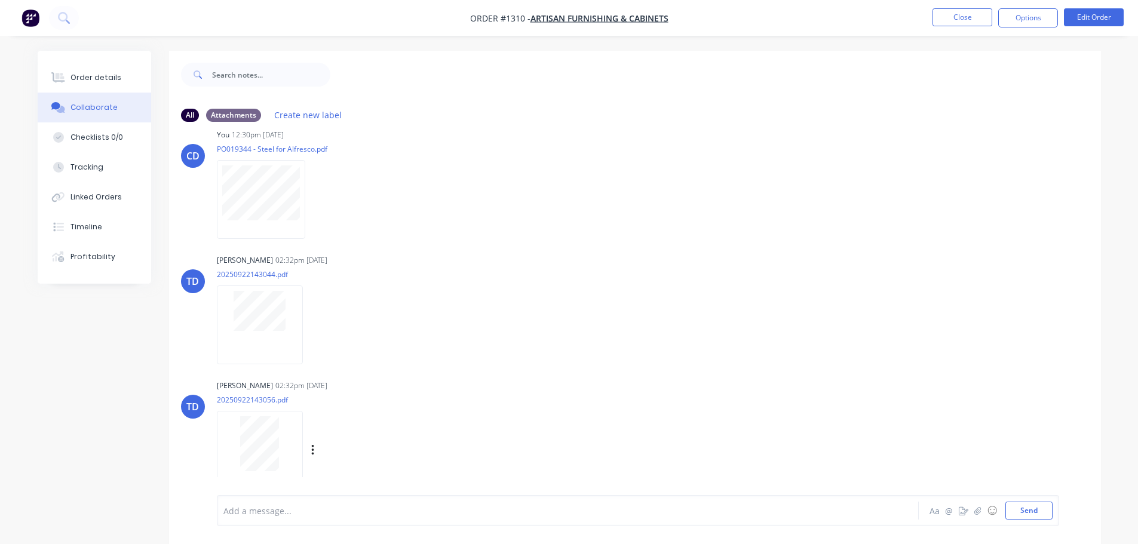
click at [277, 415] on div at bounding box center [260, 450] width 86 height 78
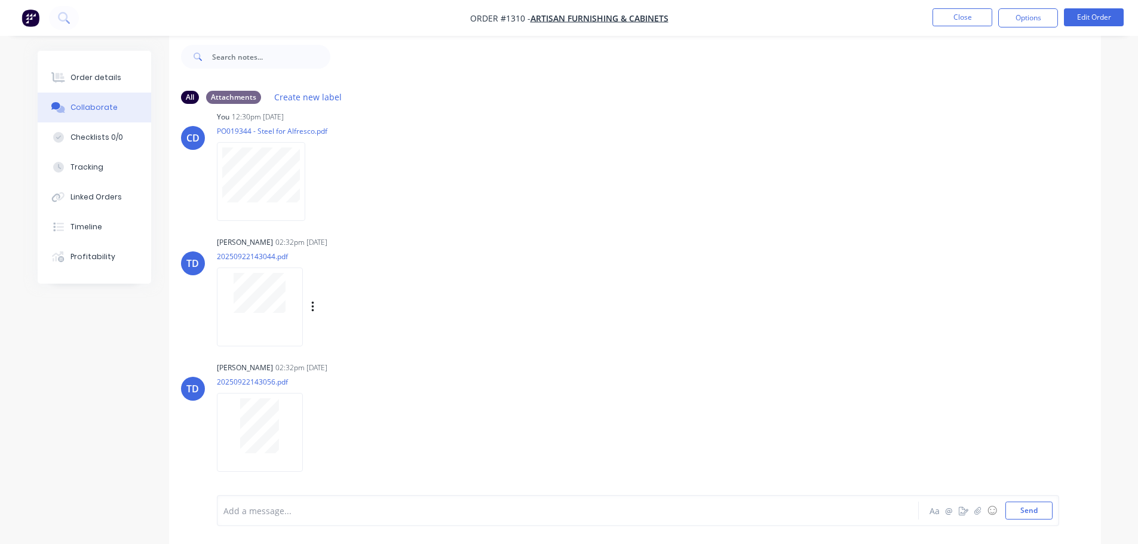
click at [263, 315] on div at bounding box center [260, 307] width 86 height 78
click at [948, 20] on button "Close" at bounding box center [962, 17] width 60 height 18
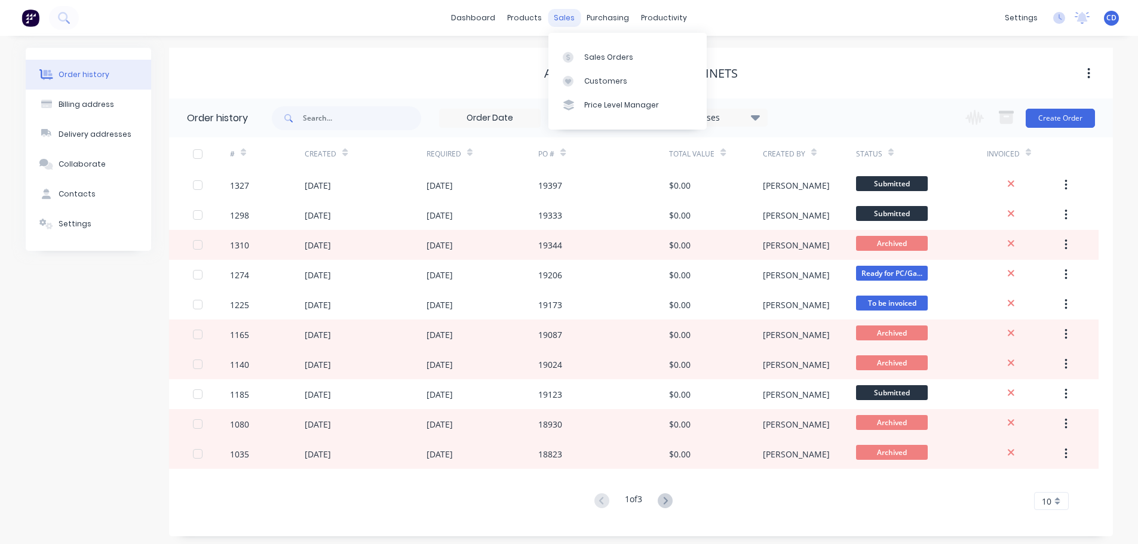
click at [564, 19] on div "sales" at bounding box center [564, 18] width 33 height 18
click at [599, 52] on div "Sales Orders" at bounding box center [608, 57] width 49 height 11
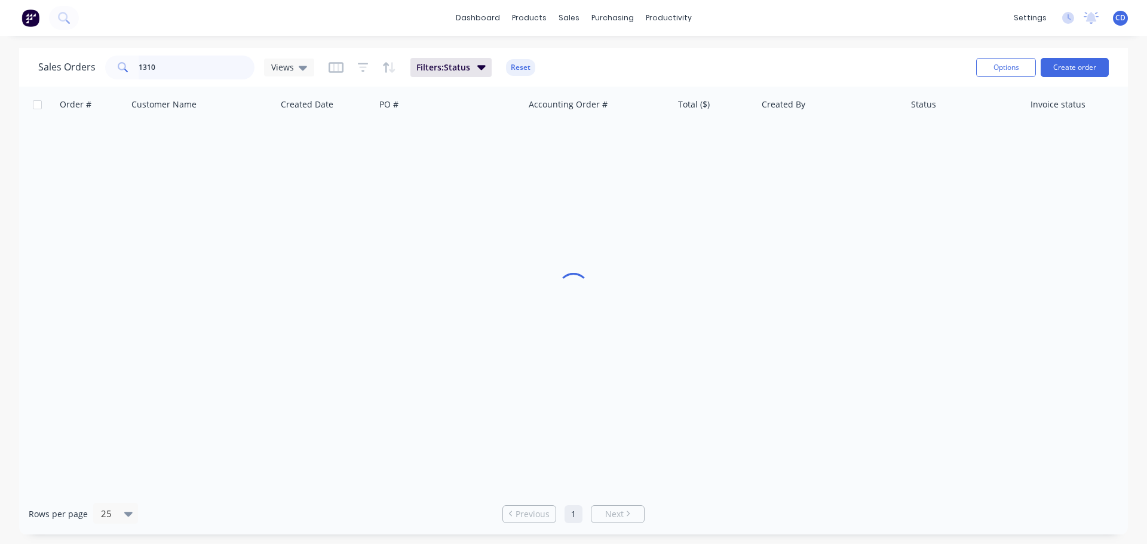
click at [209, 67] on input "1310" at bounding box center [197, 68] width 116 height 24
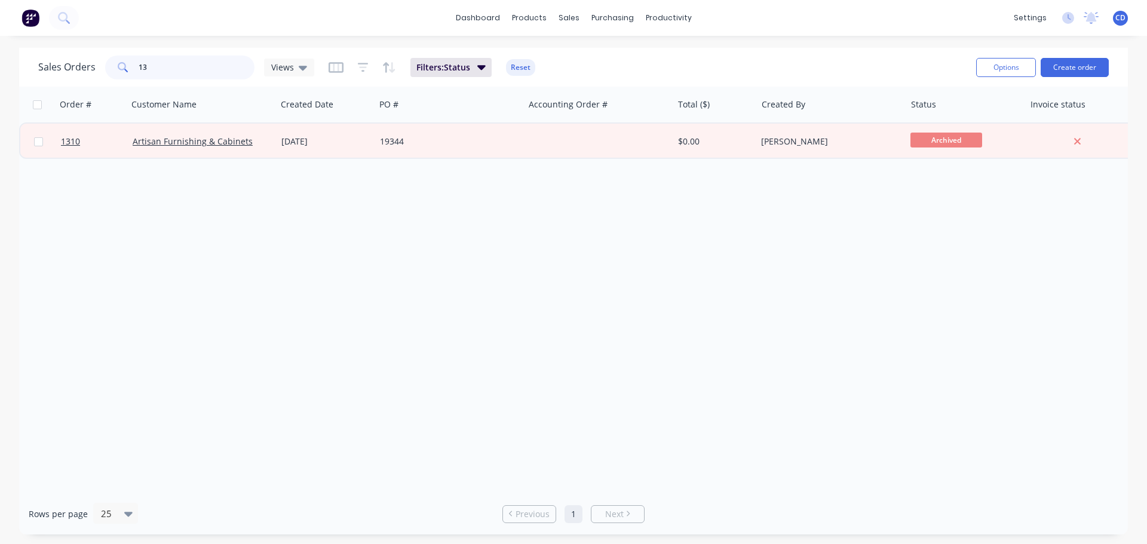
type input "1"
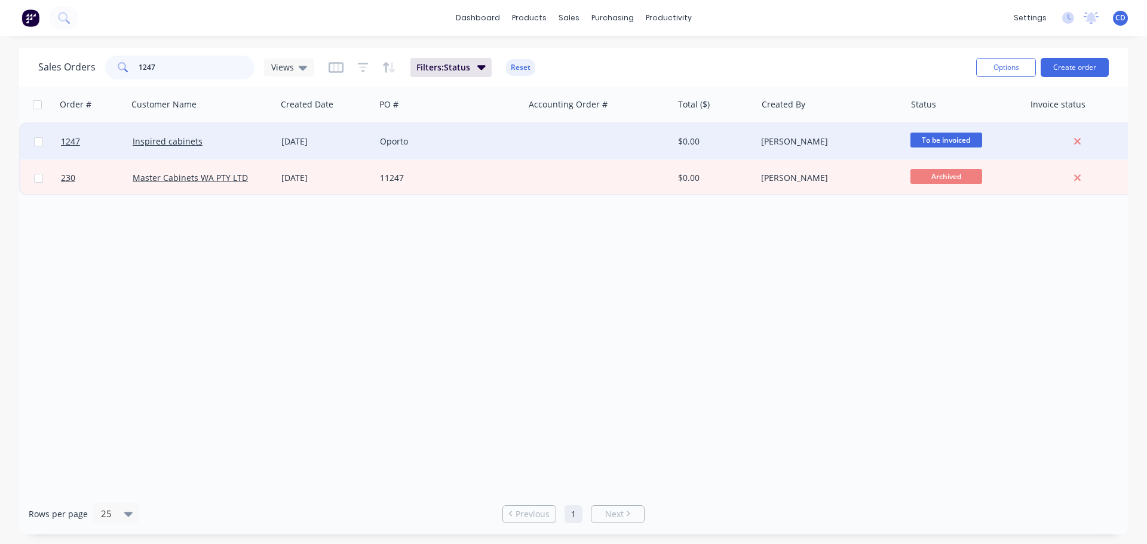
type input "1247"
click at [200, 136] on div "Inspired cabinets" at bounding box center [199, 142] width 133 height 12
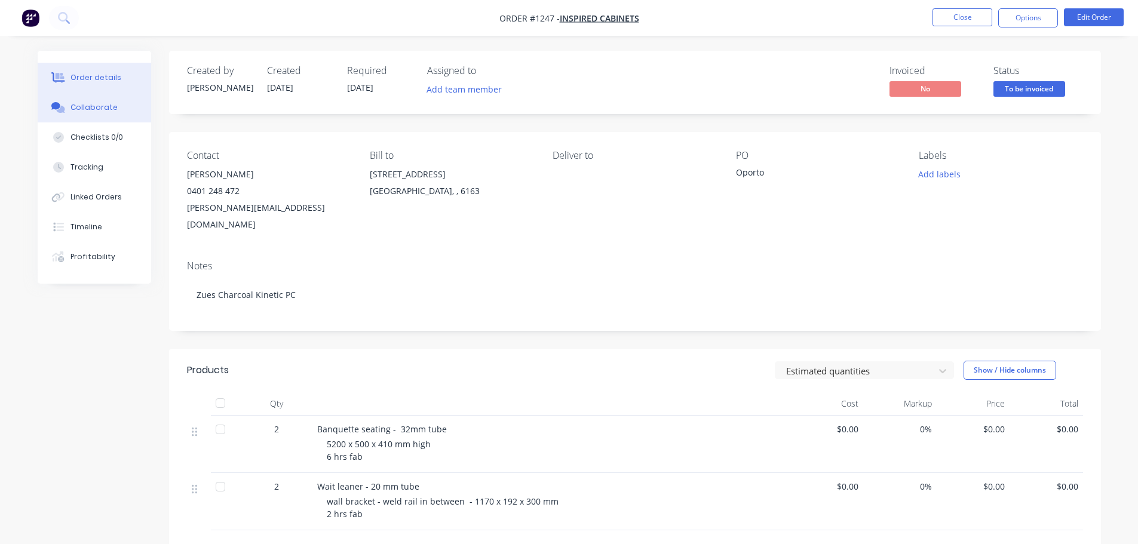
click at [88, 105] on div "Collaborate" at bounding box center [93, 107] width 47 height 11
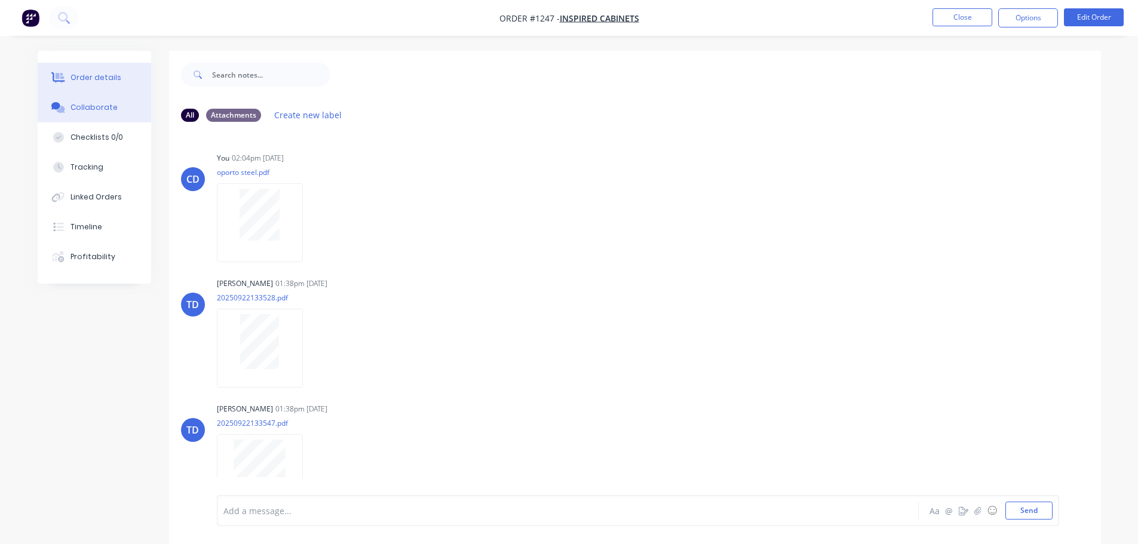
click at [68, 81] on button "Order details" at bounding box center [94, 78] width 113 height 30
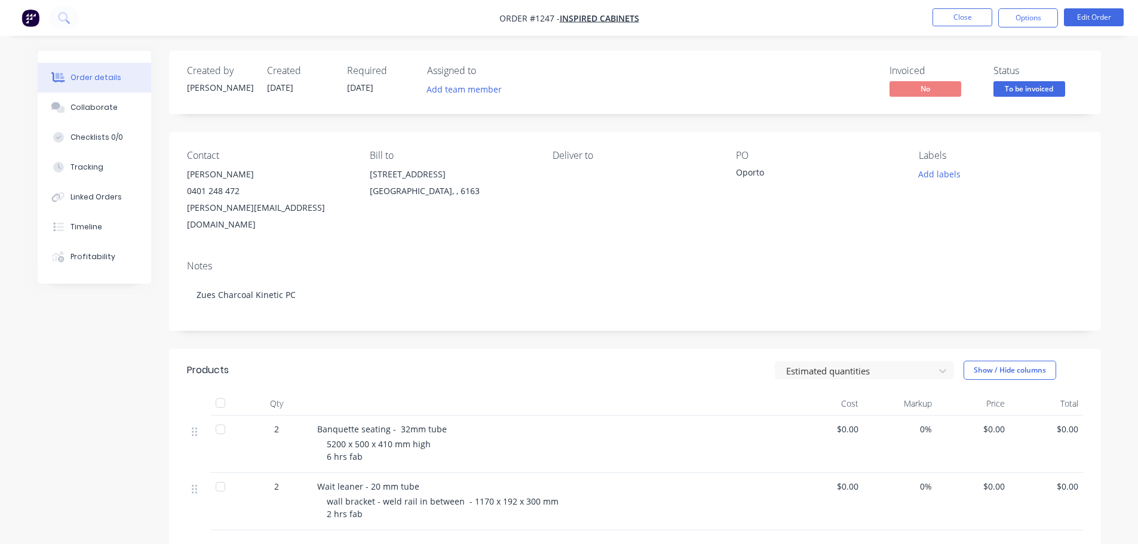
click at [323, 423] on span "Banquette seating - 32mm tube" at bounding box center [382, 428] width 130 height 11
drag, startPoint x: 318, startPoint y: 410, endPoint x: 387, endPoint y: 441, distance: 75.9
click at [387, 441] on div "Banquette seating - 32mm tube 5200 x 500 x 410 mm high 6 hrs fab" at bounding box center [551, 444] width 478 height 57
drag, startPoint x: 357, startPoint y: 424, endPoint x: 347, endPoint y: 386, distance: 38.8
click at [347, 392] on div at bounding box center [551, 404] width 478 height 24
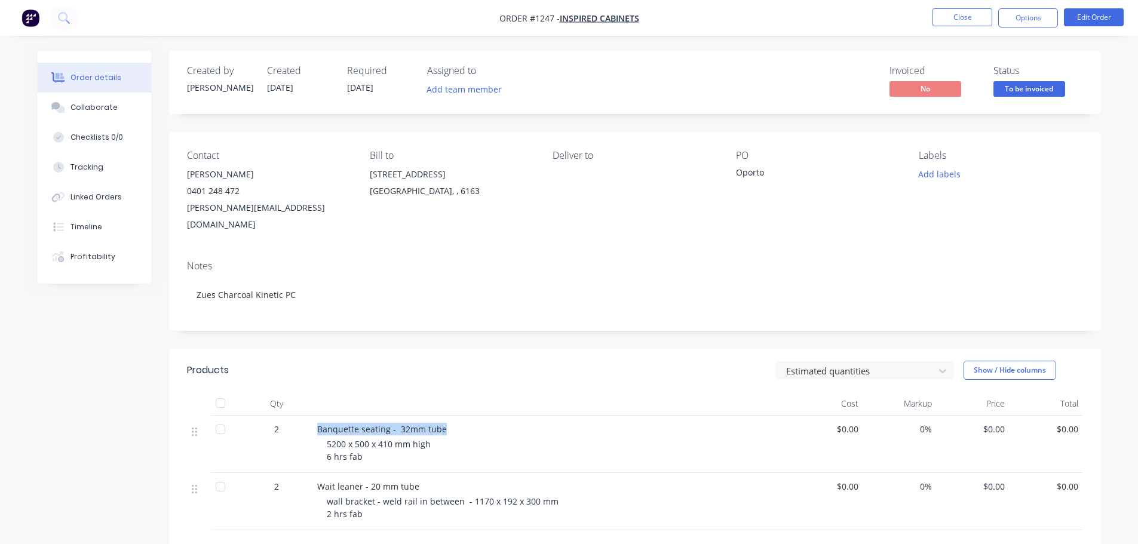
drag, startPoint x: 325, startPoint y: 411, endPoint x: 436, endPoint y: 410, distance: 110.5
click at [441, 423] on span "Banquette seating - 32mm tube" at bounding box center [382, 428] width 130 height 11
click at [66, 106] on div at bounding box center [59, 107] width 18 height 11
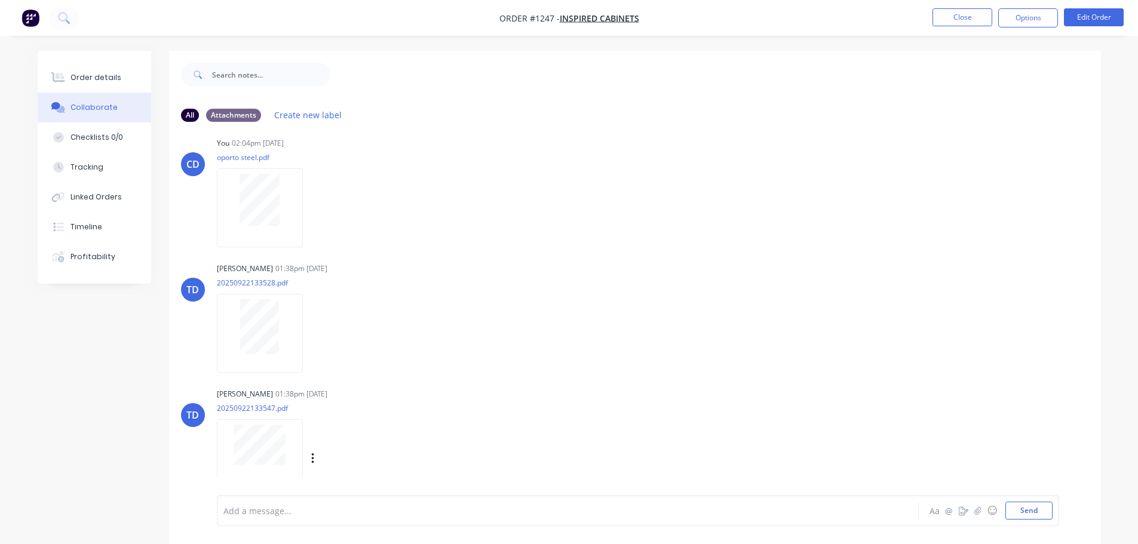
scroll to position [23, 0]
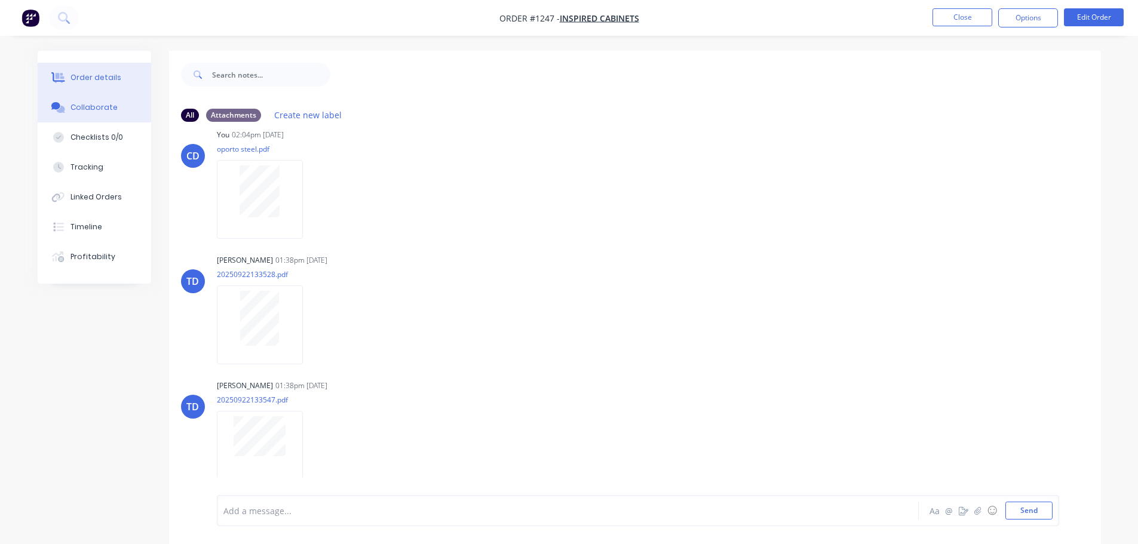
click at [102, 77] on div "Order details" at bounding box center [95, 77] width 51 height 11
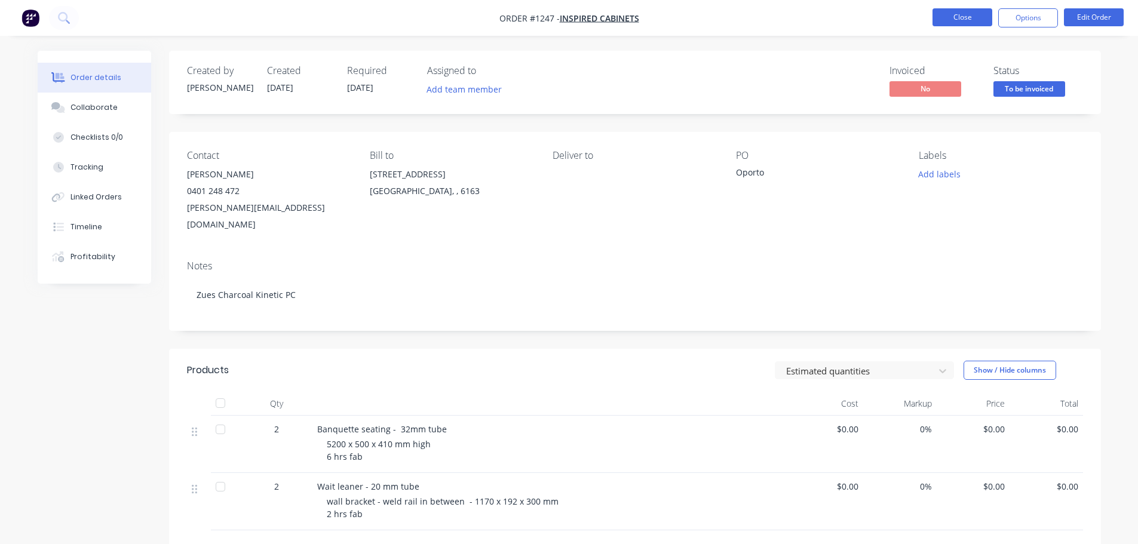
click at [970, 25] on button "Close" at bounding box center [962, 17] width 60 height 18
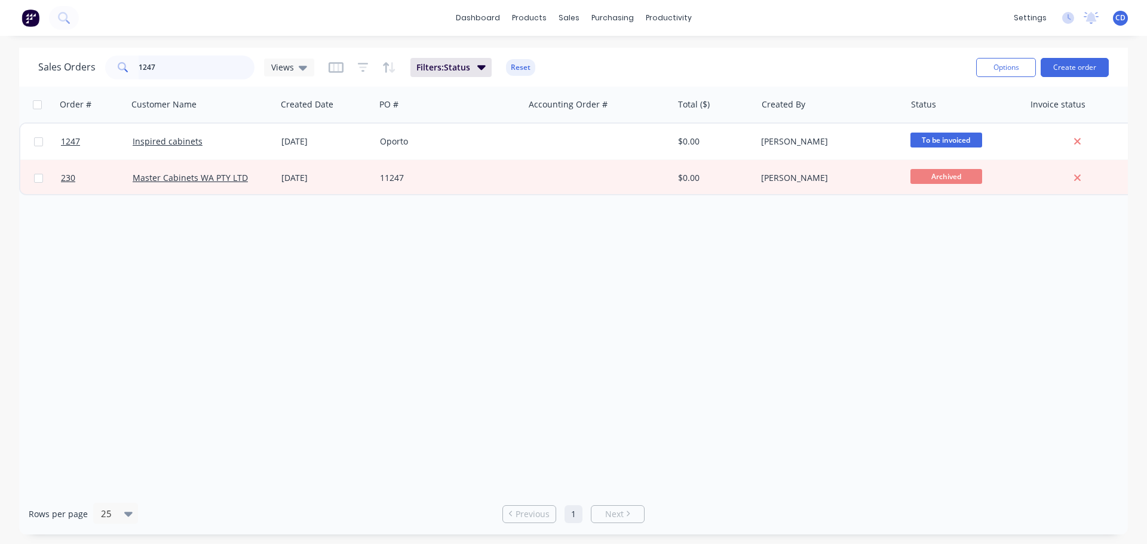
click at [173, 67] on input "1247" at bounding box center [197, 68] width 116 height 24
type input "1"
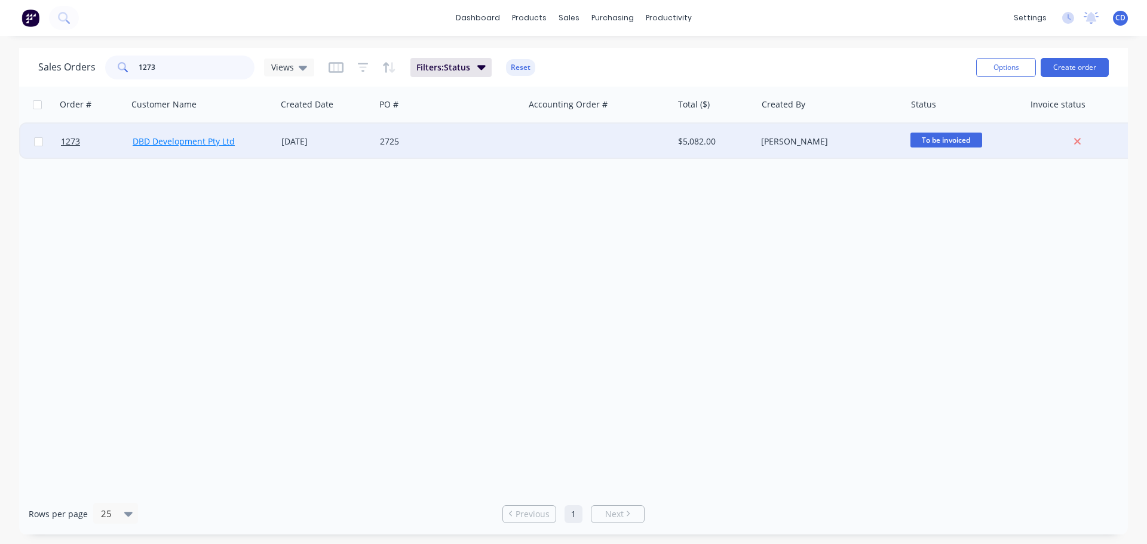
type input "1273"
click at [181, 136] on link "DBD Development Pty Ltd" at bounding box center [184, 141] width 102 height 11
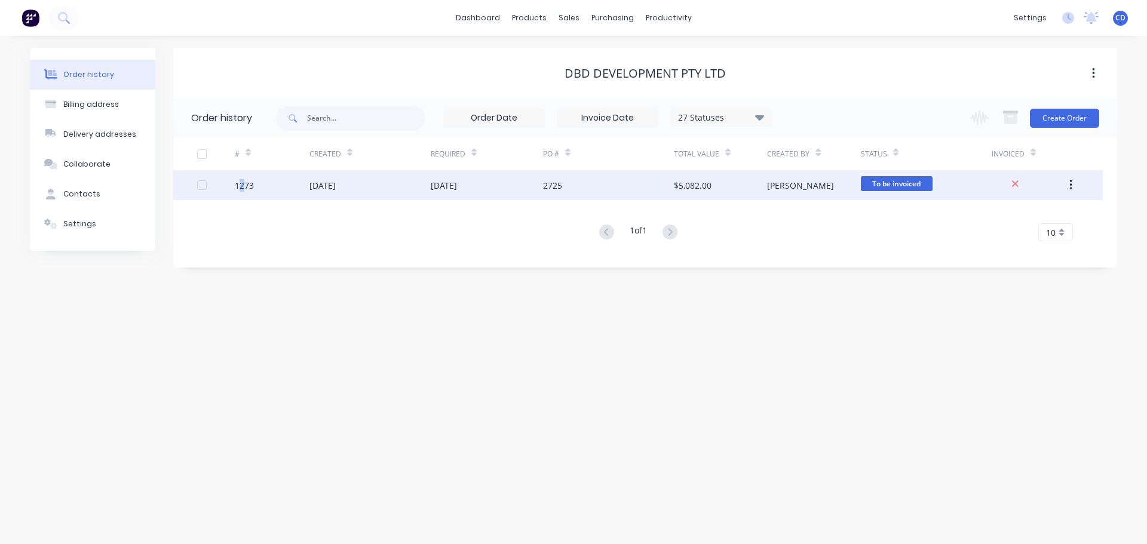
click at [242, 176] on div "1273" at bounding box center [272, 185] width 75 height 30
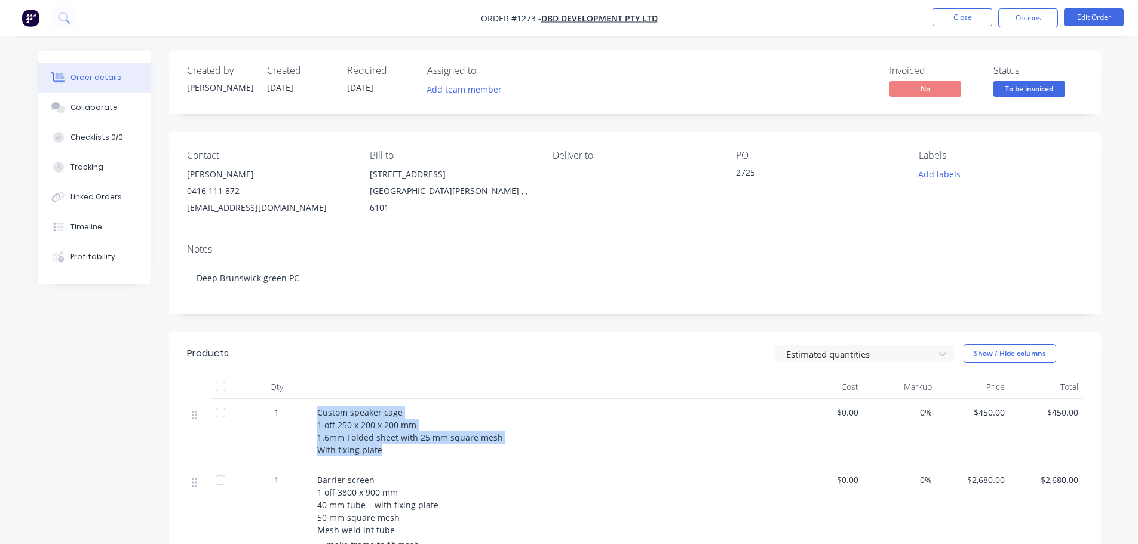
drag, startPoint x: 314, startPoint y: 408, endPoint x: 386, endPoint y: 441, distance: 78.6
click at [393, 446] on div "Custom speaker cage 1 off 250 x 200 x 200 mm 1.6mm Folded sheet with 25 mm squa…" at bounding box center [551, 432] width 478 height 67
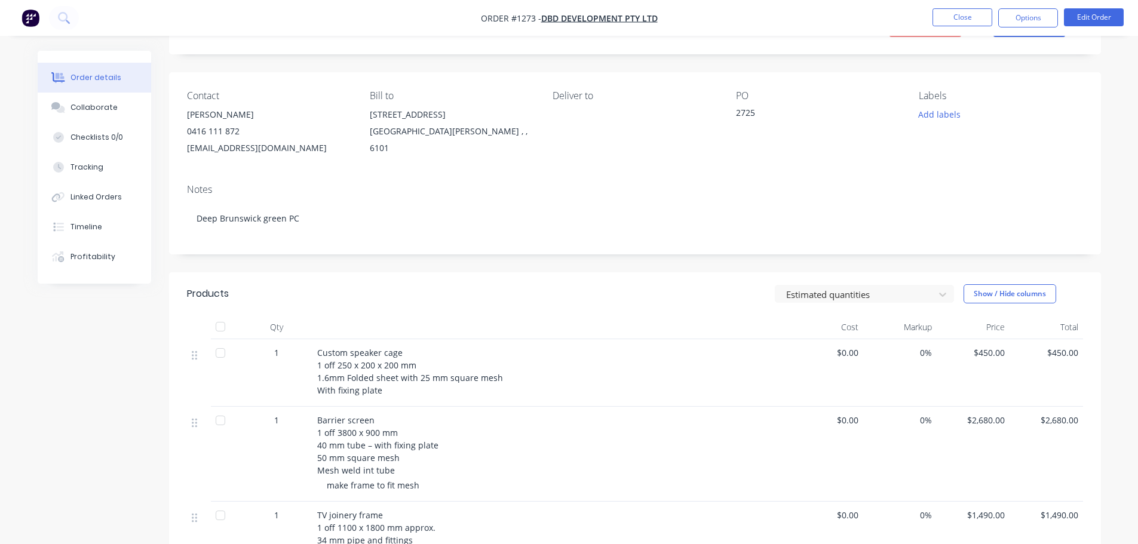
click at [320, 441] on span "Barrier screen 1 off 3800 x 900 mm 40 mm tube – with fixing plate 50 mm square …" at bounding box center [377, 445] width 121 height 62
drag, startPoint x: 315, startPoint y: 418, endPoint x: 370, endPoint y: 453, distance: 65.0
click at [417, 467] on div "Barrier screen 1 off 3800 x 900 mm 40 mm tube – with fixing plate 50 mm square …" at bounding box center [551, 454] width 478 height 95
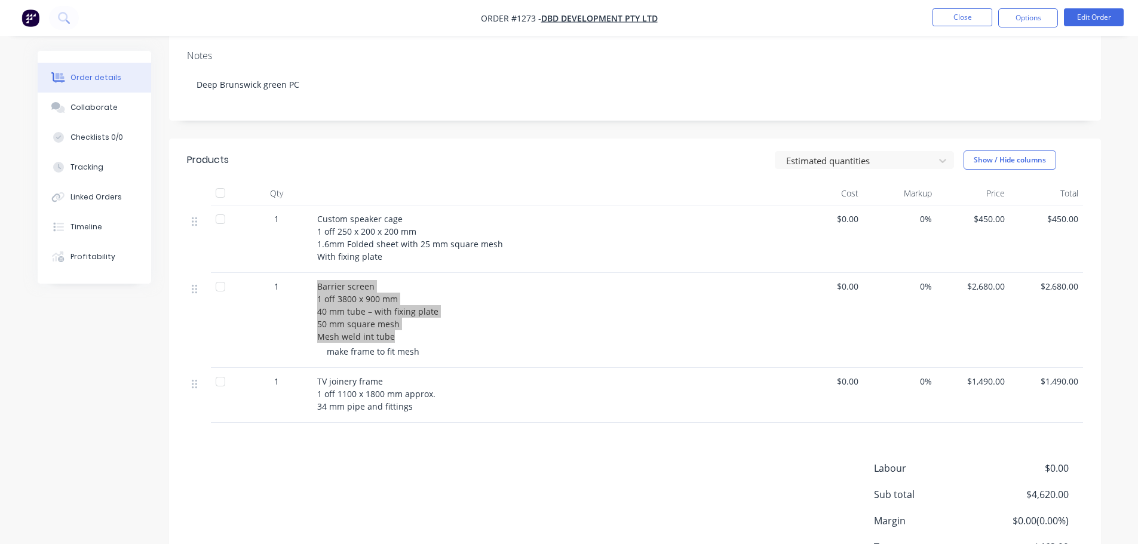
scroll to position [239, 0]
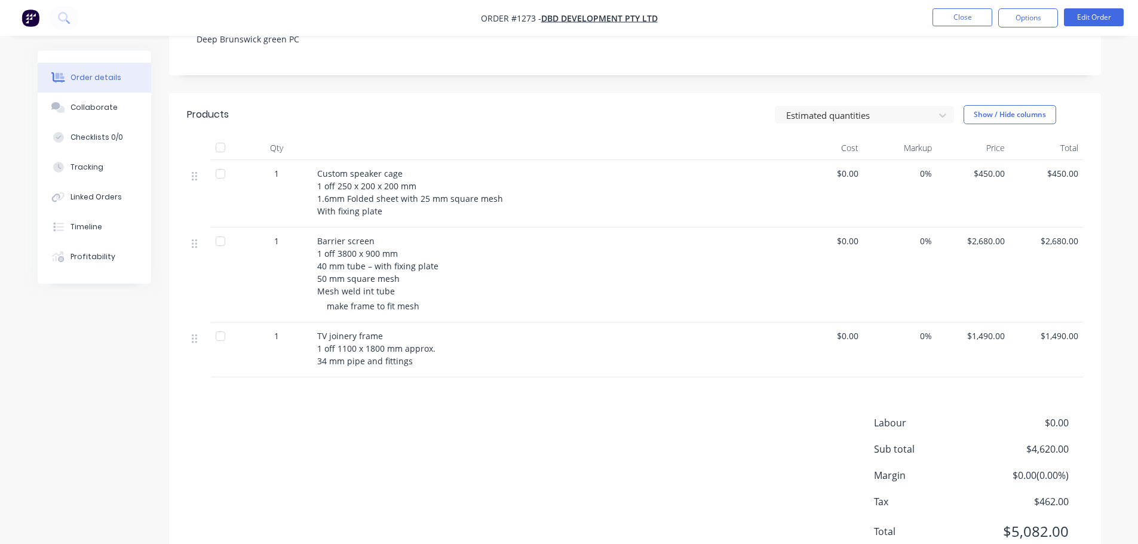
click at [451, 420] on div "Labour $0.00 Sub total $4,620.00 Margin $0.00 ( 0.00 %) Tax $462.00 Total $5,08…" at bounding box center [635, 485] width 896 height 139
drag, startPoint x: 317, startPoint y: 334, endPoint x: 415, endPoint y: 364, distance: 103.1
click at [415, 364] on div "TV joinery frame 1 off 1100 x 1800 mm approx. 34 mm pipe and fittings" at bounding box center [551, 349] width 468 height 38
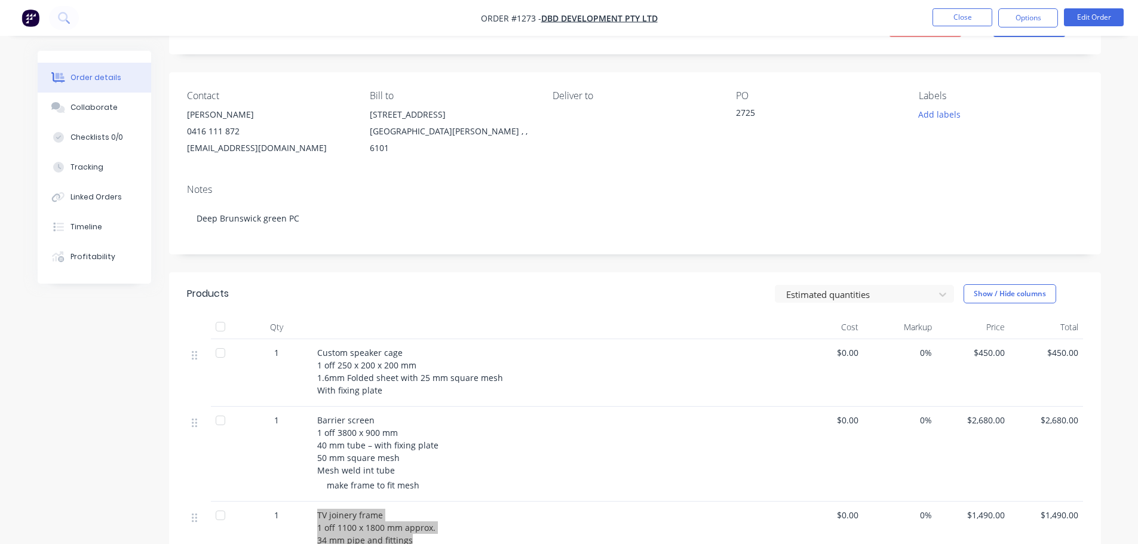
scroll to position [0, 0]
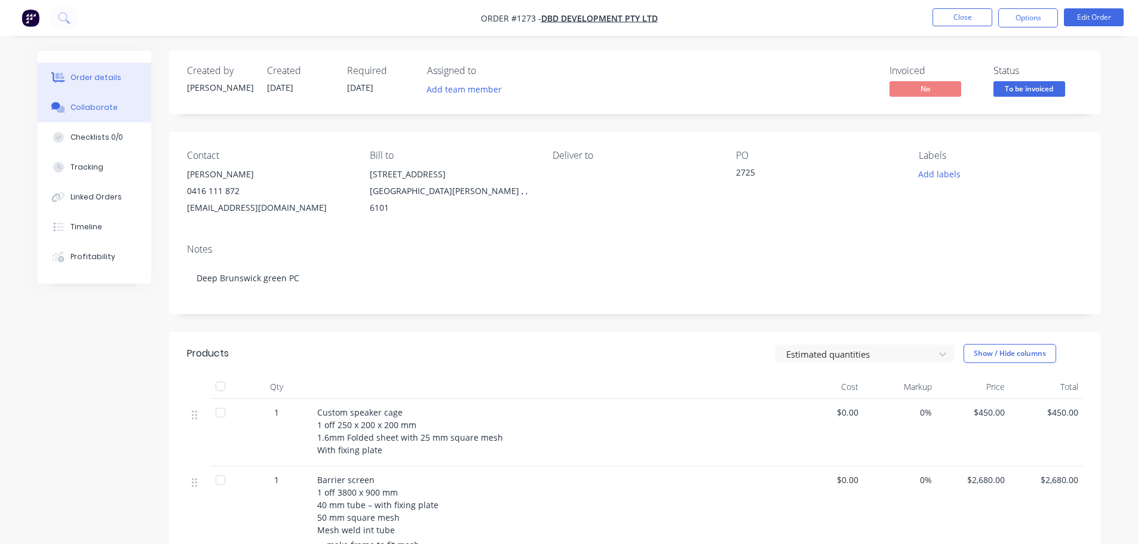
click at [110, 108] on div "Collaborate" at bounding box center [93, 107] width 47 height 11
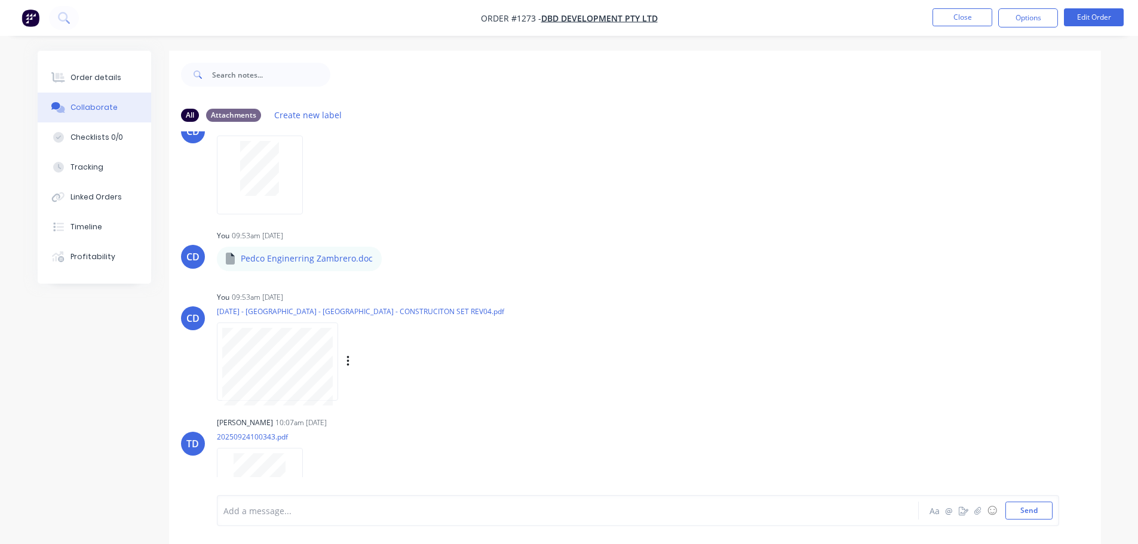
scroll to position [84, 0]
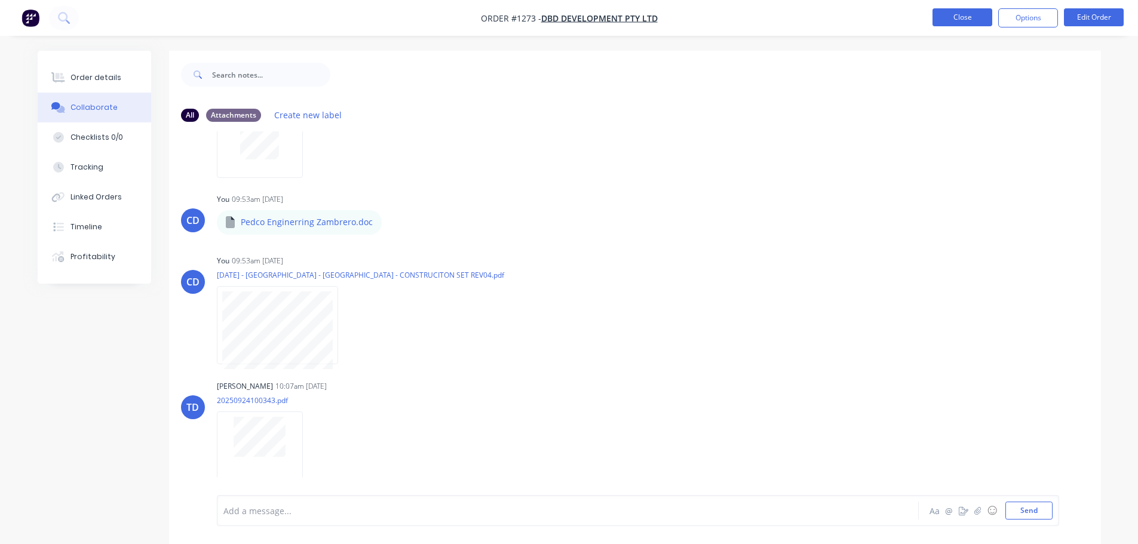
click at [935, 20] on button "Close" at bounding box center [962, 17] width 60 height 18
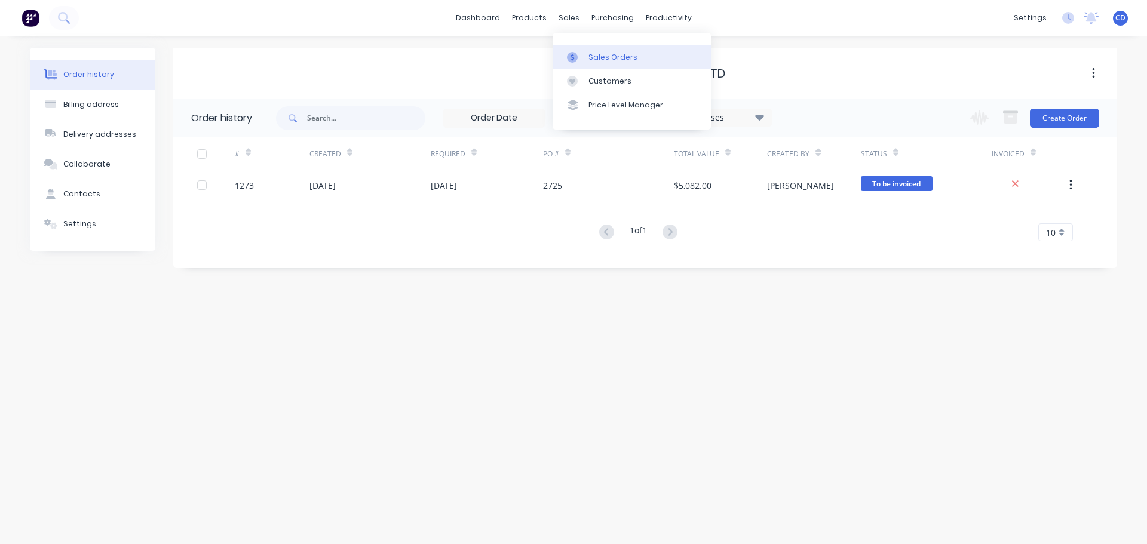
click at [619, 62] on div "Sales Orders" at bounding box center [612, 57] width 49 height 11
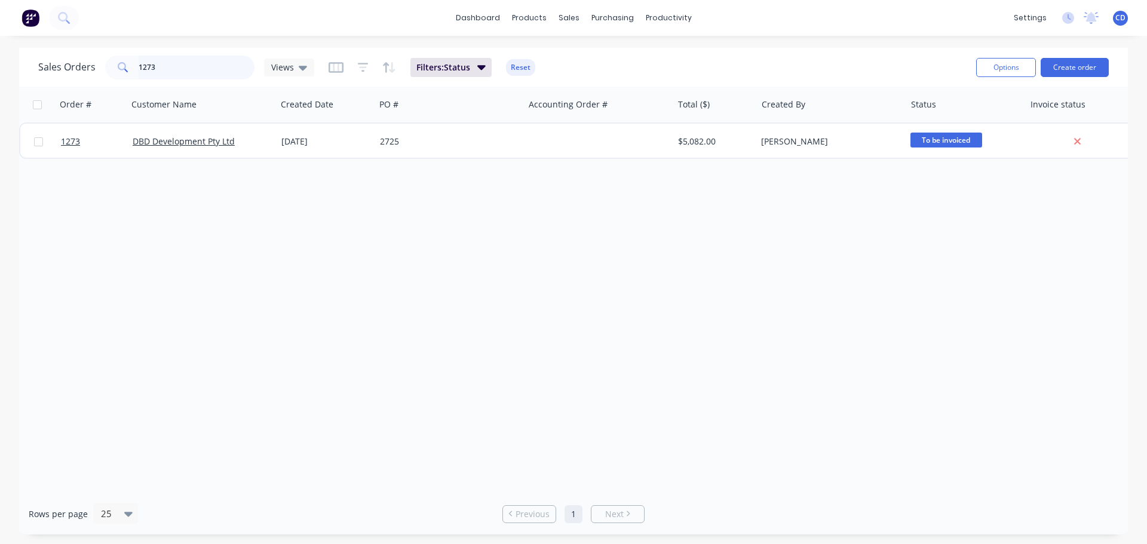
click at [219, 73] on input "1273" at bounding box center [197, 68] width 116 height 24
type input "1"
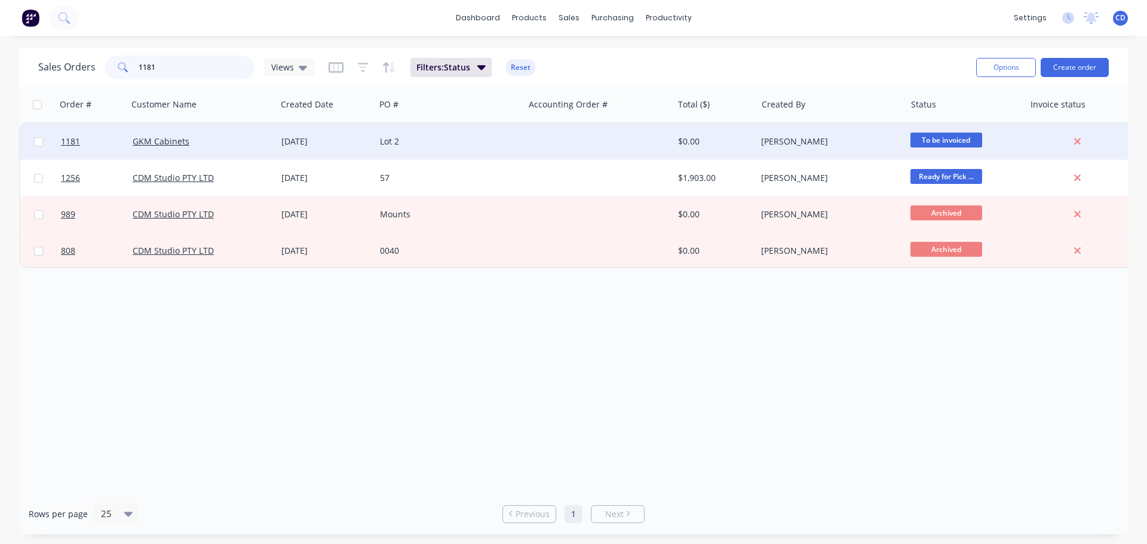
type input "1181"
click at [204, 144] on div "GKM Cabinets" at bounding box center [199, 142] width 133 height 12
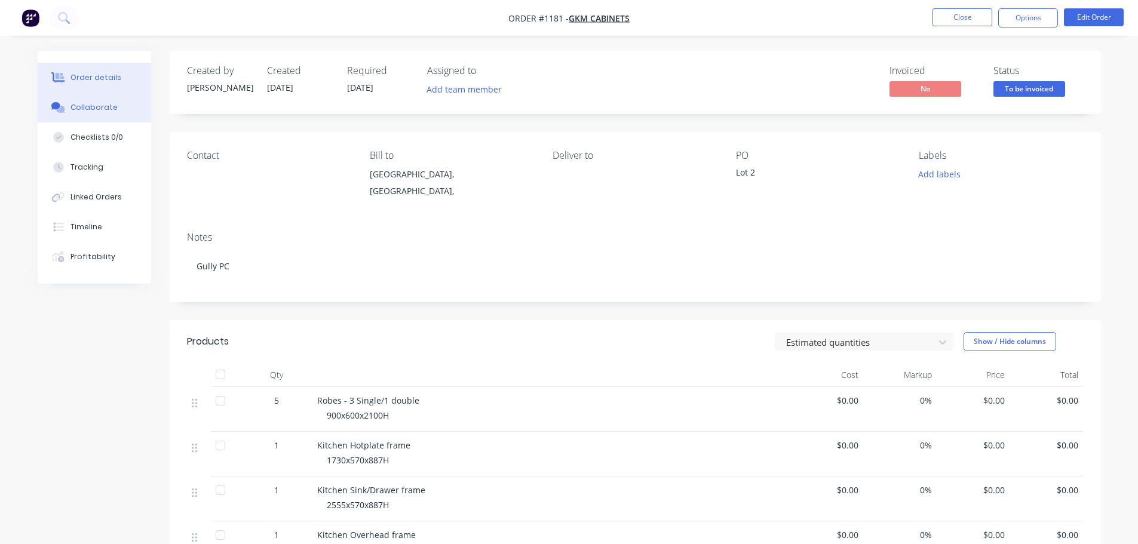
click at [109, 100] on button "Collaborate" at bounding box center [94, 108] width 113 height 30
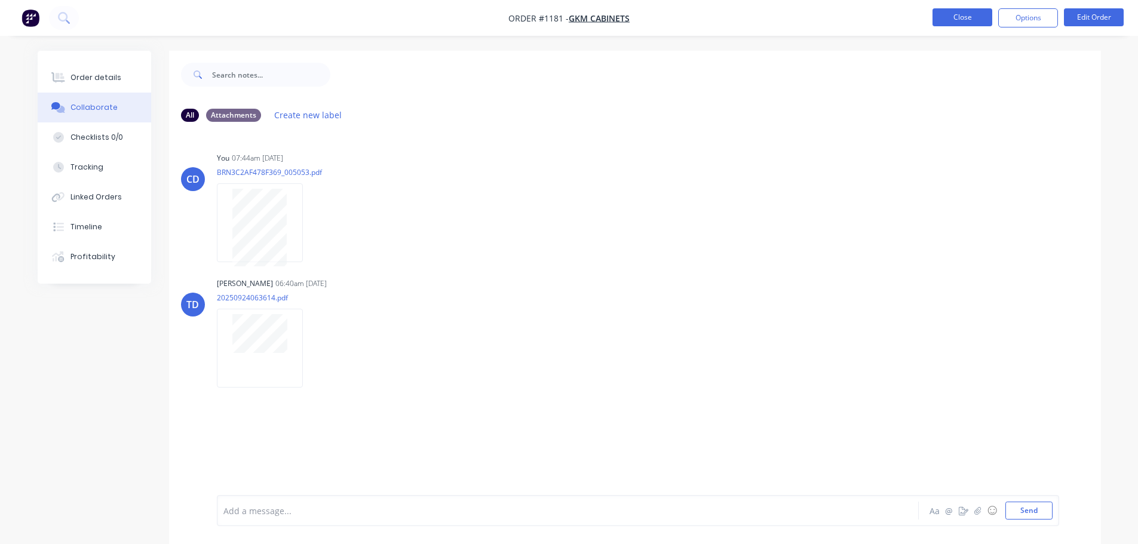
click at [974, 17] on button "Close" at bounding box center [962, 17] width 60 height 18
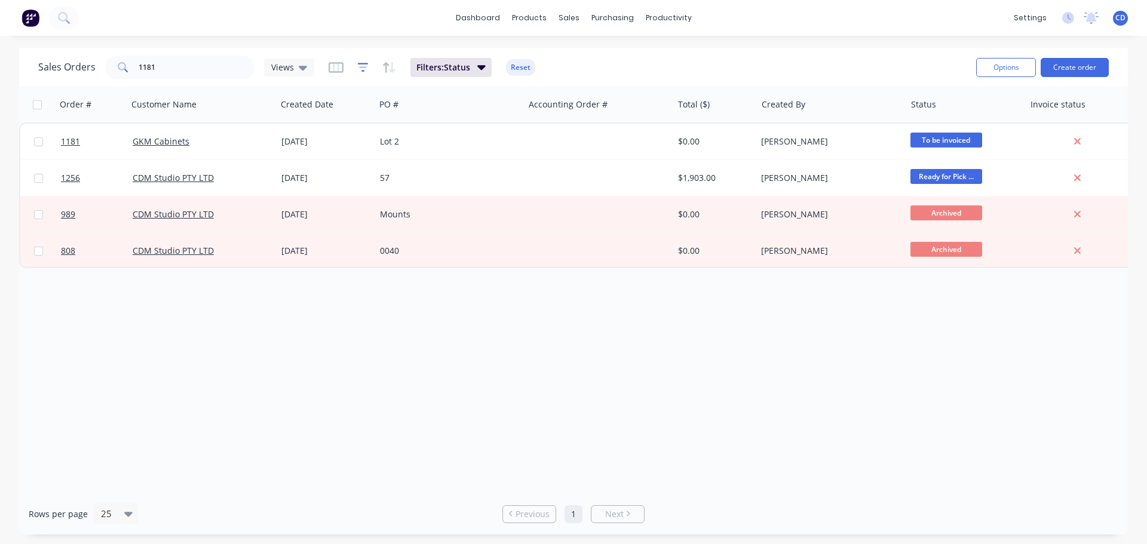
click at [363, 67] on icon "button" at bounding box center [363, 67] width 8 height 2
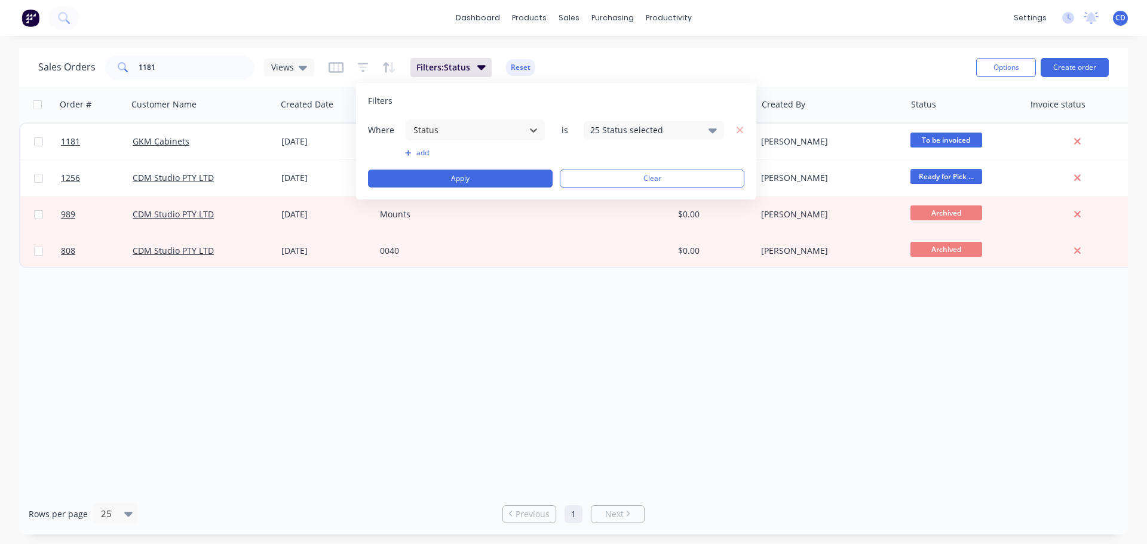
click at [603, 131] on div "25 Status selected" at bounding box center [644, 130] width 108 height 13
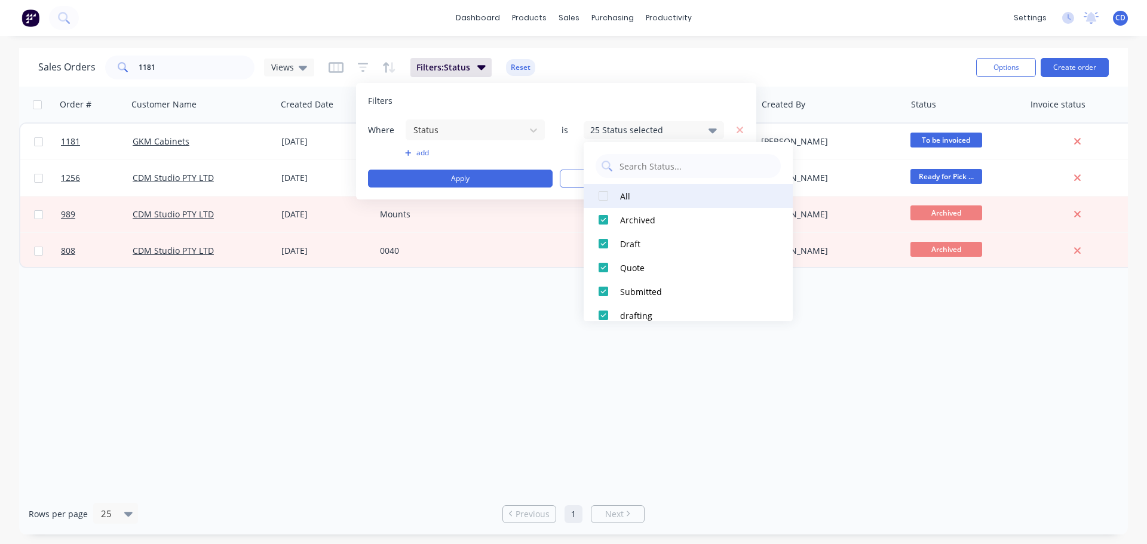
click at [626, 198] on div "All" at bounding box center [691, 196] width 143 height 13
click at [487, 328] on div "Order # Customer Name Created Date PO # Accounting Order # Total ($) Created By…" at bounding box center [573, 290] width 1108 height 407
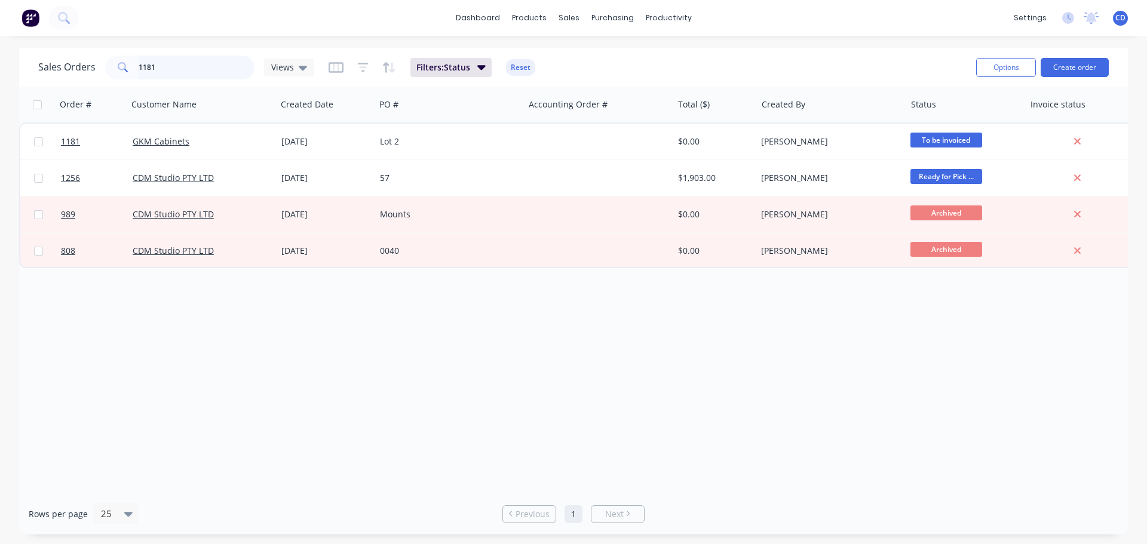
click at [211, 72] on input "1181" at bounding box center [197, 68] width 116 height 24
type input "1"
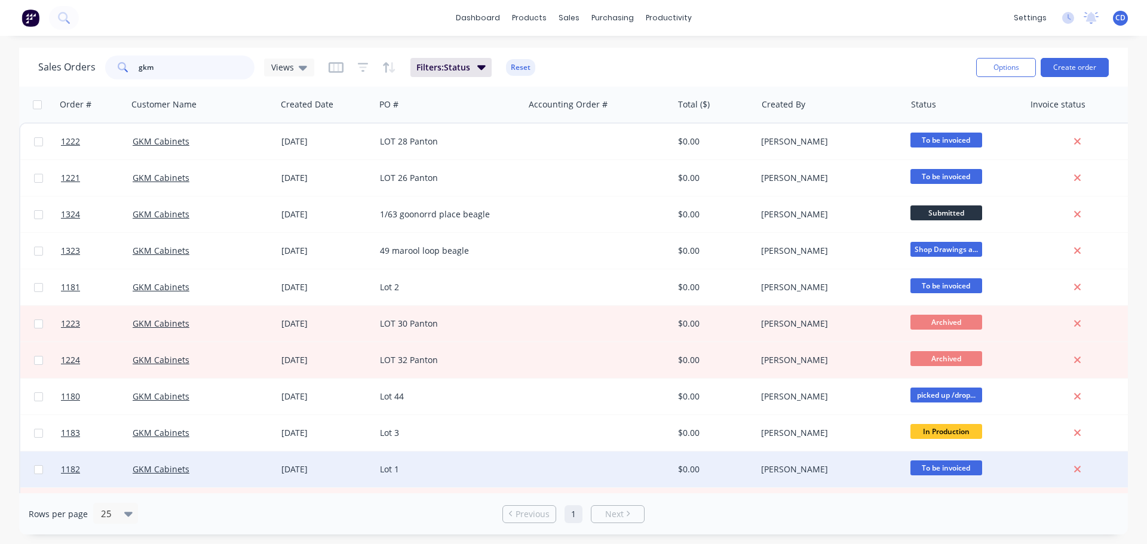
type input "gkm"
click at [302, 474] on div "[DATE]" at bounding box center [325, 469] width 89 height 12
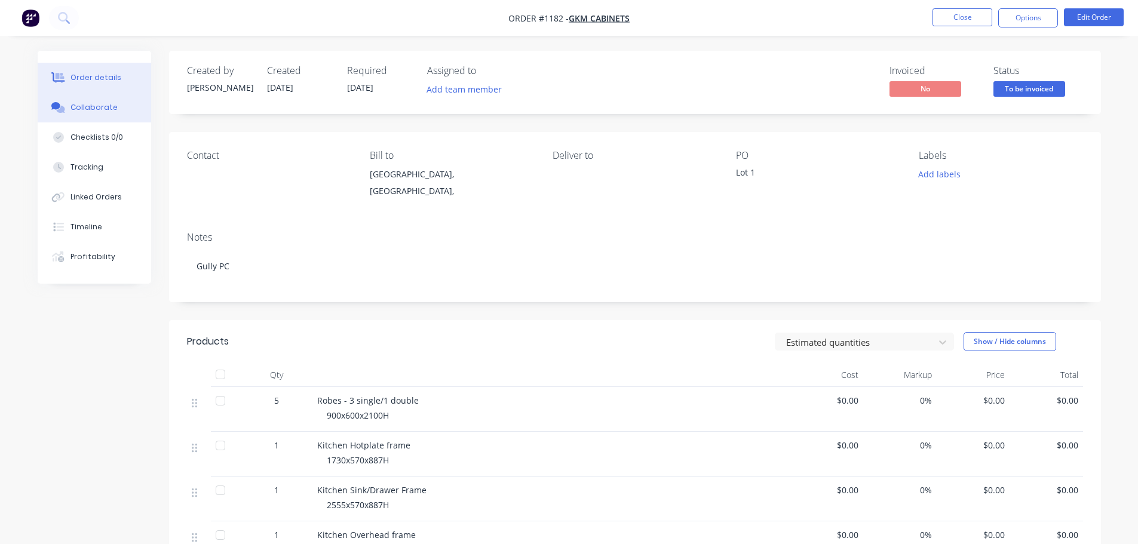
click at [109, 107] on div "Collaborate" at bounding box center [93, 107] width 47 height 11
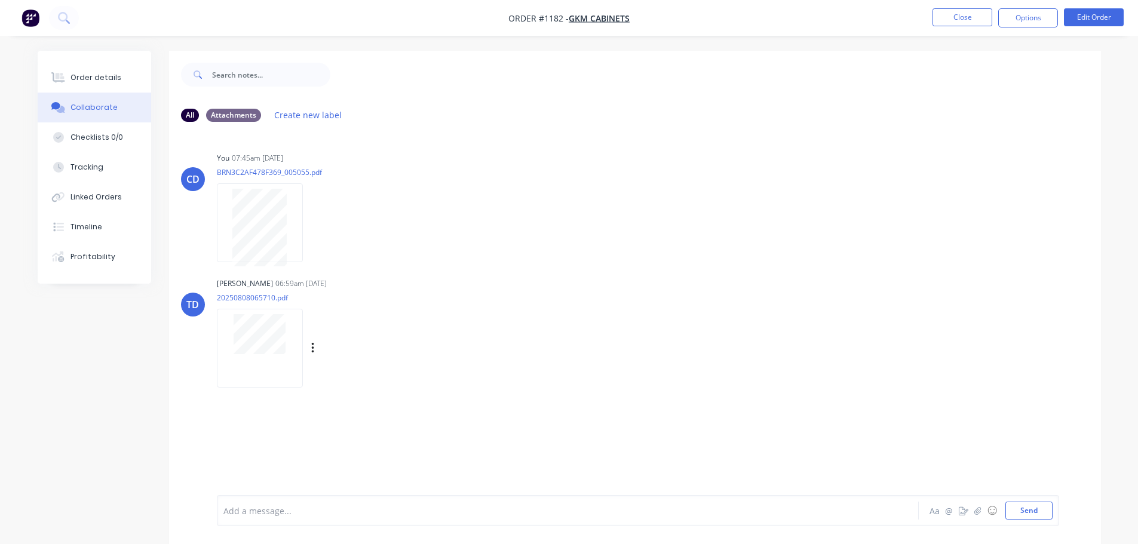
scroll to position [18, 0]
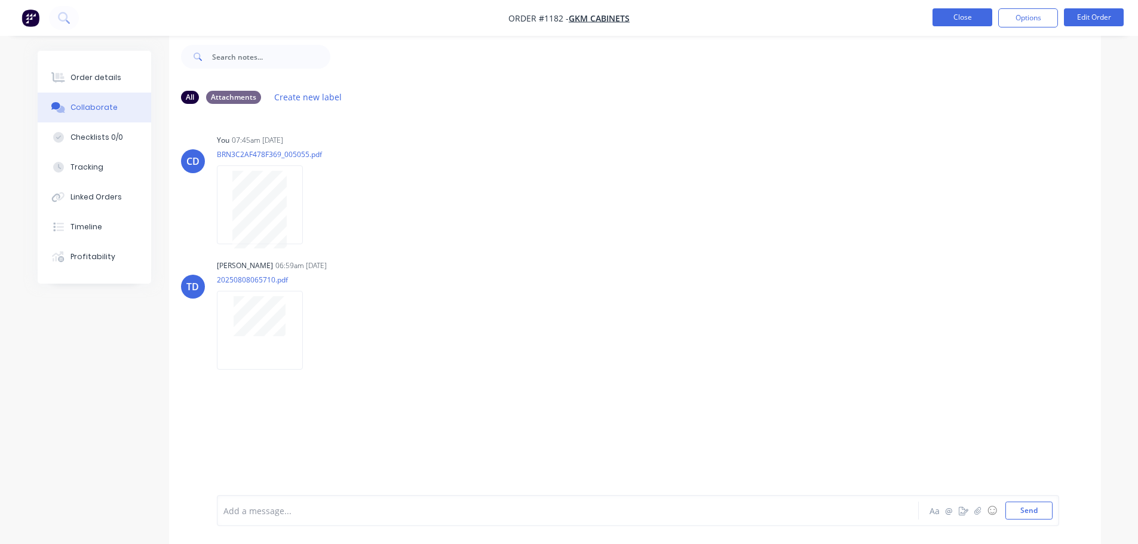
click at [963, 21] on button "Close" at bounding box center [962, 17] width 60 height 18
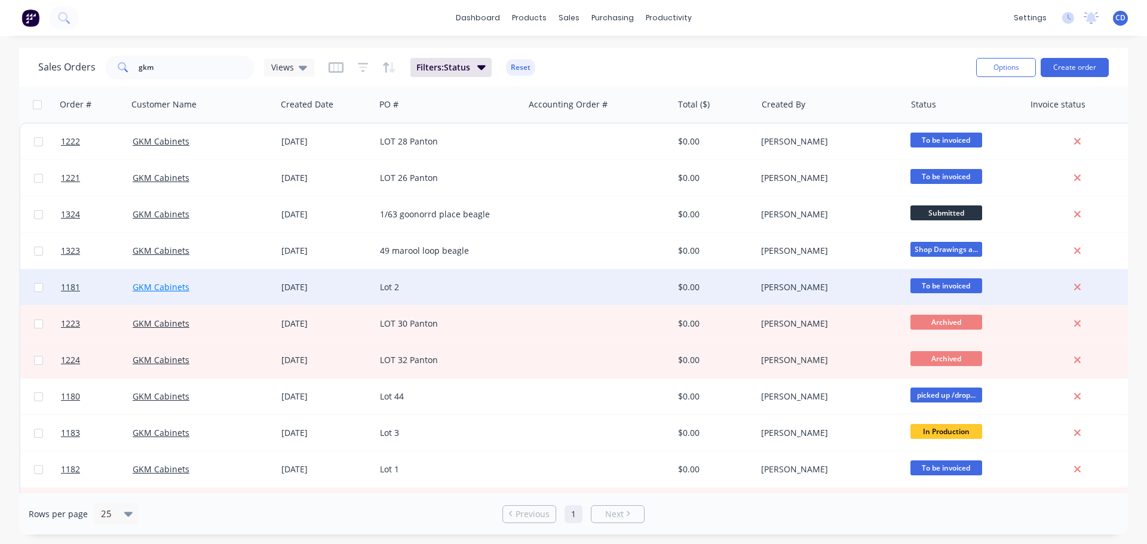
click at [155, 282] on link "GKM Cabinets" at bounding box center [161, 286] width 57 height 11
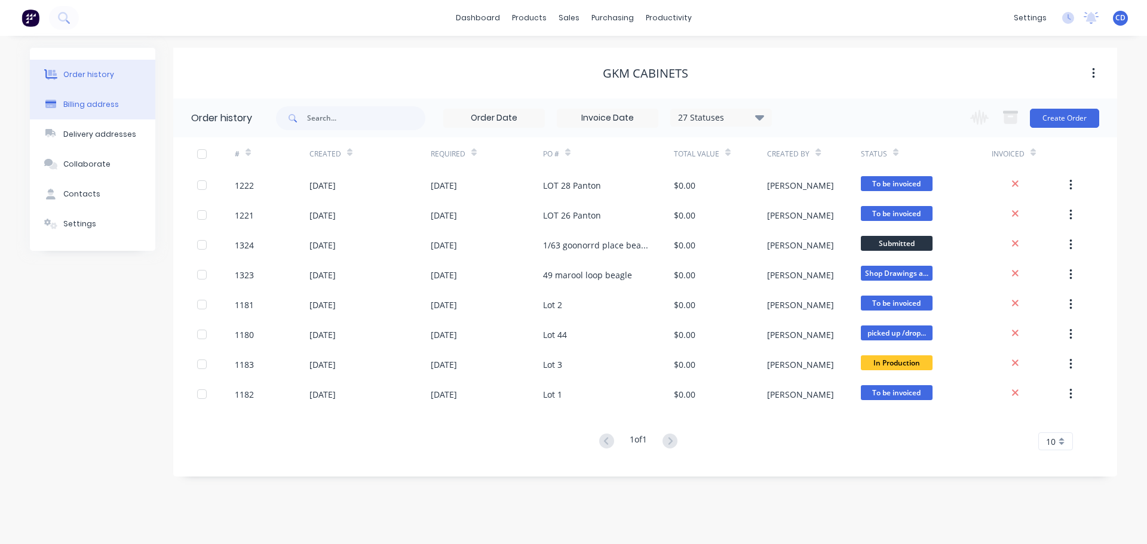
click at [106, 107] on div "Billing address" at bounding box center [91, 104] width 56 height 11
select select "AU"
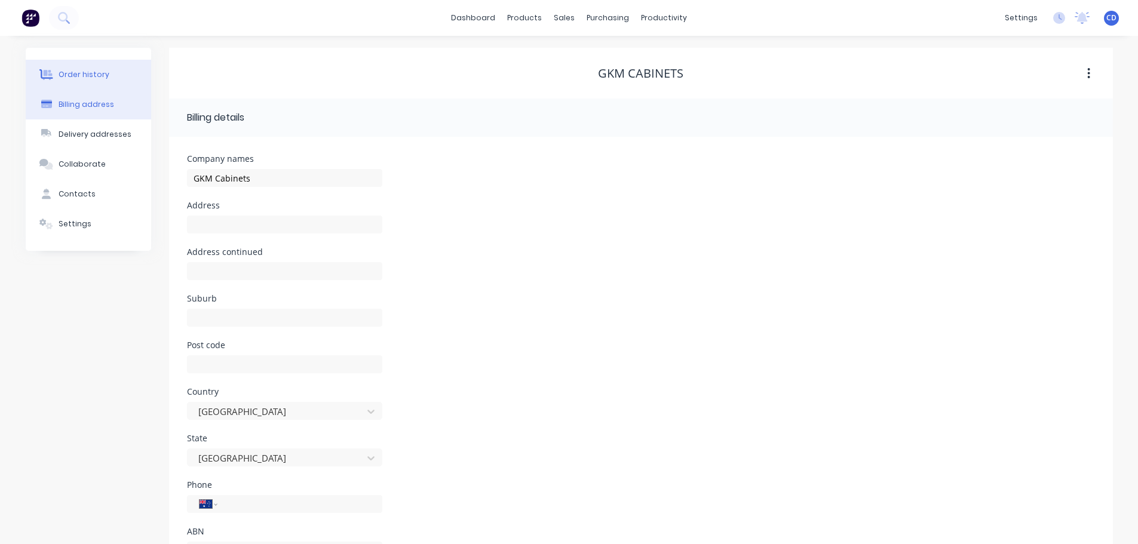
click at [105, 76] on button "Order history" at bounding box center [88, 75] width 125 height 30
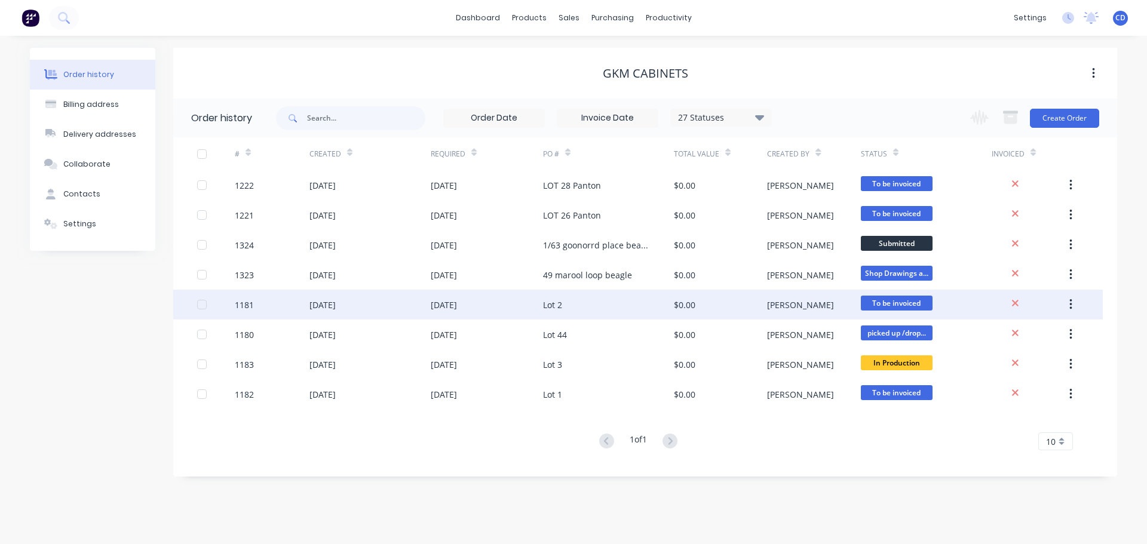
click at [327, 308] on div "[DATE]" at bounding box center [322, 305] width 26 height 13
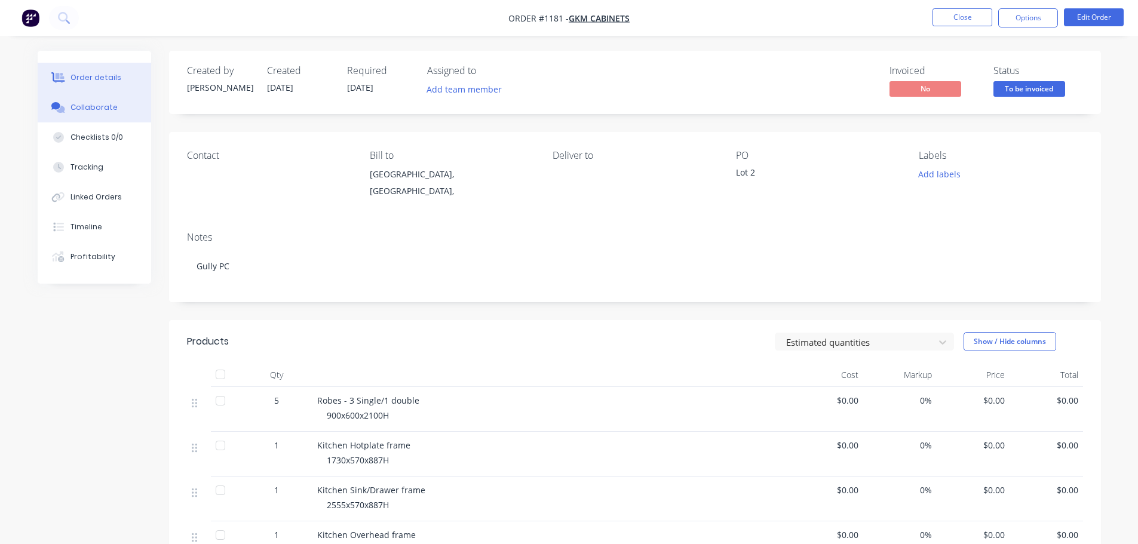
click at [77, 113] on button "Collaborate" at bounding box center [94, 108] width 113 height 30
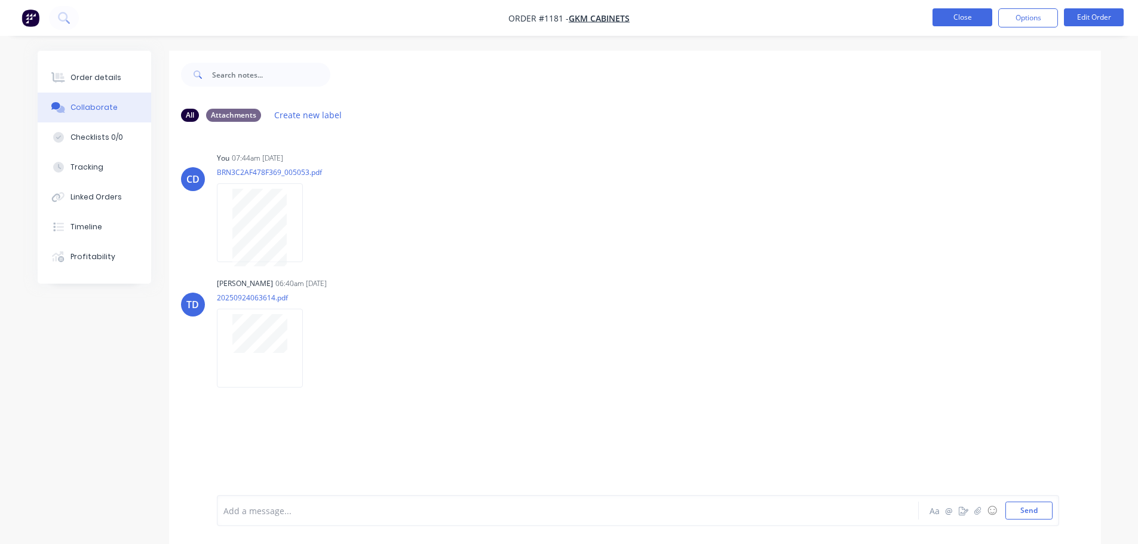
click at [954, 21] on button "Close" at bounding box center [962, 17] width 60 height 18
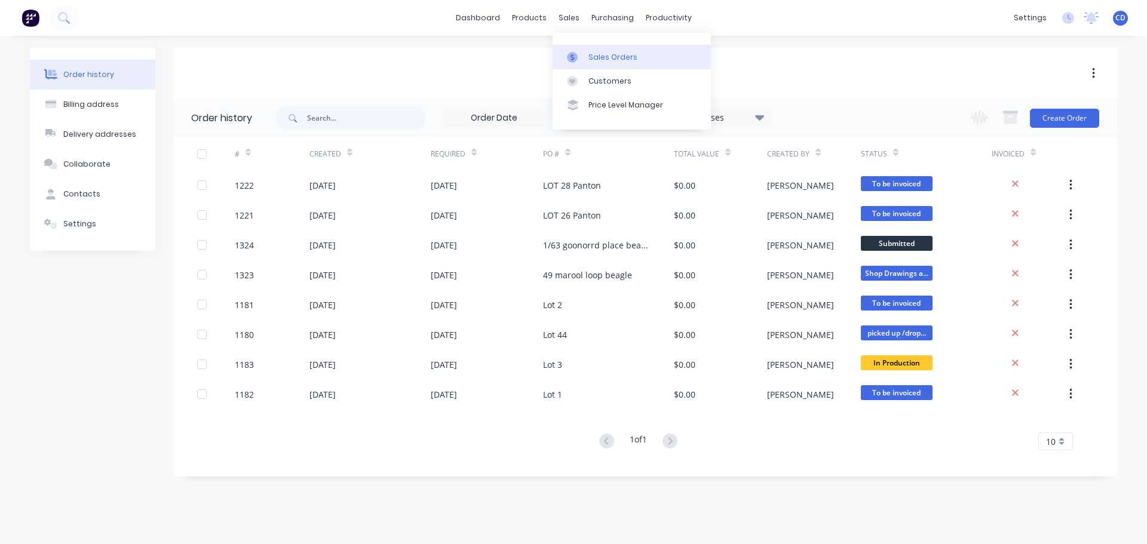
click at [608, 57] on div "Sales Orders" at bounding box center [612, 57] width 49 height 11
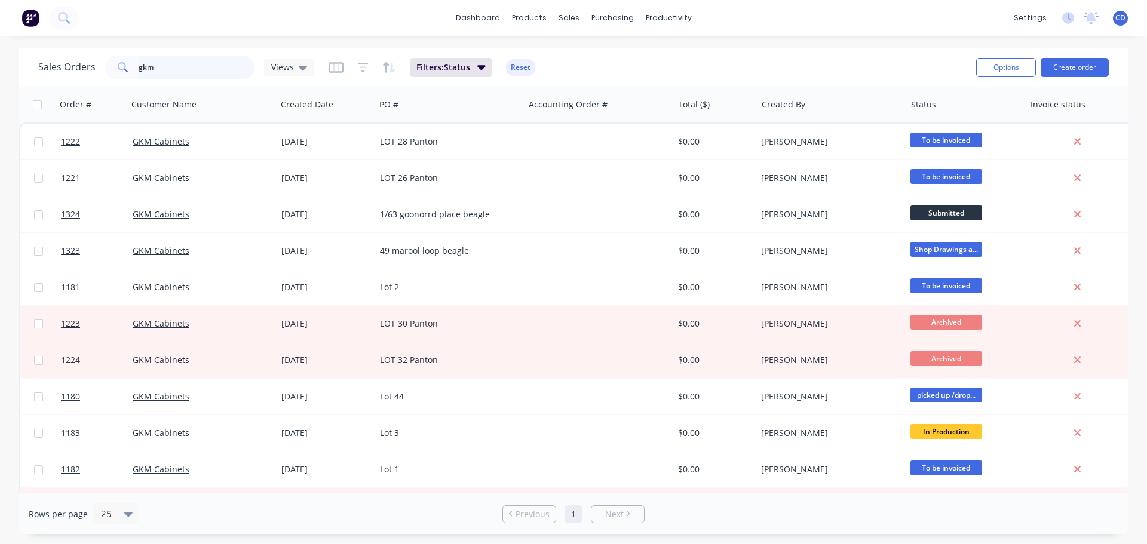
click at [233, 69] on input "gkm" at bounding box center [197, 68] width 116 height 24
type input "g"
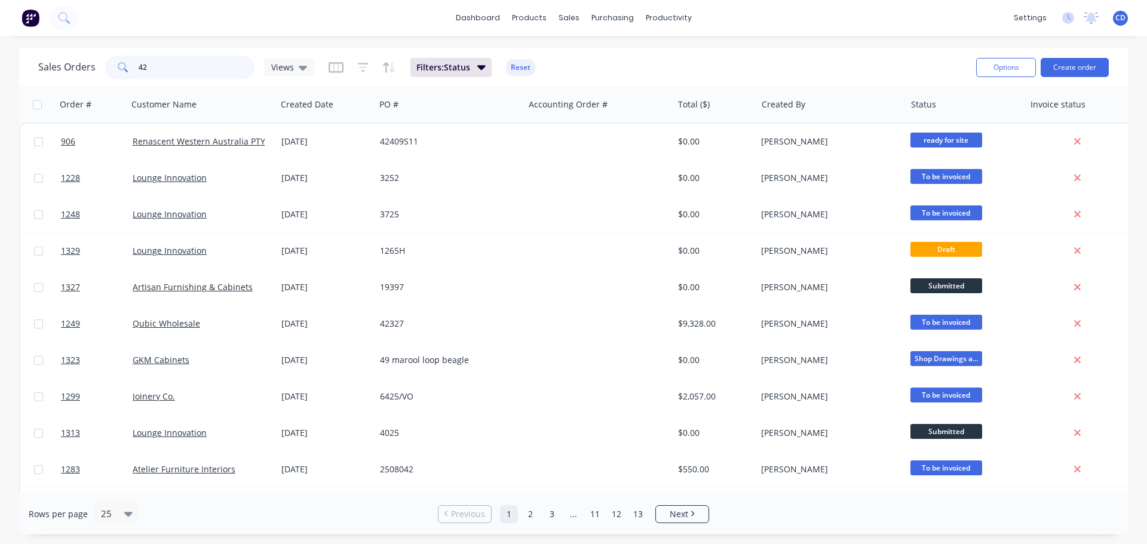
type input "4"
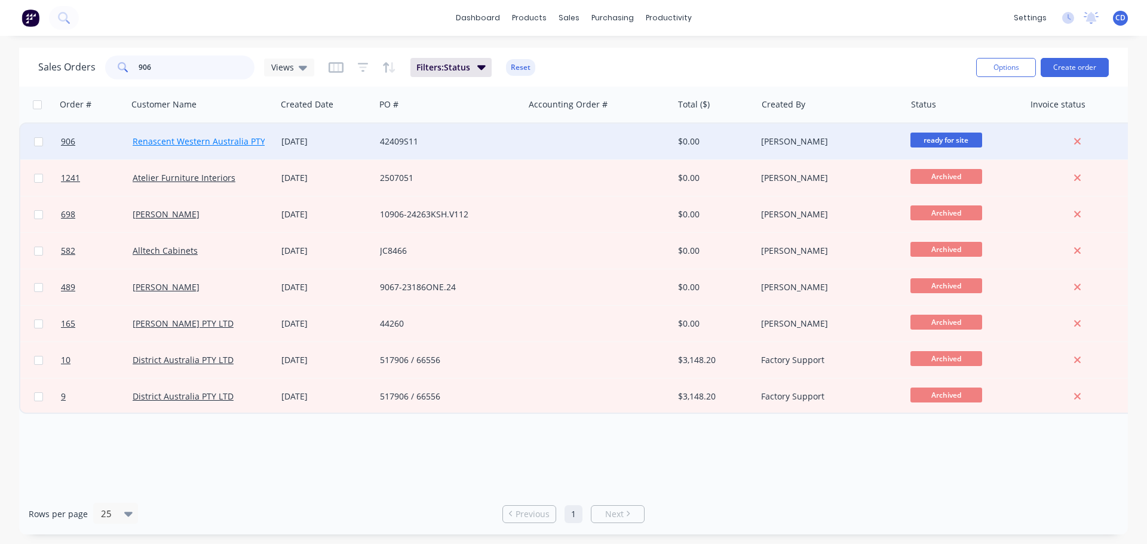
type input "906"
click at [187, 143] on link "Renascent Western Australia PTY LTD" at bounding box center [208, 141] width 150 height 11
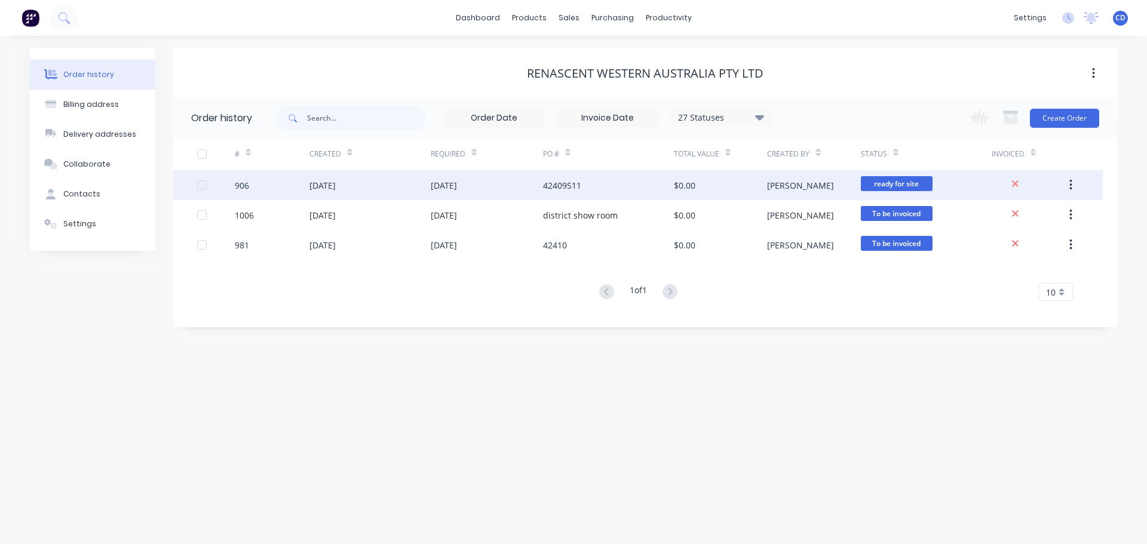
click at [277, 180] on div "906" at bounding box center [272, 185] width 75 height 30
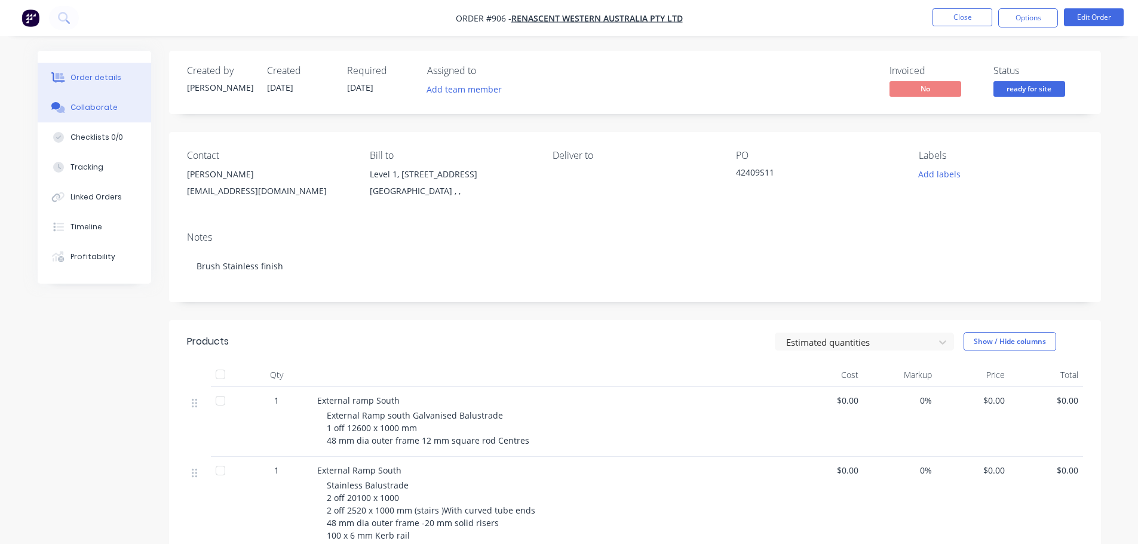
click at [119, 94] on button "Collaborate" at bounding box center [94, 108] width 113 height 30
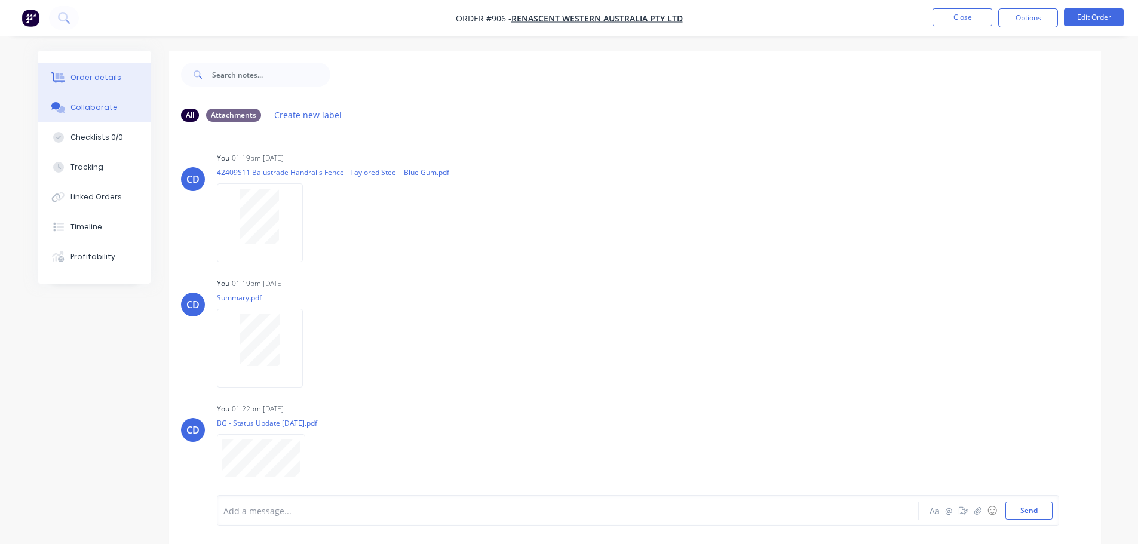
click at [96, 75] on div "Order details" at bounding box center [95, 77] width 51 height 11
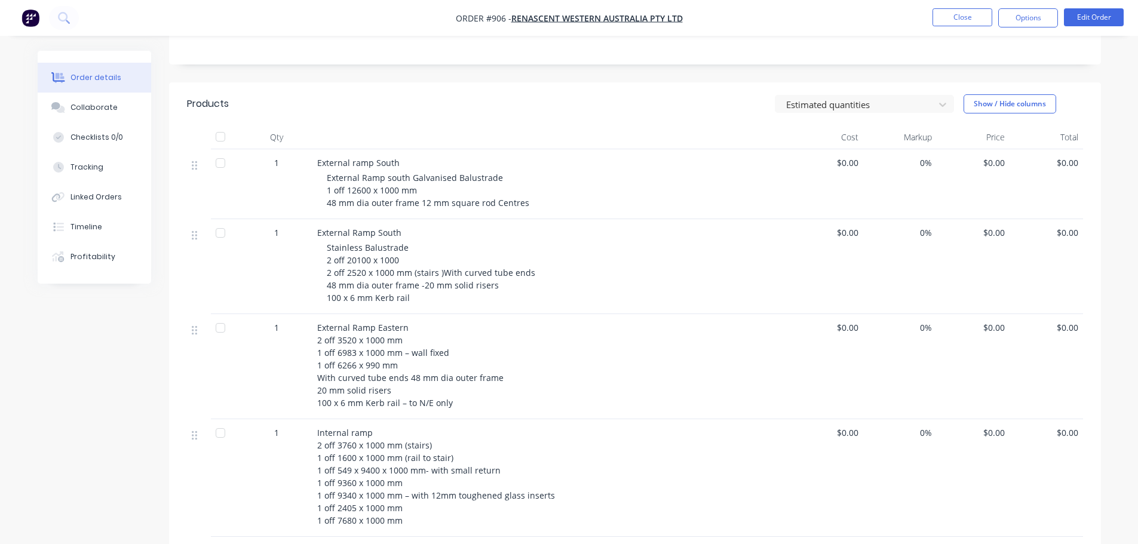
scroll to position [239, 0]
click at [112, 112] on div "Collaborate" at bounding box center [93, 107] width 47 height 11
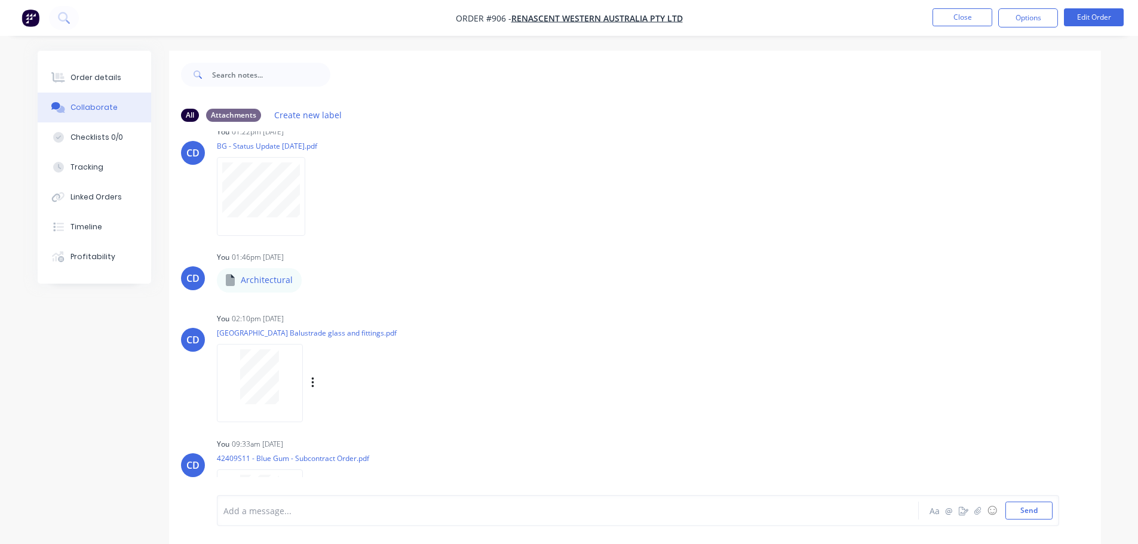
scroll to position [299, 0]
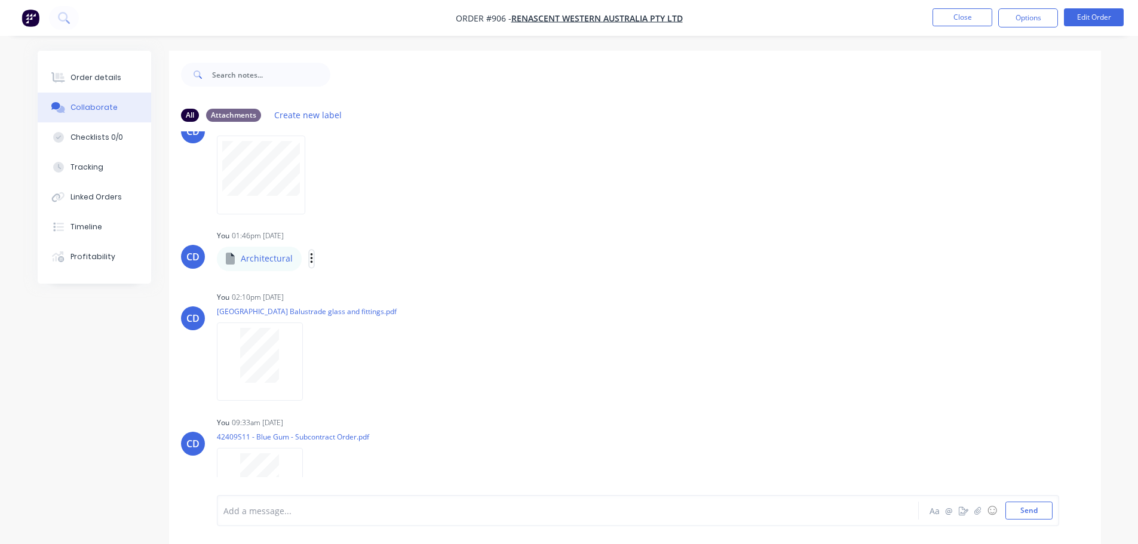
click at [310, 263] on icon "button" at bounding box center [311, 258] width 2 height 11
click at [403, 191] on div "Labels Download Delete" at bounding box center [328, 175] width 222 height 90
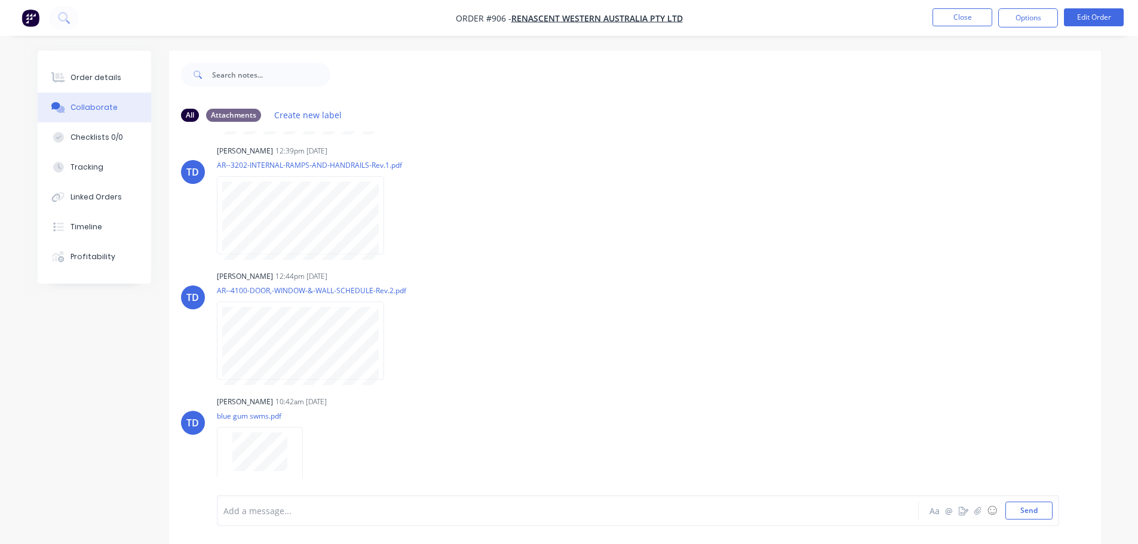
scroll to position [956, 0]
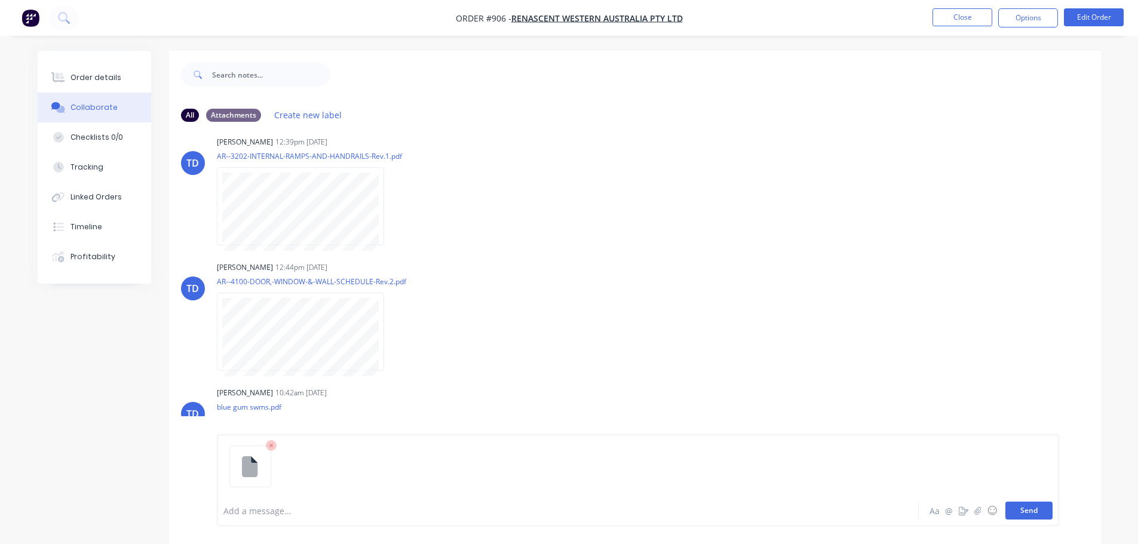
click at [1034, 514] on button "Send" at bounding box center [1028, 511] width 47 height 18
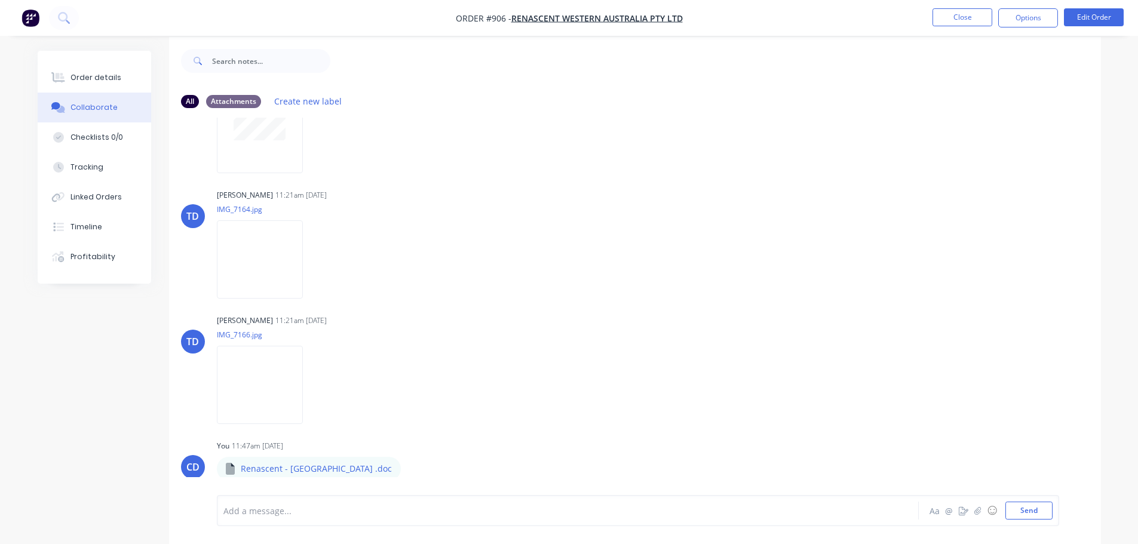
scroll to position [18, 0]
click at [279, 284] on img at bounding box center [260, 255] width 86 height 78
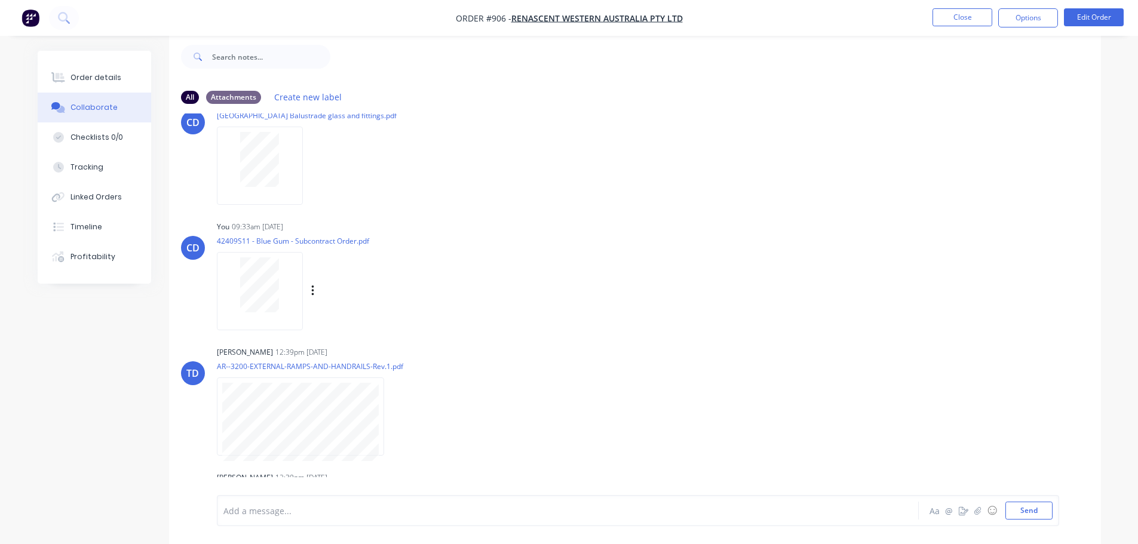
scroll to position [478, 0]
click at [939, 18] on button "Close" at bounding box center [962, 17] width 60 height 18
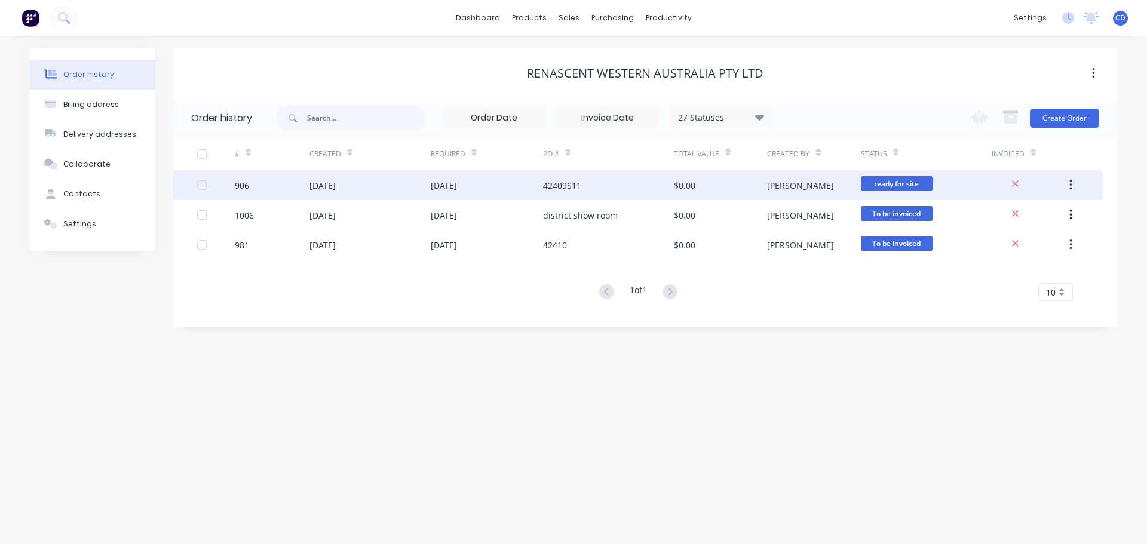
click at [360, 182] on div "[DATE]" at bounding box center [369, 185] width 121 height 30
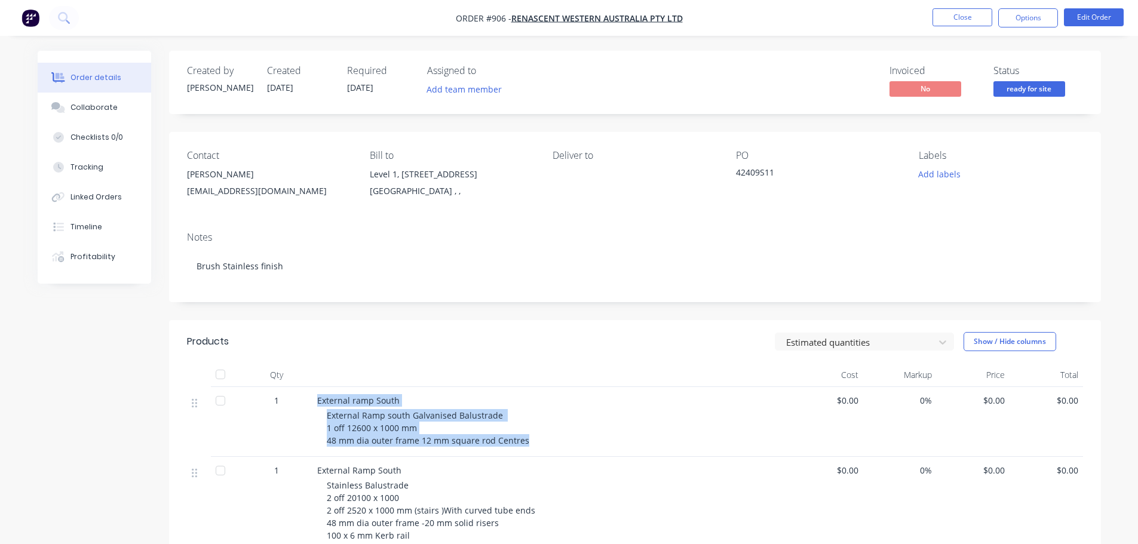
drag, startPoint x: 317, startPoint y: 397, endPoint x: 385, endPoint y: 425, distance: 73.4
click at [524, 443] on div "External ramp South External Ramp south Galvanised Balustrade 1 off 12600 x 100…" at bounding box center [551, 422] width 478 height 70
click at [92, 102] on button "Collaborate" at bounding box center [94, 108] width 113 height 30
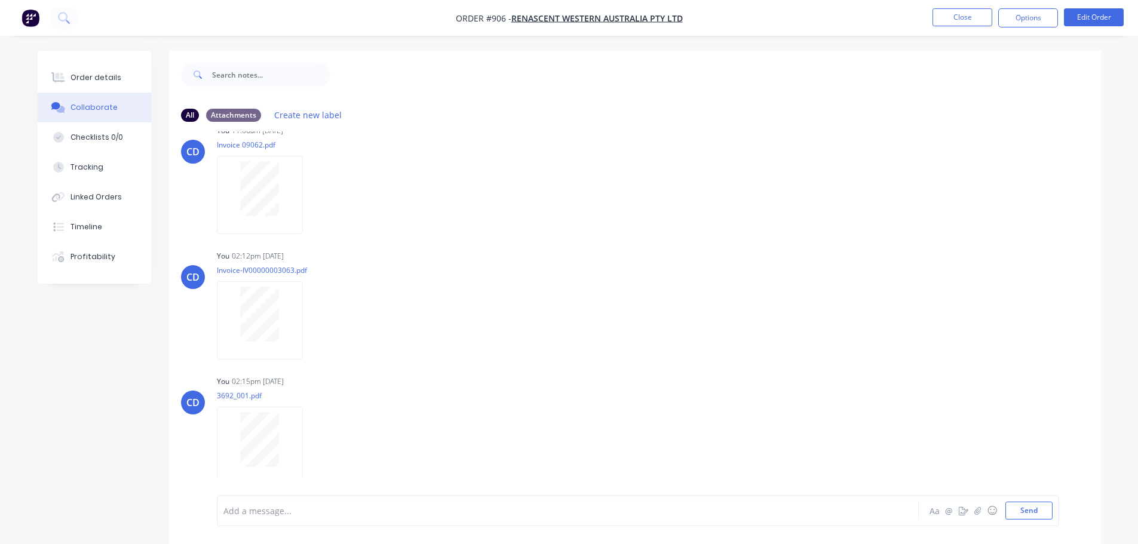
scroll to position [2248, 0]
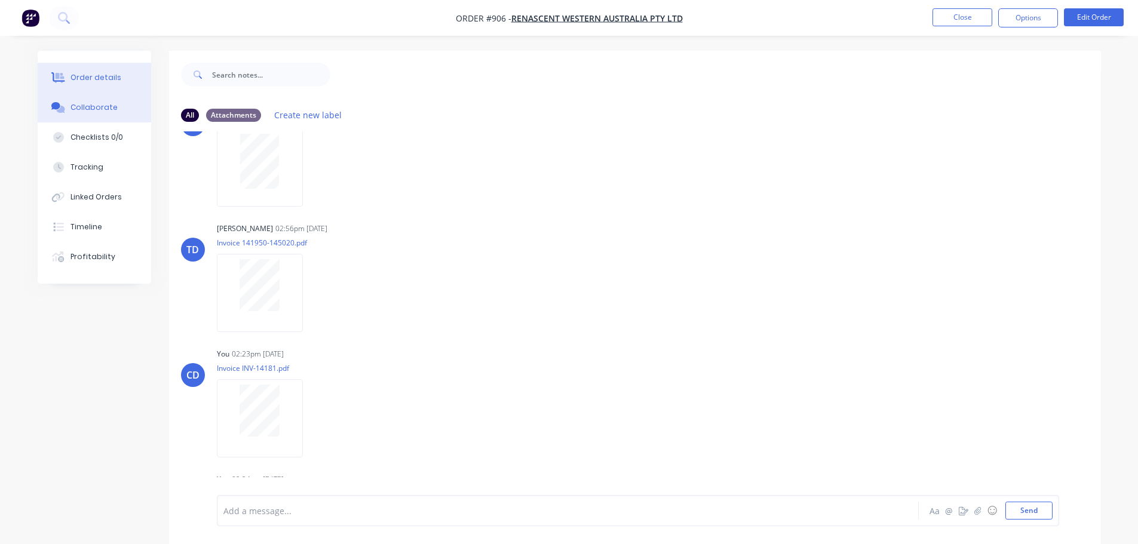
drag, startPoint x: 103, startPoint y: 75, endPoint x: 93, endPoint y: 76, distance: 10.2
click at [102, 75] on div "Order details" at bounding box center [95, 77] width 51 height 11
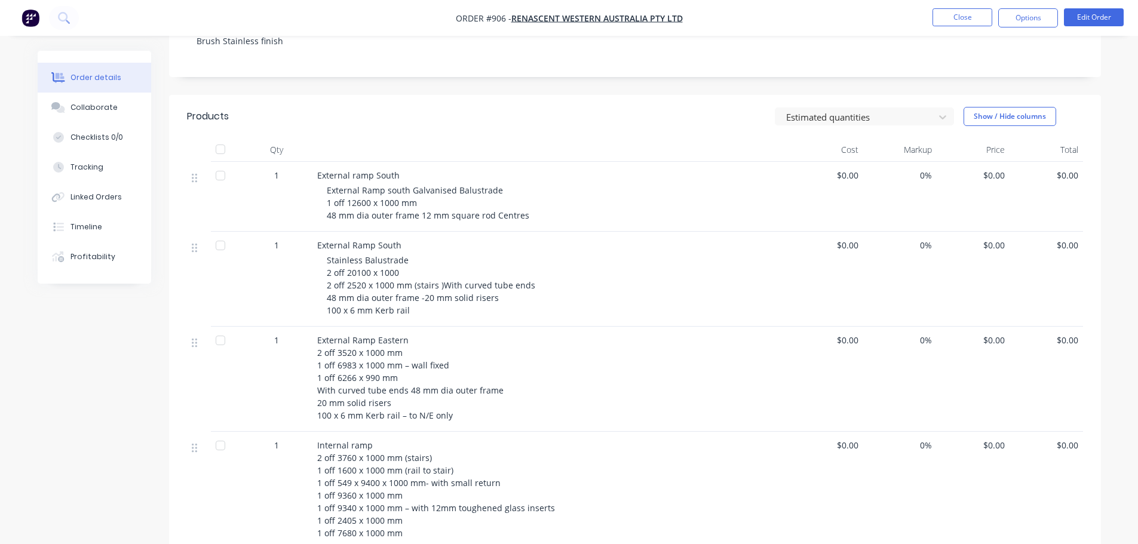
scroll to position [239, 0]
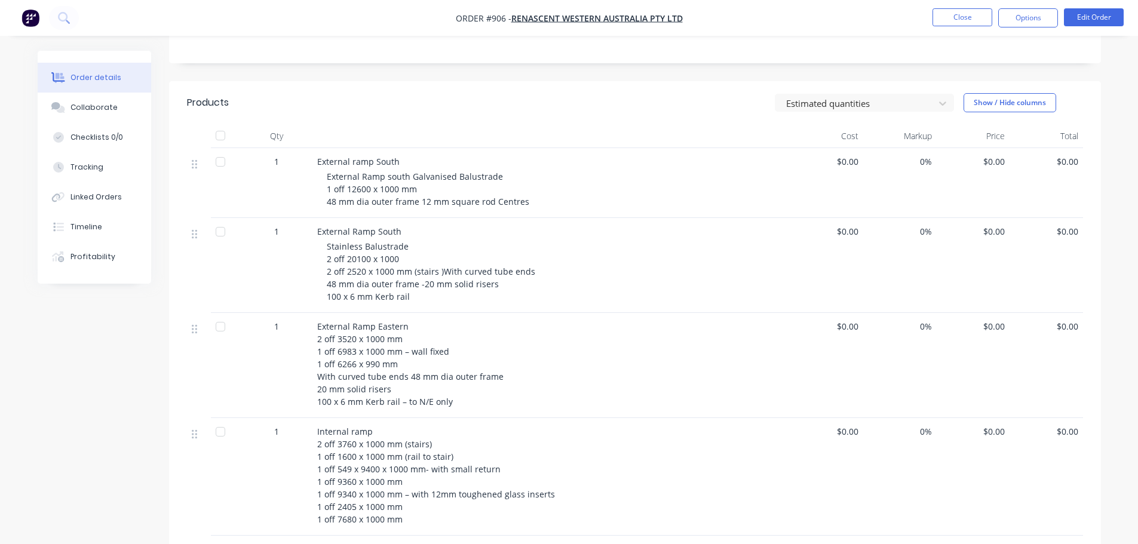
click at [315, 235] on div "External Ramp South Stainless Balustrade 2 off 20100 x 1000 2 off 2520 x 1000 m…" at bounding box center [551, 265] width 478 height 95
click at [312, 162] on div "External ramp South External Ramp south Galvanised Balustrade 1 off 12600 x 100…" at bounding box center [551, 183] width 478 height 70
click at [315, 237] on div "External Ramp South Stainless Balustrade 2 off 20100 x 1000 2 off 2520 x 1000 m…" at bounding box center [551, 265] width 478 height 95
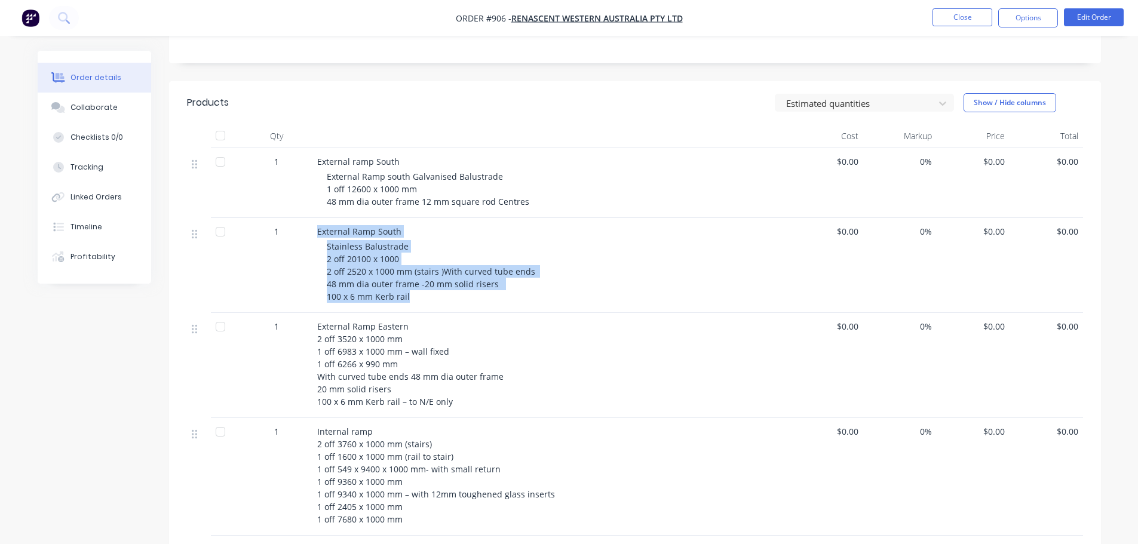
drag, startPoint x: 315, startPoint y: 229, endPoint x: 473, endPoint y: 297, distance: 171.7
click at [473, 297] on div "External Ramp South Stainless Balustrade 2 off 20100 x 1000 2 off 2520 x 1000 m…" at bounding box center [551, 265] width 478 height 95
click at [391, 333] on span "External Ramp Eastern 2 off 3520 x 1000 mm 1 off 6983 x 1000 mm – wall fixed 1 …" at bounding box center [422, 364] width 210 height 87
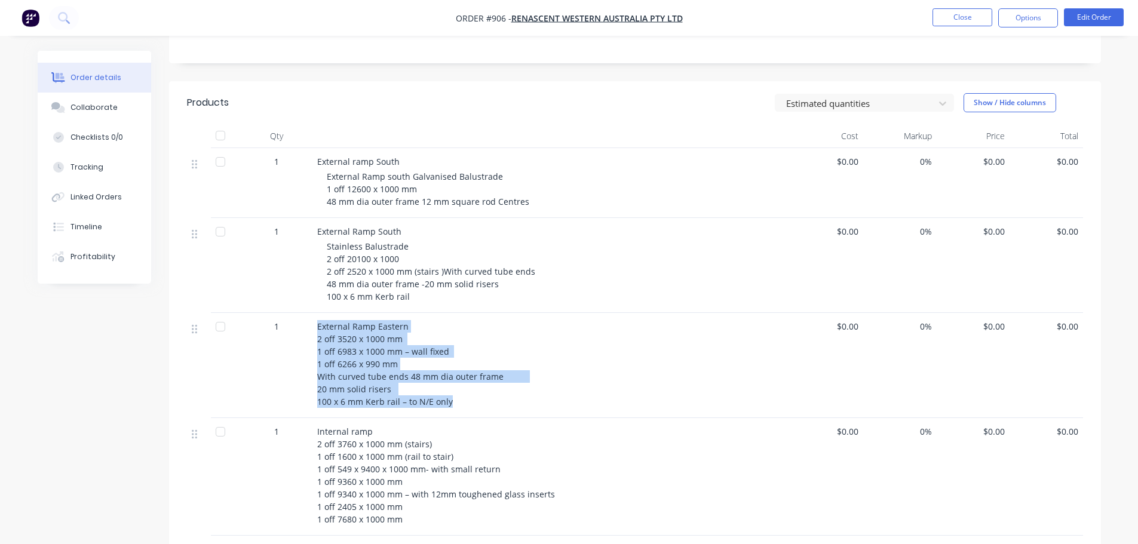
drag, startPoint x: 318, startPoint y: 326, endPoint x: 474, endPoint y: 408, distance: 176.6
click at [474, 408] on div "External Ramp Eastern 2 off 3520 x 1000 mm 1 off 6983 x 1000 mm – wall fixed 1 …" at bounding box center [551, 365] width 478 height 105
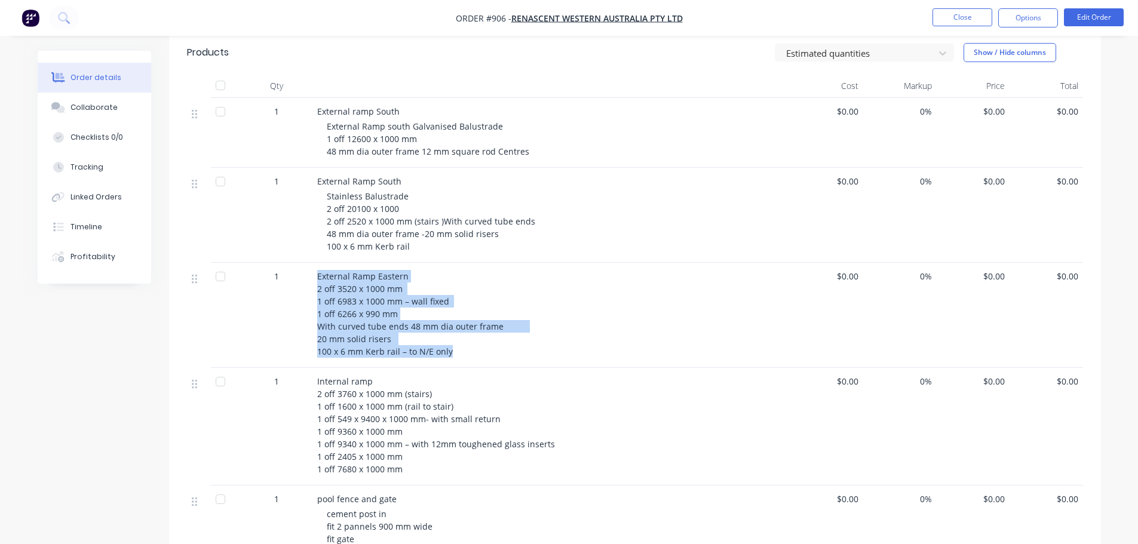
scroll to position [358, 0]
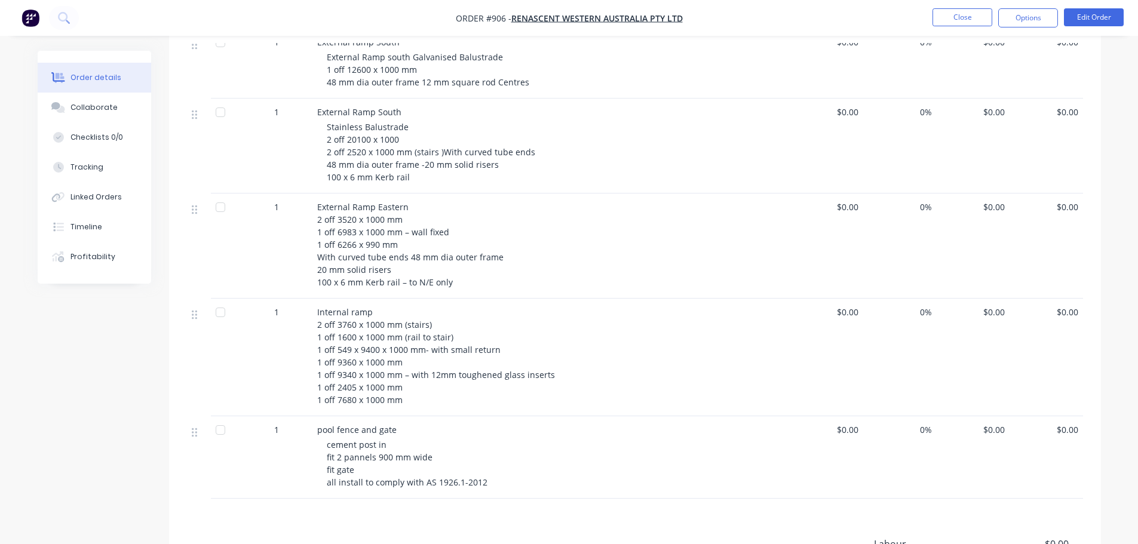
click at [335, 331] on span "Internal ramp 2 off 3760 x 1000 mm (stairs) 1 off 1600 x 1000 mm (rail to stair…" at bounding box center [436, 355] width 238 height 99
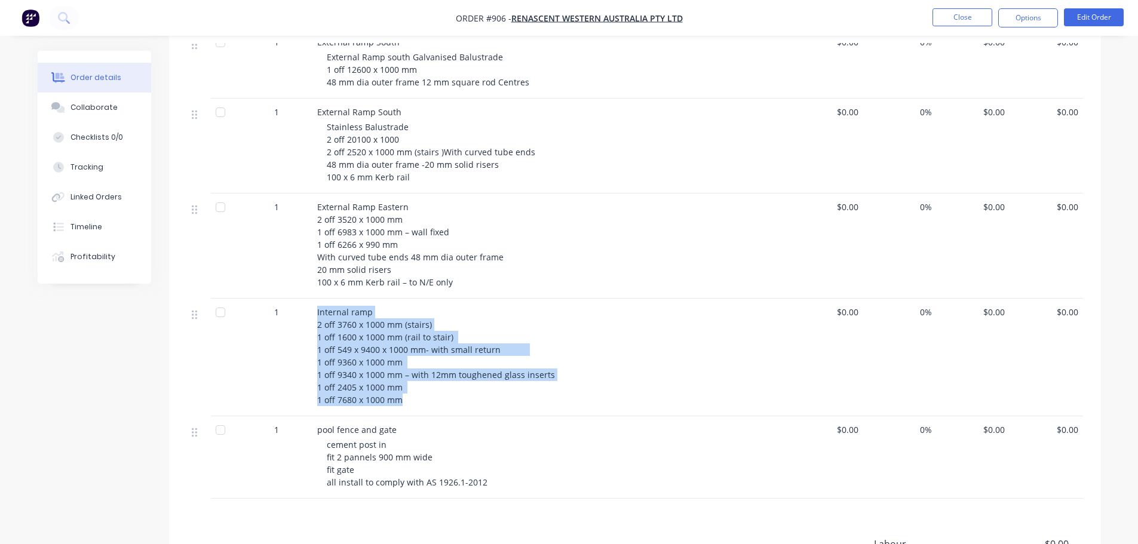
drag, startPoint x: 320, startPoint y: 315, endPoint x: 420, endPoint y: 398, distance: 129.8
click at [420, 398] on div "Internal ramp 2 off 3760 x 1000 mm (stairs) 1 off 1600 x 1000 mm (rail to stair…" at bounding box center [551, 358] width 478 height 118
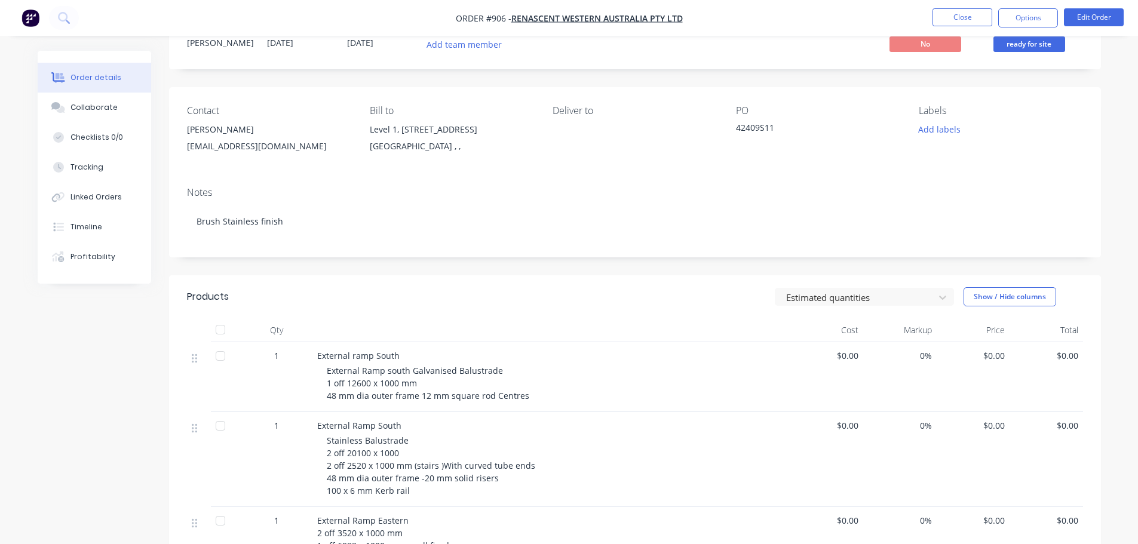
scroll to position [0, 0]
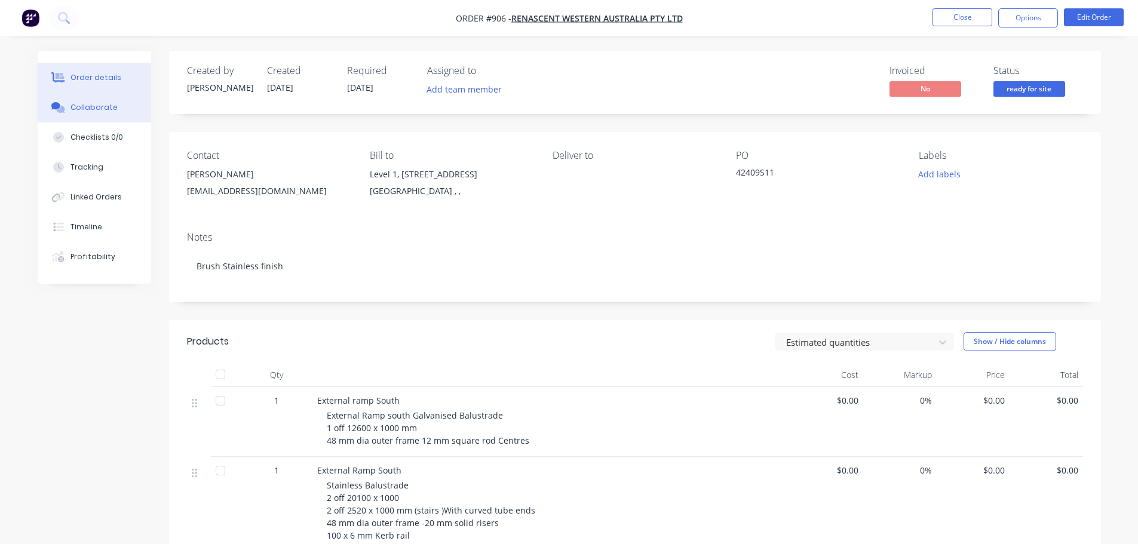
click at [86, 113] on button "Collaborate" at bounding box center [94, 108] width 113 height 30
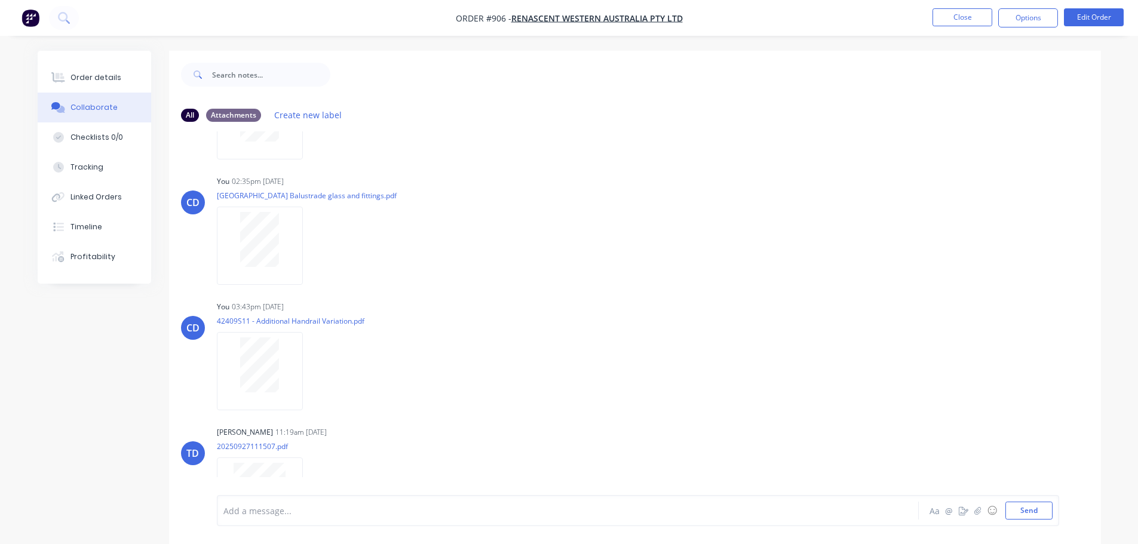
scroll to position [3039, 0]
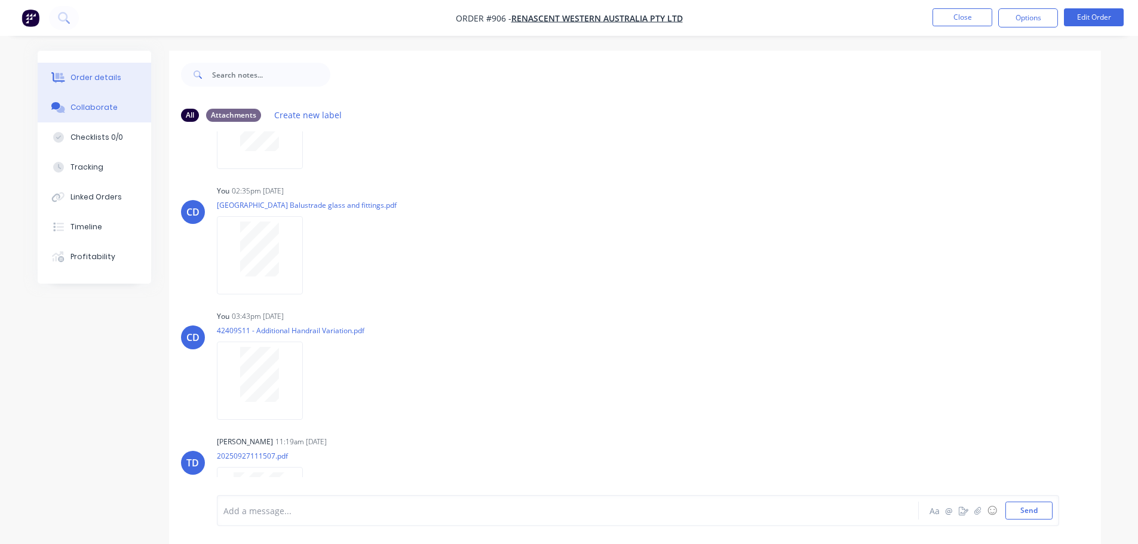
click at [127, 83] on button "Order details" at bounding box center [94, 78] width 113 height 30
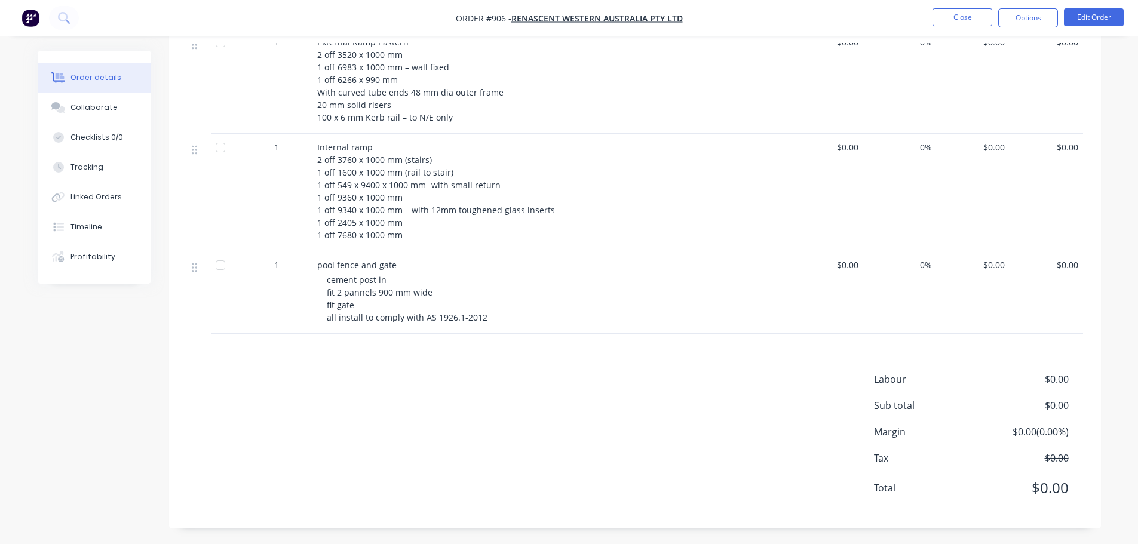
scroll to position [526, 0]
click at [350, 309] on span "cement post in fit 2 pannels 900 mm wide fit gate all install to comply with AS…" at bounding box center [407, 296] width 161 height 49
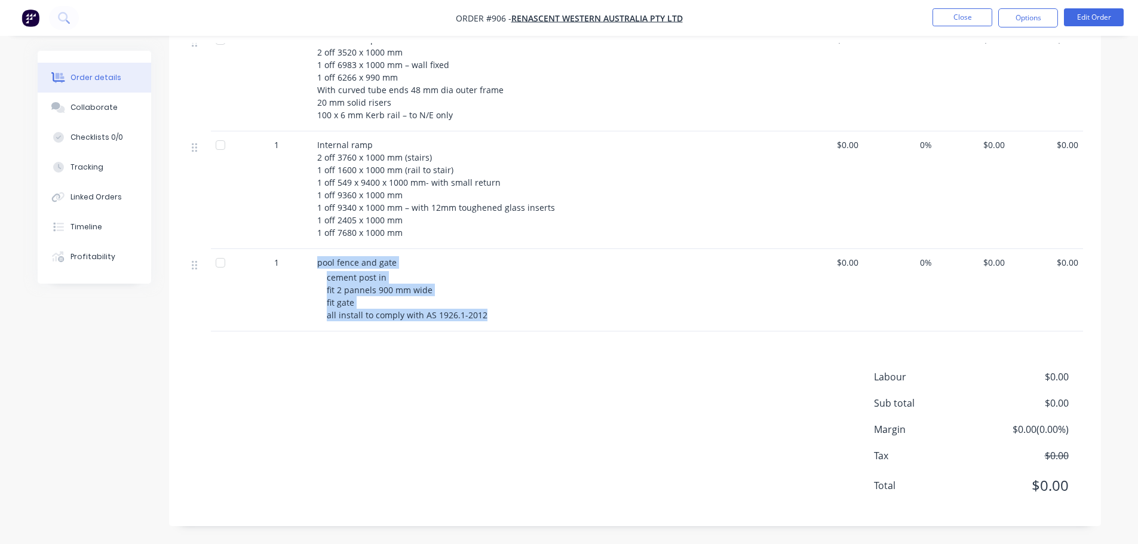
drag, startPoint x: 317, startPoint y: 263, endPoint x: 490, endPoint y: 322, distance: 182.8
click at [490, 322] on div "pool fence and gate cement post in fit 2 pannels 900 mm wide fit gate all insta…" at bounding box center [551, 290] width 478 height 82
